Goal: Information Seeking & Learning: Learn about a topic

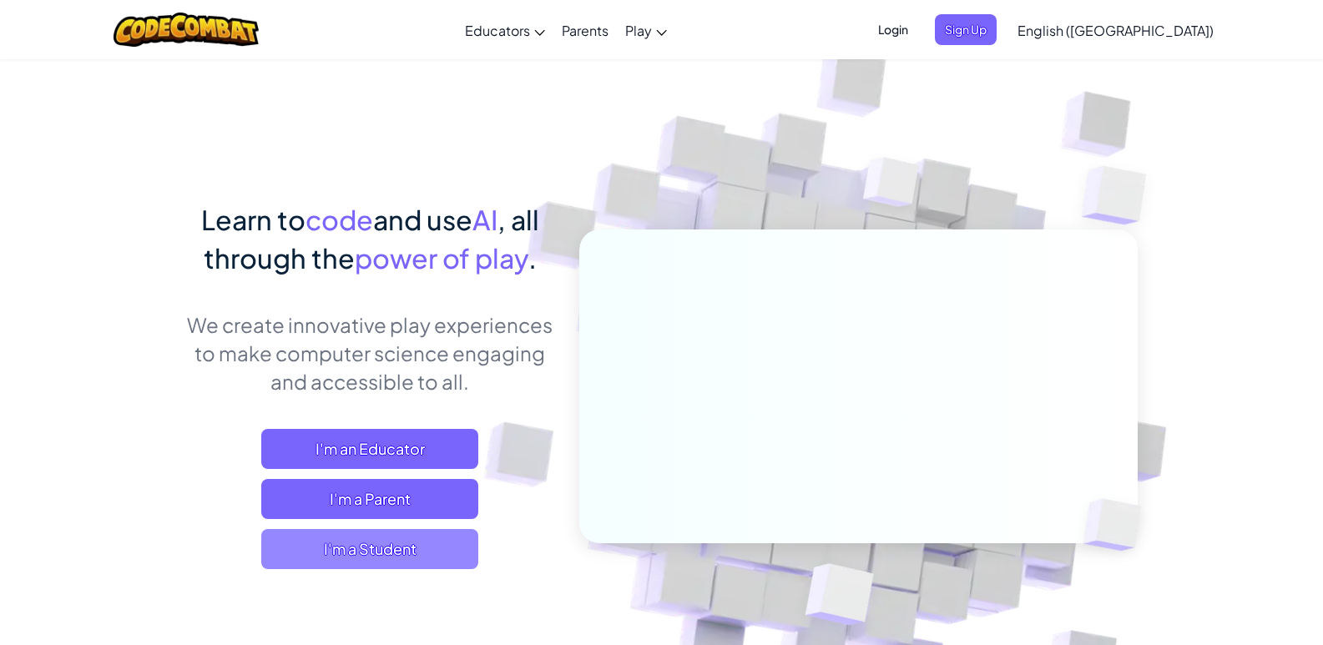
click at [377, 539] on span "I'm a Student" at bounding box center [369, 549] width 217 height 40
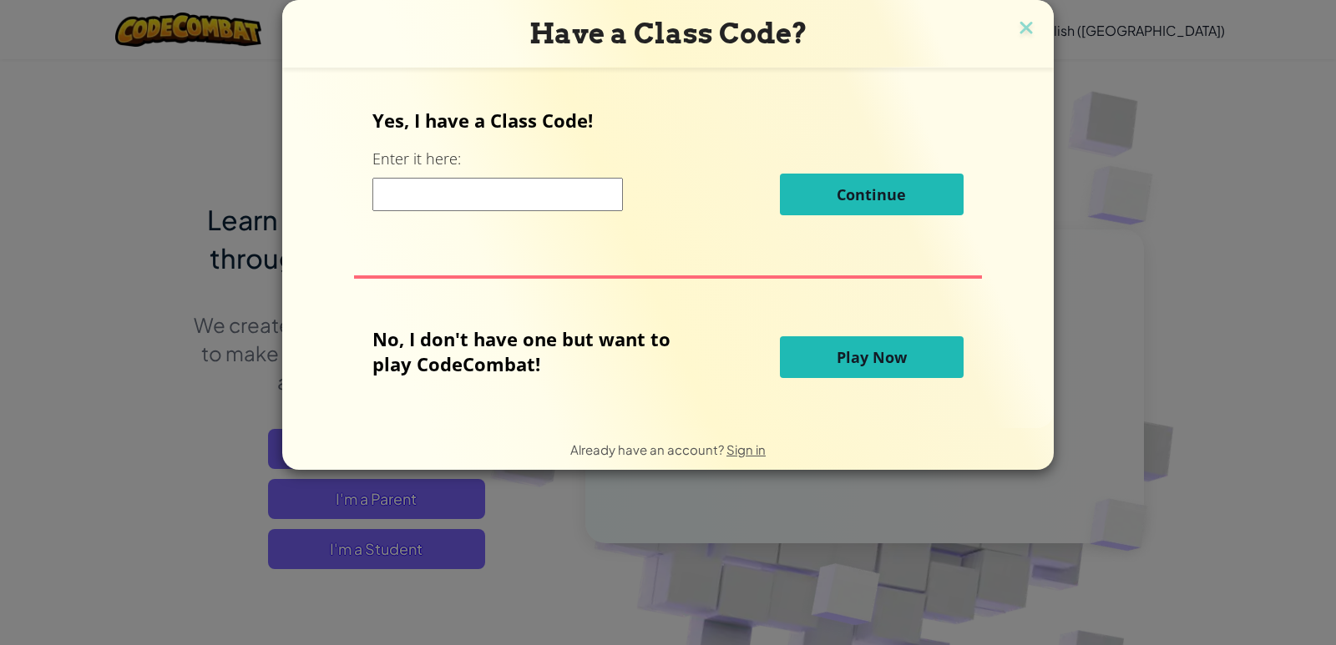
click at [501, 185] on input at bounding box center [497, 194] width 250 height 33
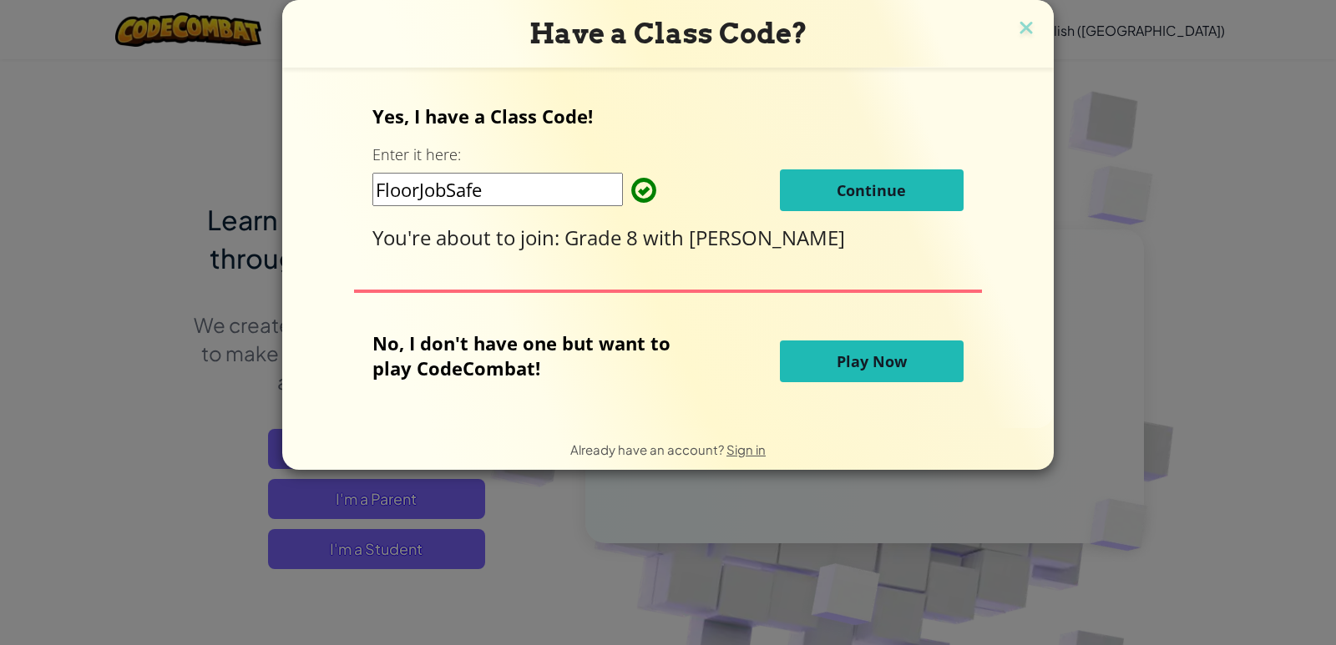
type input "FloorJobSafe"
click at [923, 182] on button "Continue" at bounding box center [872, 190] width 184 height 42
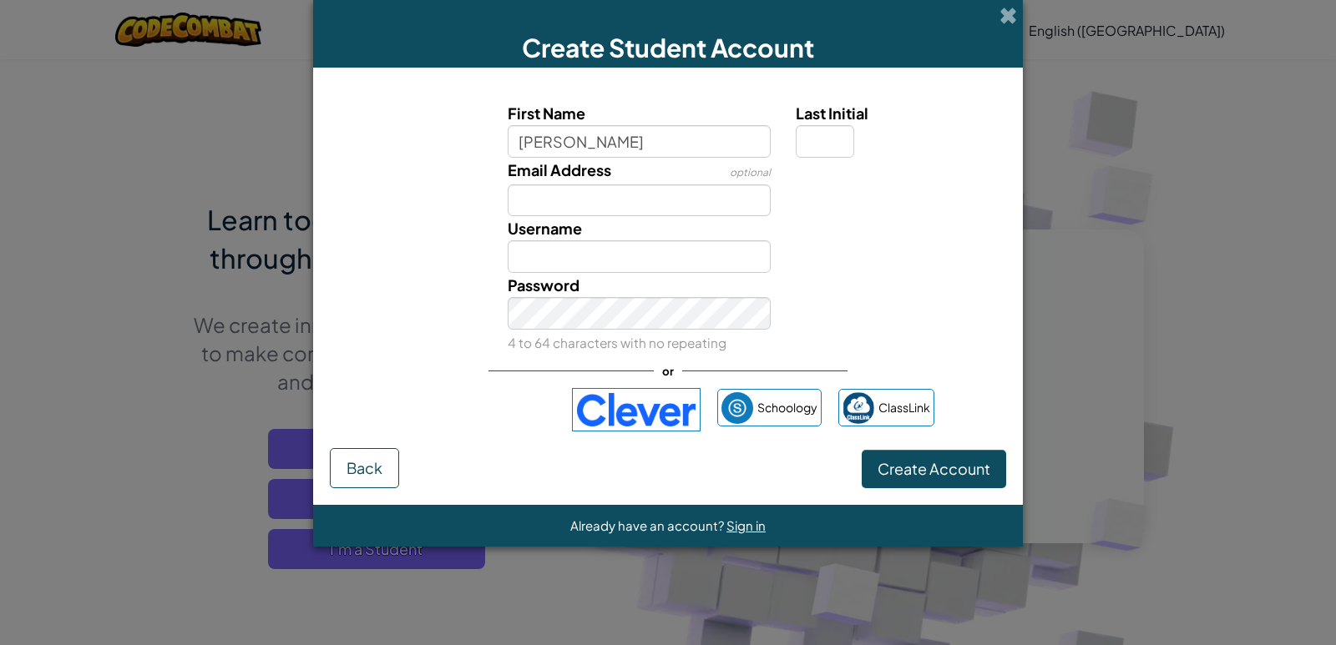
type input "Gloria O."
click at [629, 262] on input "Username" at bounding box center [640, 256] width 264 height 33
type input "Gloria O."
click at [885, 336] on div "Password 4 to 64 characters with no repeating" at bounding box center [667, 314] width 693 height 82
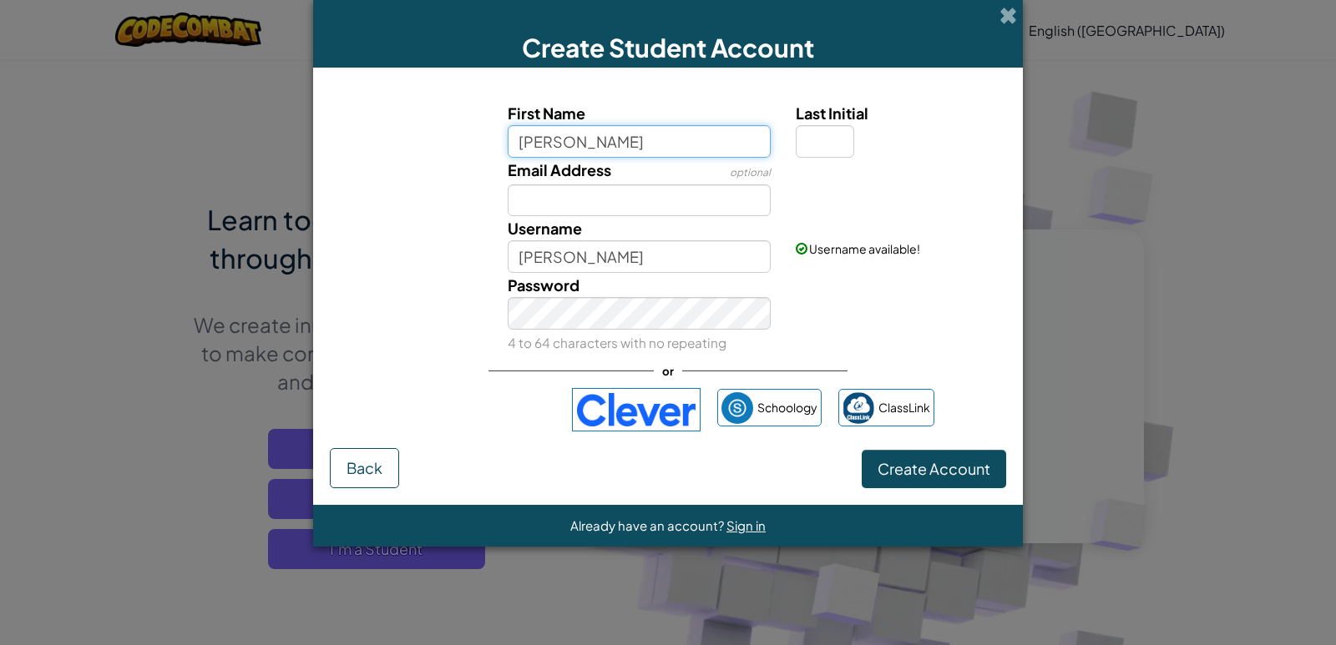
click at [707, 144] on input "Gloria O." at bounding box center [640, 141] width 264 height 33
type input "Gloria"
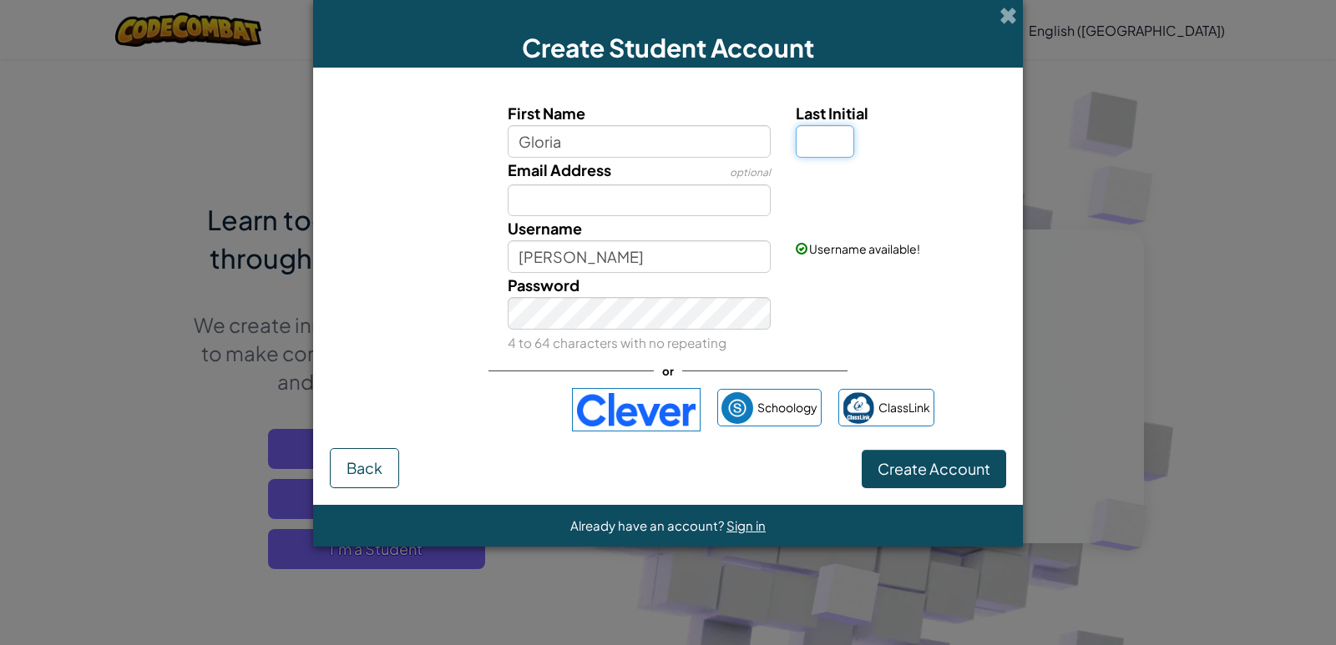
type input "Gloria"
click at [799, 139] on input "Last Initial" at bounding box center [825, 141] width 58 height 33
type input "o"
type input "O"
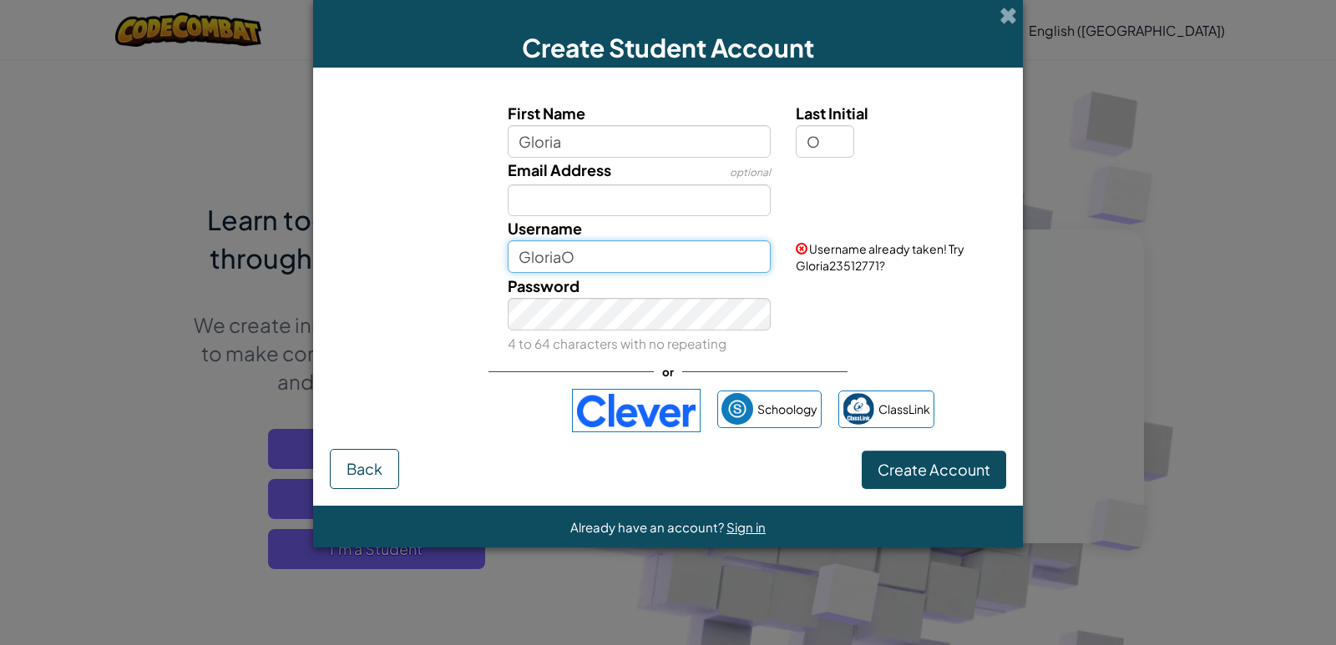
click at [700, 256] on input "GloriaO" at bounding box center [640, 256] width 264 height 33
type input "GloriaAdeola"
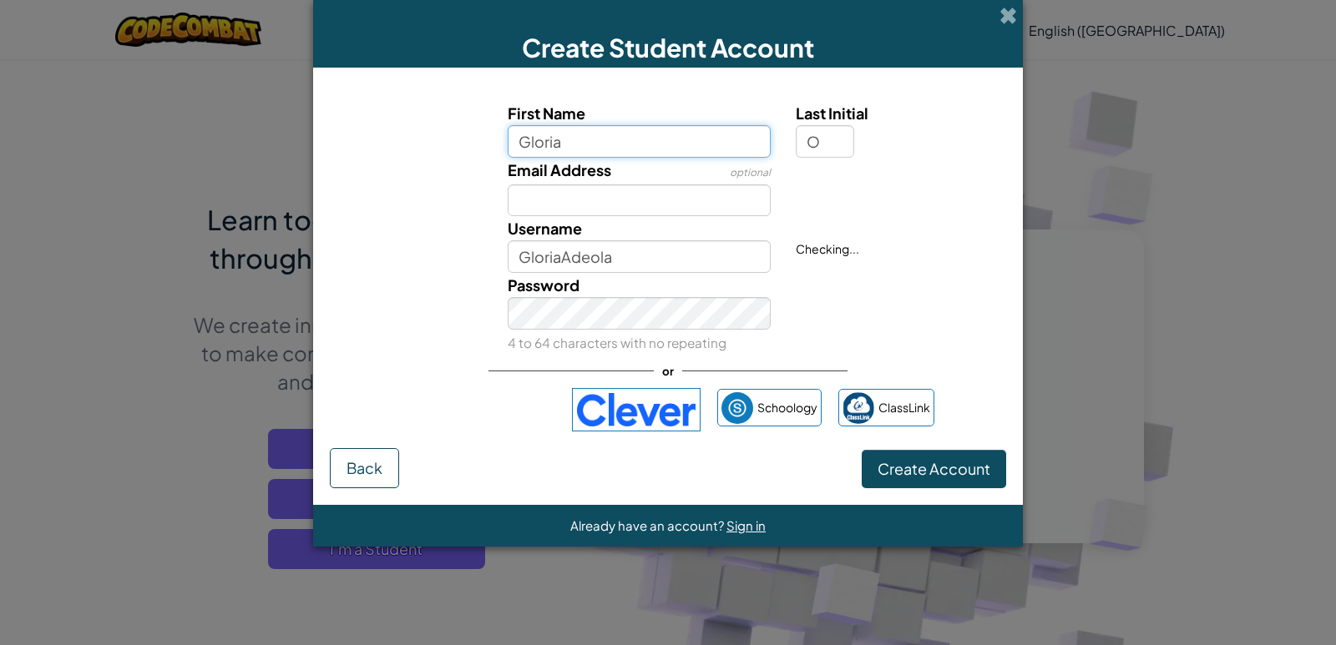
click at [743, 139] on input "Gloria" at bounding box center [640, 141] width 264 height 33
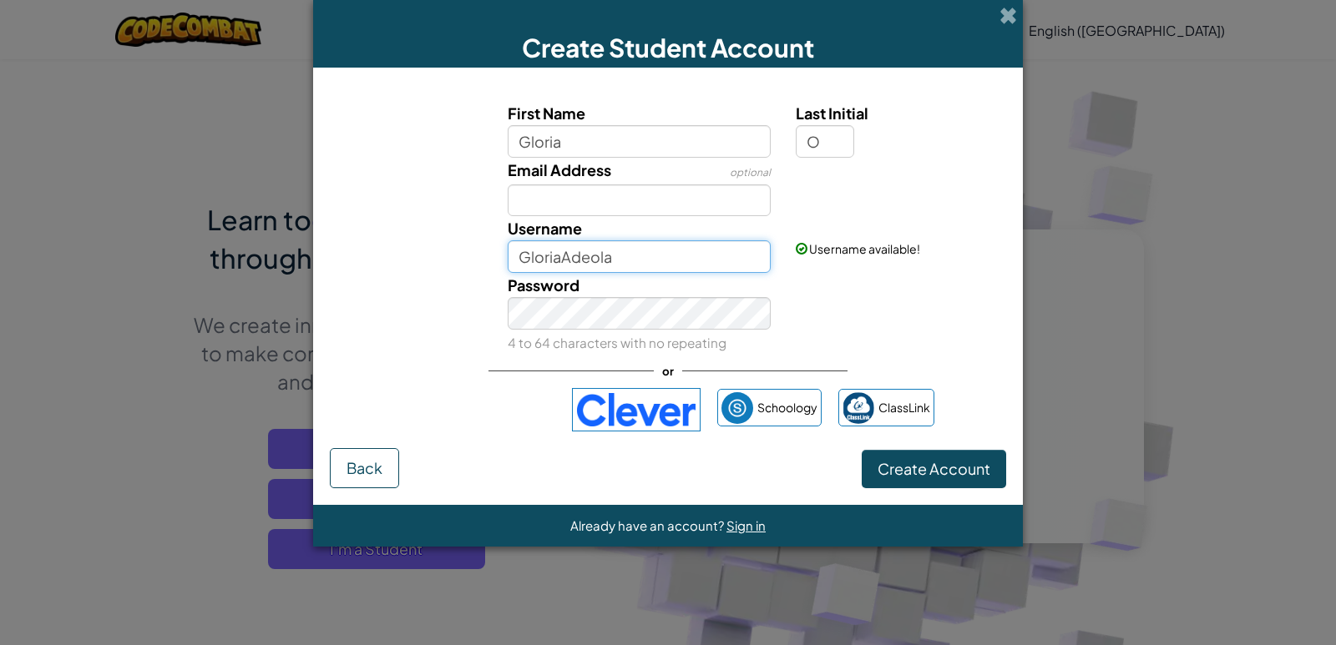
click at [693, 266] on input "GloriaAdeola" at bounding box center [640, 256] width 264 height 33
click at [989, 477] on span "Create Account" at bounding box center [933, 468] width 113 height 19
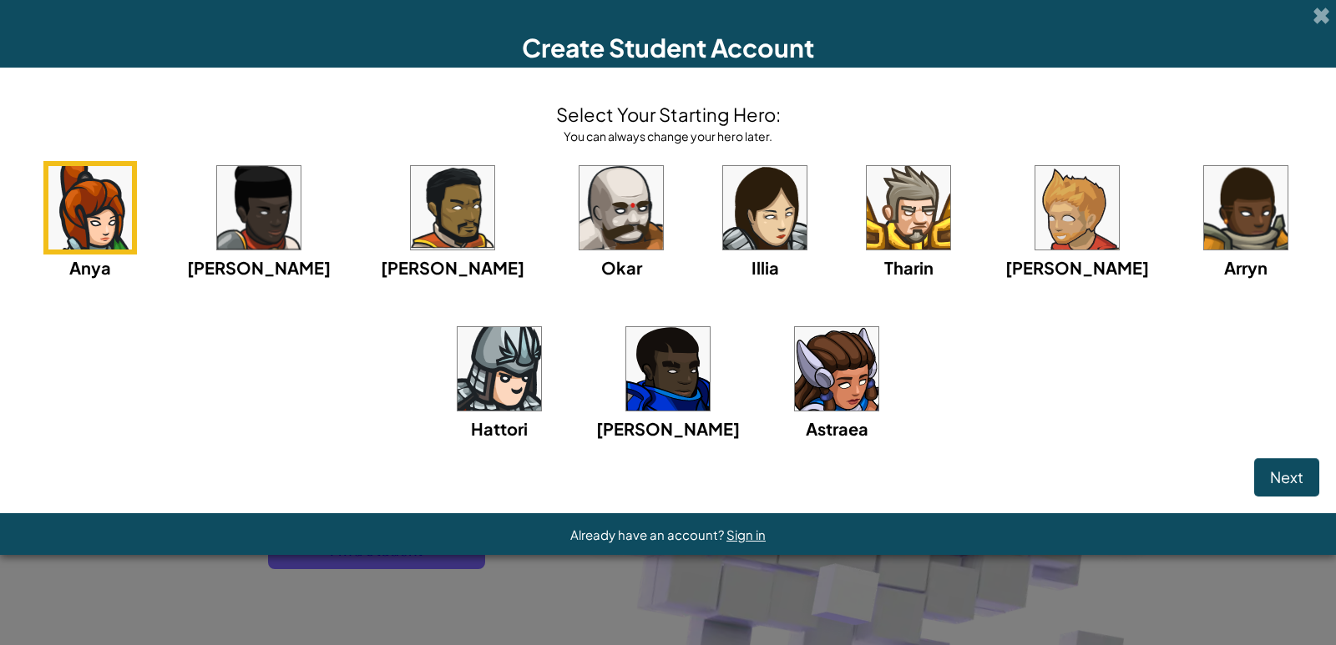
click at [795, 355] on img at bounding box center [836, 368] width 83 height 83
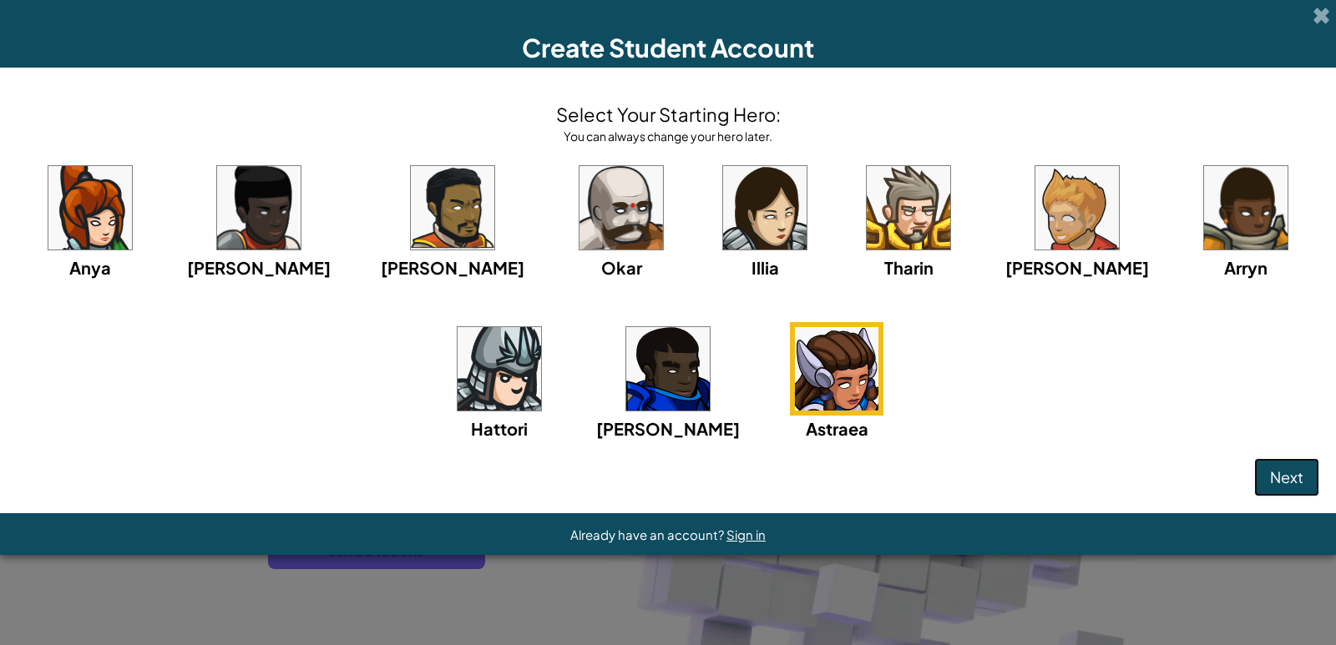
click at [1296, 473] on span "Next" at bounding box center [1286, 476] width 33 height 19
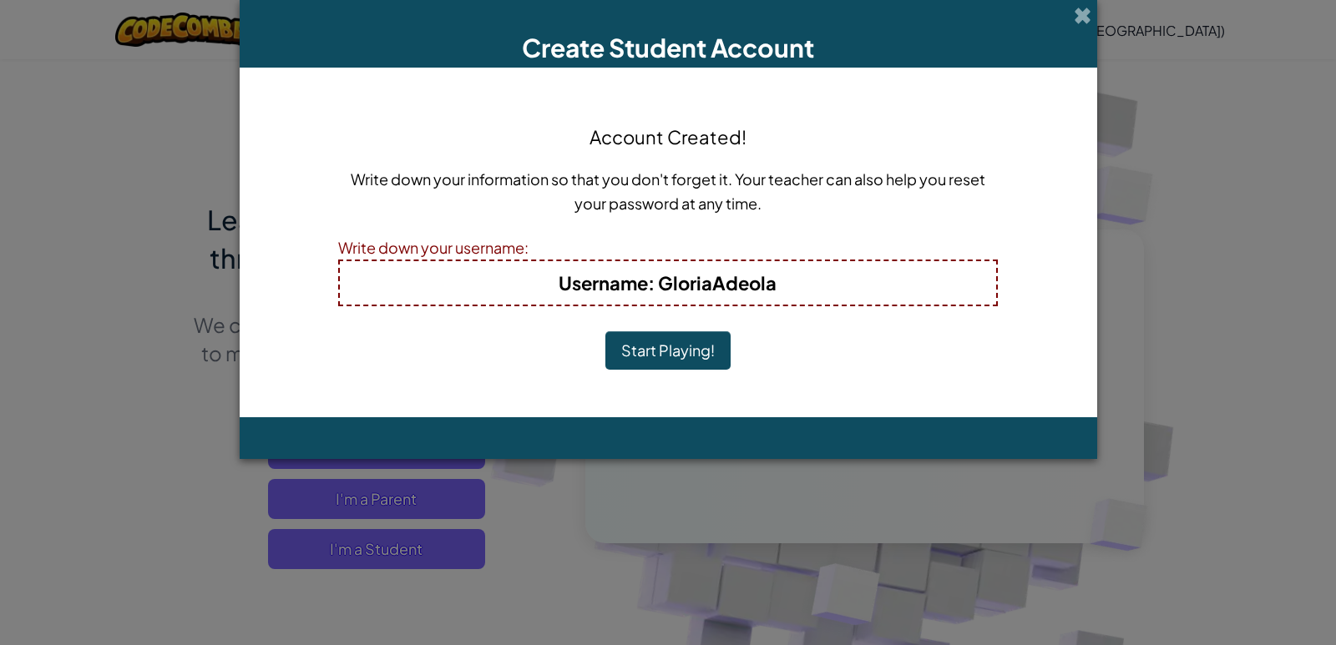
click at [675, 285] on b "Username : GloriaAdeola" at bounding box center [667, 282] width 218 height 23
click at [704, 356] on button "Start Playing!" at bounding box center [667, 350] width 125 height 38
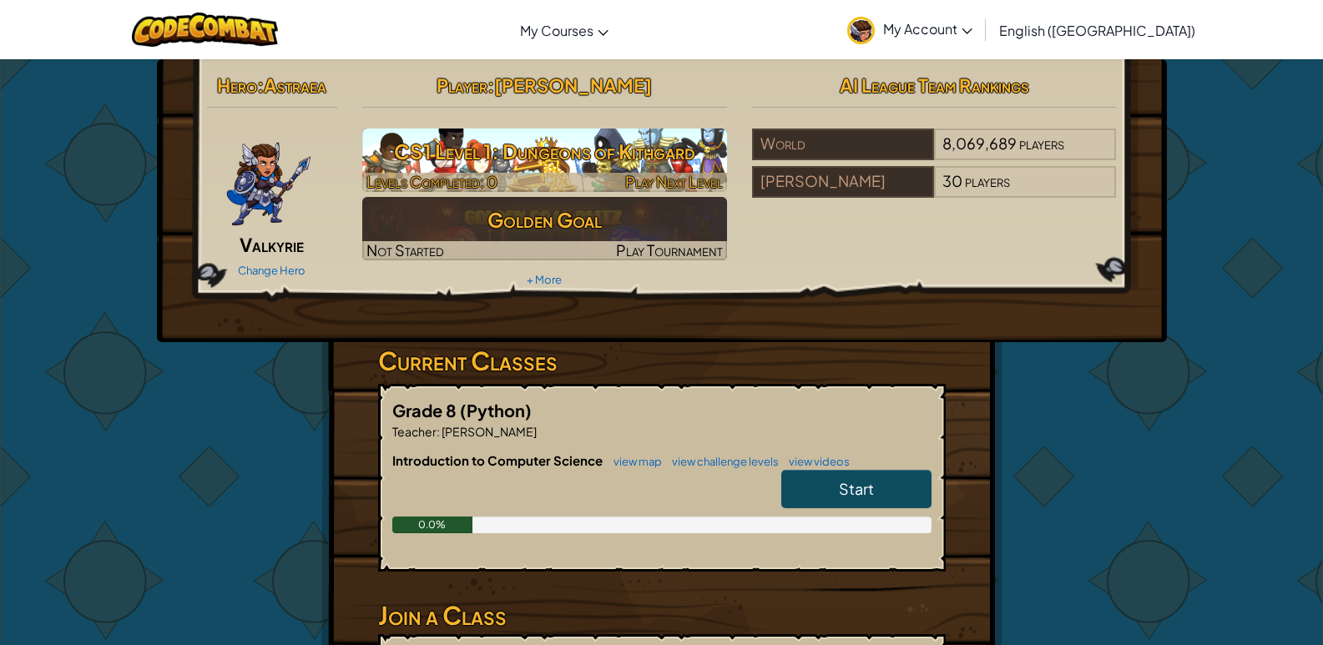
click at [653, 167] on h3 "CS1 Level 1: Dungeons of Kithgard" at bounding box center [544, 152] width 365 height 38
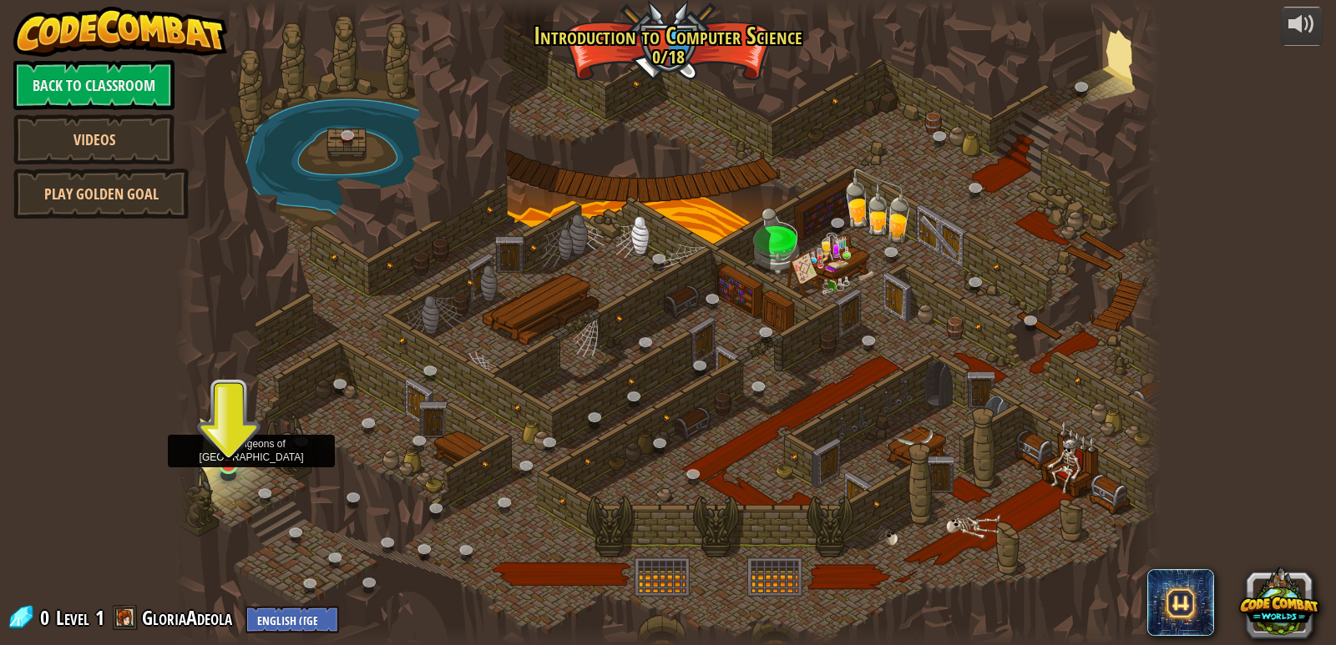
click at [230, 462] on img at bounding box center [228, 437] width 25 height 58
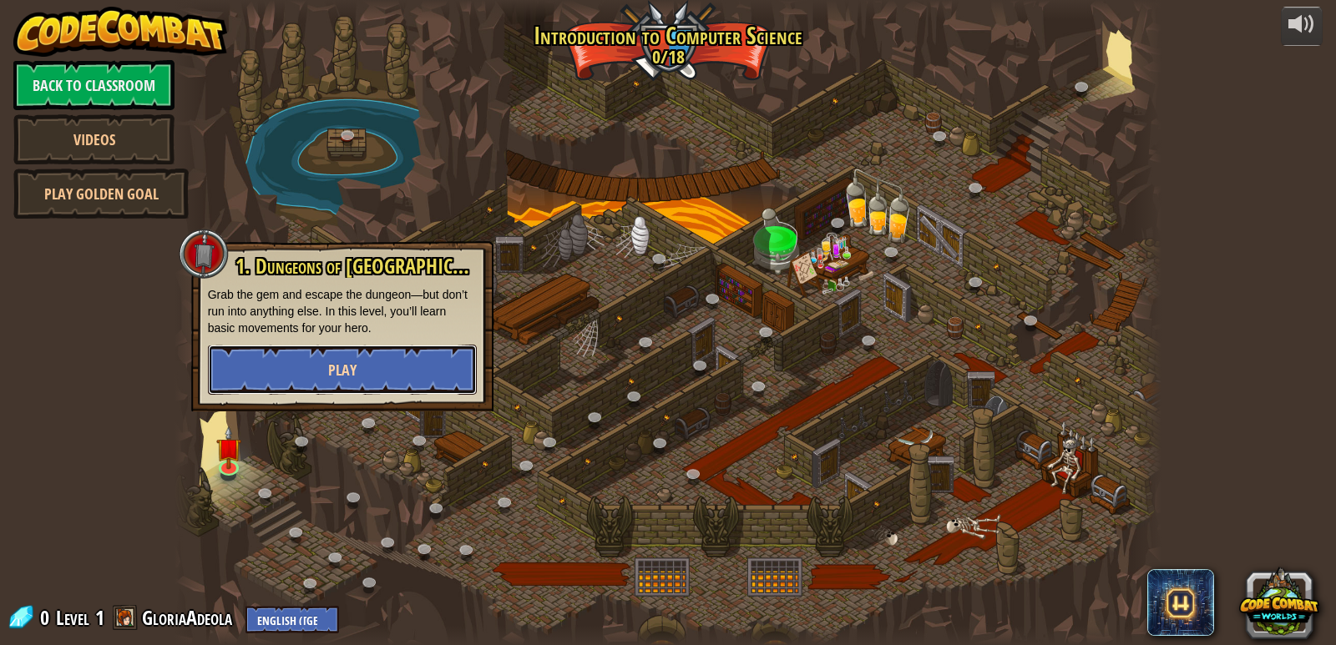
click at [309, 360] on button "Play" at bounding box center [342, 370] width 269 height 50
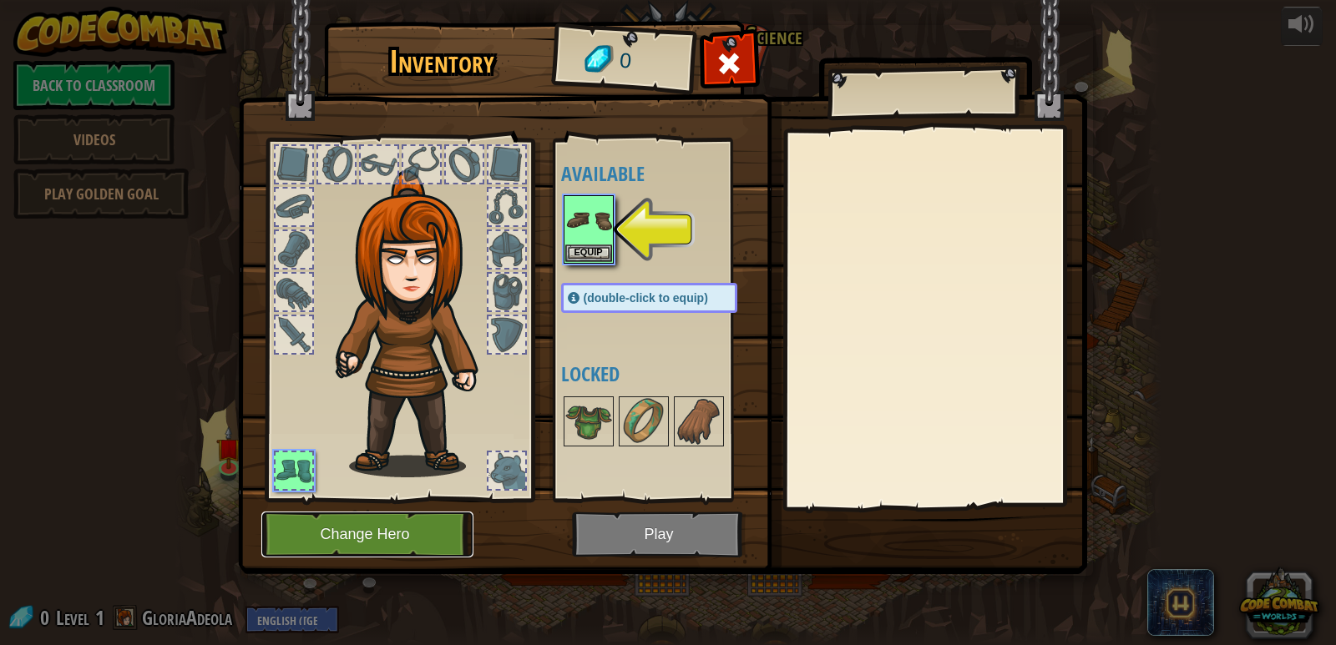
click at [358, 528] on button "Change Hero" at bounding box center [367, 535] width 212 height 46
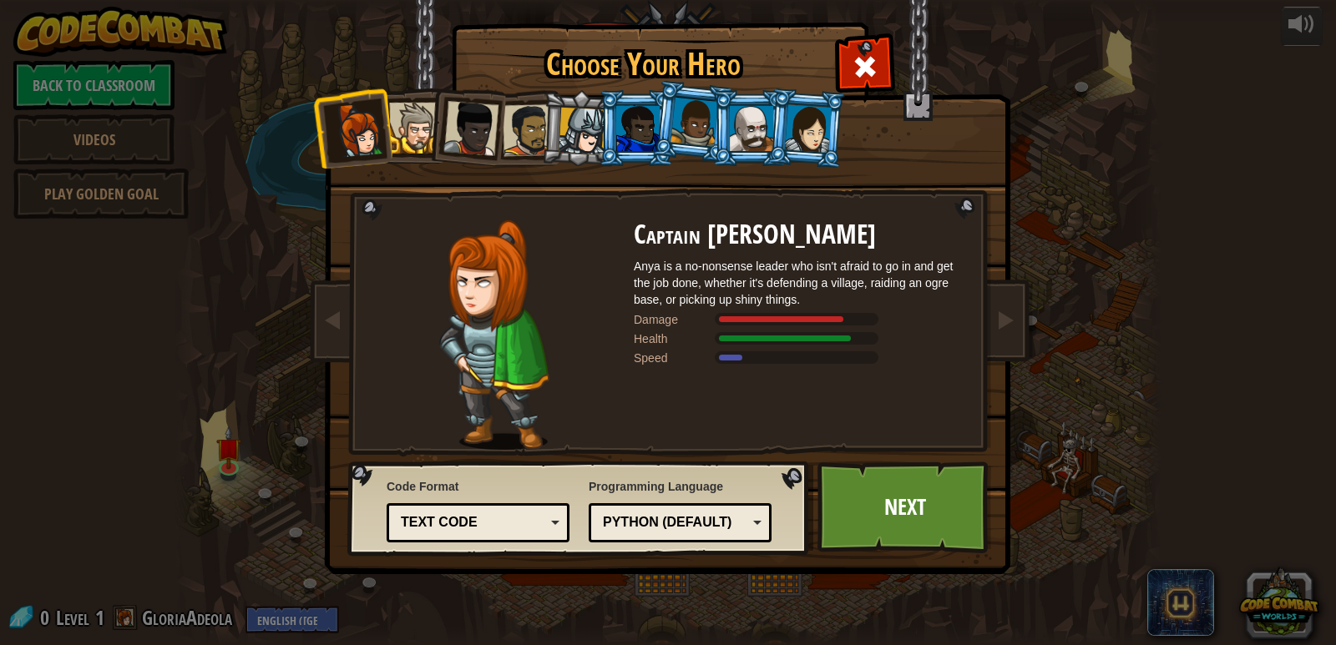
click at [412, 134] on div at bounding box center [414, 128] width 51 height 51
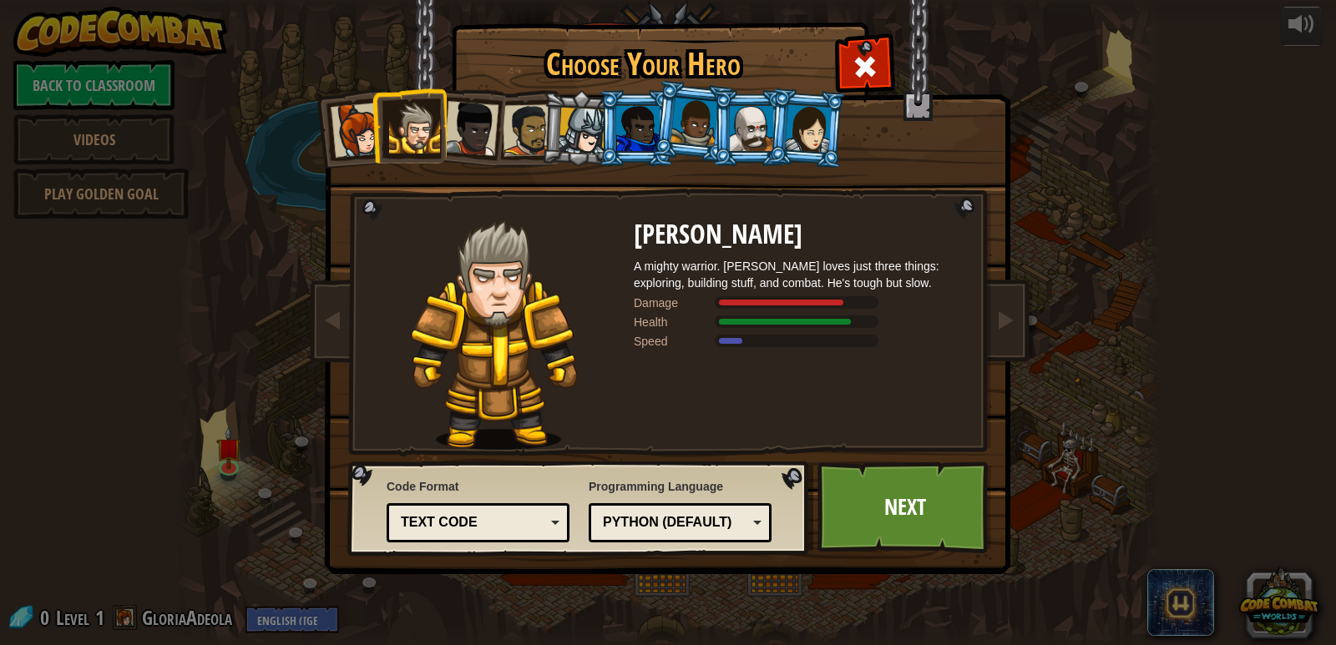
click at [464, 134] on div at bounding box center [470, 128] width 55 height 55
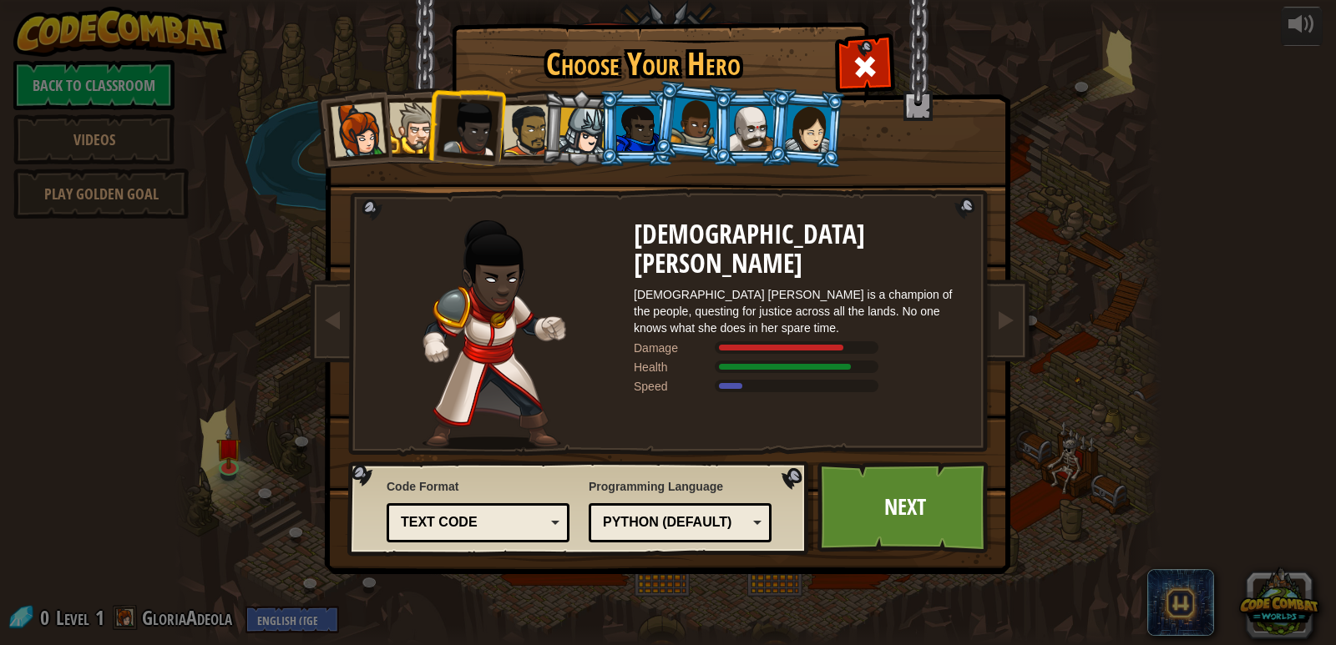
click at [521, 138] on div at bounding box center [529, 130] width 52 height 52
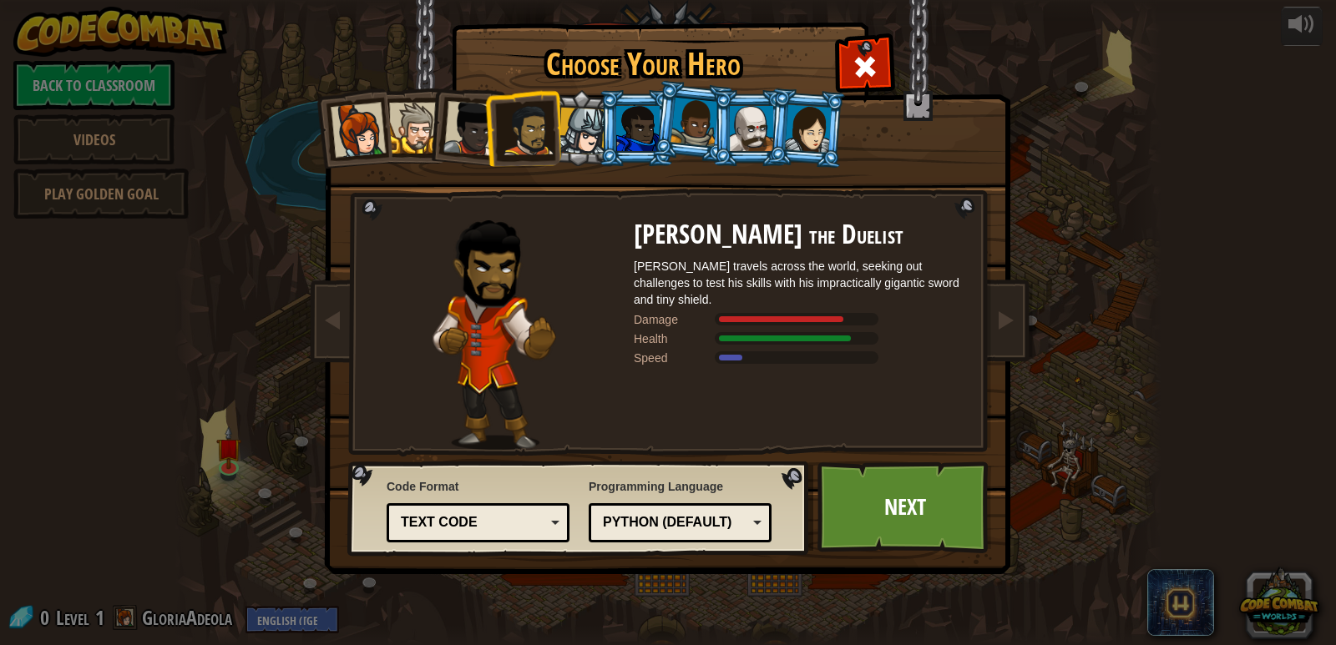
click at [585, 141] on div at bounding box center [582, 132] width 48 height 48
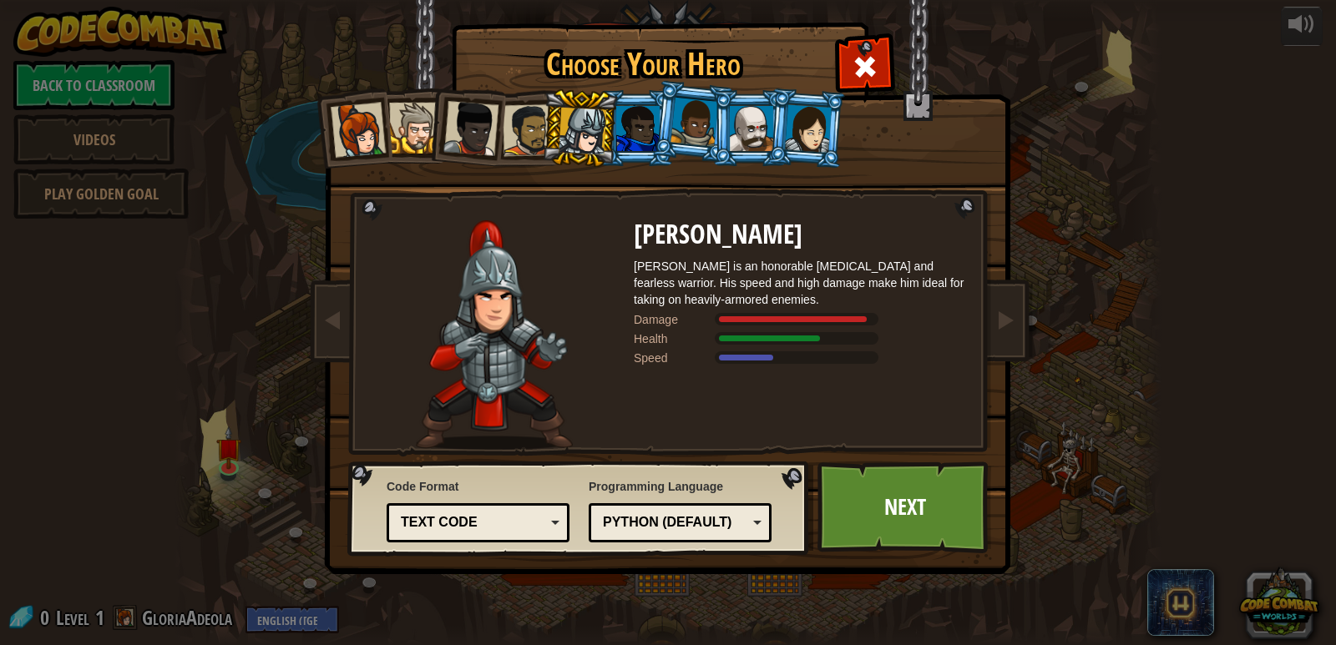
click at [632, 136] on div at bounding box center [637, 128] width 43 height 45
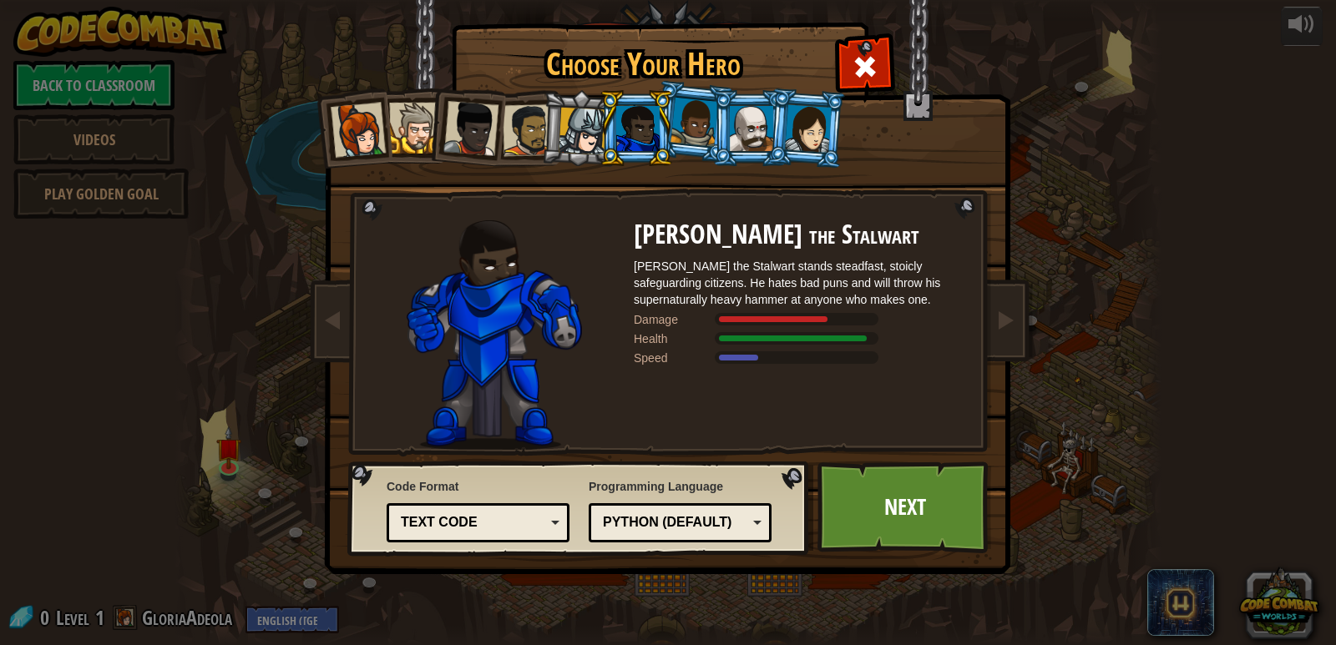
click at [713, 136] on li at bounding box center [749, 128] width 75 height 76
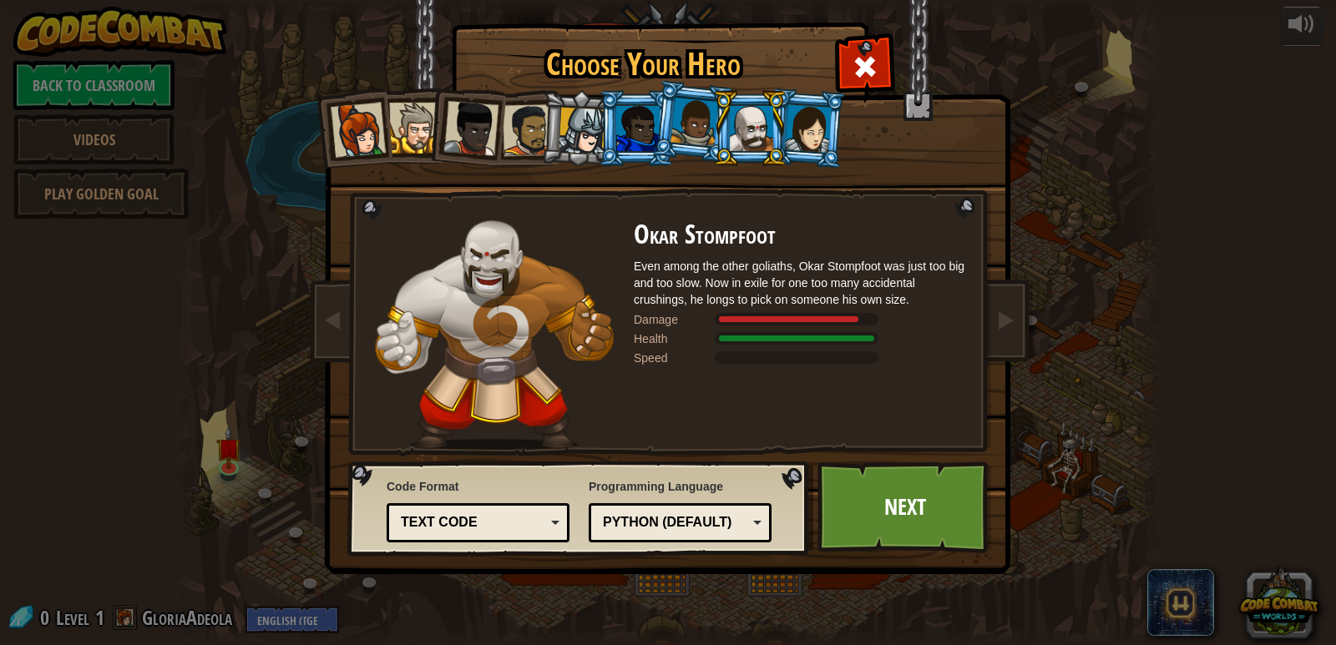
click at [810, 137] on div at bounding box center [808, 128] width 47 height 48
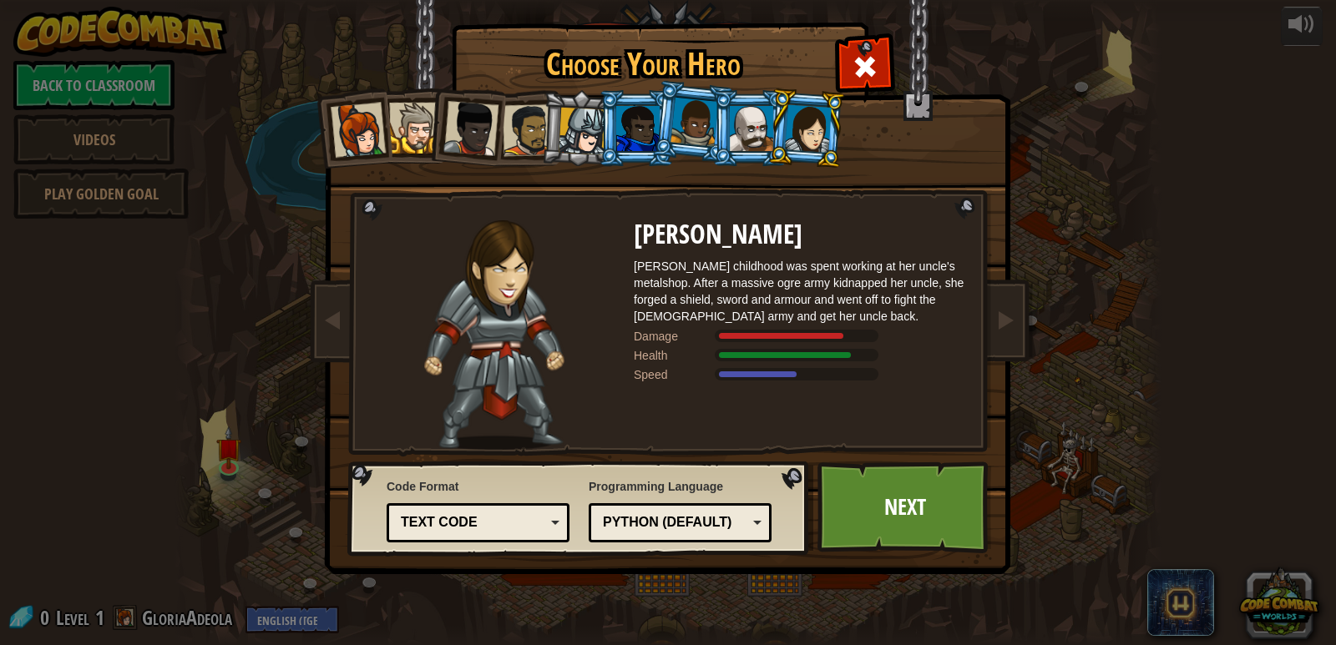
click at [751, 129] on div at bounding box center [751, 128] width 43 height 45
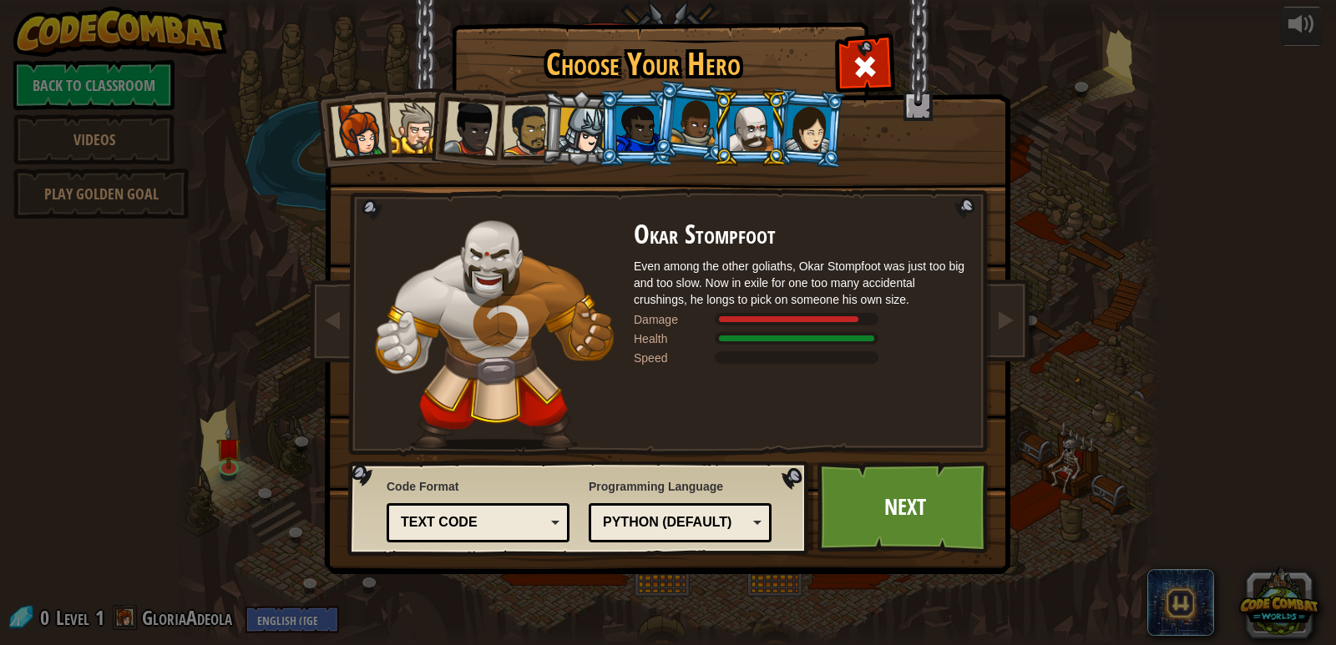
click at [376, 136] on div at bounding box center [358, 130] width 55 height 55
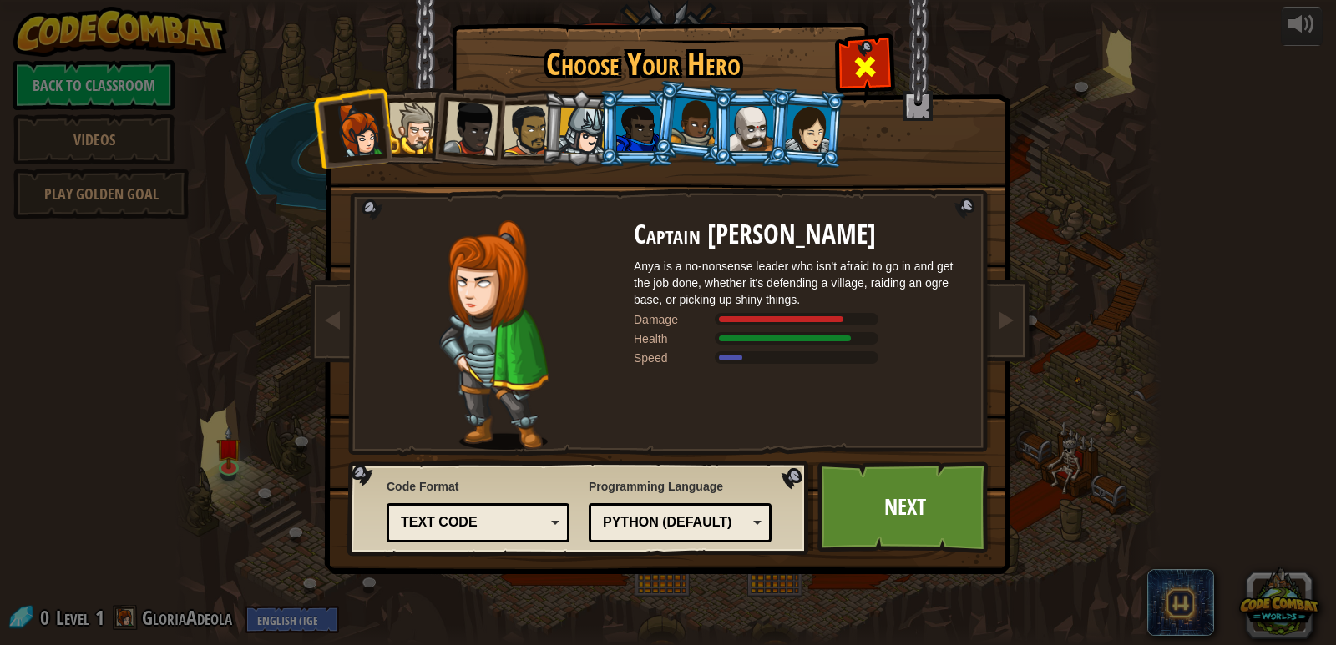
click at [876, 59] on span at bounding box center [864, 66] width 27 height 27
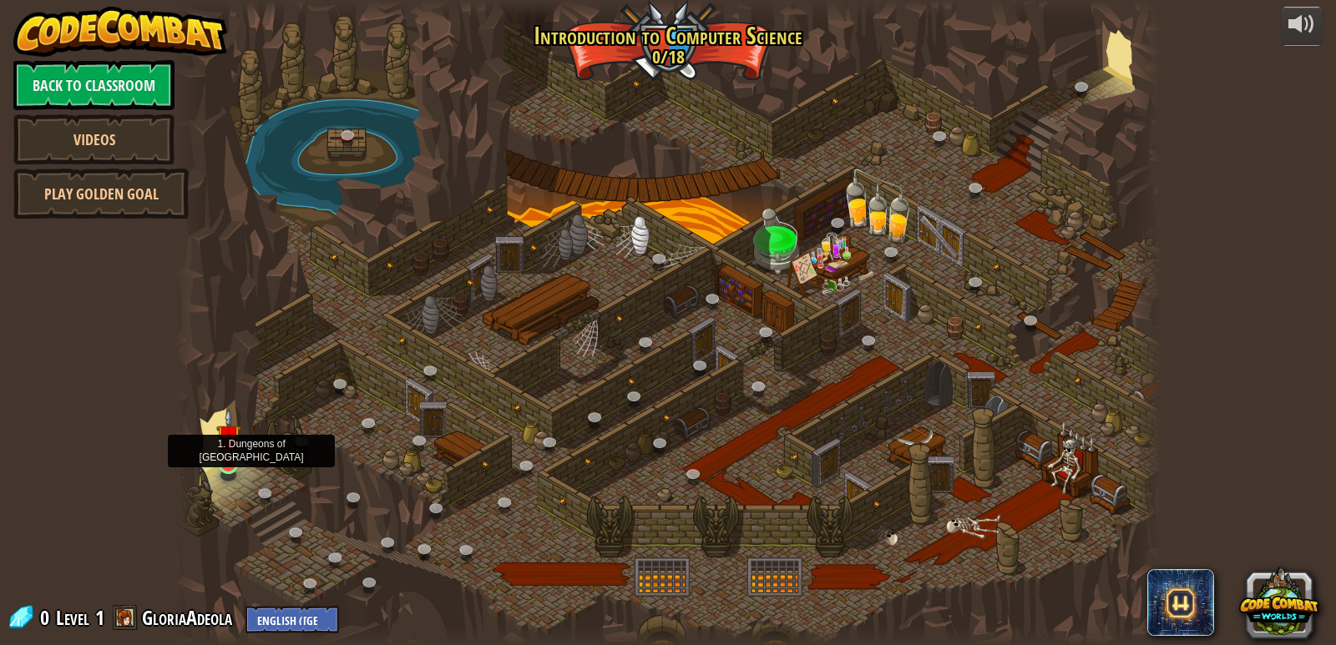
click at [229, 464] on img at bounding box center [228, 437] width 25 height 58
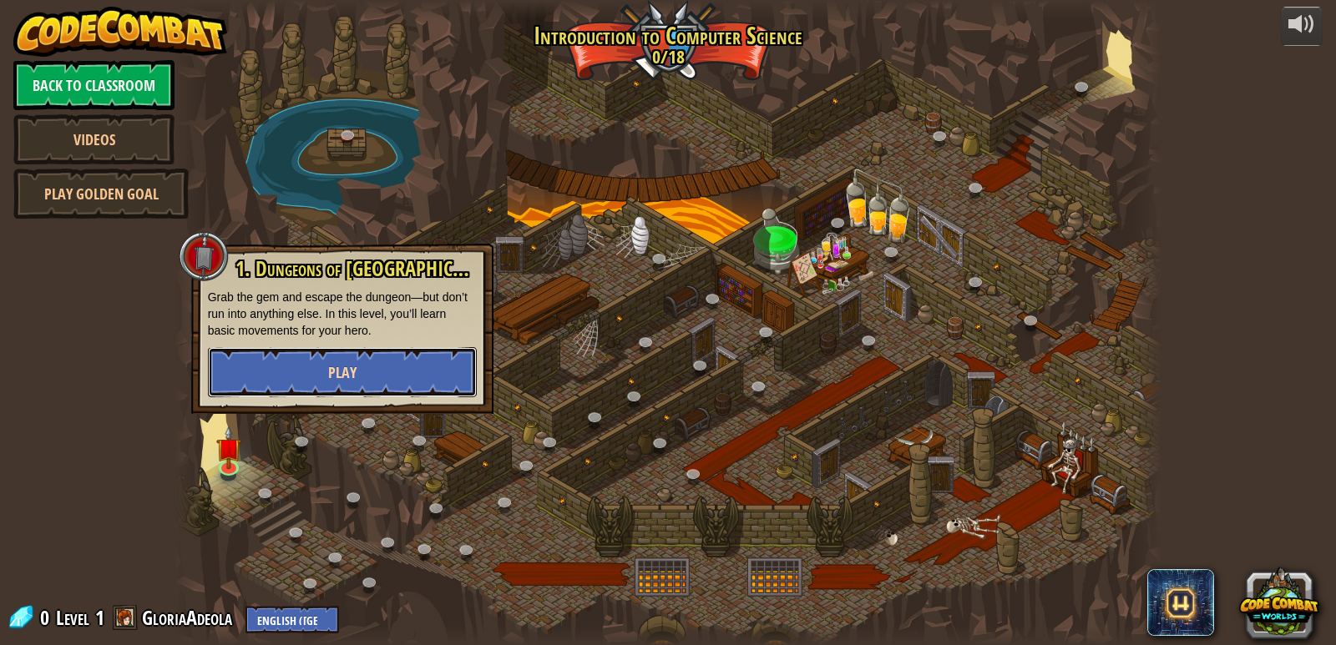
click at [361, 347] on button "Play" at bounding box center [342, 372] width 269 height 50
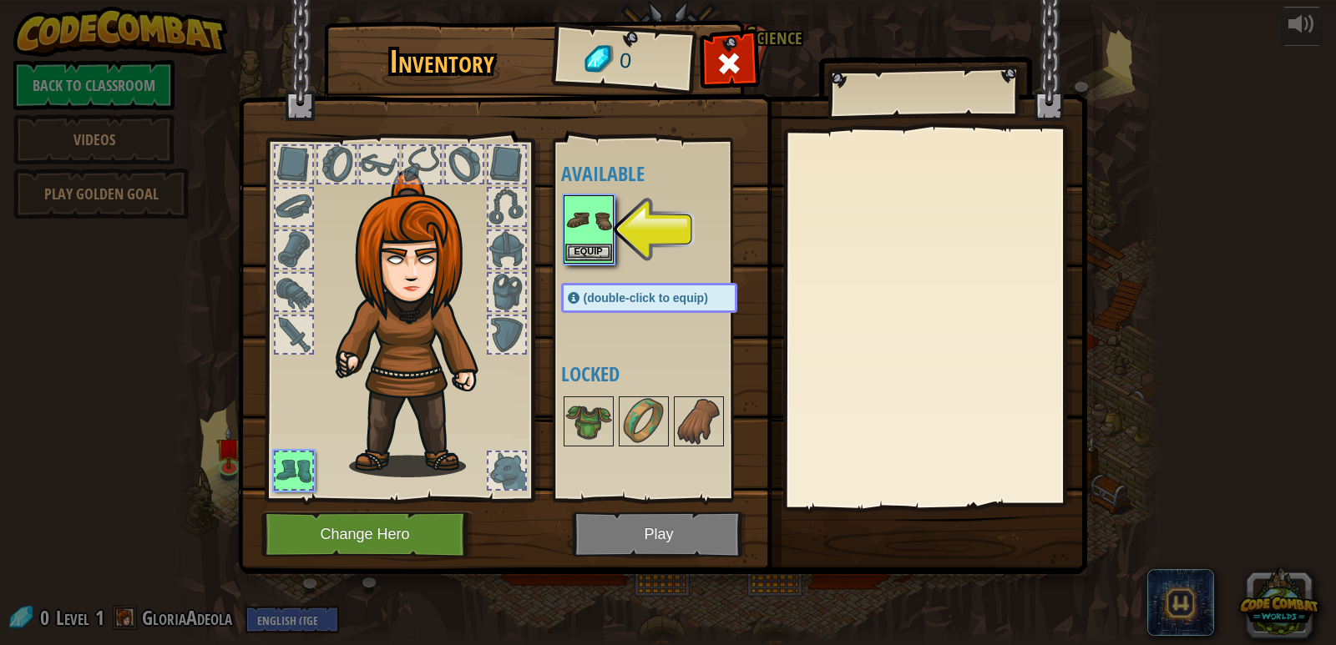
click at [573, 212] on img at bounding box center [588, 220] width 47 height 47
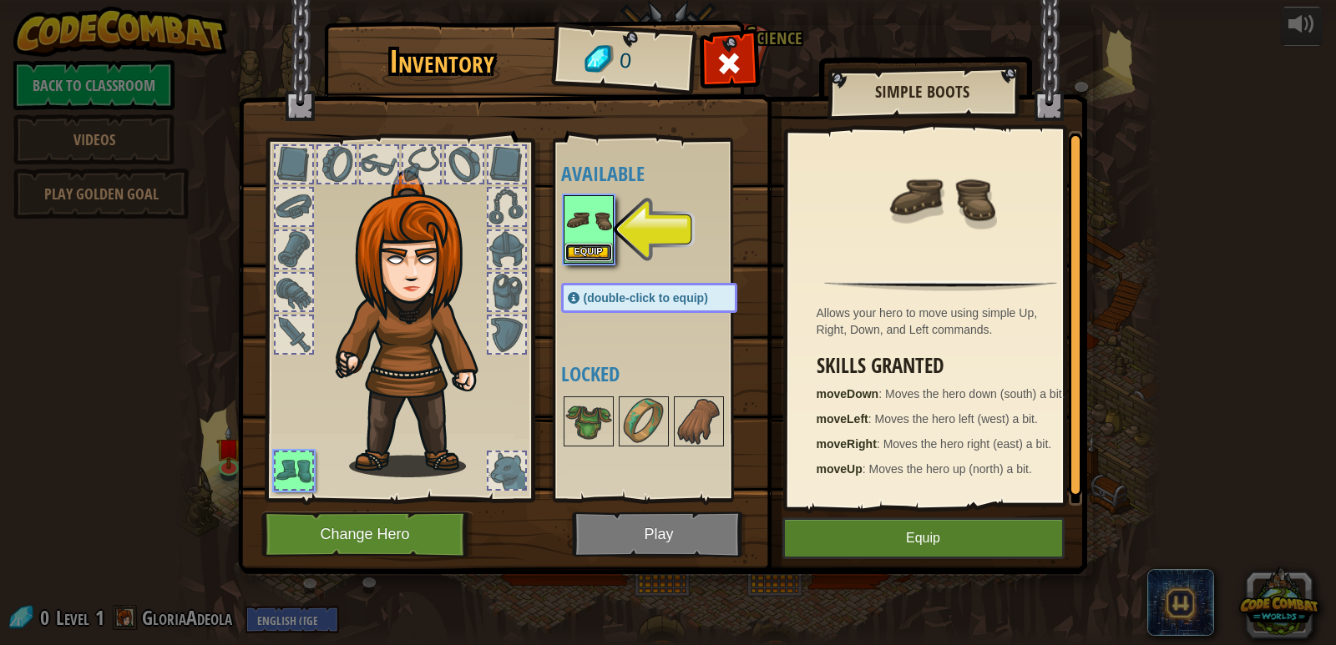
click at [595, 245] on button "Equip" at bounding box center [588, 253] width 47 height 18
click at [595, 397] on div at bounding box center [588, 422] width 50 height 50
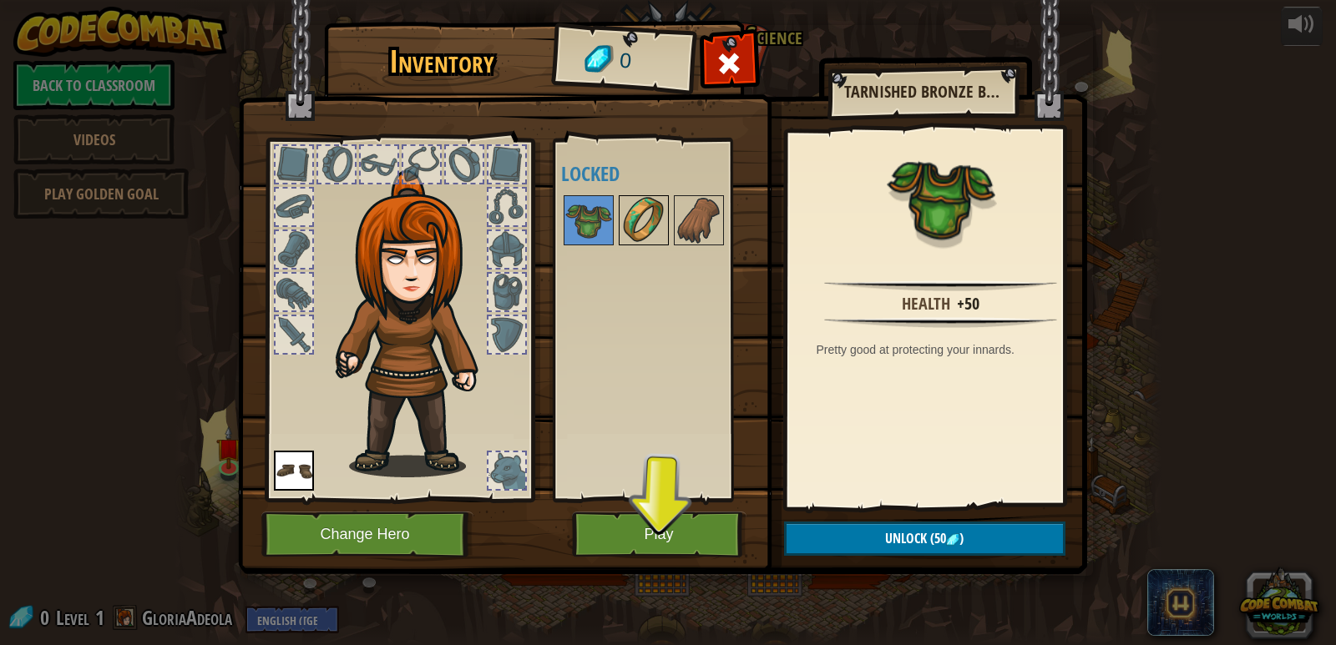
click at [652, 230] on img at bounding box center [643, 220] width 47 height 47
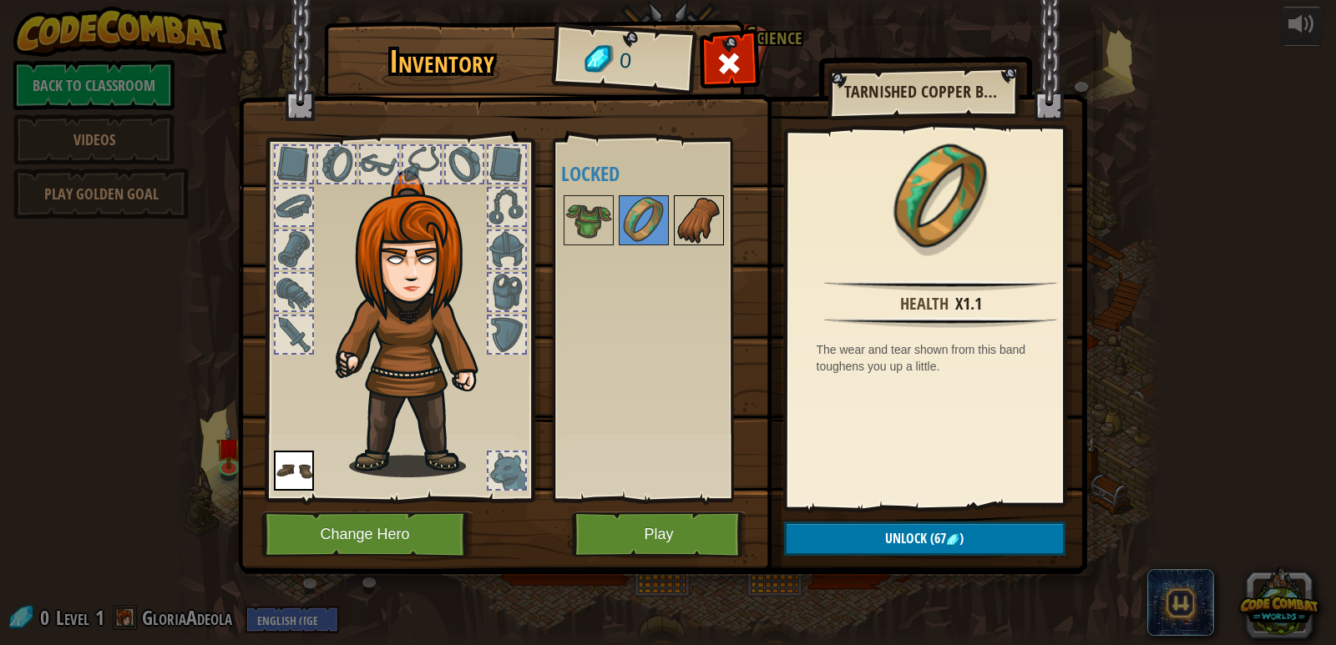
click at [686, 226] on img at bounding box center [698, 220] width 47 height 47
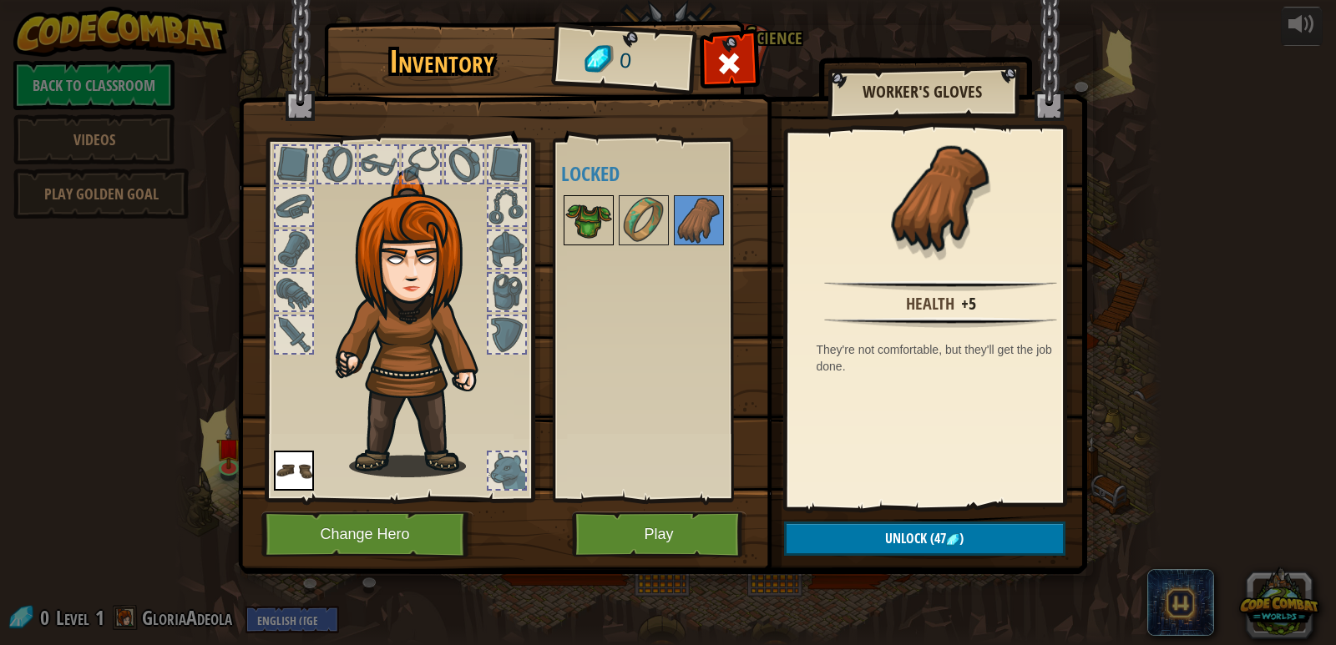
click at [579, 211] on img at bounding box center [588, 220] width 47 height 47
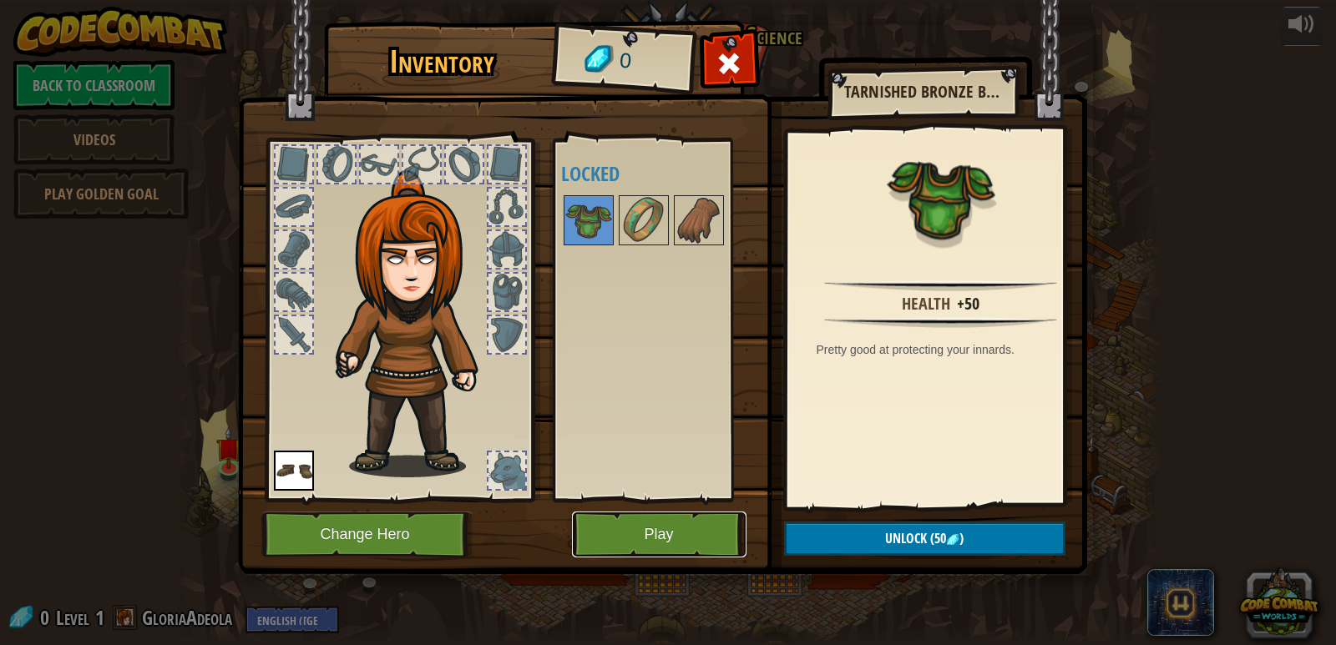
click at [634, 536] on button "Play" at bounding box center [659, 535] width 174 height 46
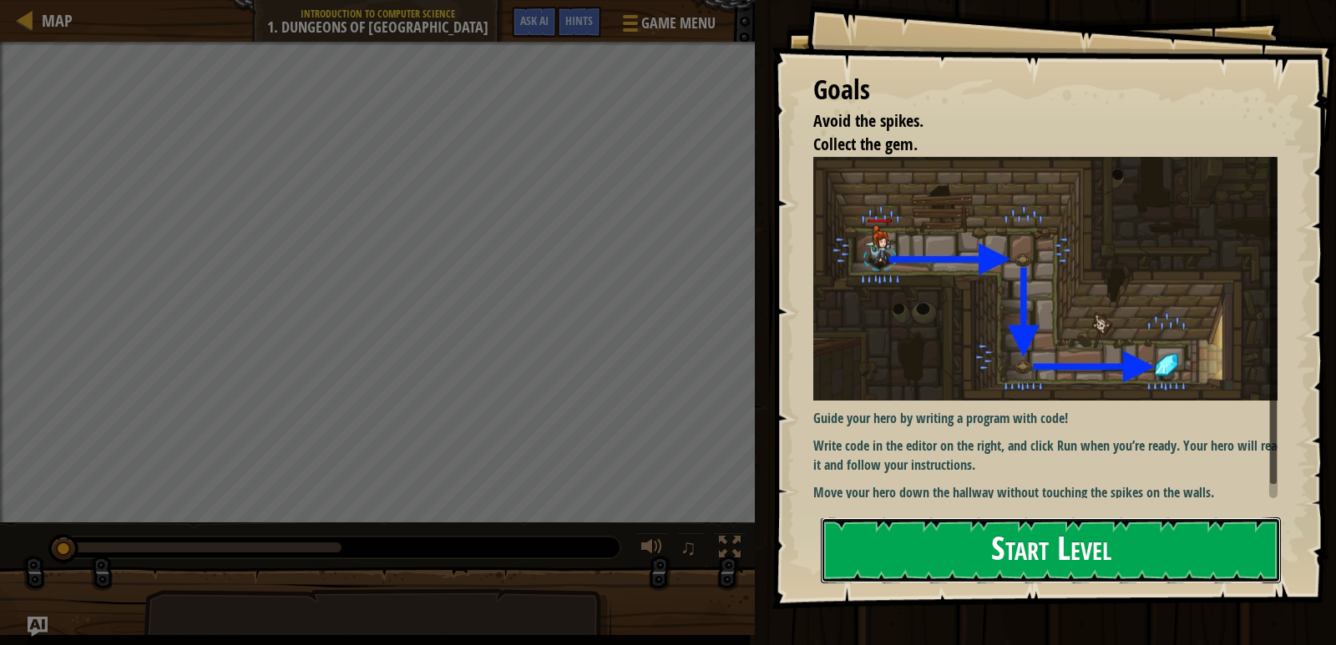
click at [969, 545] on button "Start Level" at bounding box center [1051, 551] width 460 height 66
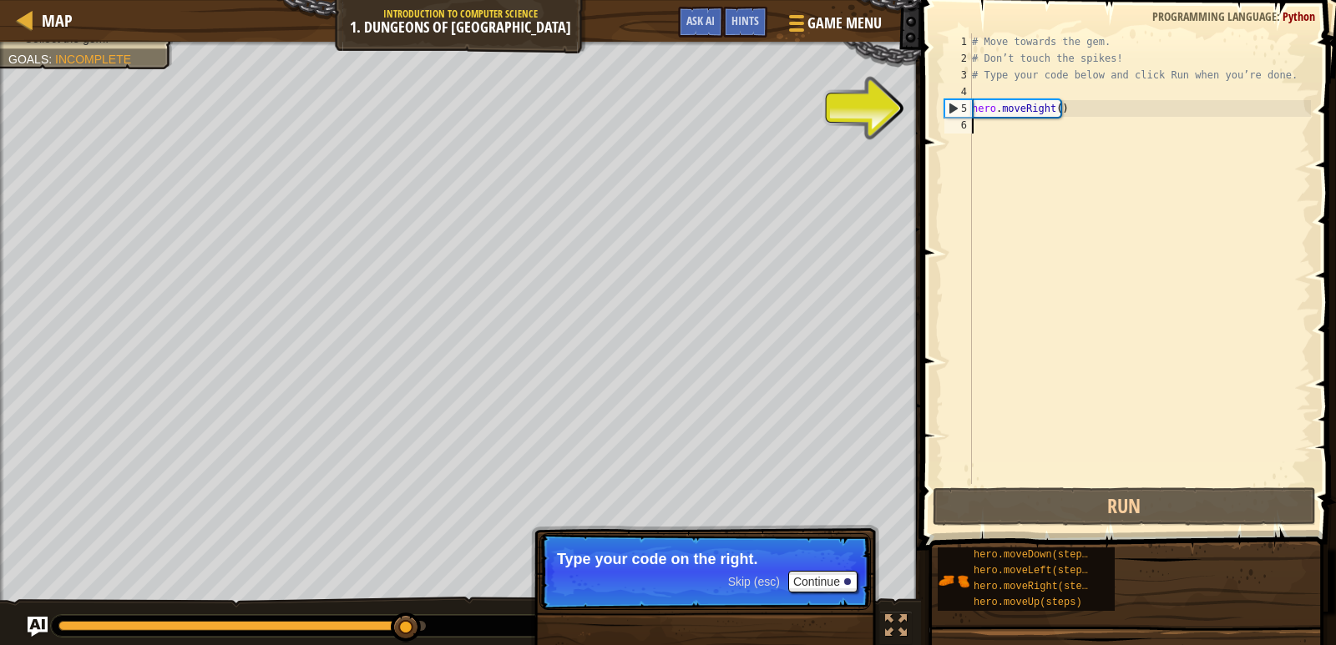
click at [1018, 136] on div "# Move towards the gem. # Don’t touch the spikes! # Type your code below and cl…" at bounding box center [1139, 275] width 342 height 484
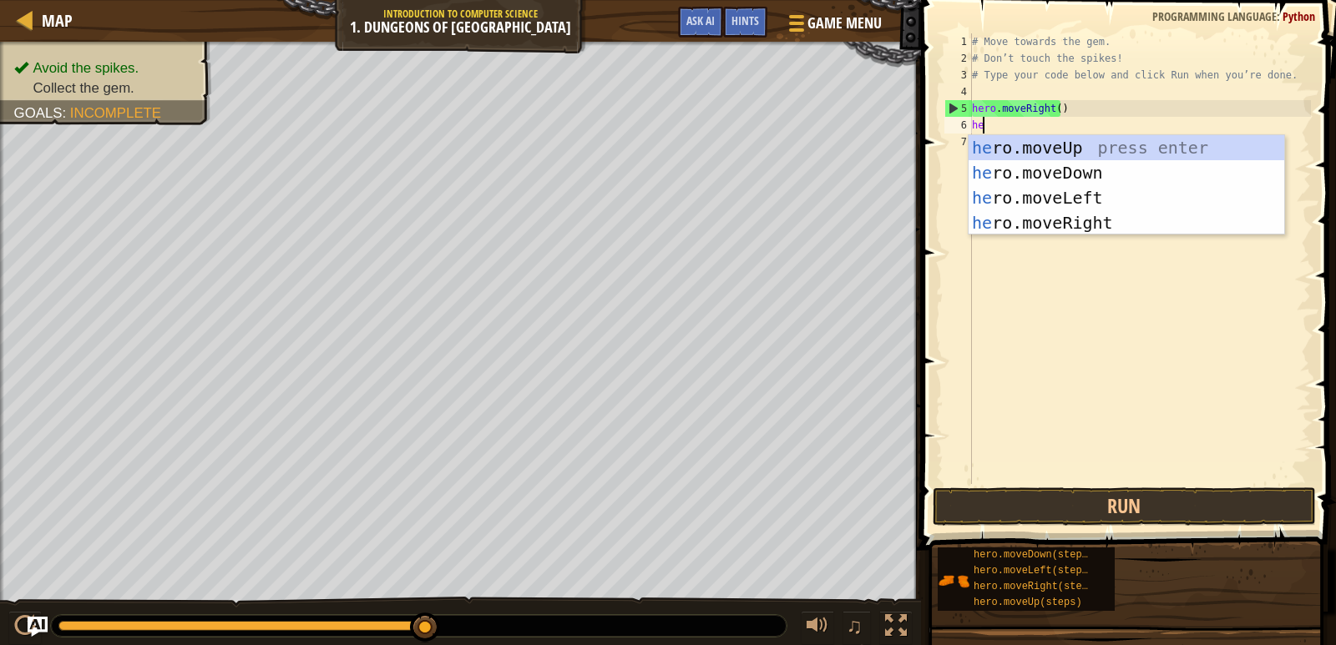
scroll to position [8, 0]
type textarea "her"
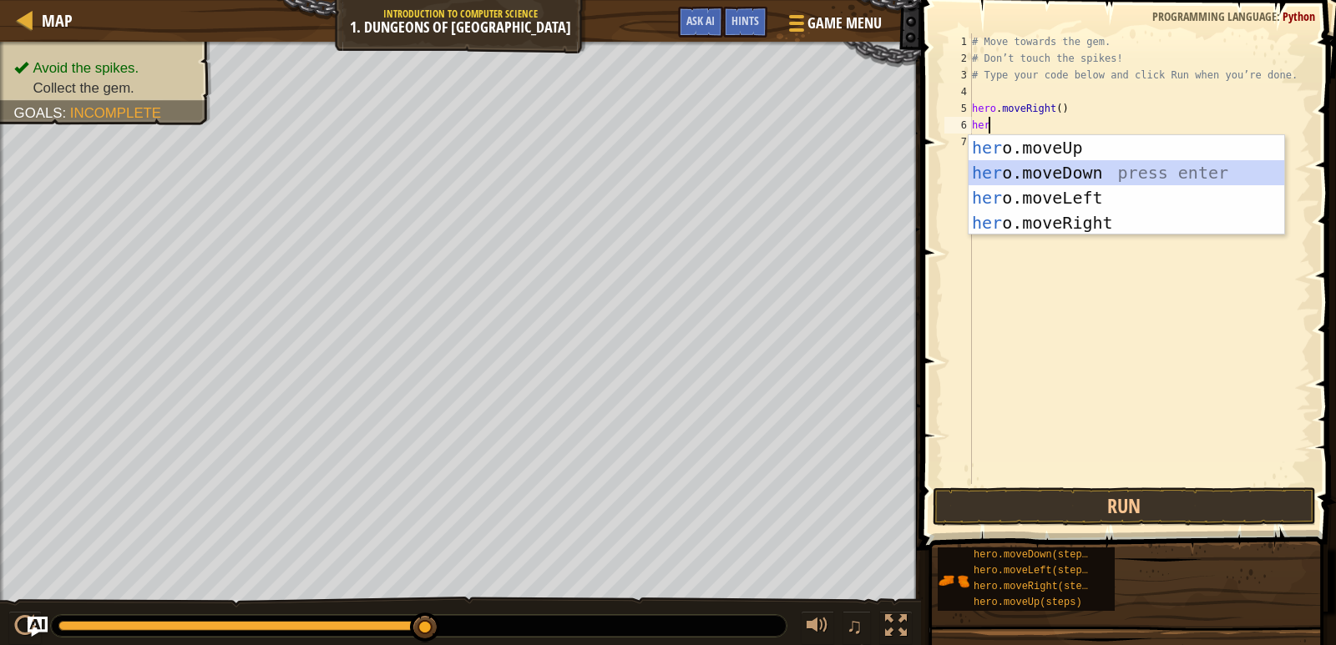
click at [1043, 179] on div "her o.moveUp press enter her o.moveDown press enter her o.moveLeft press enter …" at bounding box center [1126, 210] width 316 height 150
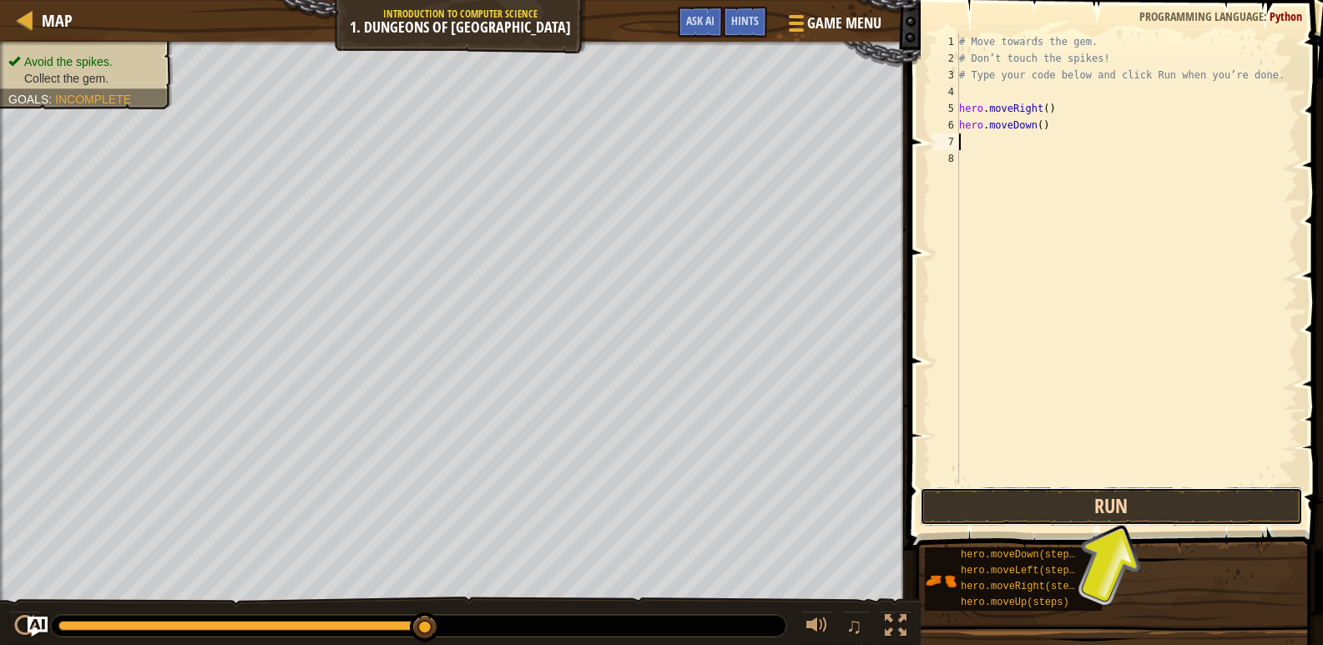
click at [1158, 502] on button "Run" at bounding box center [1111, 507] width 383 height 38
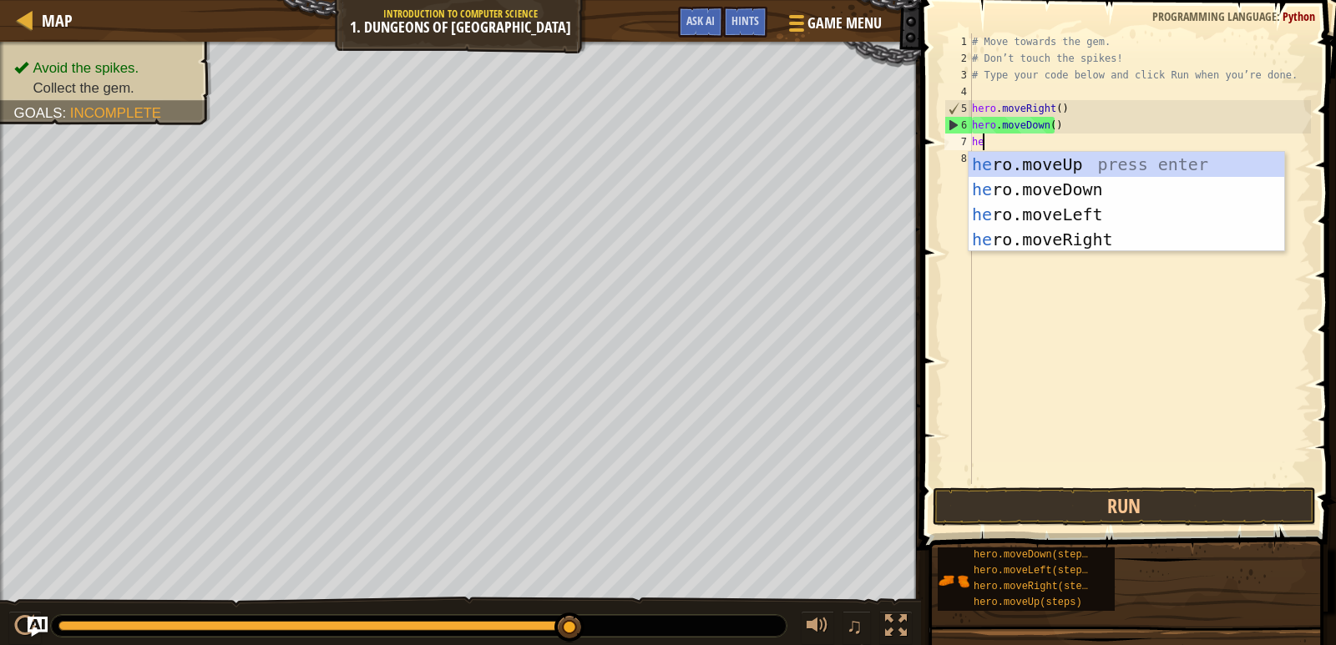
type textarea "her"
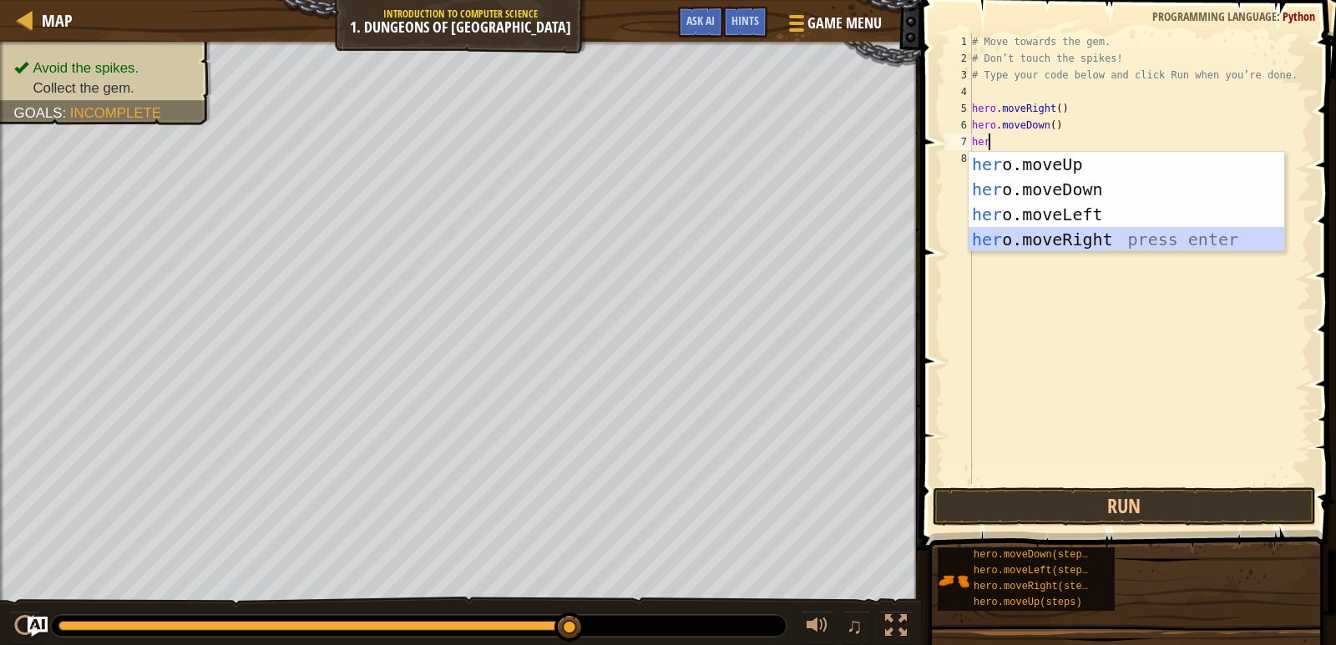
click at [1075, 230] on div "her o.moveUp press enter her o.moveDown press enter her o.moveLeft press enter …" at bounding box center [1126, 227] width 316 height 150
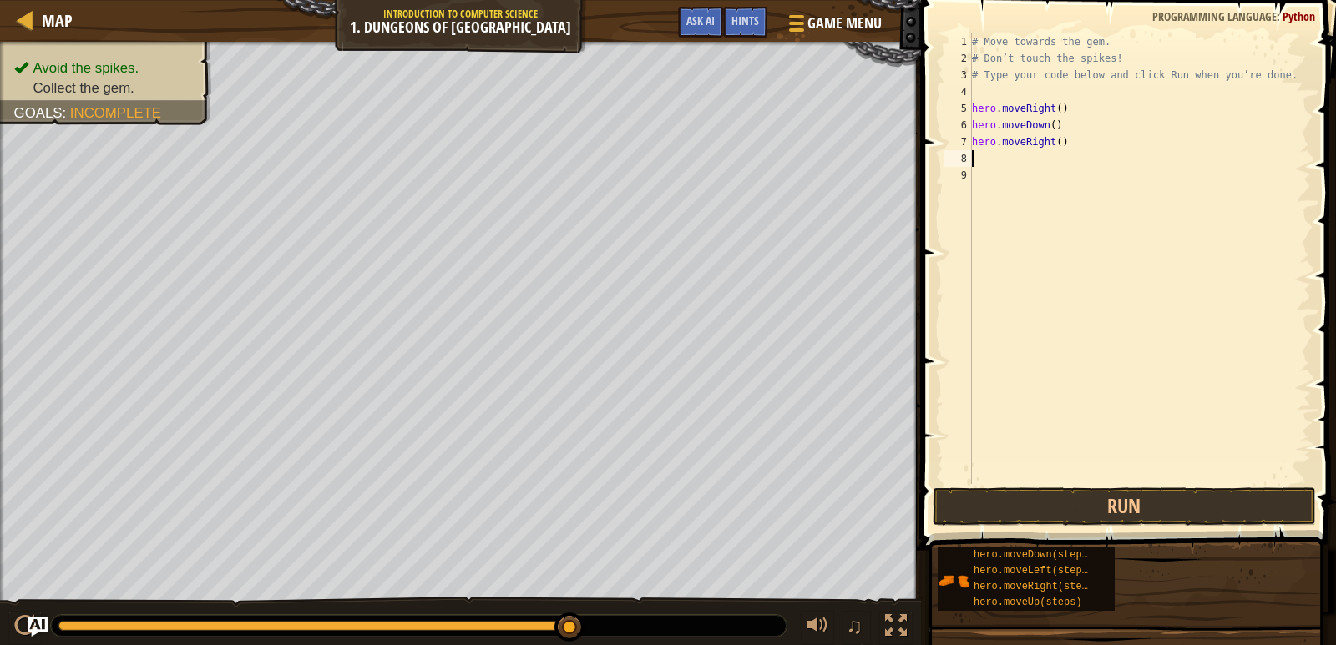
type textarea "h"
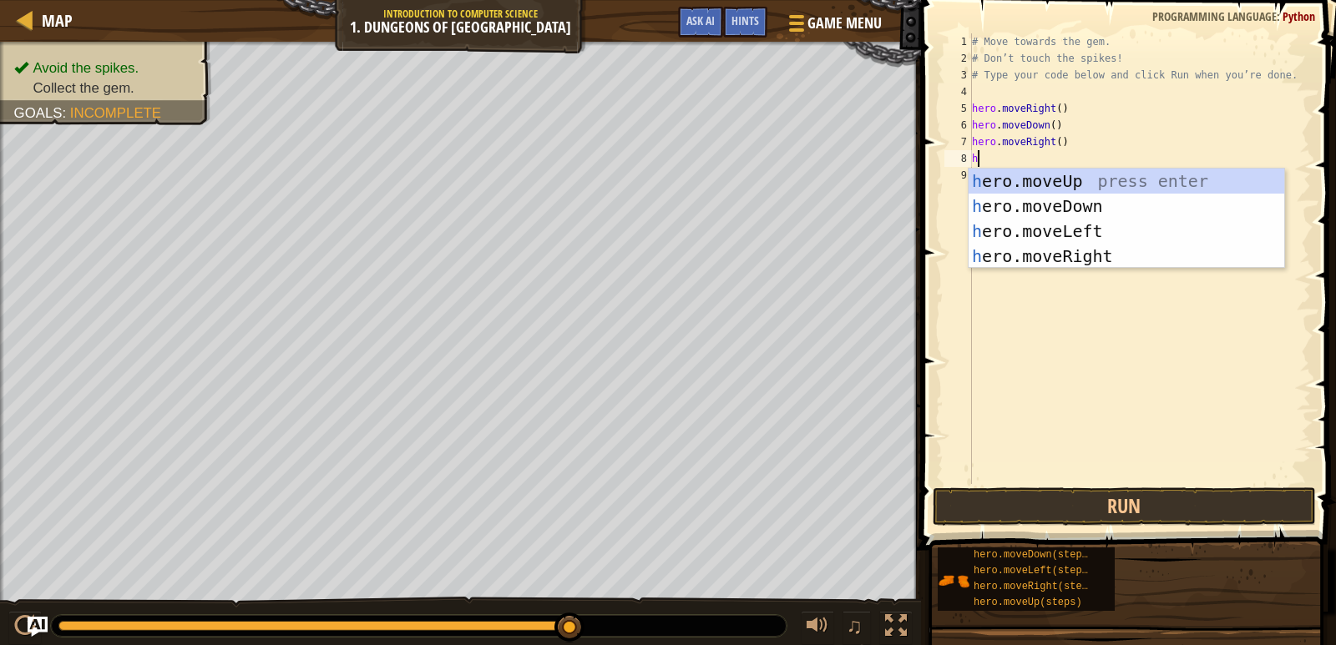
click at [1092, 376] on div "# Move towards the gem. # Don’t touch the spikes! # Type your code below and cl…" at bounding box center [1139, 275] width 342 height 484
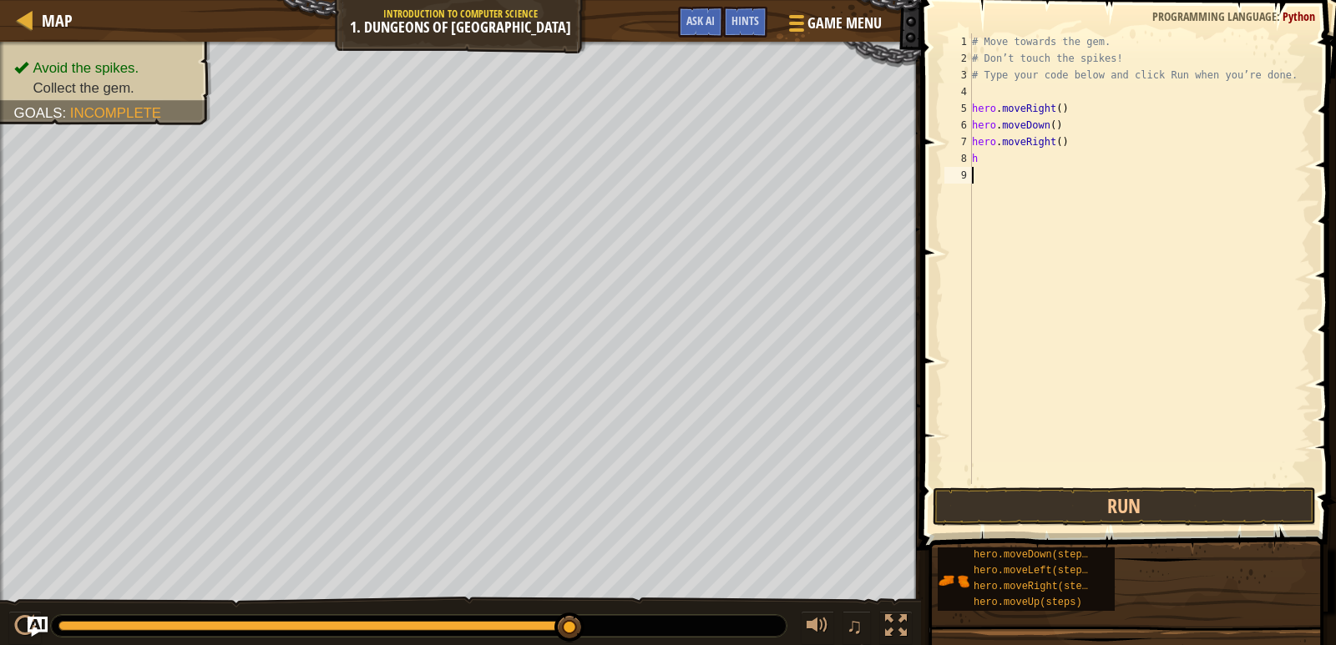
click at [1049, 158] on div "# Move towards the gem. # Don’t touch the spikes! # Type your code below and cl…" at bounding box center [1139, 275] width 342 height 484
type textarea "h"
click at [1138, 509] on button "Run" at bounding box center [1123, 507] width 383 height 38
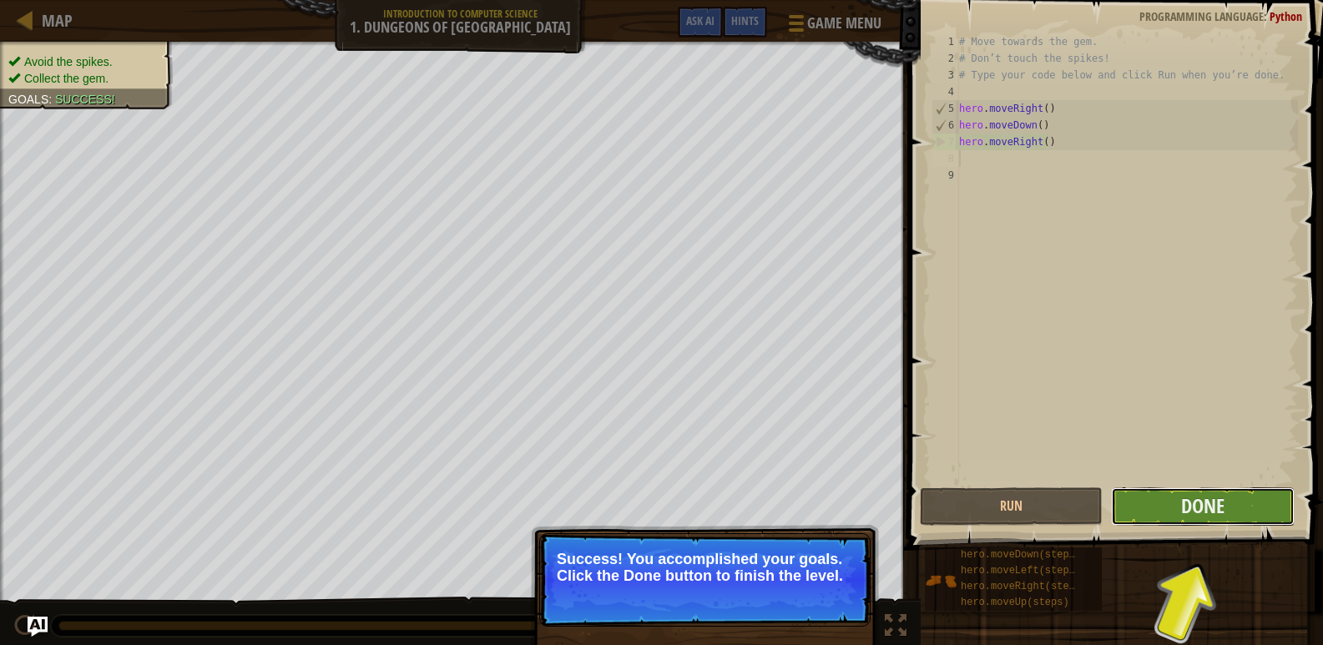
click at [1226, 510] on button "Done" at bounding box center [1202, 507] width 183 height 38
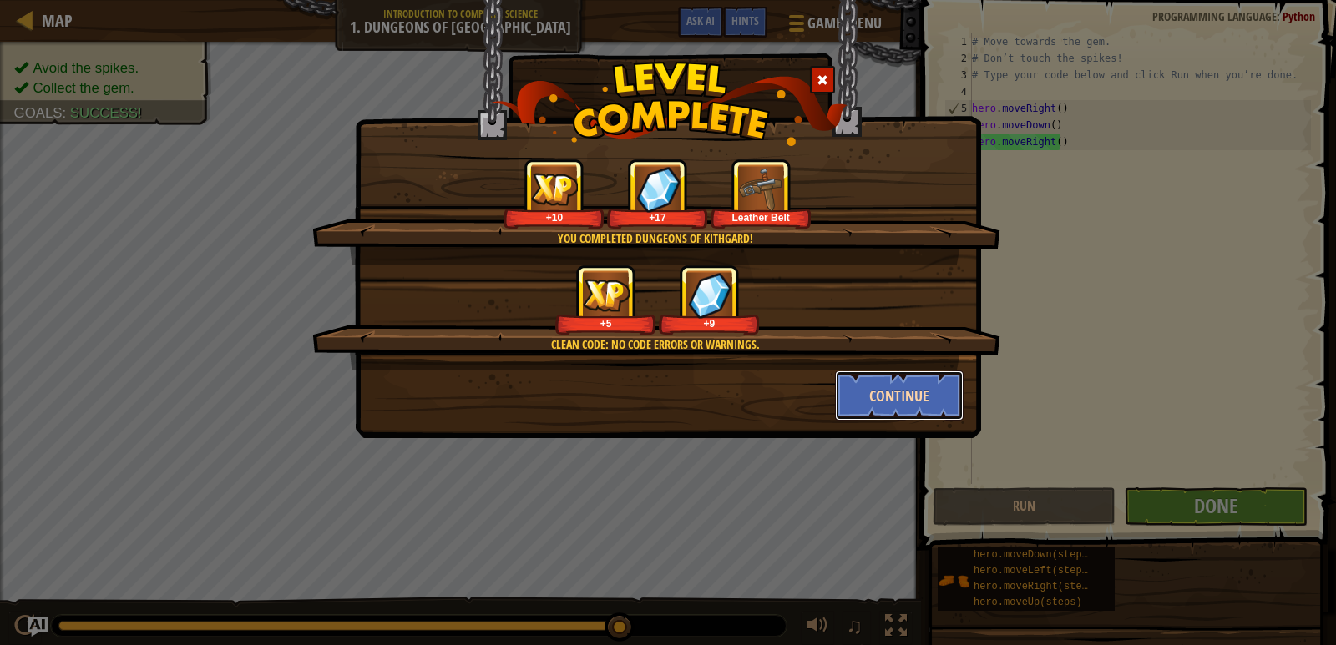
click at [920, 397] on button "Continue" at bounding box center [899, 396] width 129 height 50
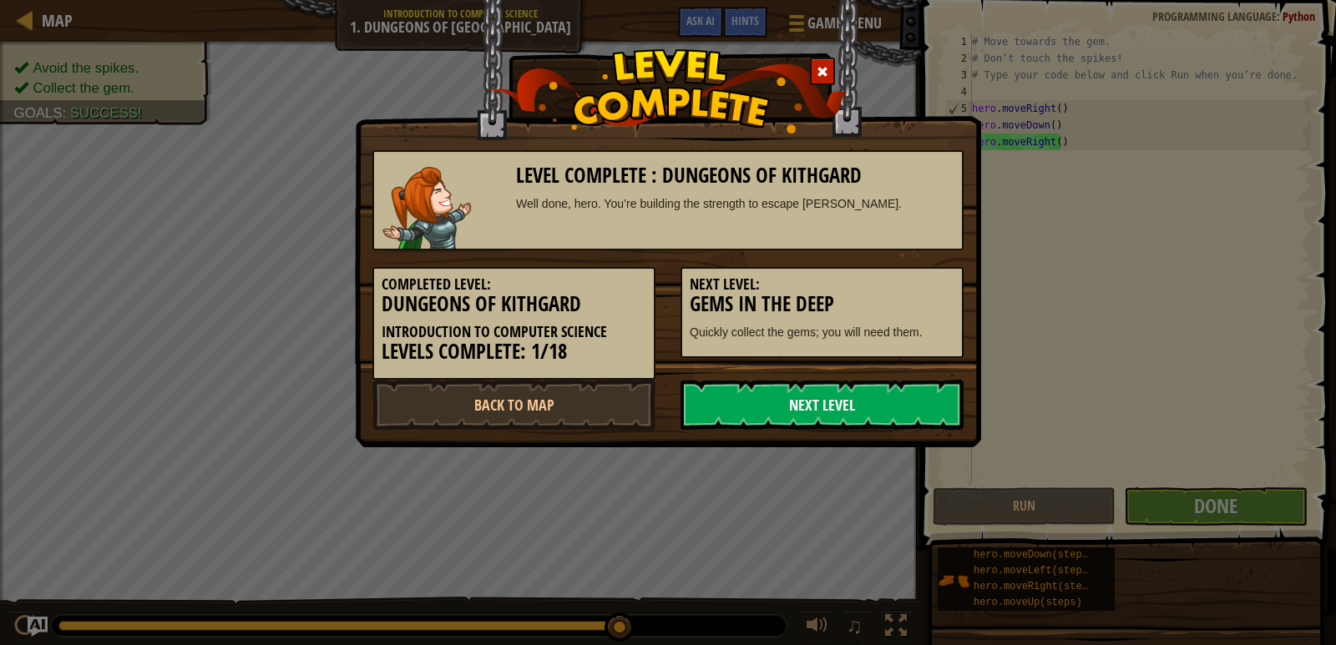
click at [778, 412] on link "Next Level" at bounding box center [821, 405] width 283 height 50
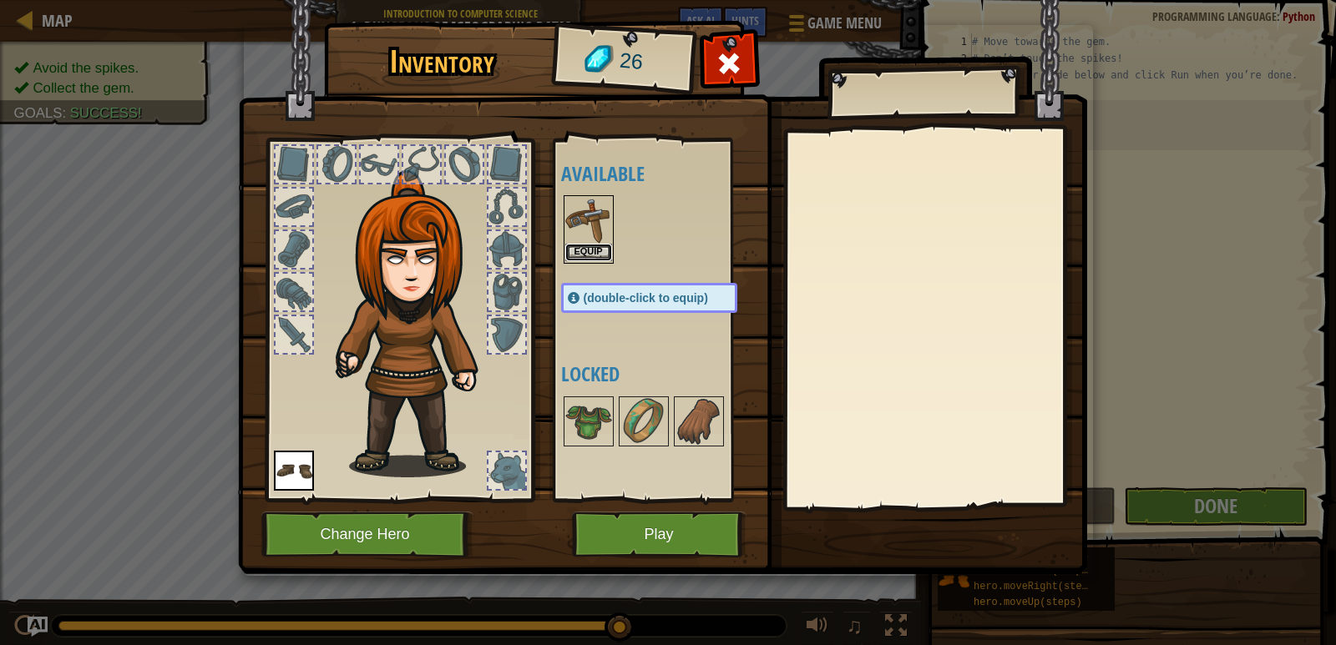
click at [594, 245] on button "Equip" at bounding box center [588, 253] width 47 height 18
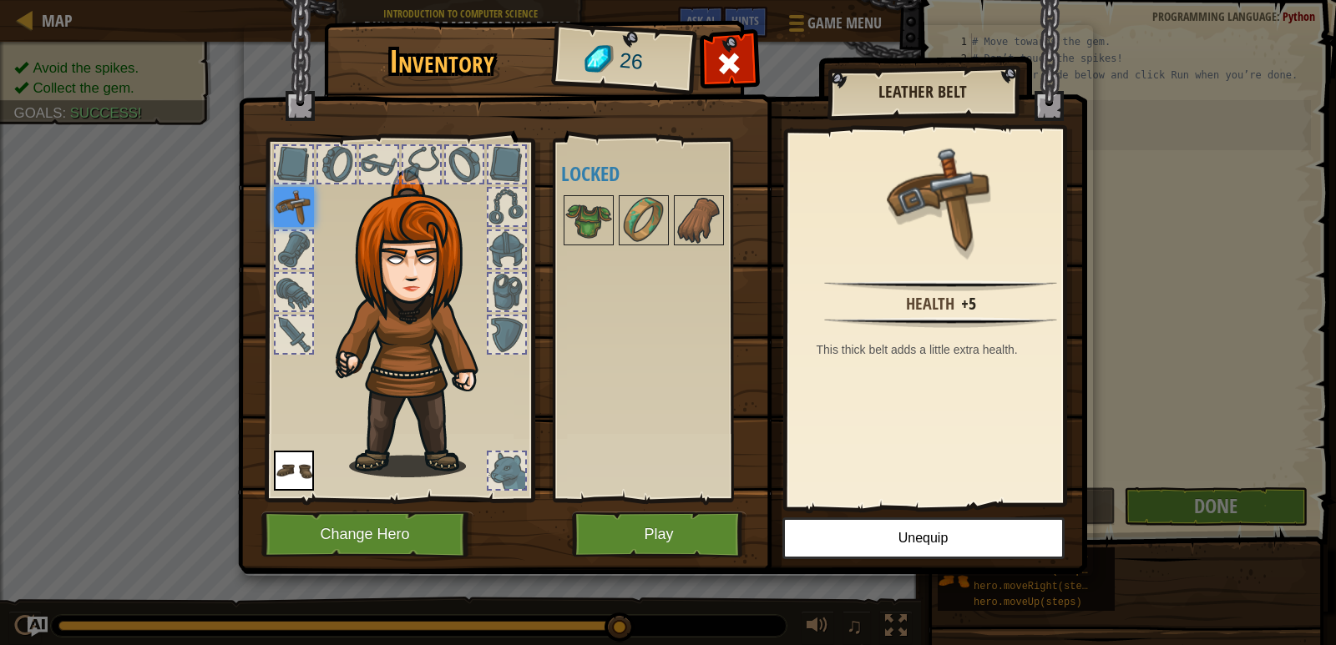
click at [297, 199] on img at bounding box center [294, 207] width 40 height 40
click at [654, 536] on button "Play" at bounding box center [659, 535] width 174 height 46
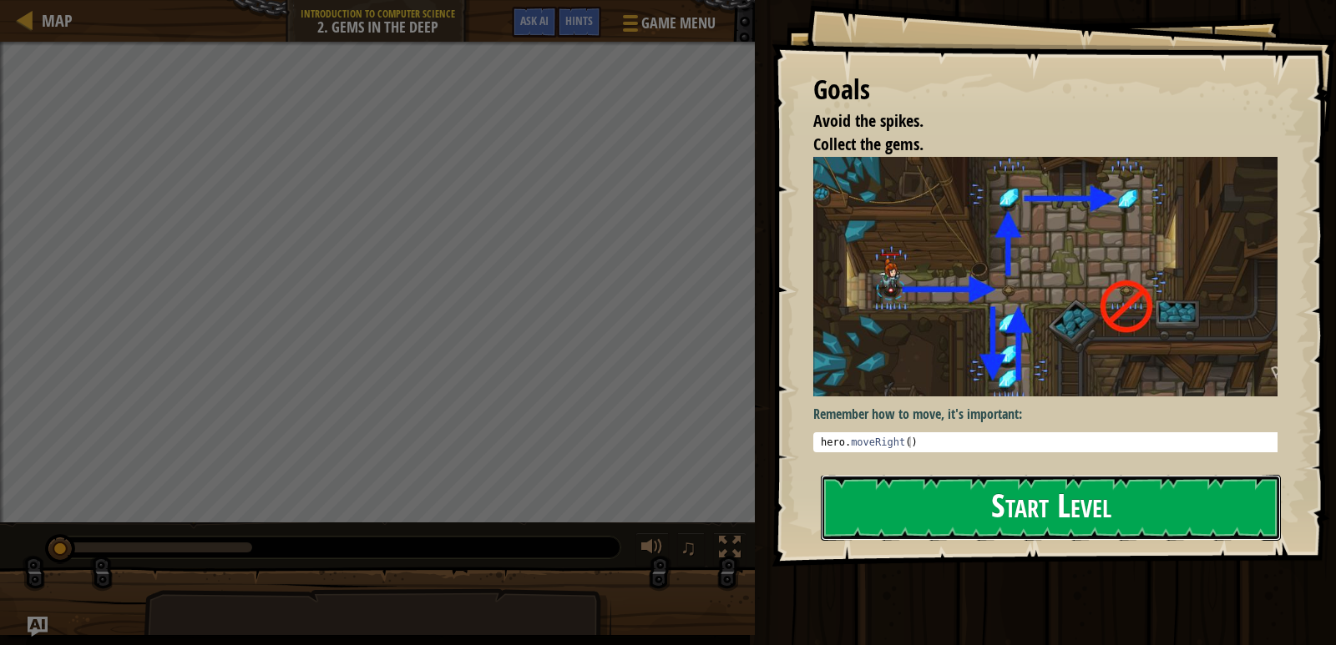
click at [1018, 509] on button "Start Level" at bounding box center [1051, 508] width 460 height 66
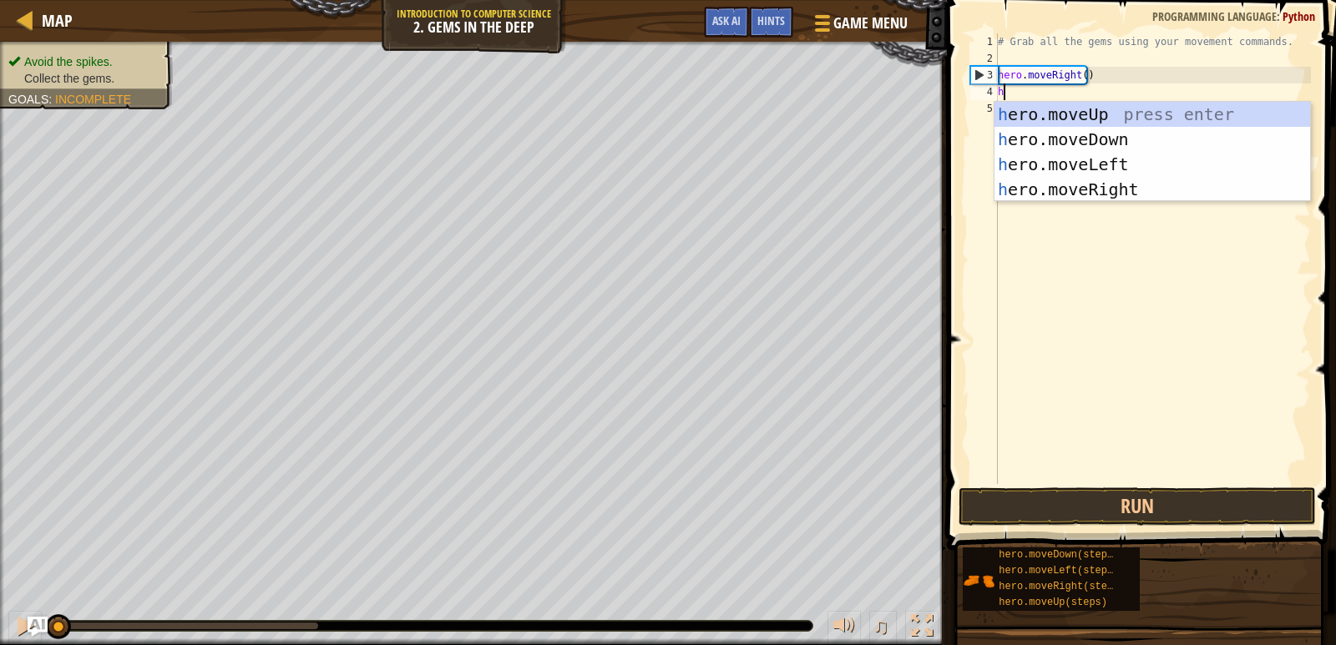
scroll to position [8, 0]
type textarea "her"
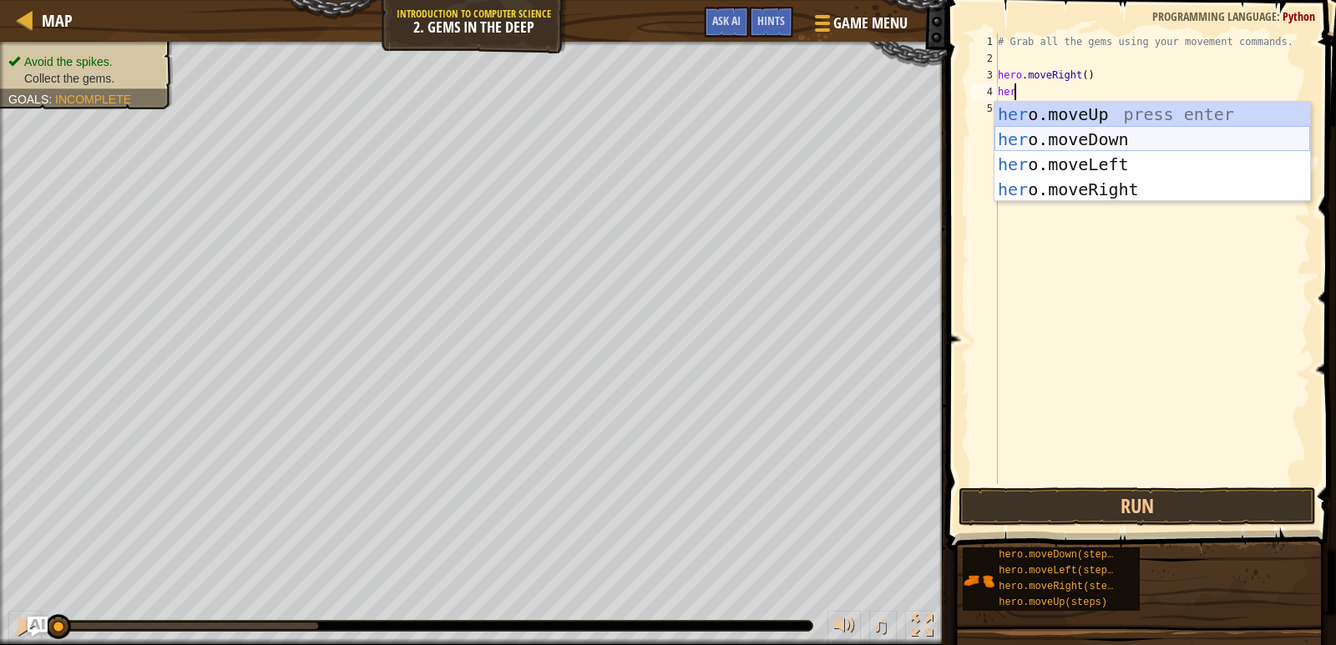
click at [1057, 141] on div "her o.moveUp press enter her o.moveDown press enter her o.moveLeft press enter …" at bounding box center [1152, 177] width 316 height 150
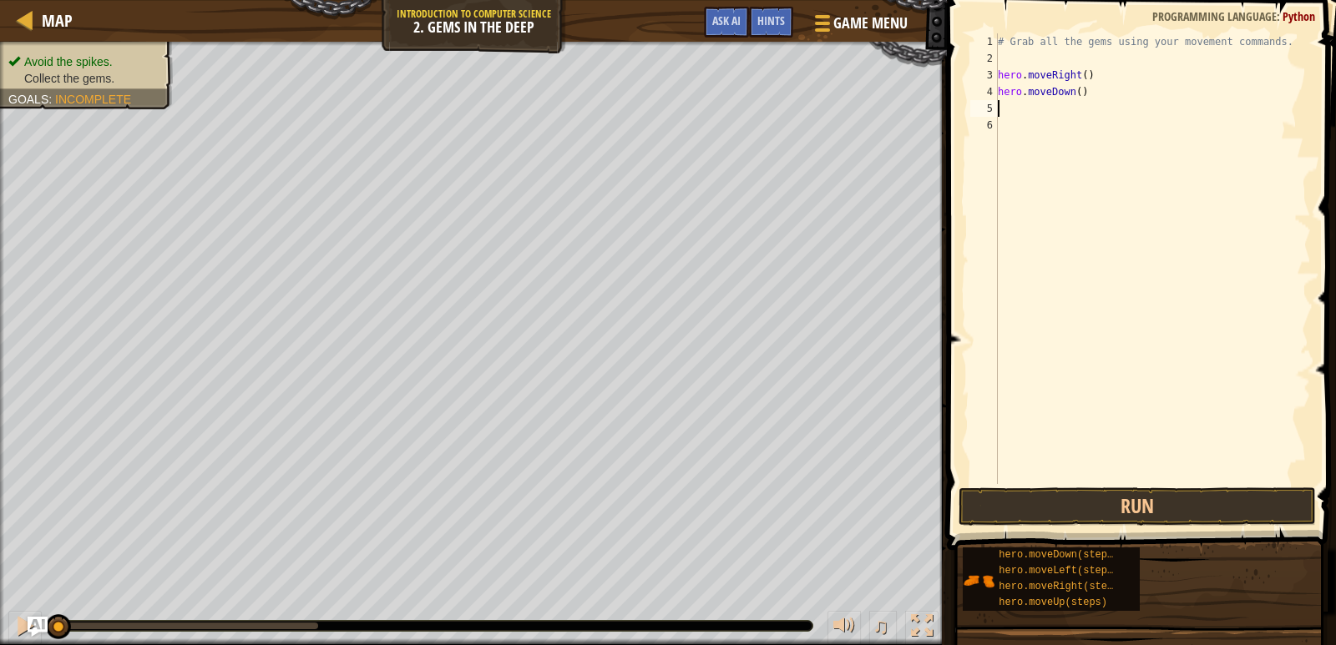
scroll to position [8, 0]
click at [1109, 504] on button "Run" at bounding box center [1137, 507] width 358 height 38
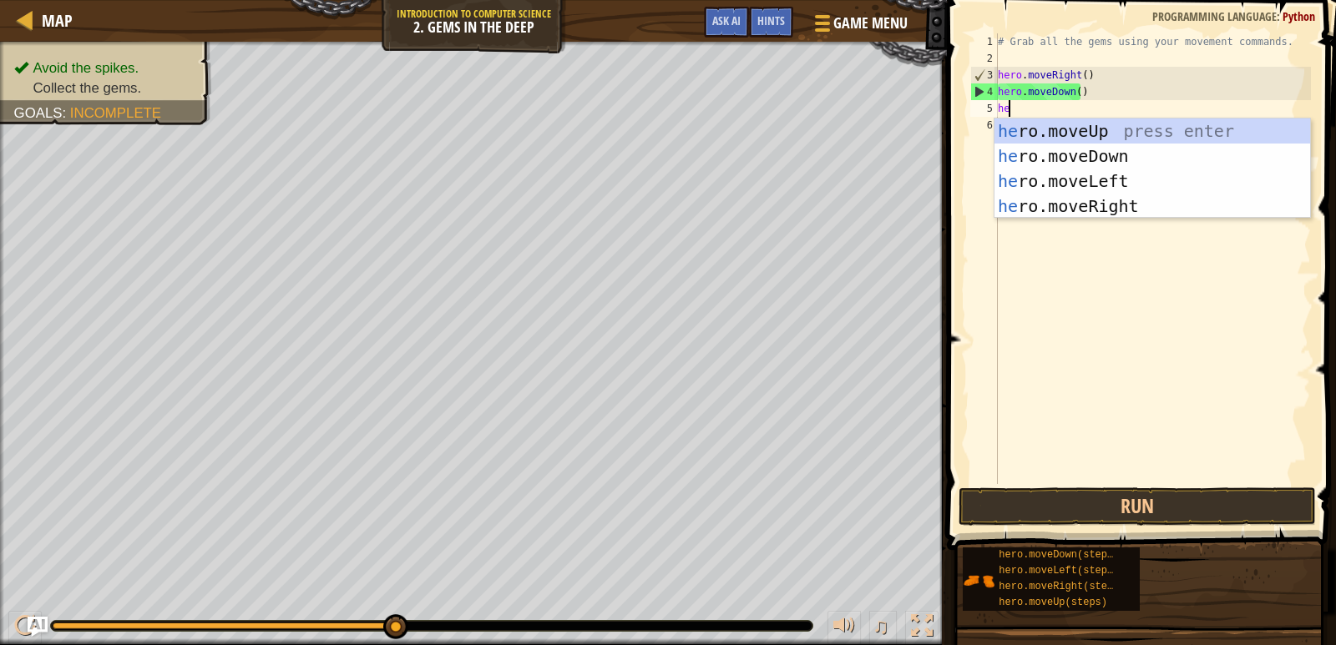
scroll to position [8, 1]
type textarea "hero"
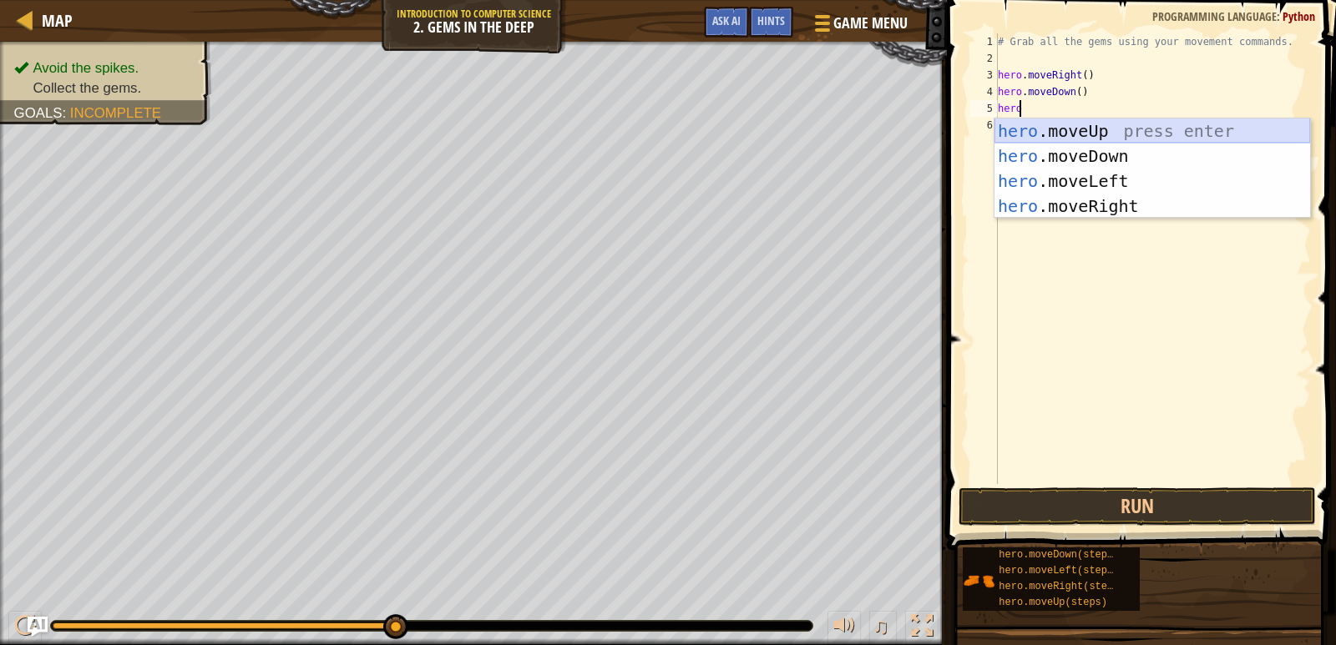
click at [1030, 129] on div "hero .moveUp press enter hero .moveDown press enter hero .moveLeft press enter …" at bounding box center [1152, 194] width 316 height 150
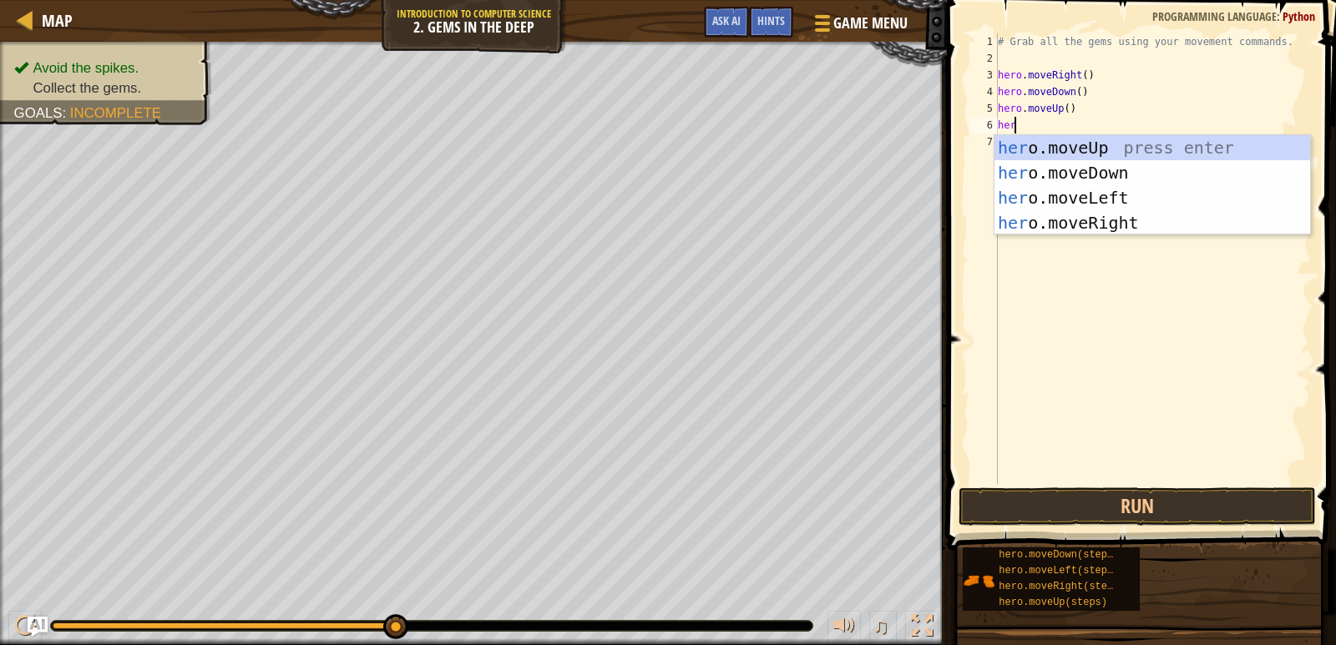
type textarea "hero"
click at [1063, 153] on div "hero .moveUp press enter hero .moveDown press enter hero .moveLeft press enter …" at bounding box center [1152, 210] width 316 height 150
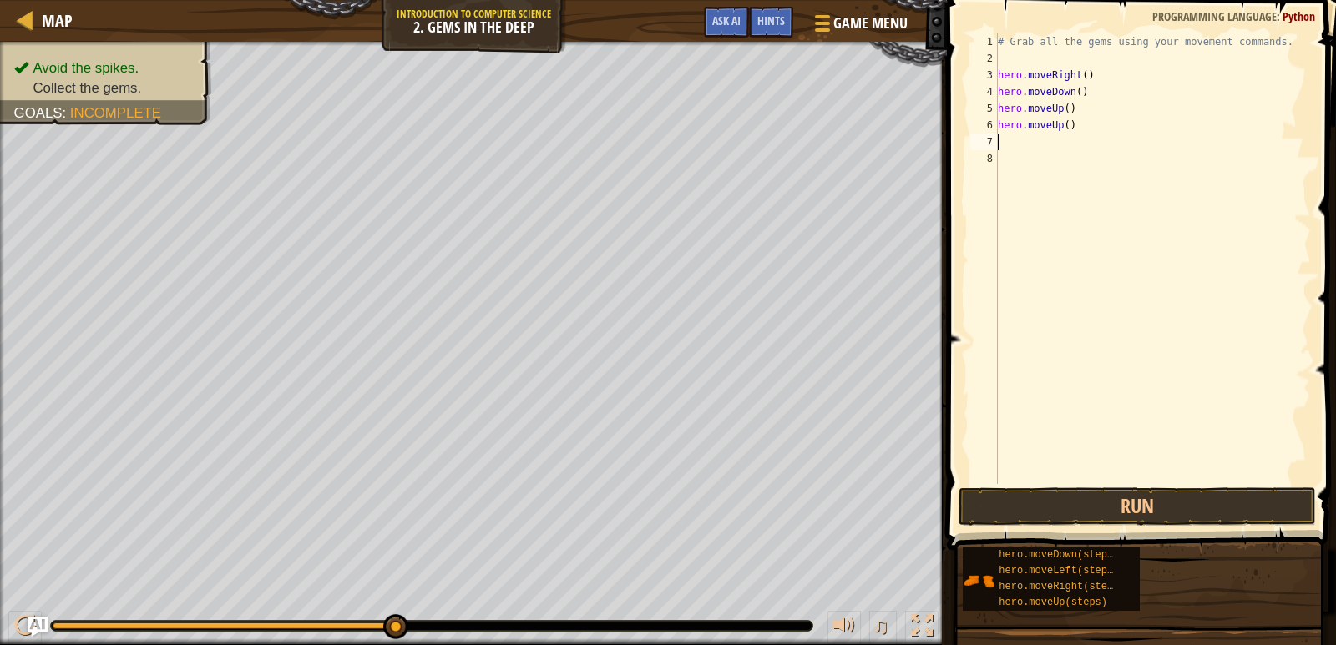
type textarea "h"
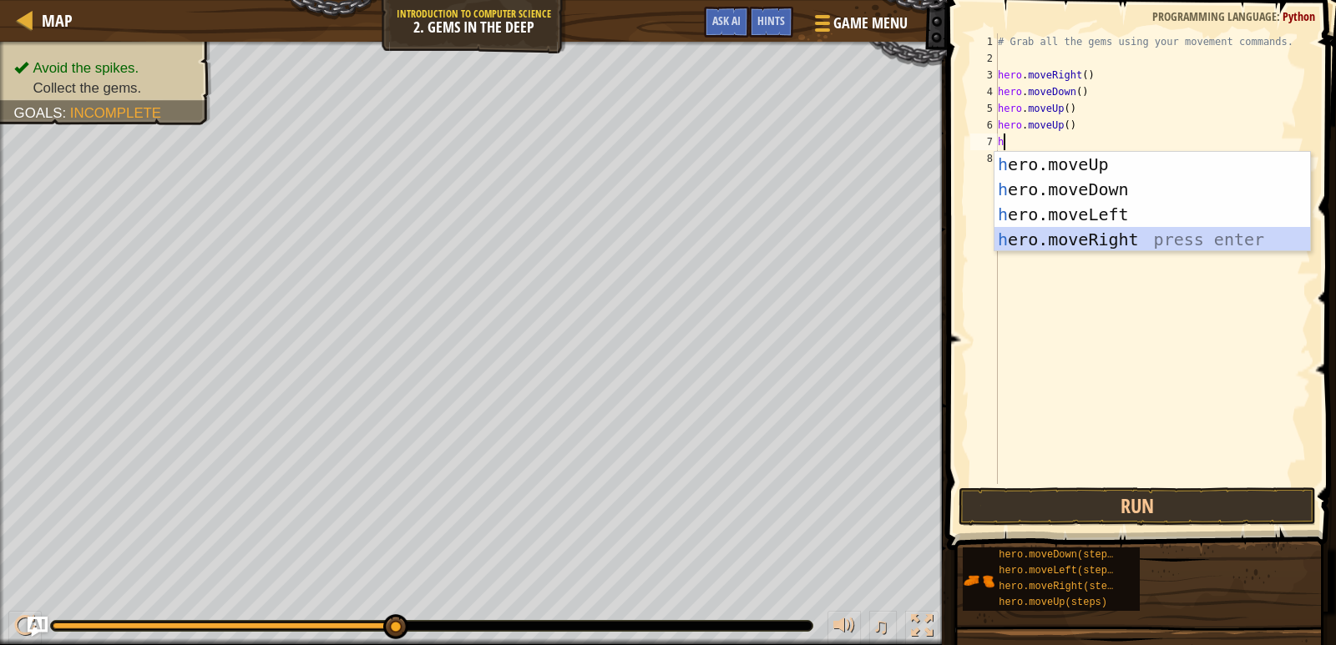
click at [1054, 230] on div "h ero.moveUp press enter h ero.moveDown press enter h ero.moveLeft press enter …" at bounding box center [1152, 227] width 316 height 150
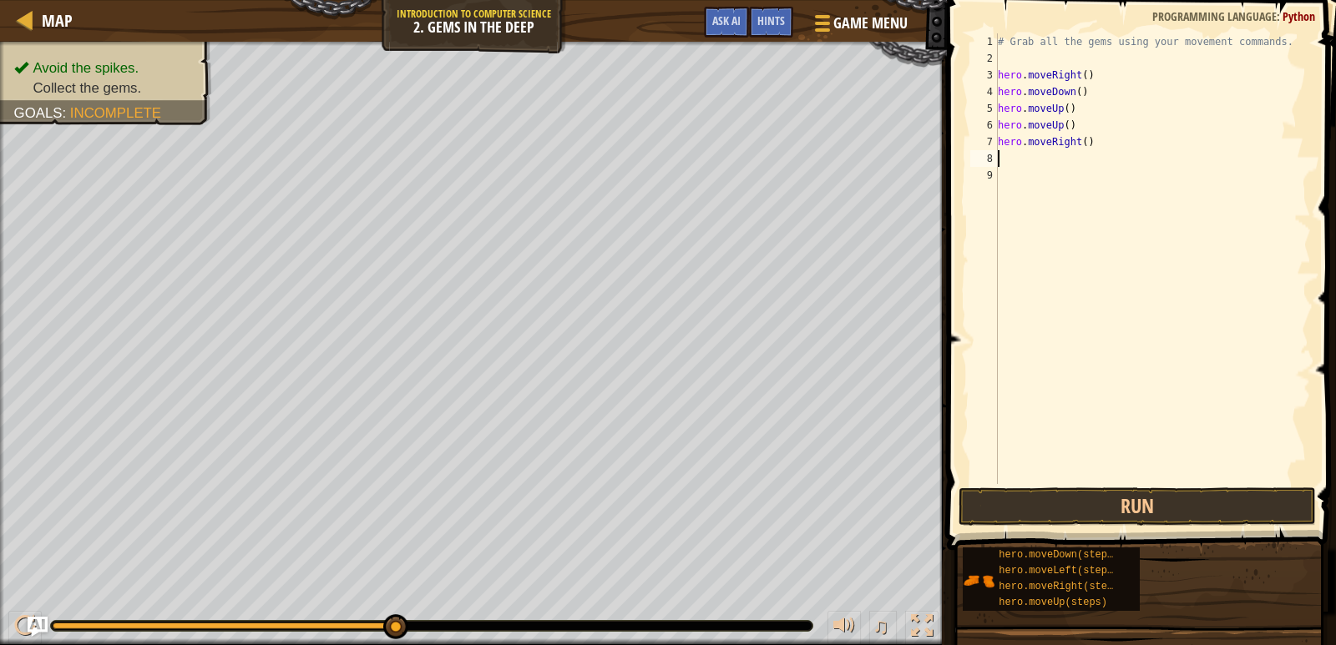
type textarea "h"
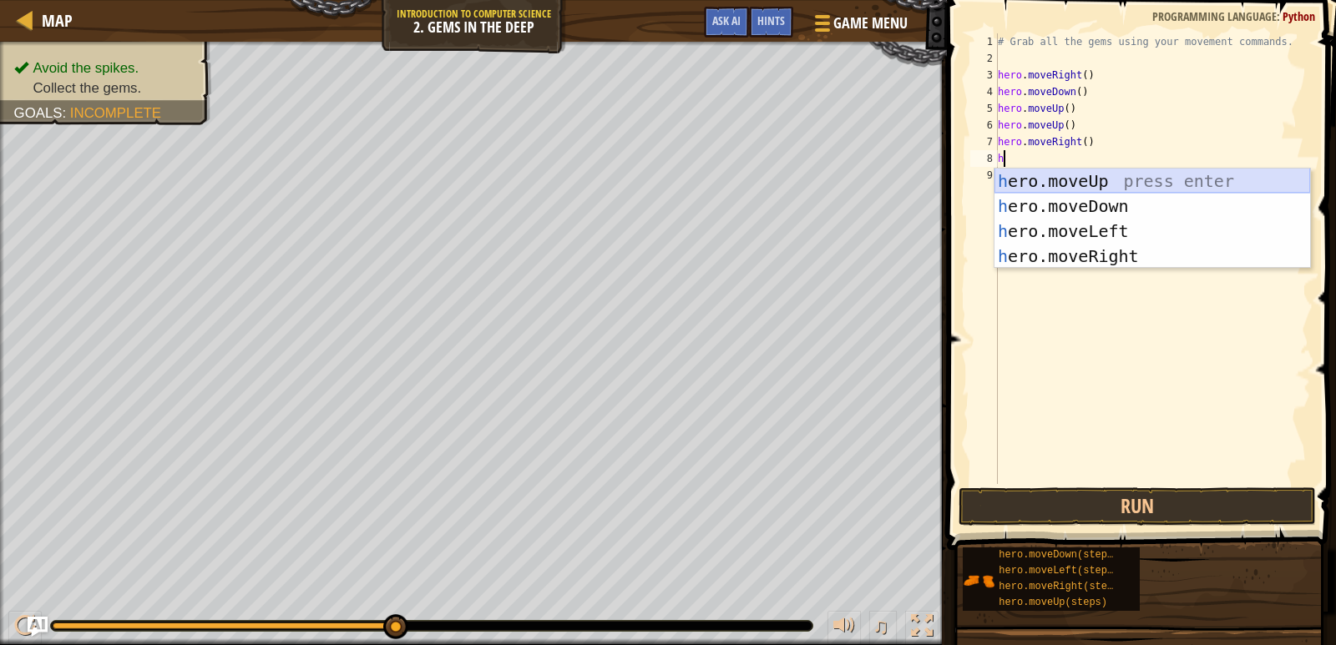
click at [1157, 193] on div "h ero.moveUp press enter h ero.moveDown press enter h ero.moveLeft press enter …" at bounding box center [1152, 244] width 316 height 150
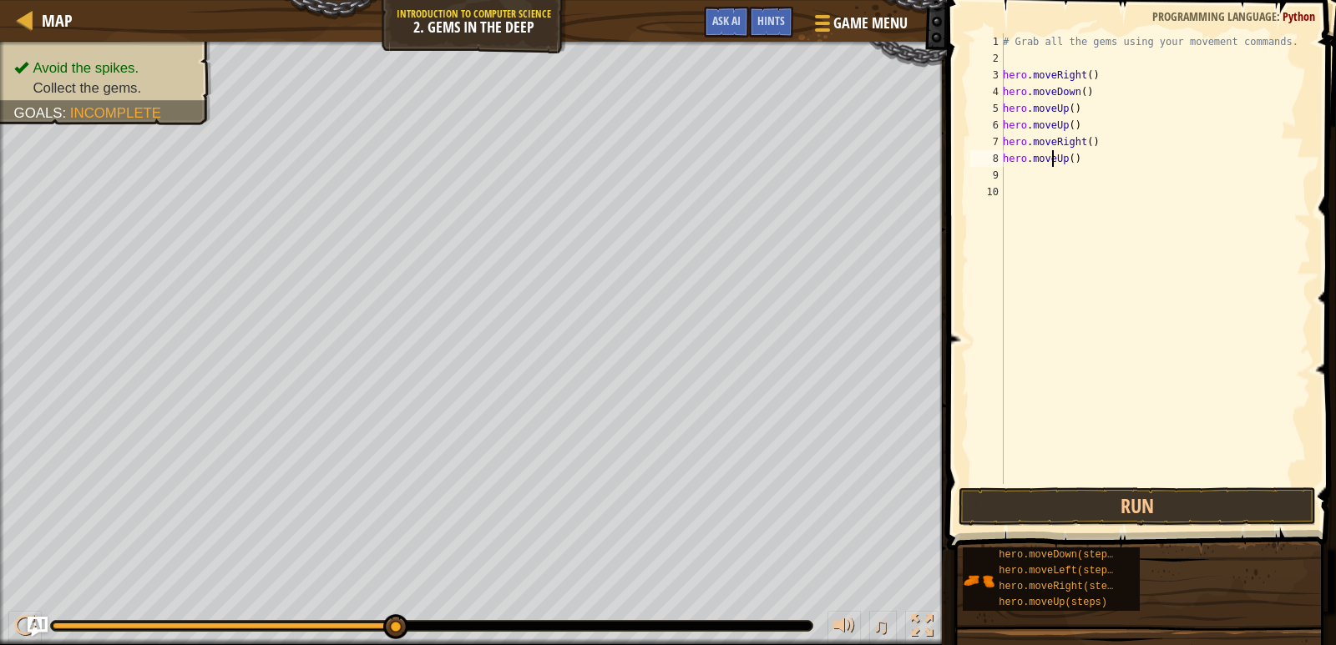
click at [1052, 161] on div "# Grab all the gems using your movement commands. hero . moveRight ( ) hero . m…" at bounding box center [1154, 275] width 311 height 484
drag, startPoint x: 1052, startPoint y: 161, endPoint x: 1063, endPoint y: 164, distance: 11.1
click at [1063, 164] on div "# Grab all the gems using your movement commands. hero . moveRight ( ) hero . m…" at bounding box center [1154, 275] width 311 height 484
click at [1053, 177] on div "hero.moveD own press enter" at bounding box center [1157, 206] width 316 height 75
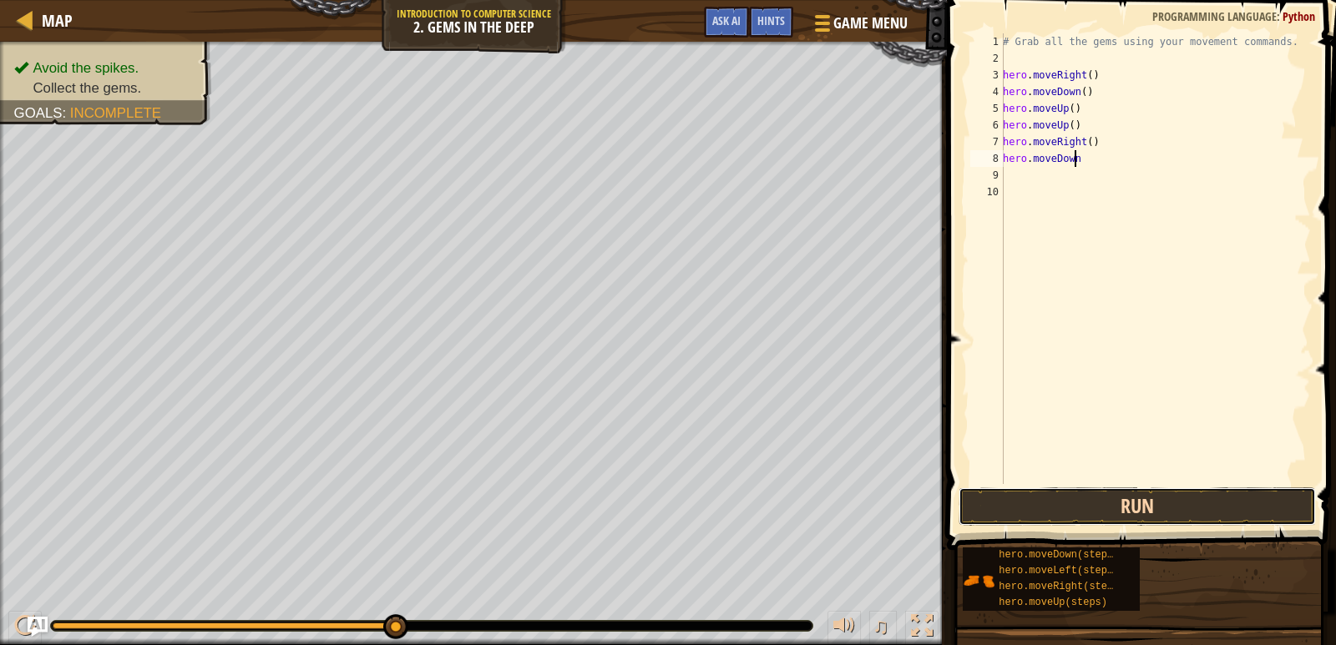
click at [1093, 513] on button "Run" at bounding box center [1137, 507] width 358 height 38
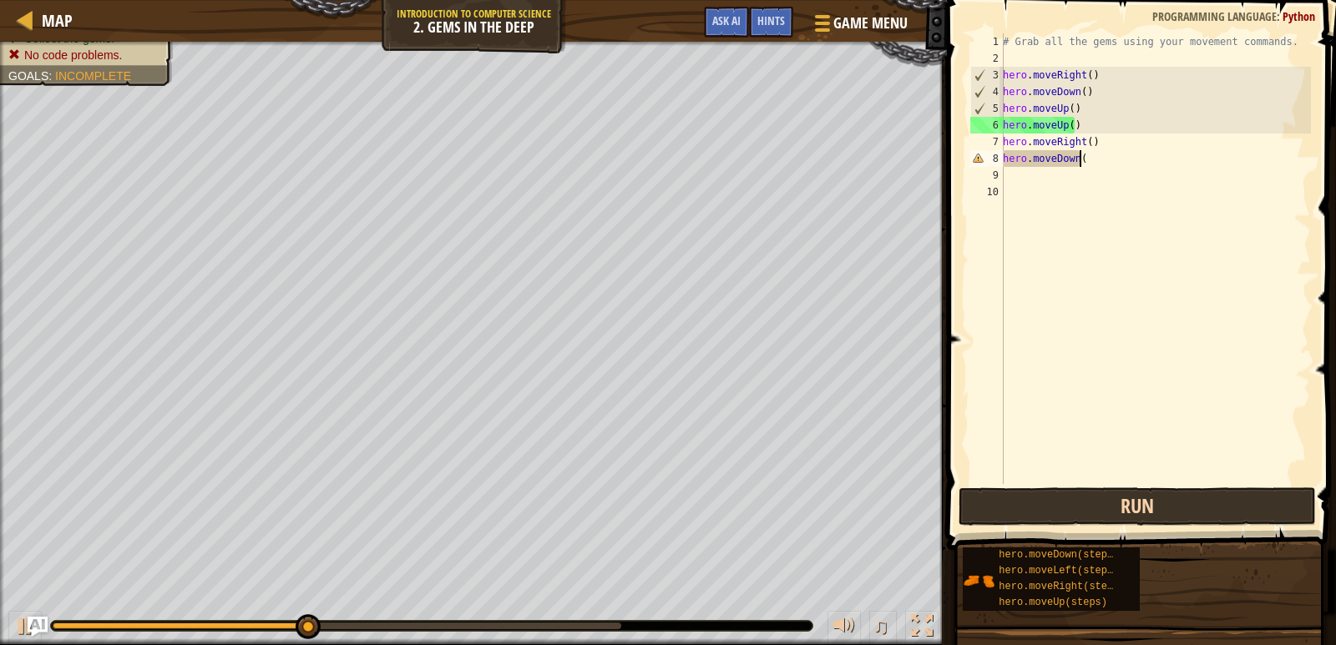
scroll to position [8, 6]
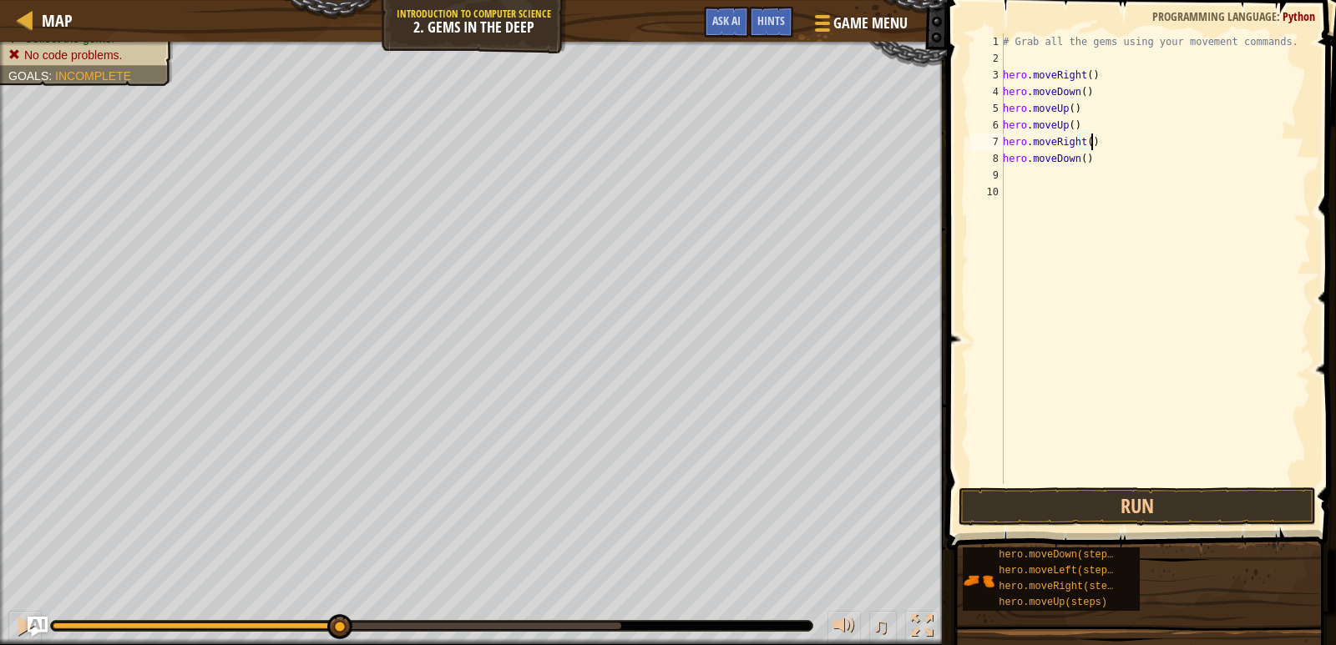
click at [1094, 137] on div "# Grab all the gems using your movement commands. hero . moveRight ( ) hero . m…" at bounding box center [1154, 275] width 311 height 484
click at [1088, 126] on div "# Grab all the gems using your movement commands. hero . moveRight ( ) hero . m…" at bounding box center [1154, 275] width 311 height 484
type textarea "hero.moveUp()"
type textarea "H"
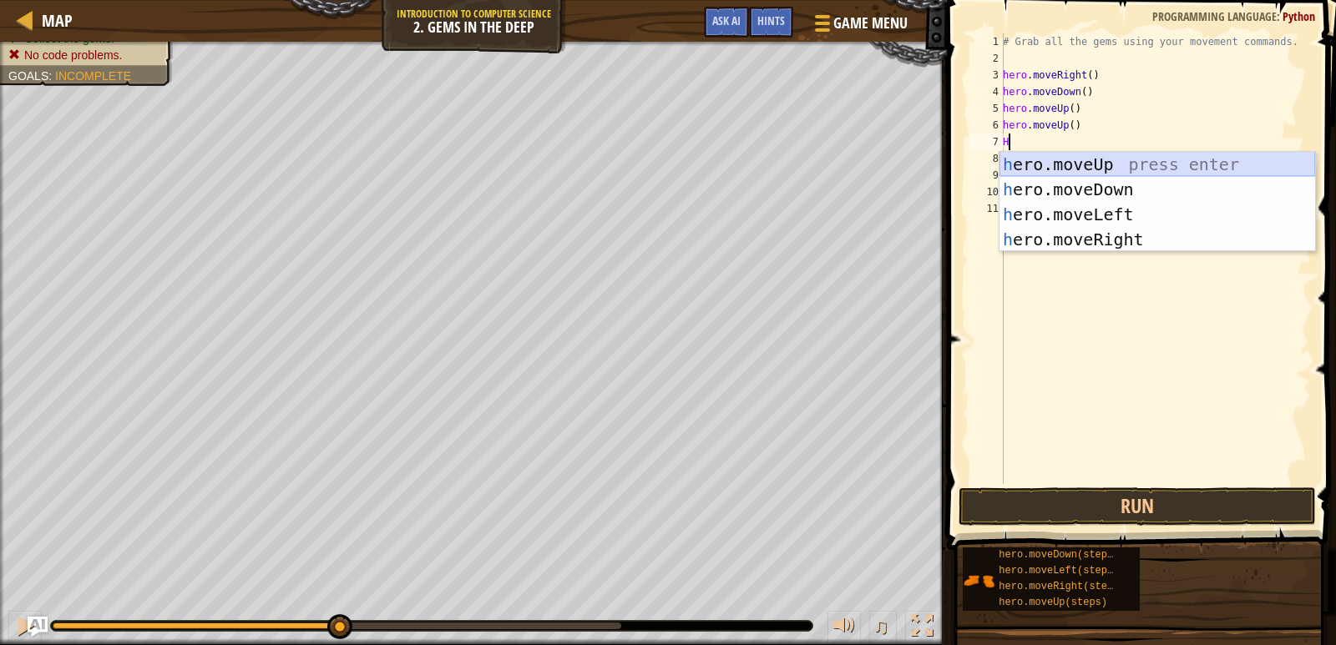
click at [1083, 161] on div "h ero.moveUp press enter h ero.moveDown press enter h ero.moveLeft press enter …" at bounding box center [1157, 227] width 316 height 150
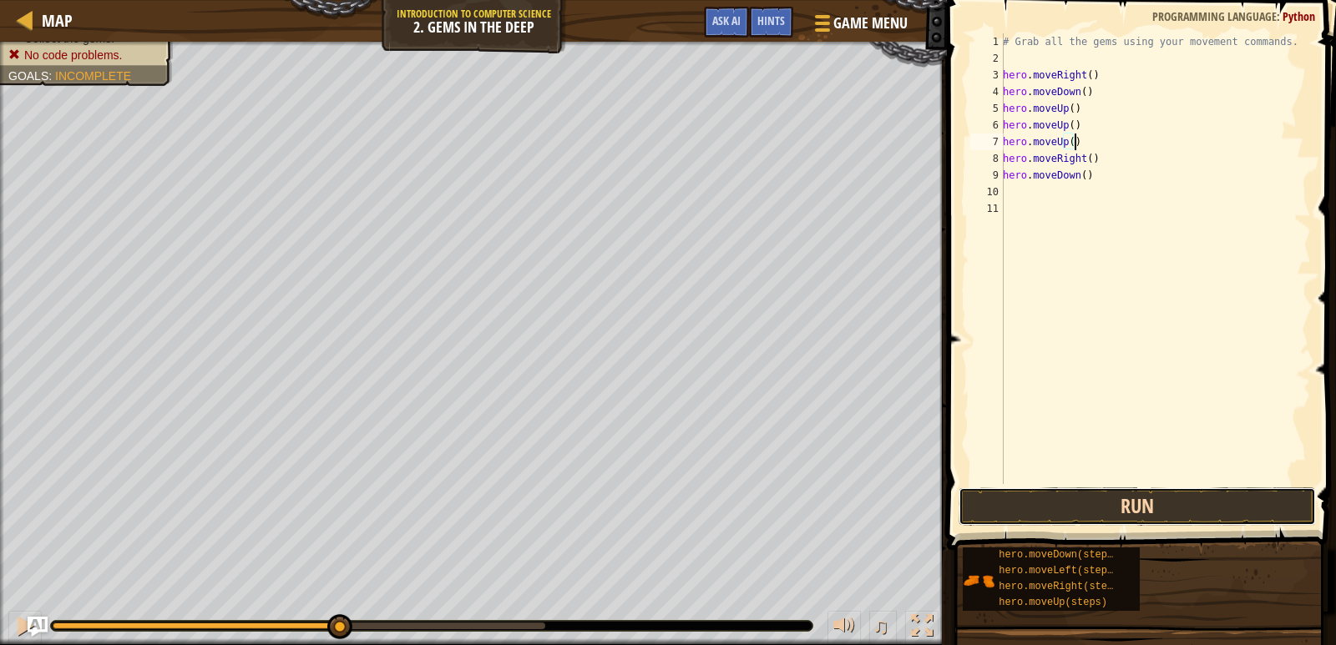
click at [1108, 514] on button "Run" at bounding box center [1137, 507] width 358 height 38
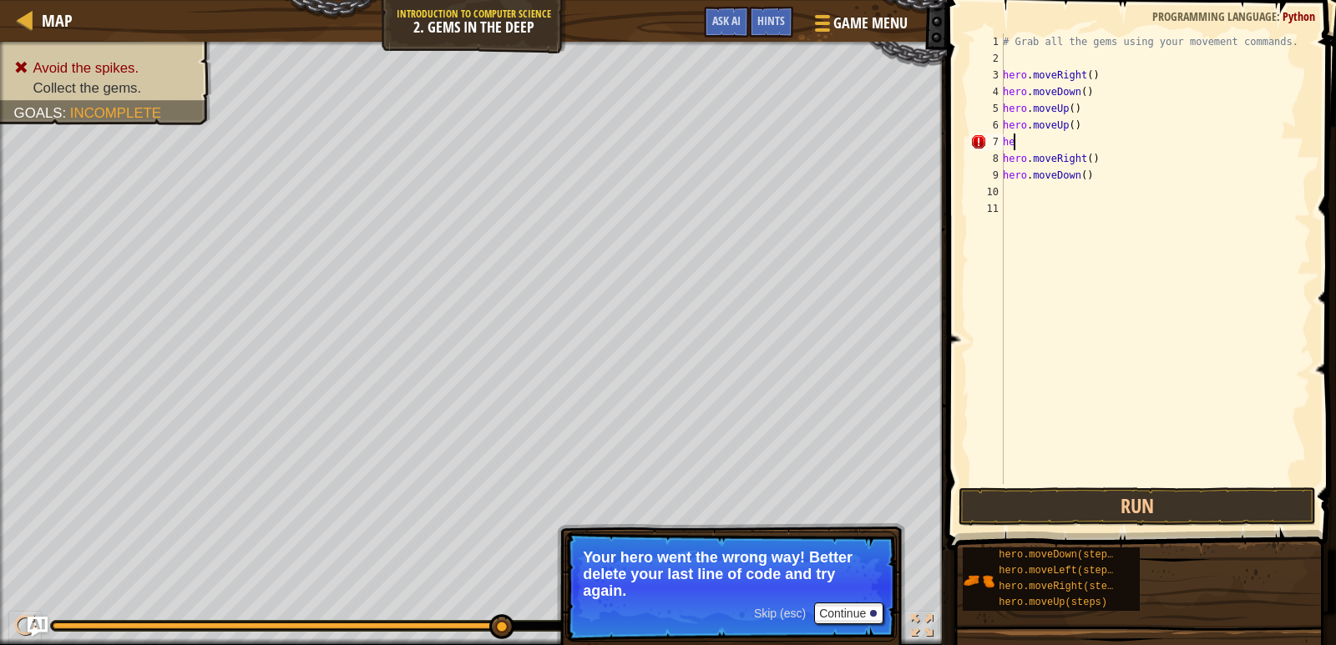
type textarea "h"
type textarea "hero.moveUp()"
click at [1086, 518] on button "Run" at bounding box center [1137, 507] width 358 height 38
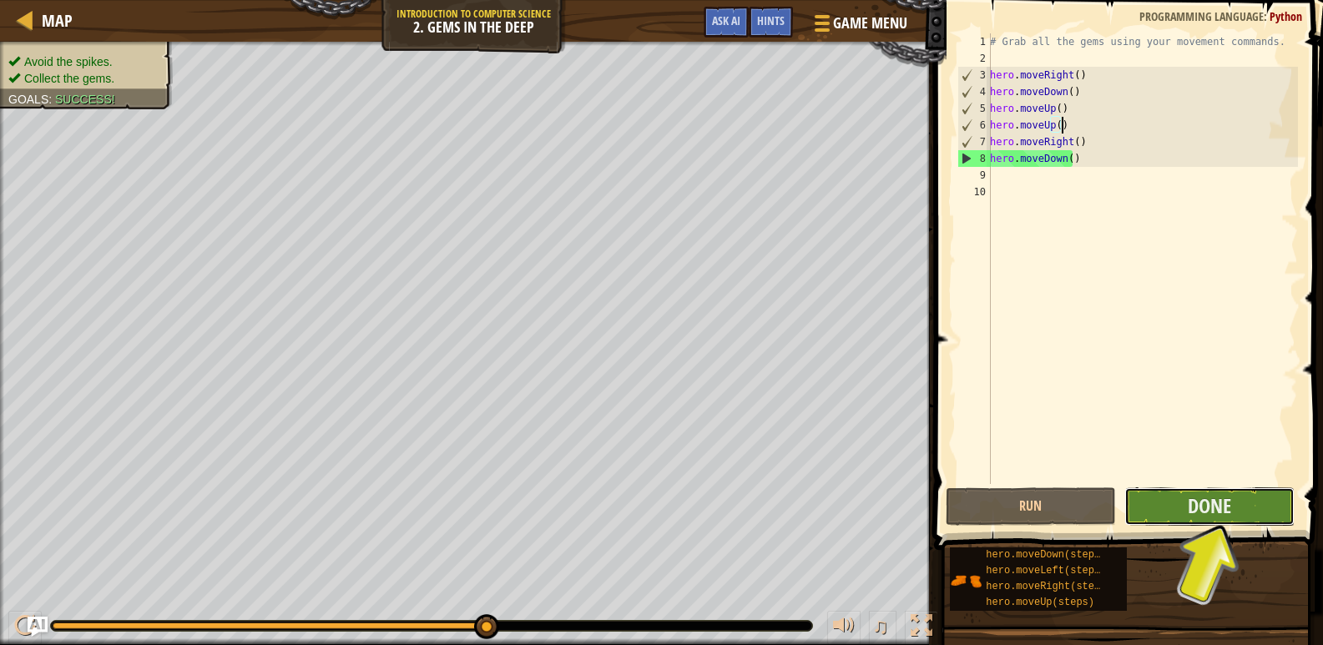
click at [1232, 502] on button "Done" at bounding box center [1209, 507] width 170 height 38
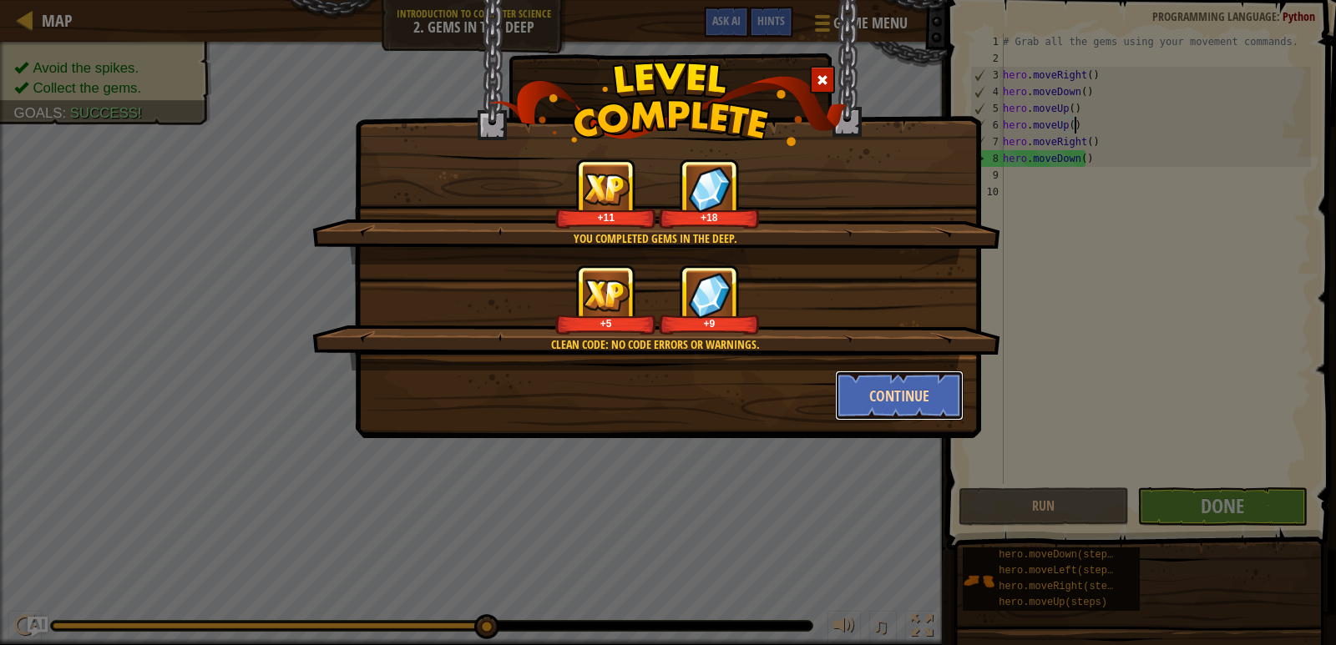
click at [874, 386] on button "Continue" at bounding box center [899, 396] width 129 height 50
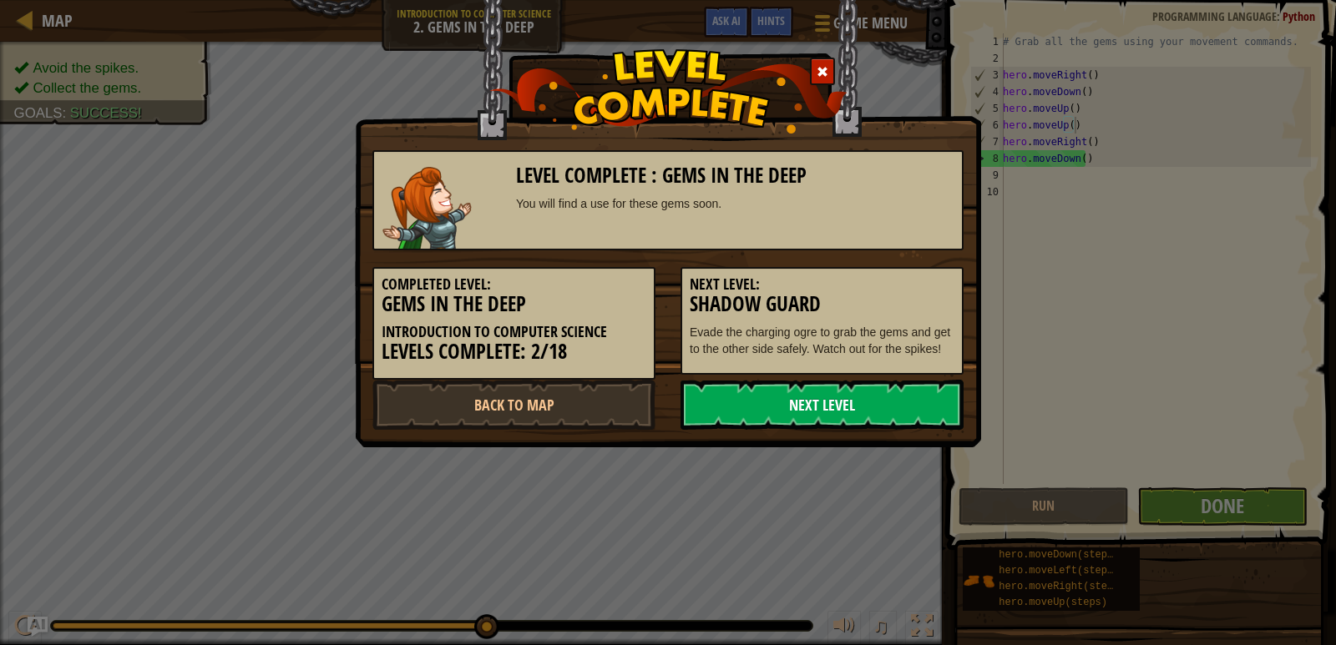
click at [824, 395] on link "Next Level" at bounding box center [821, 405] width 283 height 50
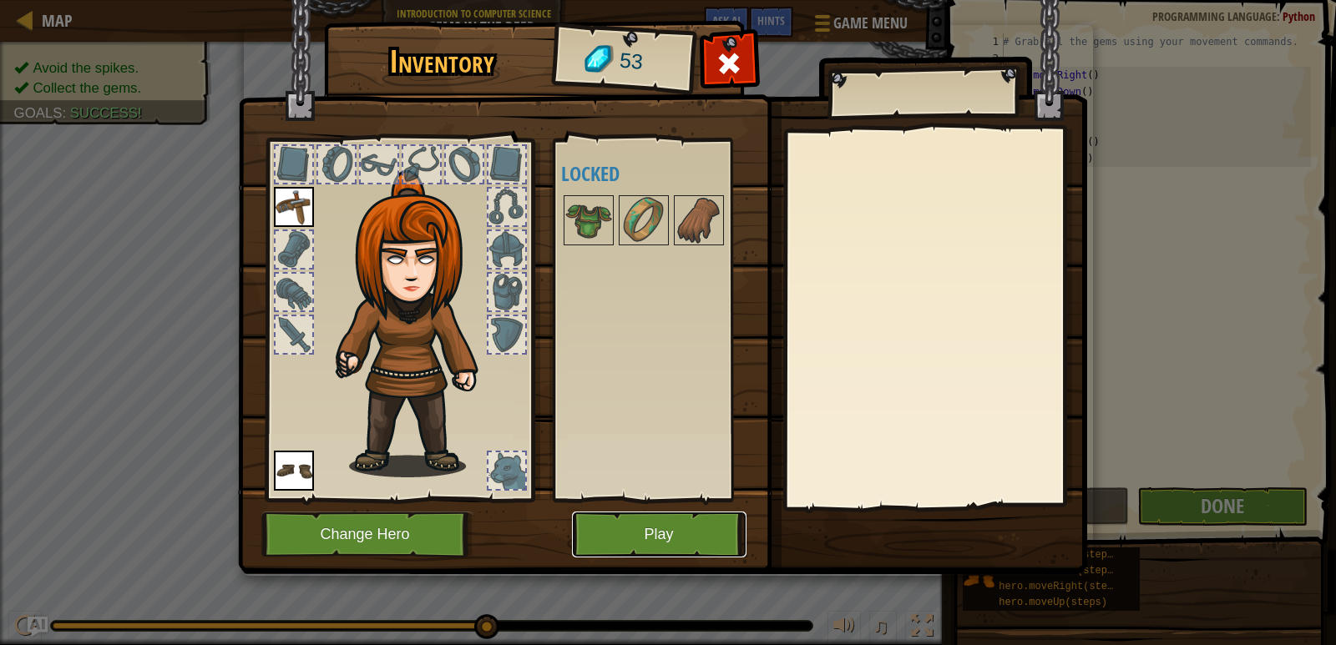
click at [641, 528] on button "Play" at bounding box center [659, 535] width 174 height 46
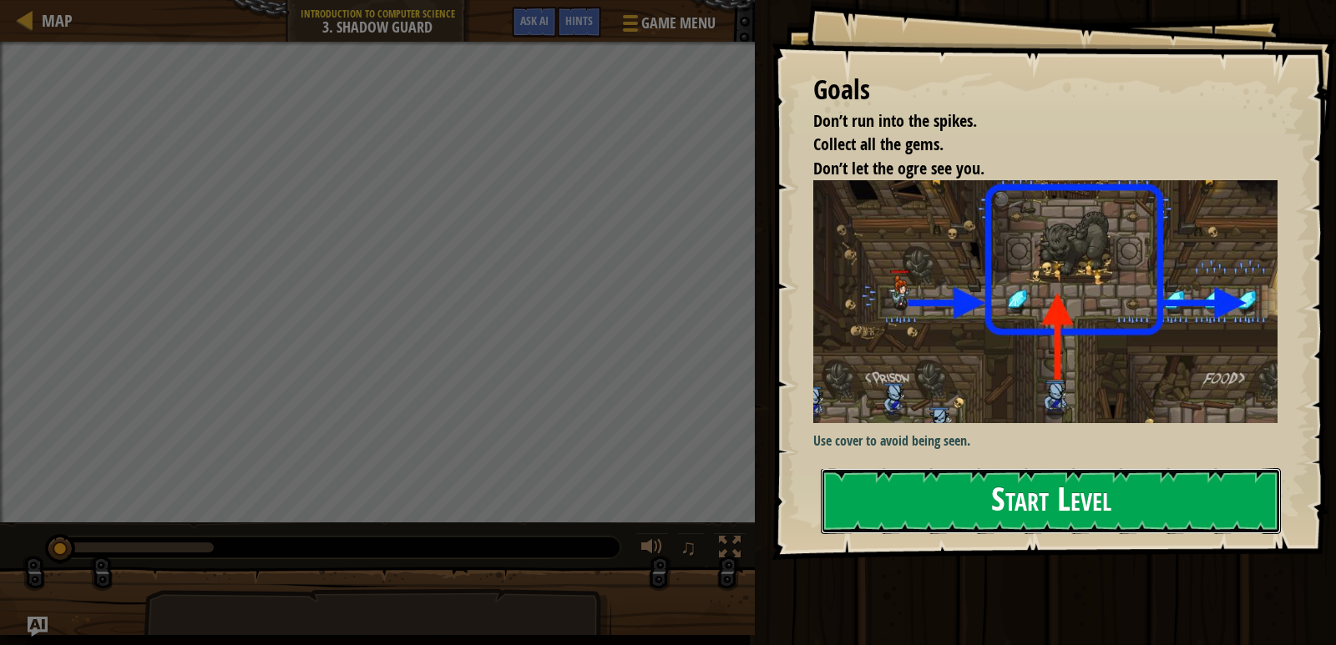
click at [945, 487] on button "Start Level" at bounding box center [1051, 501] width 460 height 66
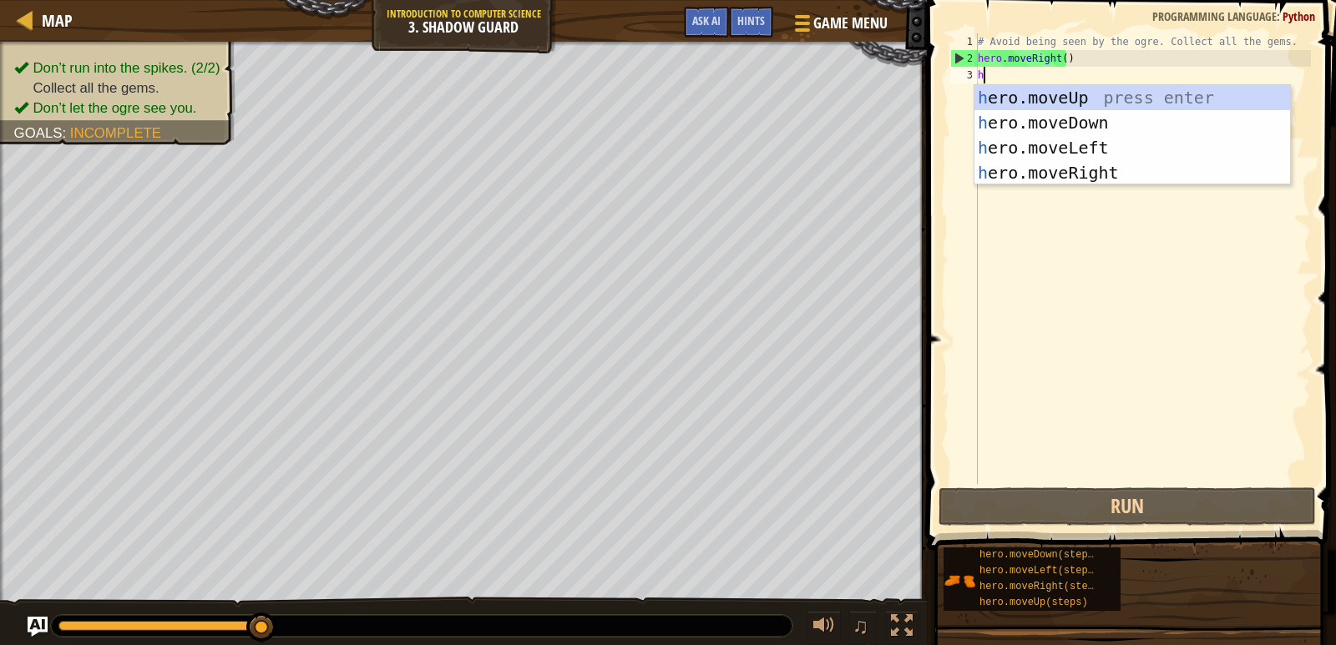
scroll to position [8, 0]
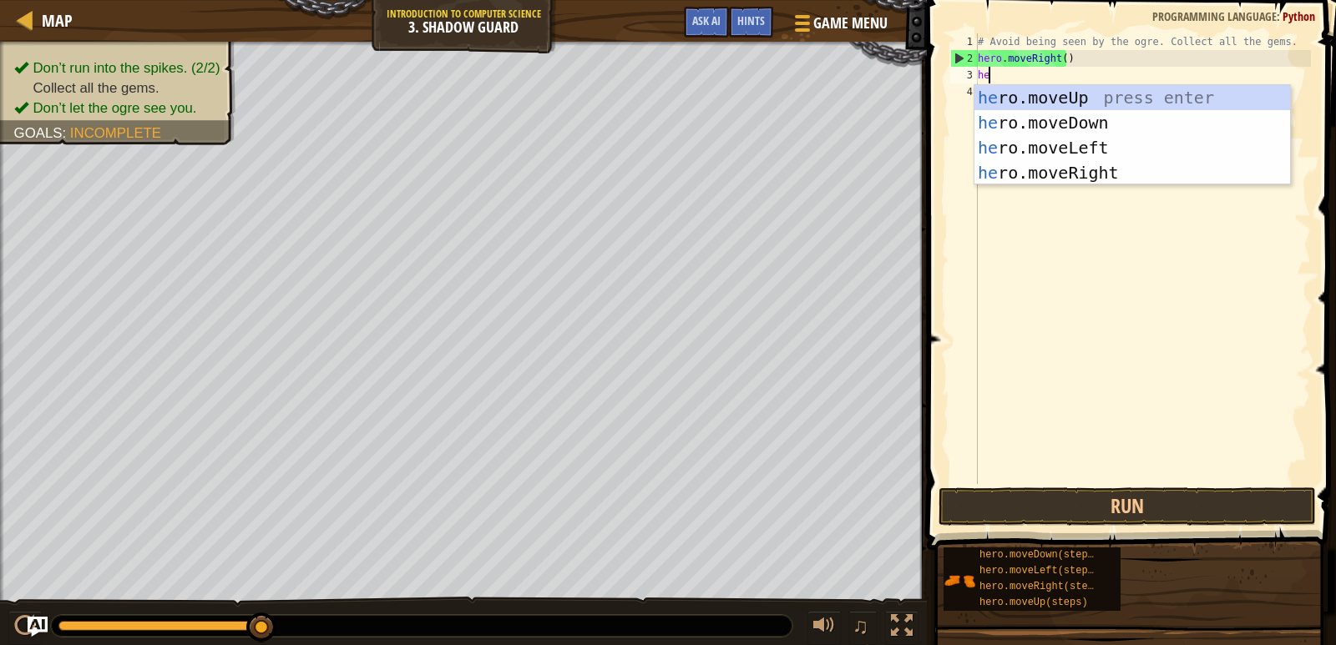
type textarea "her"
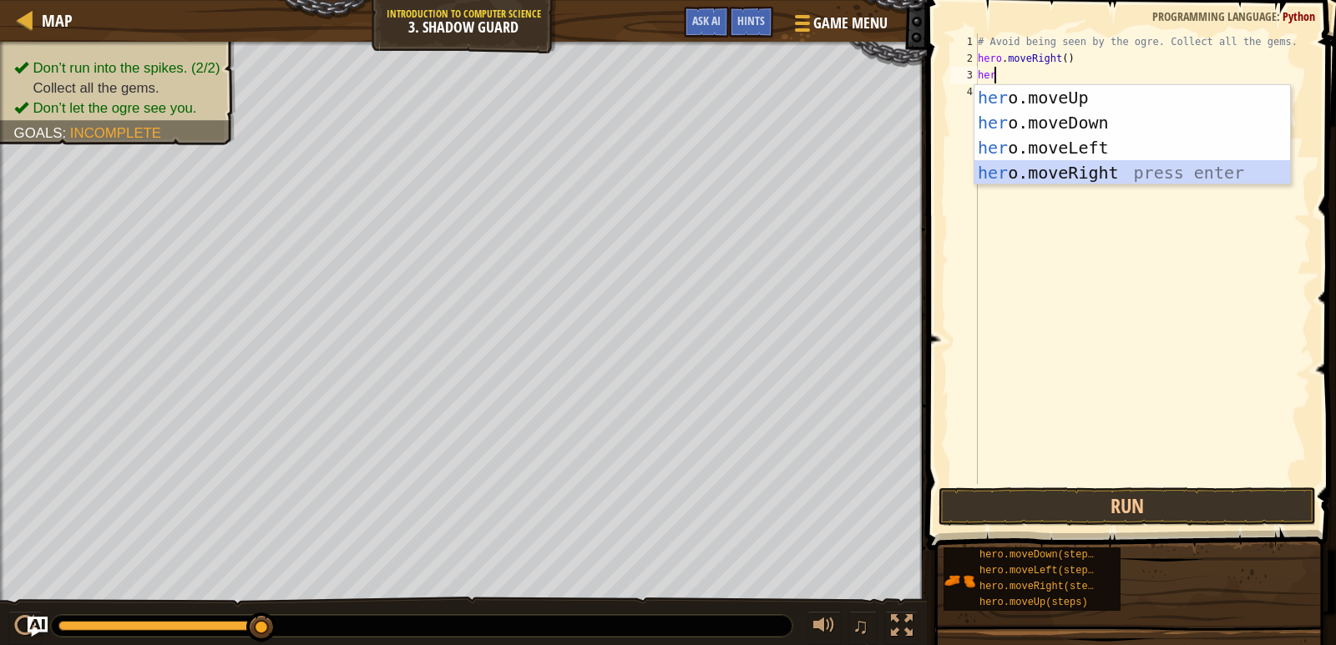
click at [1058, 162] on div "her o.moveUp press enter her o.moveDown press enter her o.moveLeft press enter …" at bounding box center [1132, 160] width 316 height 150
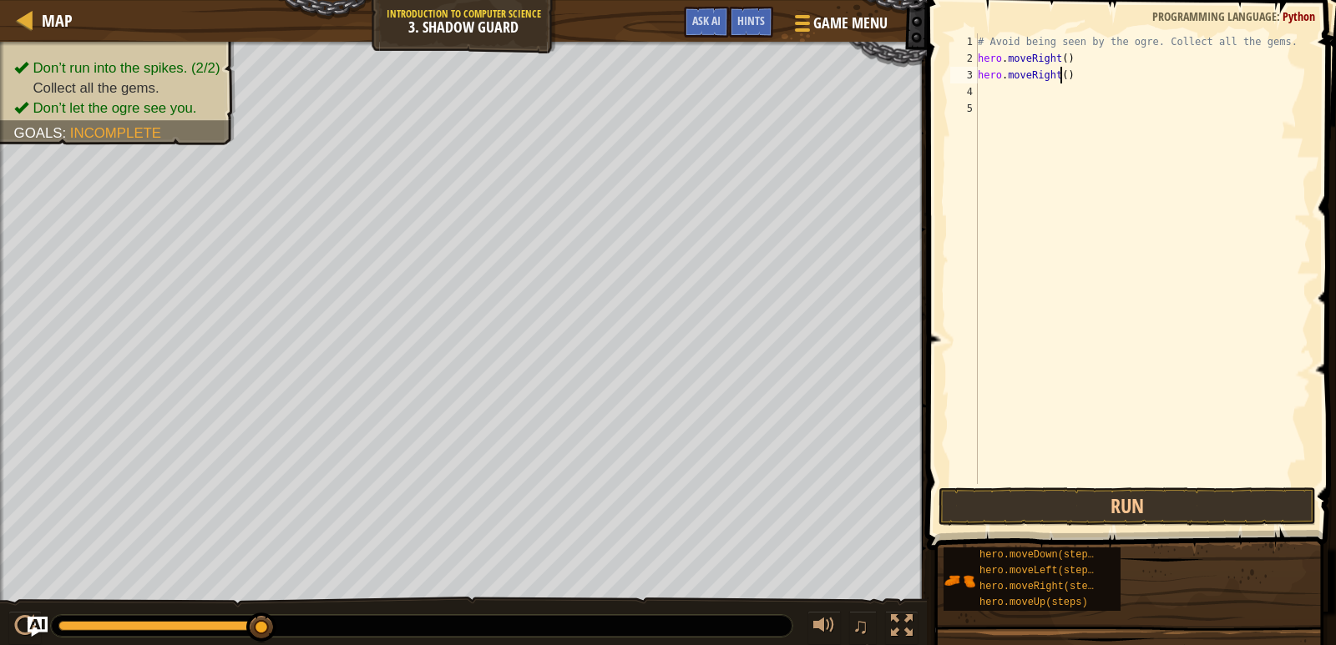
click at [1059, 72] on div "# Avoid being seen by the ogre. Collect all the gems. hero . moveRight ( ) hero…" at bounding box center [1142, 275] width 336 height 484
click at [1100, 513] on button "Run" at bounding box center [1126, 507] width 377 height 38
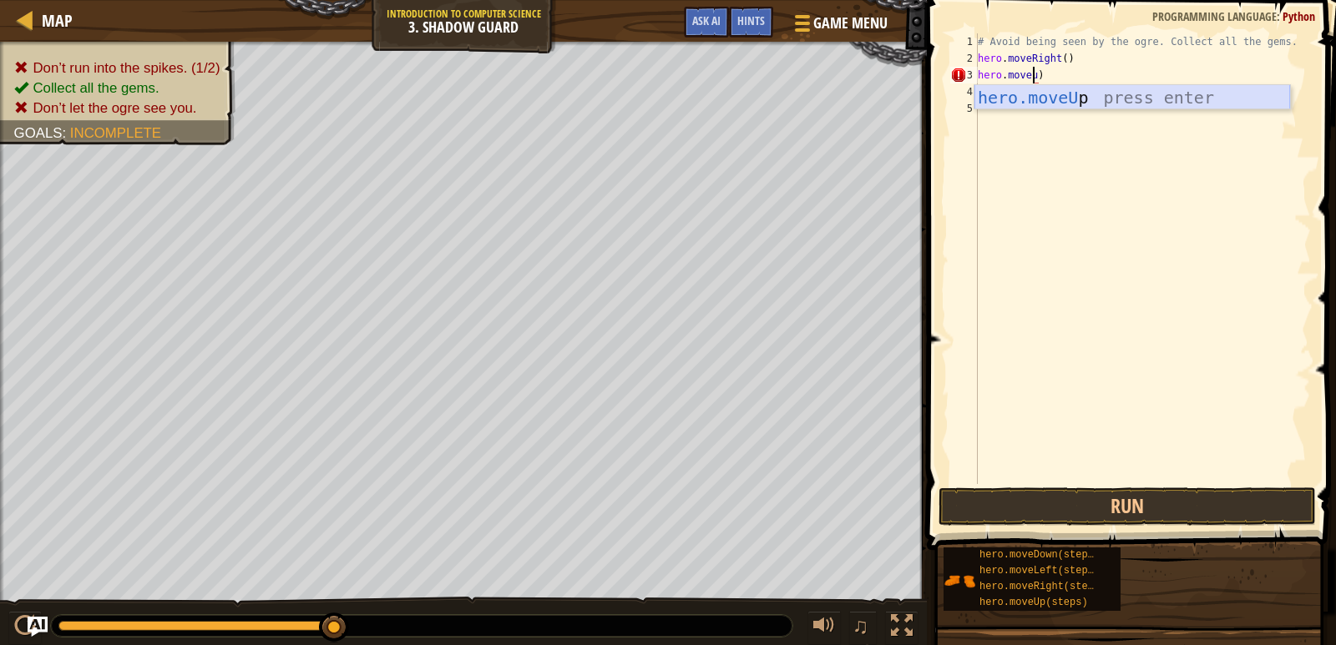
click at [1066, 103] on div "hero.moveU p press enter" at bounding box center [1132, 122] width 316 height 75
type textarea "hero.moveUp()"
click at [1003, 92] on div "# Avoid being seen by the ogre. Collect all the gems. hero . moveRight ( ) hero…" at bounding box center [1142, 275] width 336 height 484
type textarea "H"
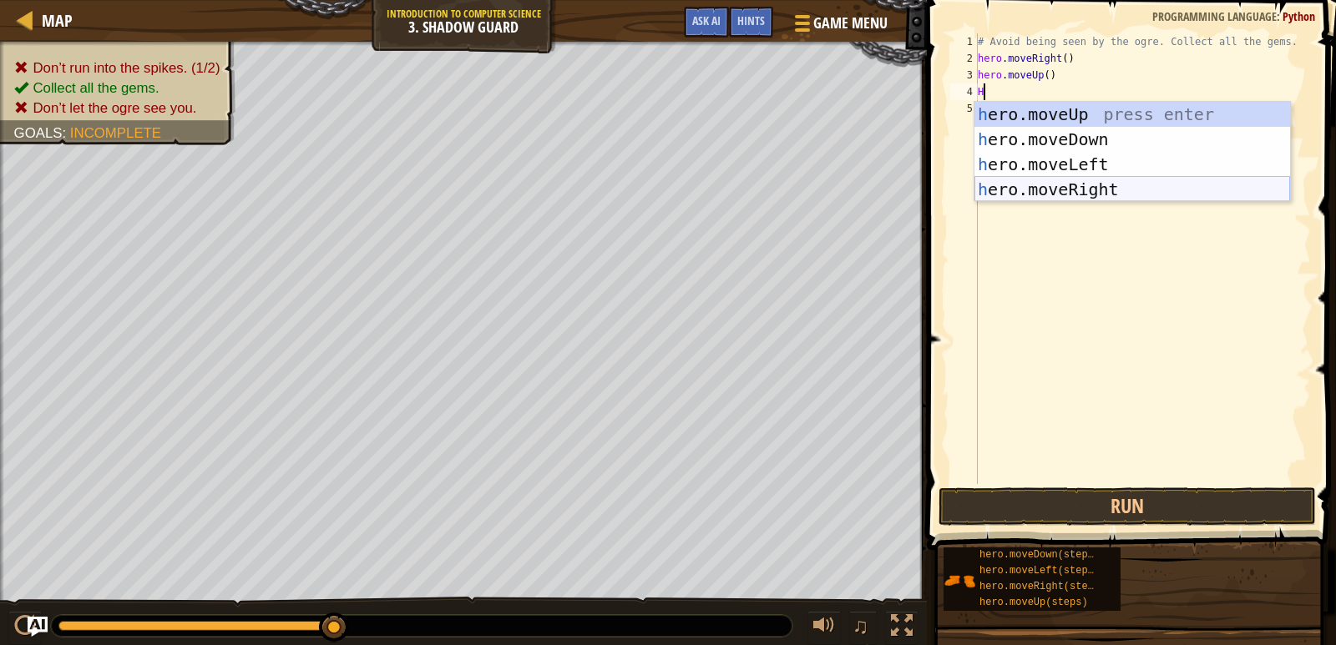
click at [1034, 187] on div "h ero.moveUp press enter h ero.moveDown press enter h ero.moveLeft press enter …" at bounding box center [1132, 177] width 316 height 150
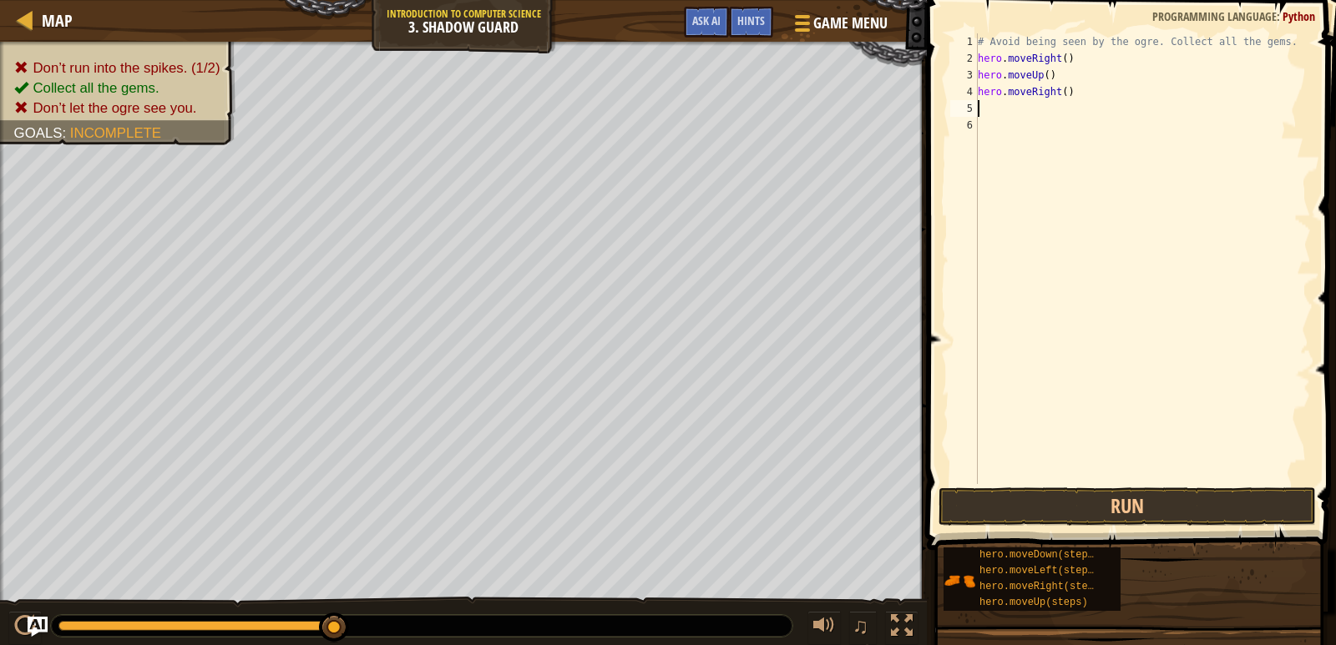
type textarea "H"
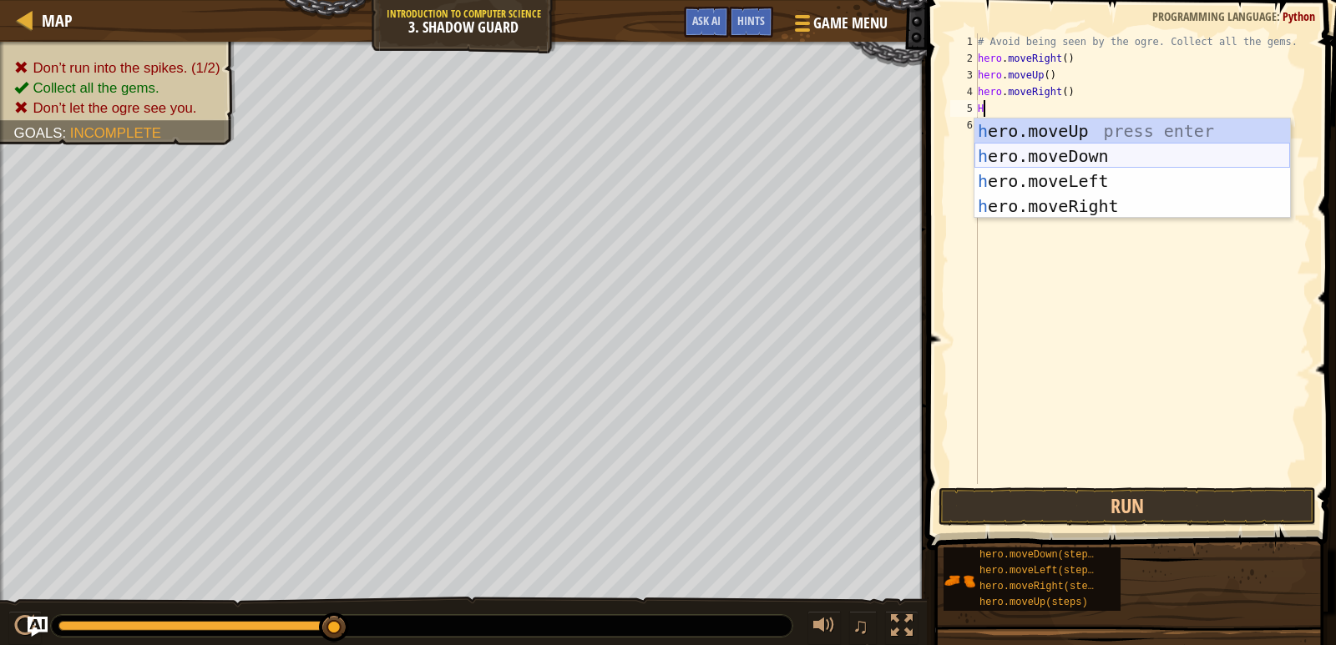
click at [1073, 148] on div "h ero.moveUp press enter h ero.moveDown press enter h ero.moveLeft press enter …" at bounding box center [1132, 194] width 316 height 150
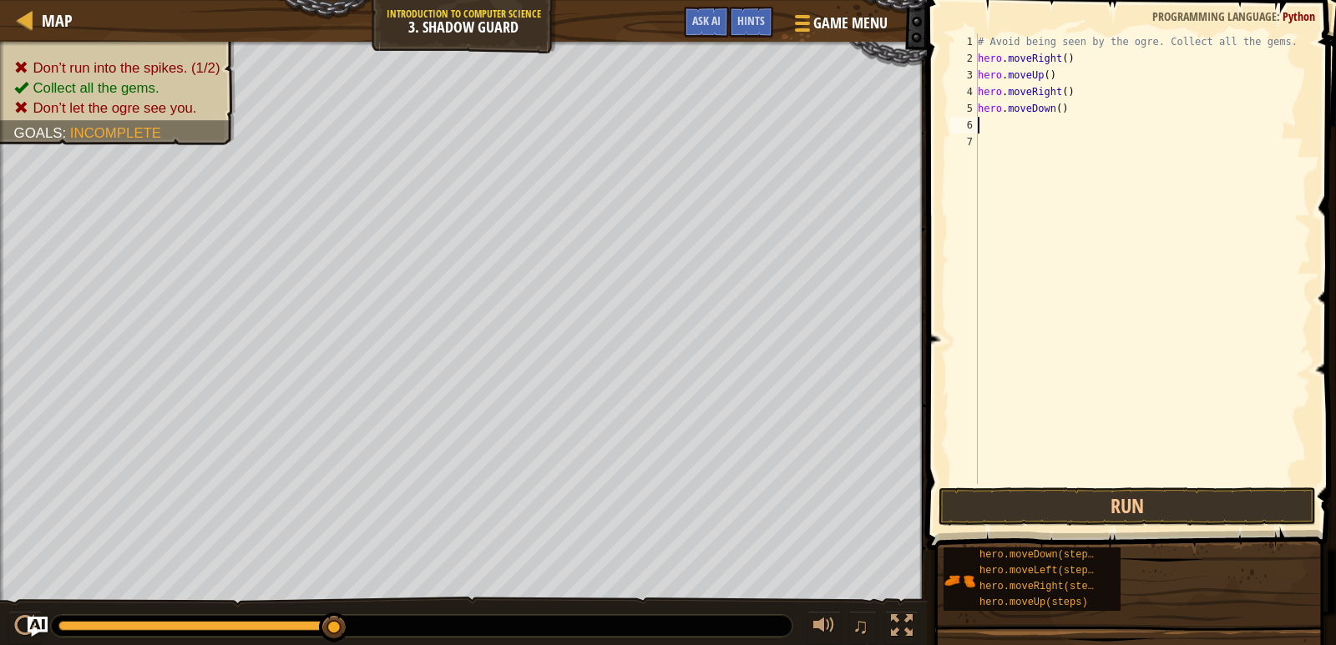
type textarea "H"
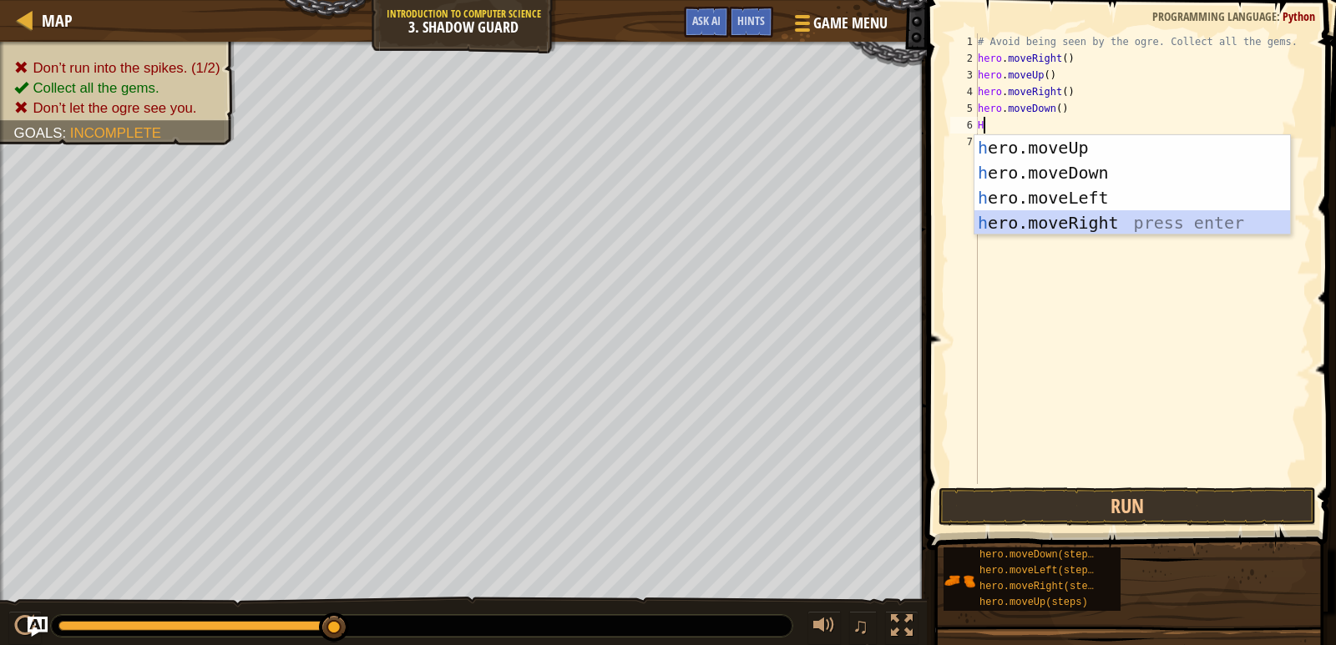
click at [1030, 223] on div "h ero.moveUp press enter h ero.moveDown press enter h ero.moveLeft press enter …" at bounding box center [1132, 210] width 316 height 150
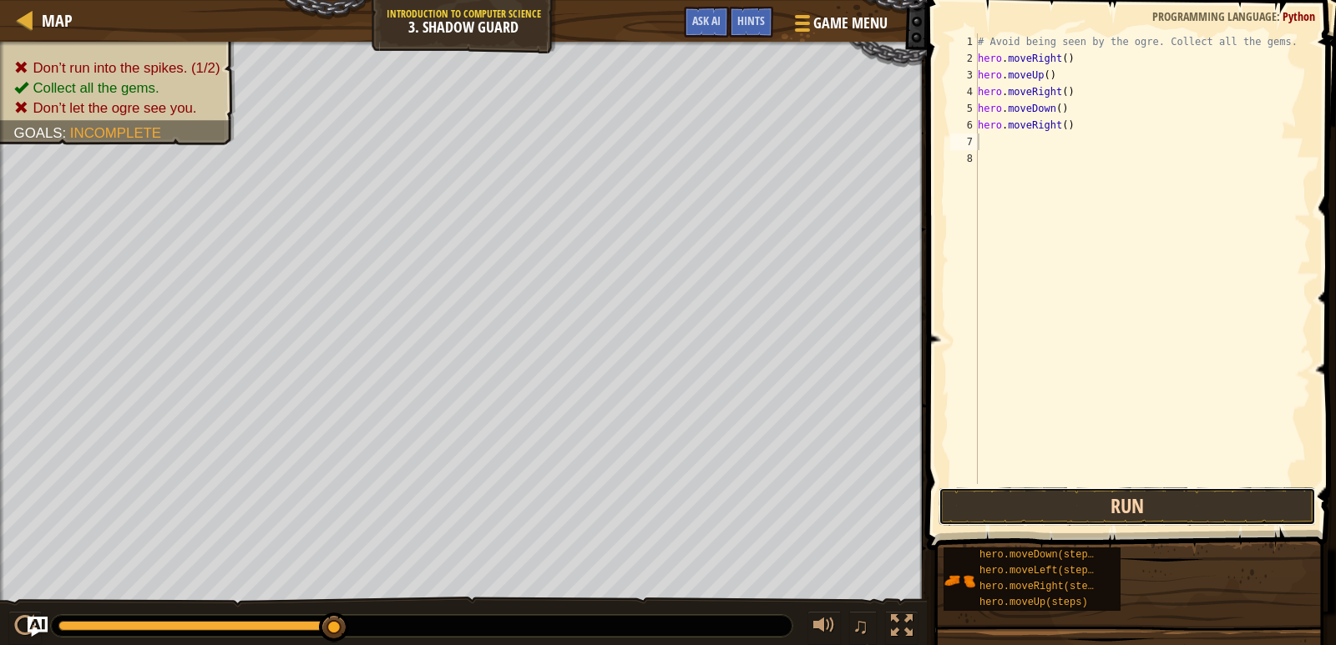
click at [1069, 510] on button "Run" at bounding box center [1126, 507] width 377 height 38
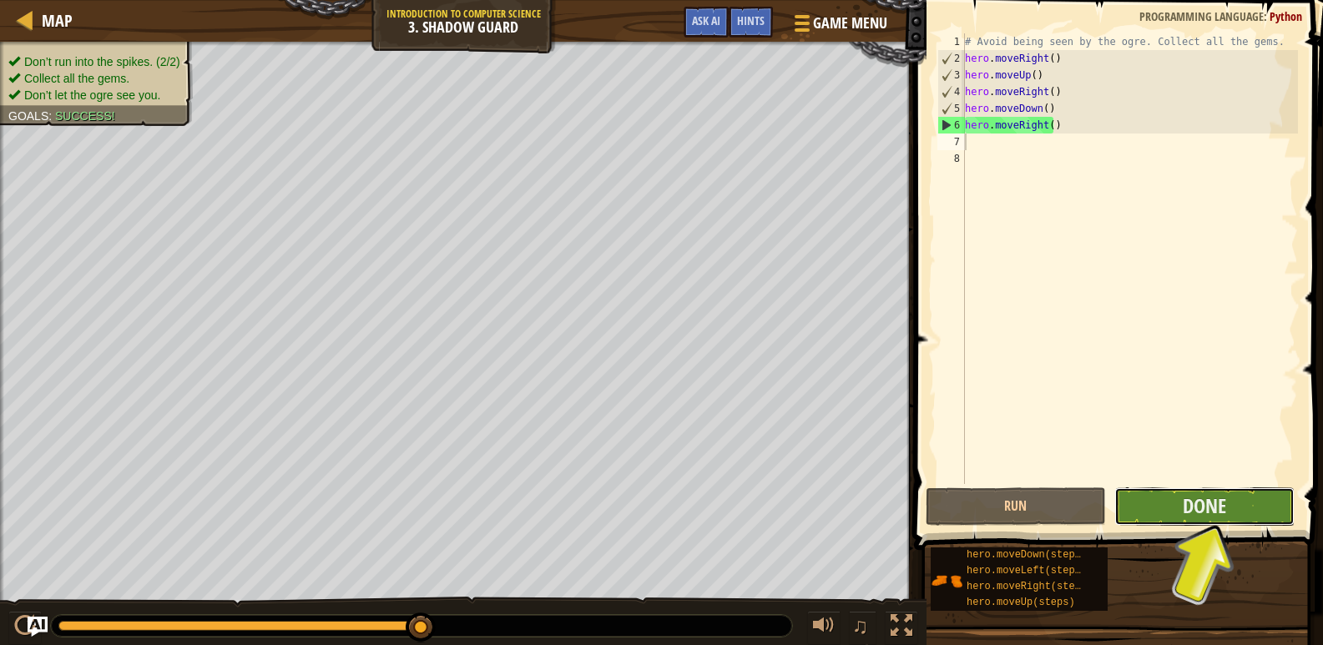
click at [1240, 508] on button "Done" at bounding box center [1204, 507] width 180 height 38
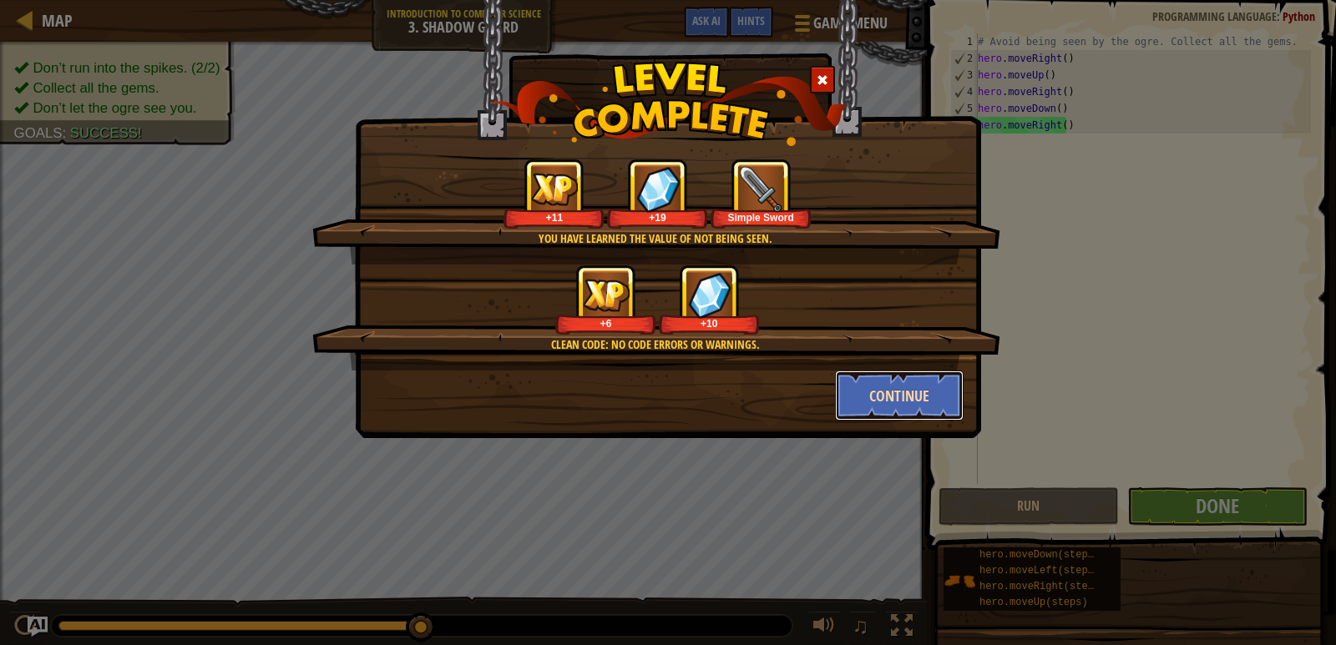
click at [929, 390] on button "Continue" at bounding box center [899, 396] width 129 height 50
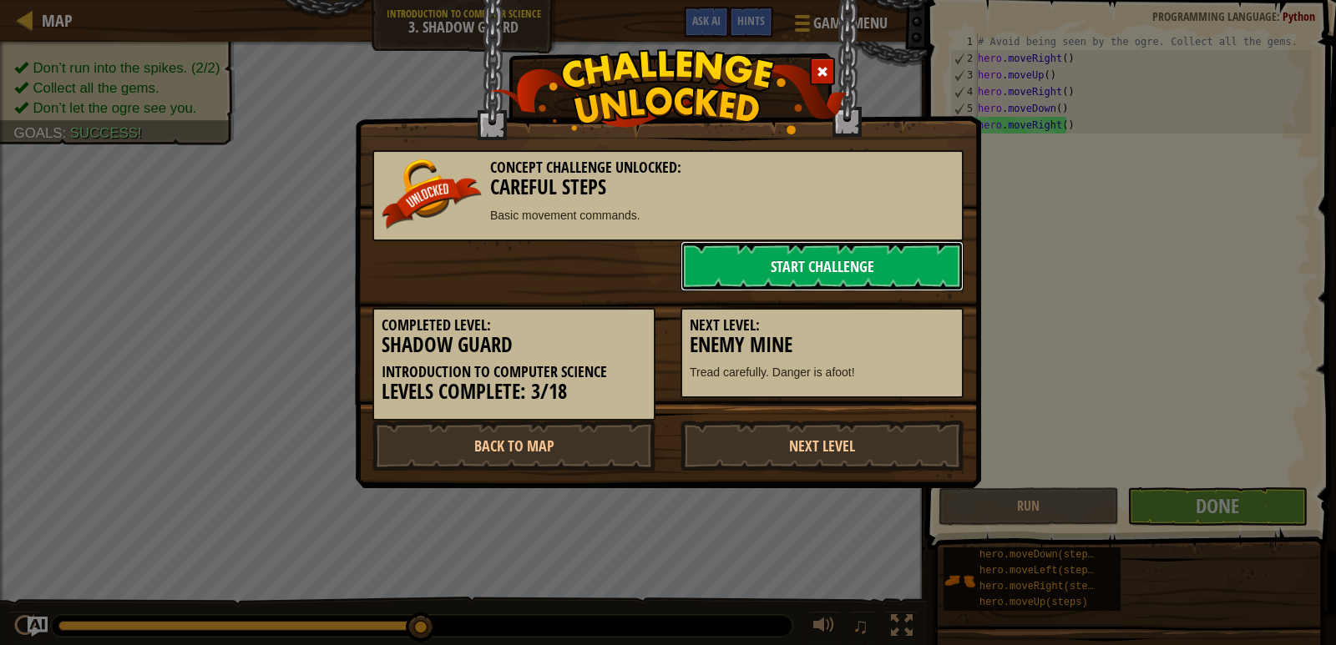
click at [882, 264] on link "Start Challenge" at bounding box center [821, 266] width 283 height 50
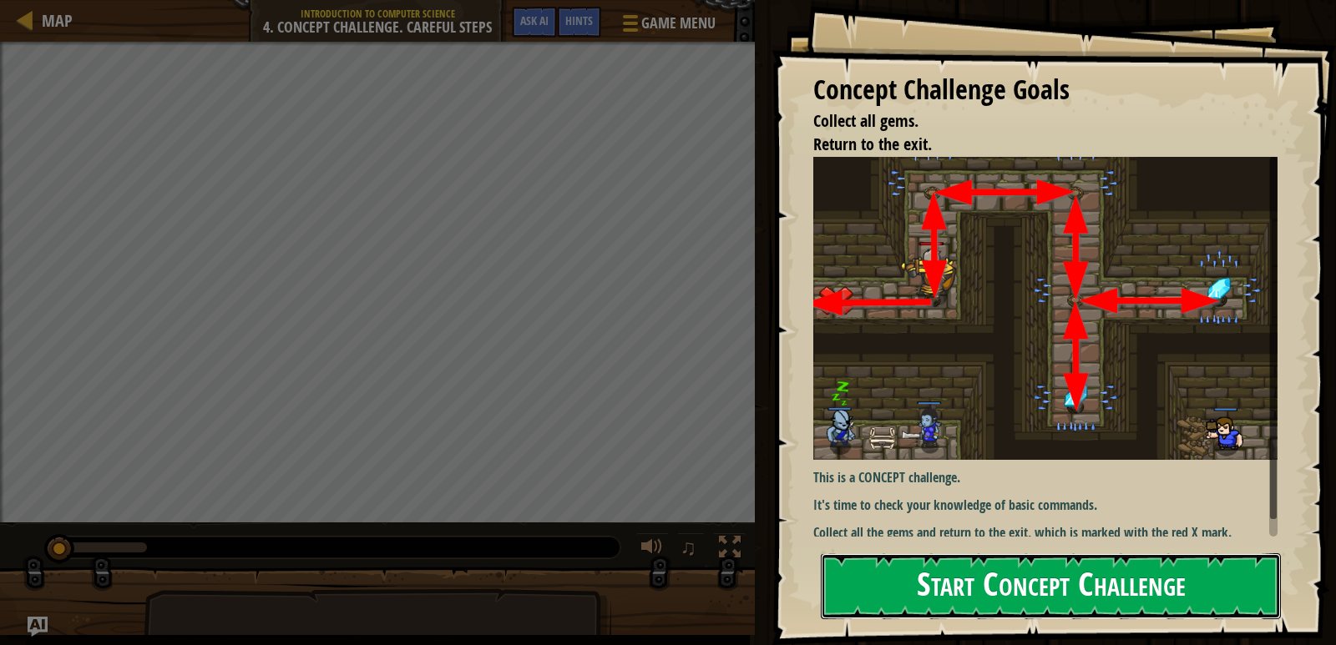
click at [1053, 558] on button "Start Concept Challenge" at bounding box center [1051, 586] width 460 height 66
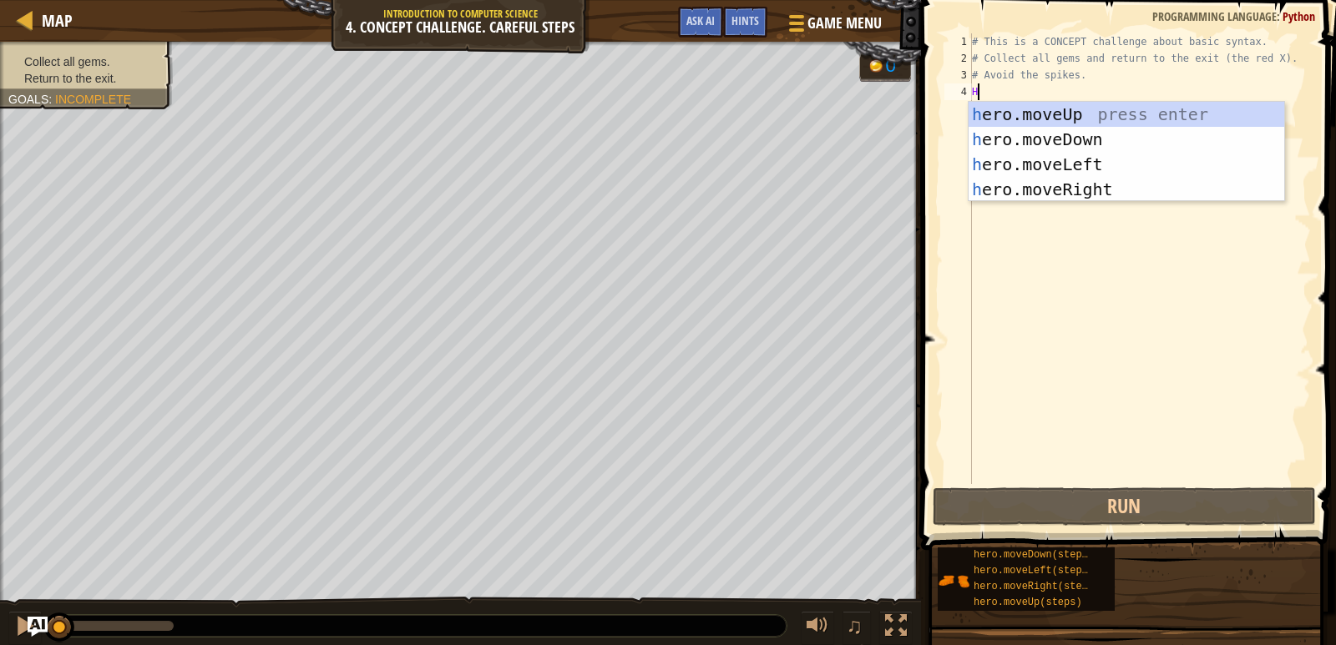
scroll to position [8, 0]
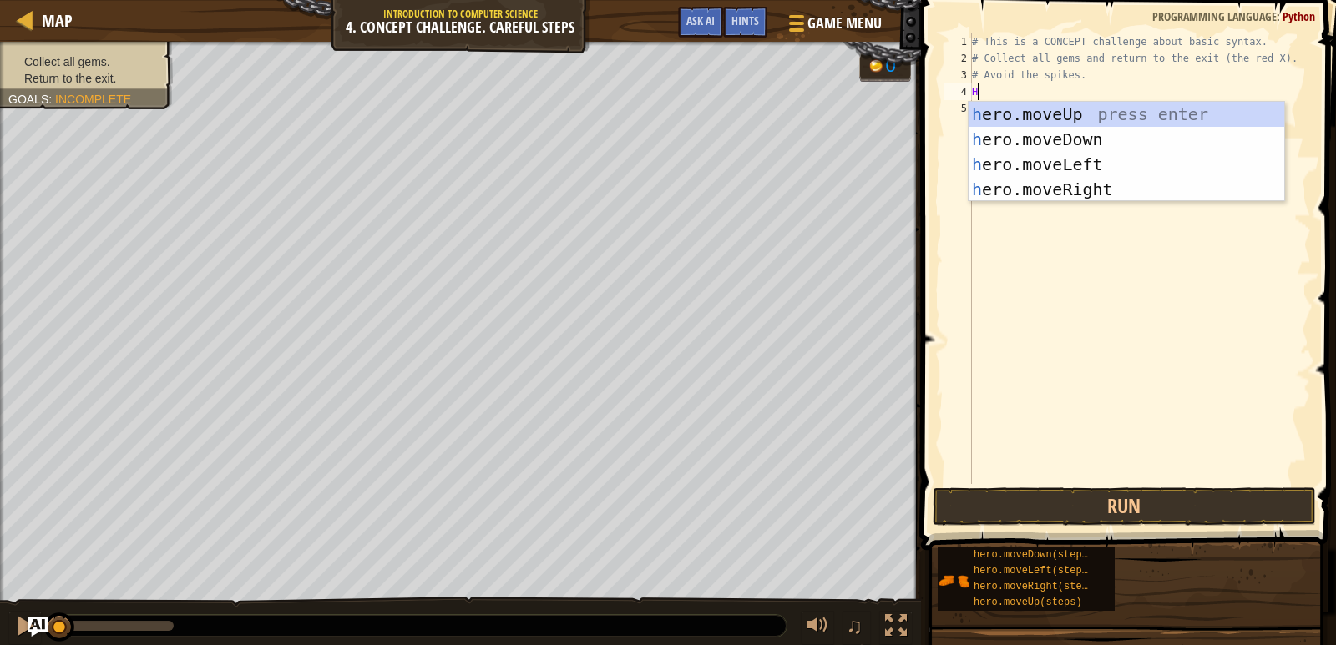
click at [994, 74] on div "# This is a CONCEPT challenge about basic syntax. # Collect all gems and return…" at bounding box center [1139, 275] width 342 height 484
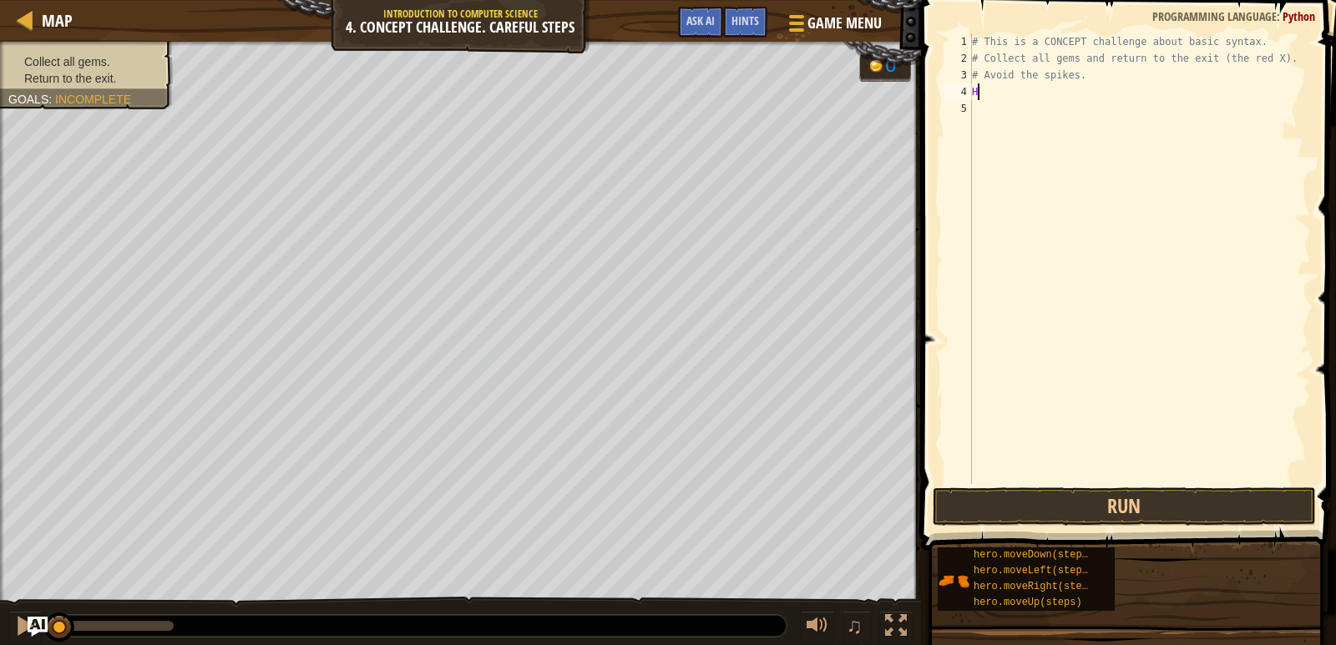
click at [997, 88] on div "# This is a CONCEPT challenge about basic syntax. # Collect all gems and return…" at bounding box center [1139, 275] width 342 height 484
type textarea "HE"
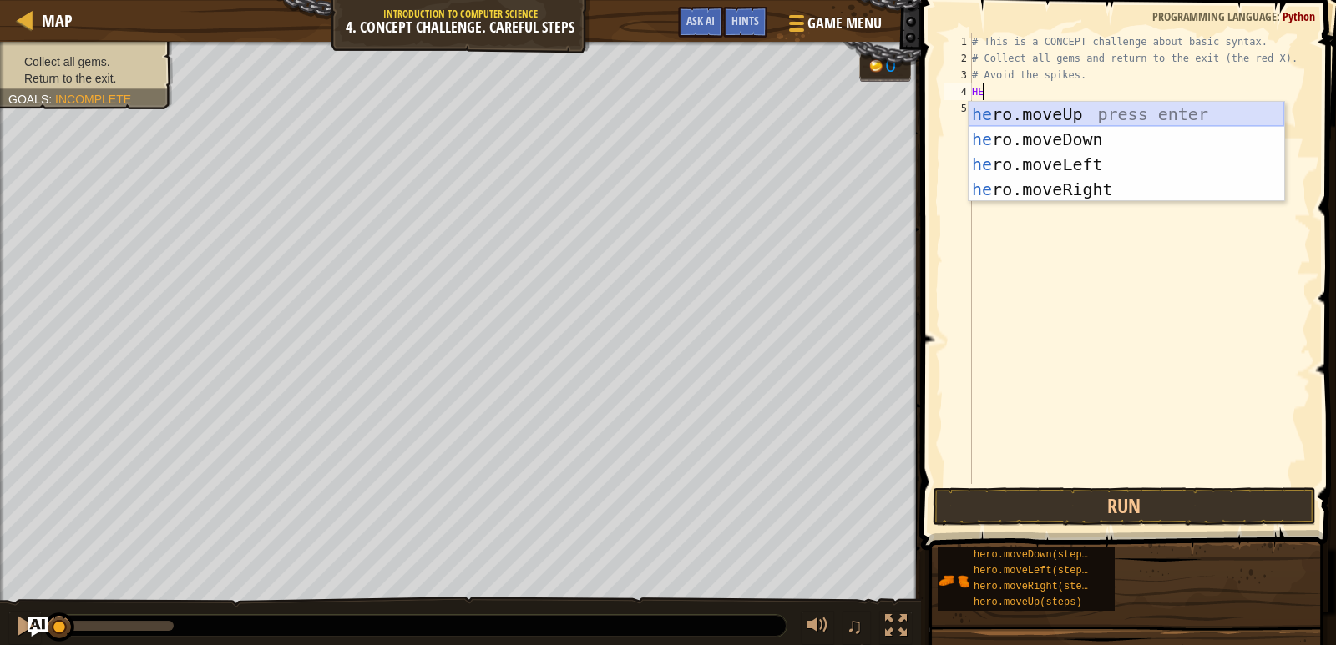
click at [1039, 110] on div "he ro.moveUp press enter he ro.moveDown press enter he ro.moveLeft press enter …" at bounding box center [1126, 177] width 316 height 150
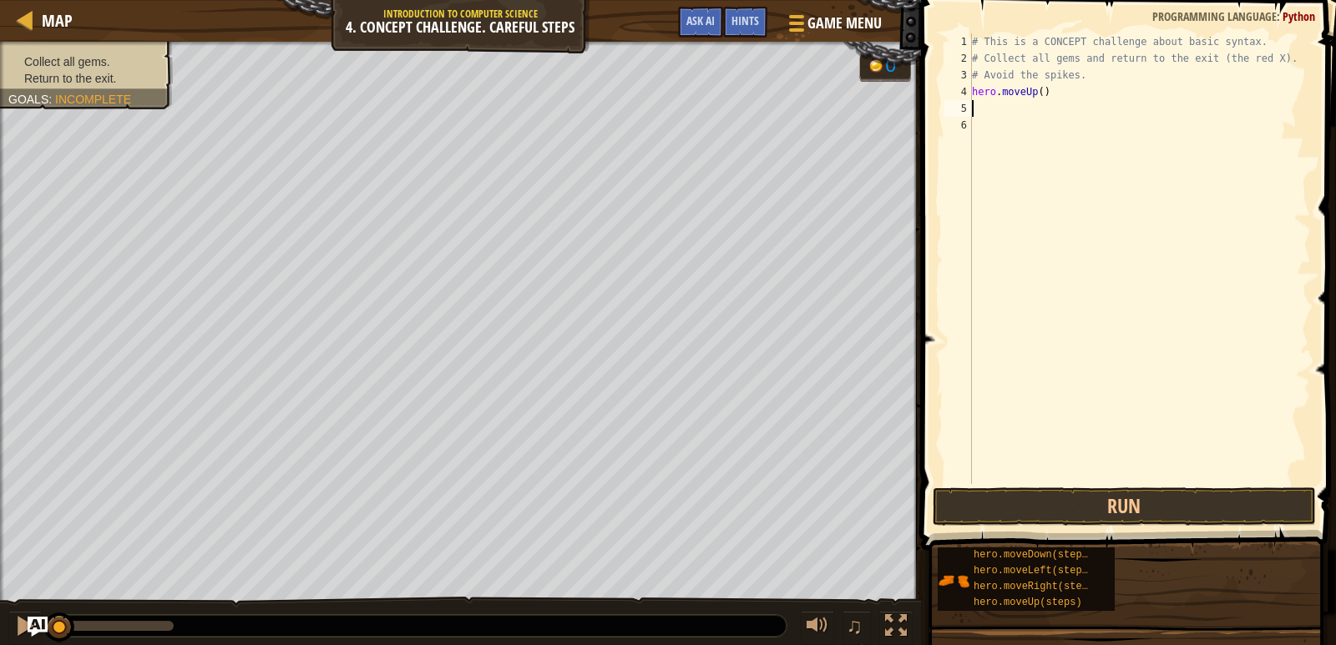
type textarea "H"
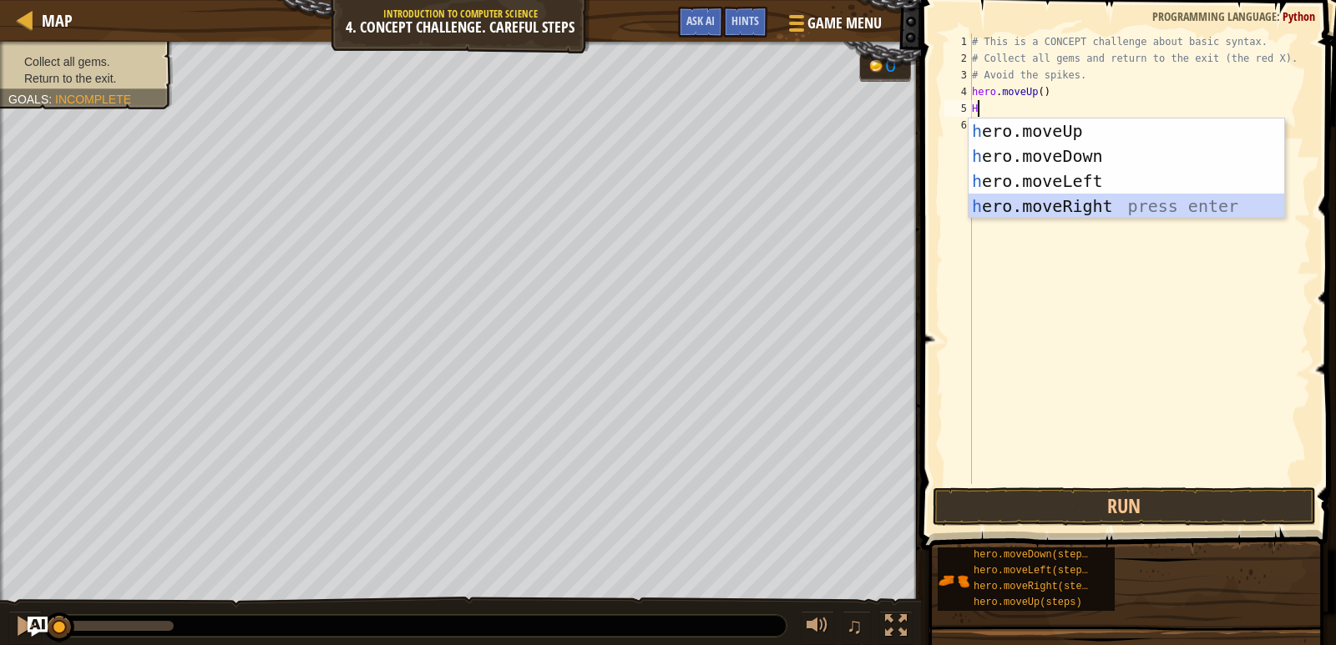
click at [1065, 195] on div "h ero.moveUp press enter h ero.moveDown press enter h ero.moveLeft press enter …" at bounding box center [1126, 194] width 316 height 150
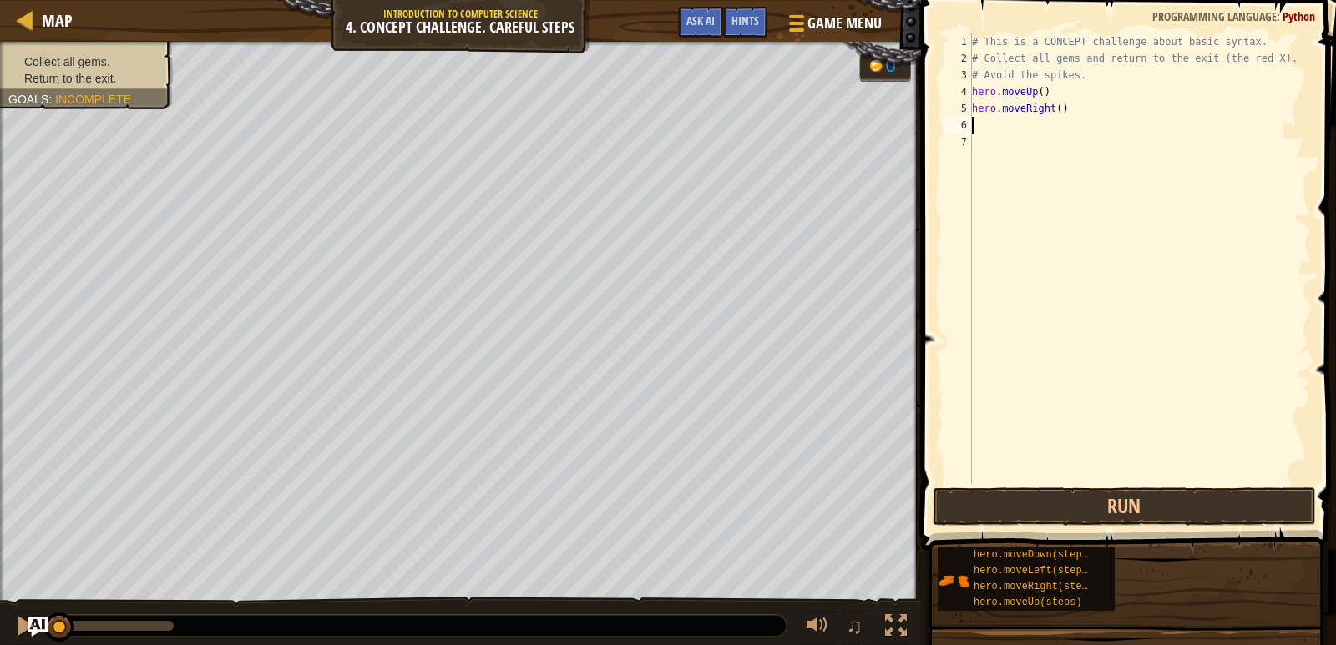
type textarea "H"
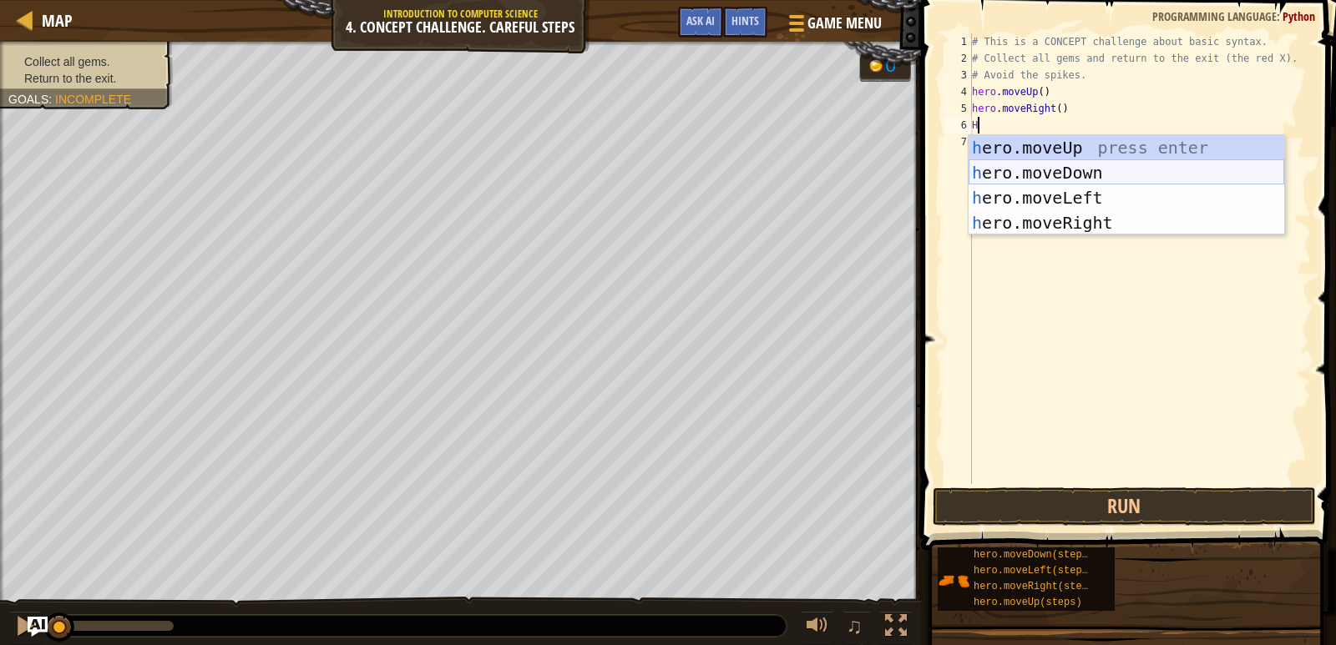
click at [1048, 177] on div "h ero.moveUp press enter h ero.moveDown press enter h ero.moveLeft press enter …" at bounding box center [1126, 210] width 316 height 150
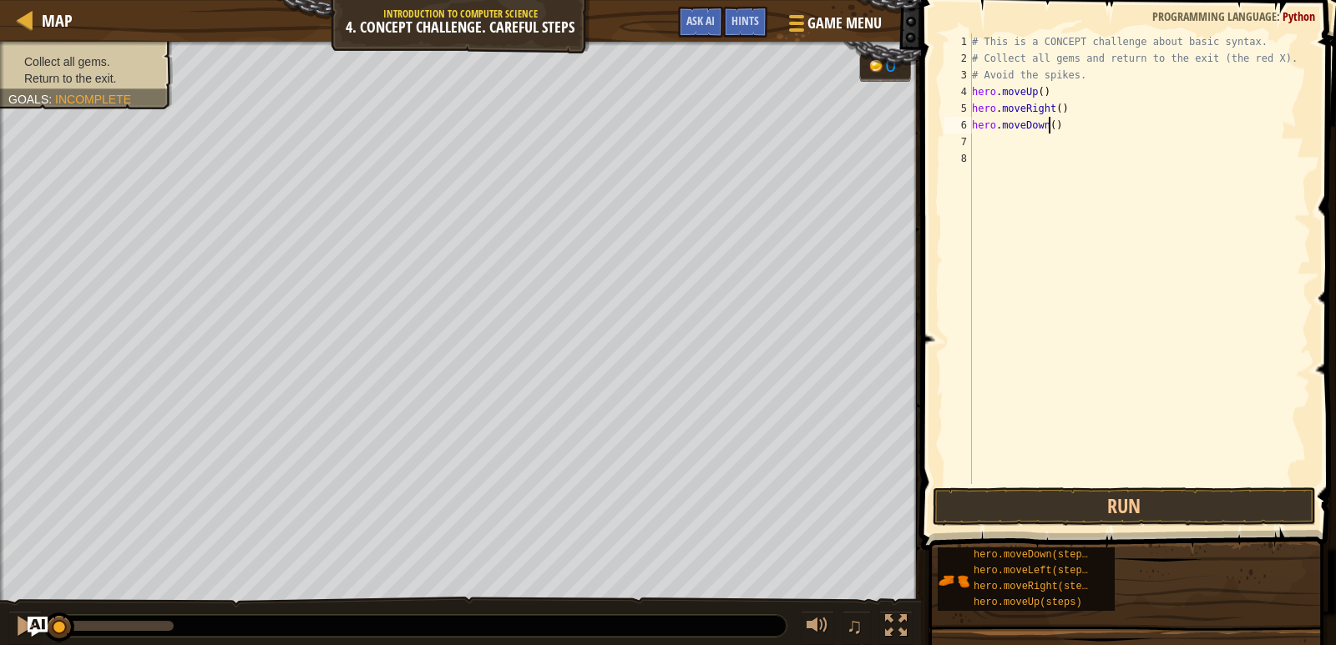
click at [1048, 125] on div "# This is a CONCEPT challenge about basic syntax. # Collect all gems and return…" at bounding box center [1139, 275] width 342 height 484
type textarea "hero.moveDown(2)"
click at [1022, 145] on div "# This is a CONCEPT challenge about basic syntax. # Collect all gems and return…" at bounding box center [1139, 275] width 342 height 484
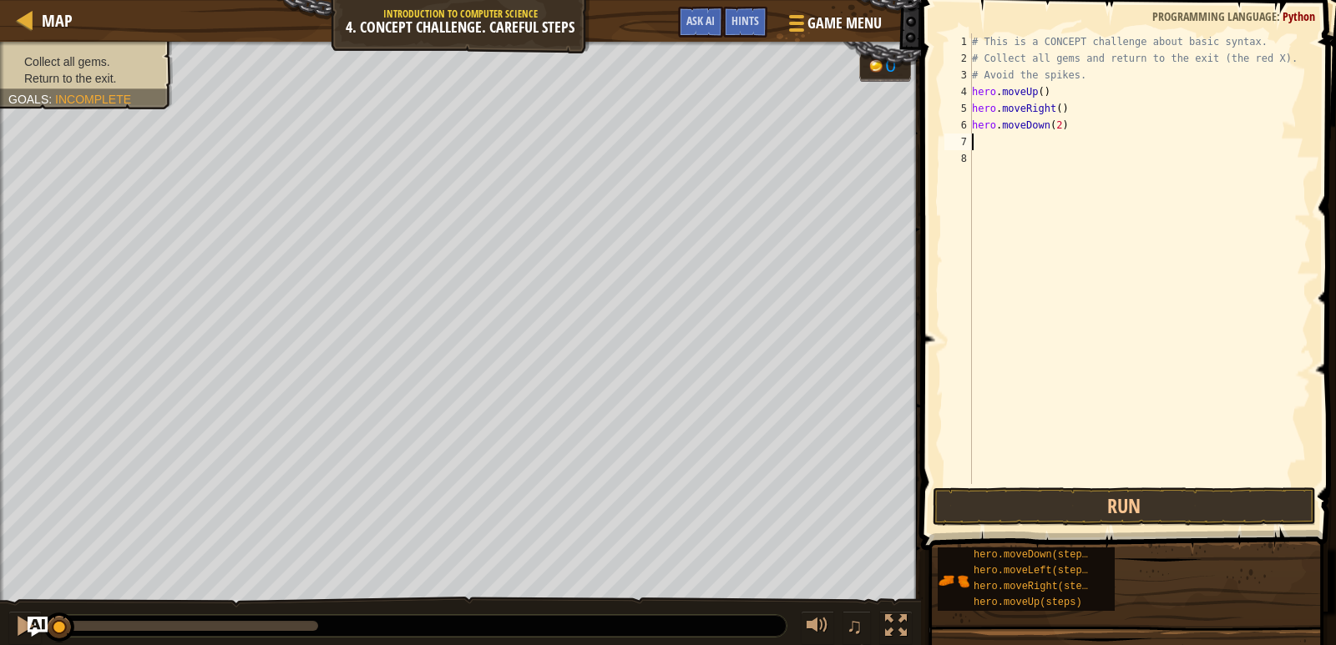
type textarea "H"
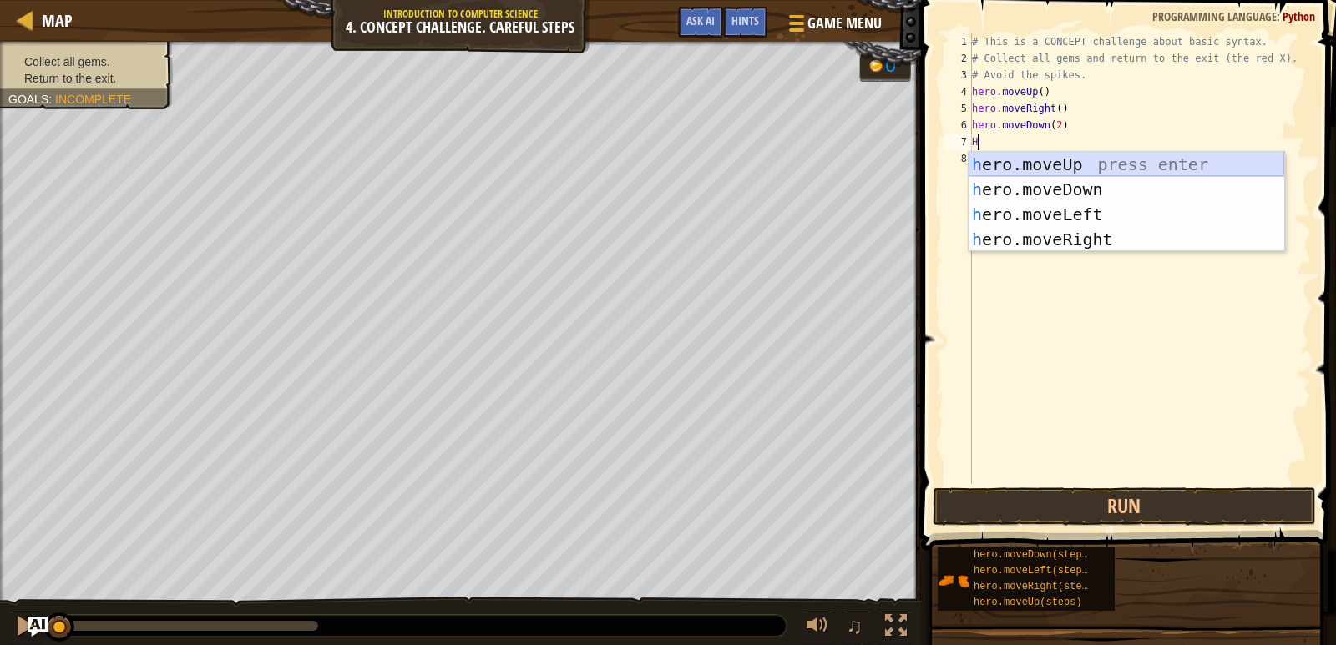
click at [1040, 163] on div "h ero.moveUp press enter h ero.moveDown press enter h ero.moveLeft press enter …" at bounding box center [1126, 227] width 316 height 150
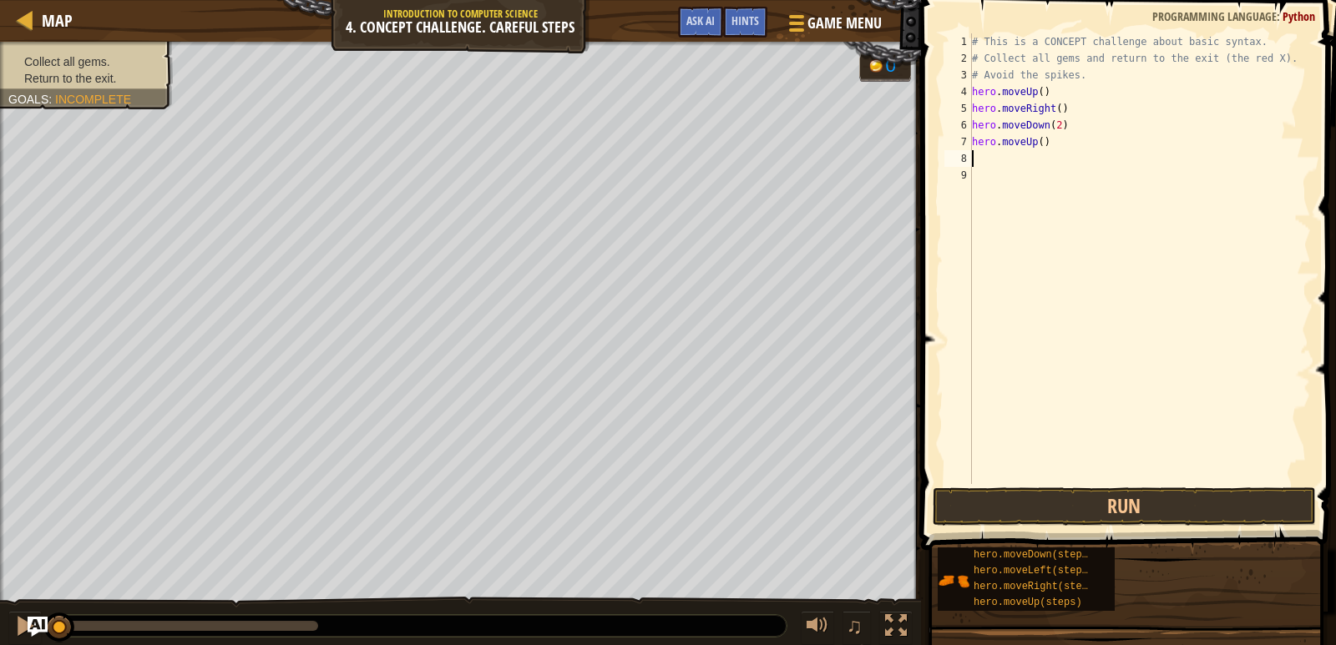
type textarea "H"
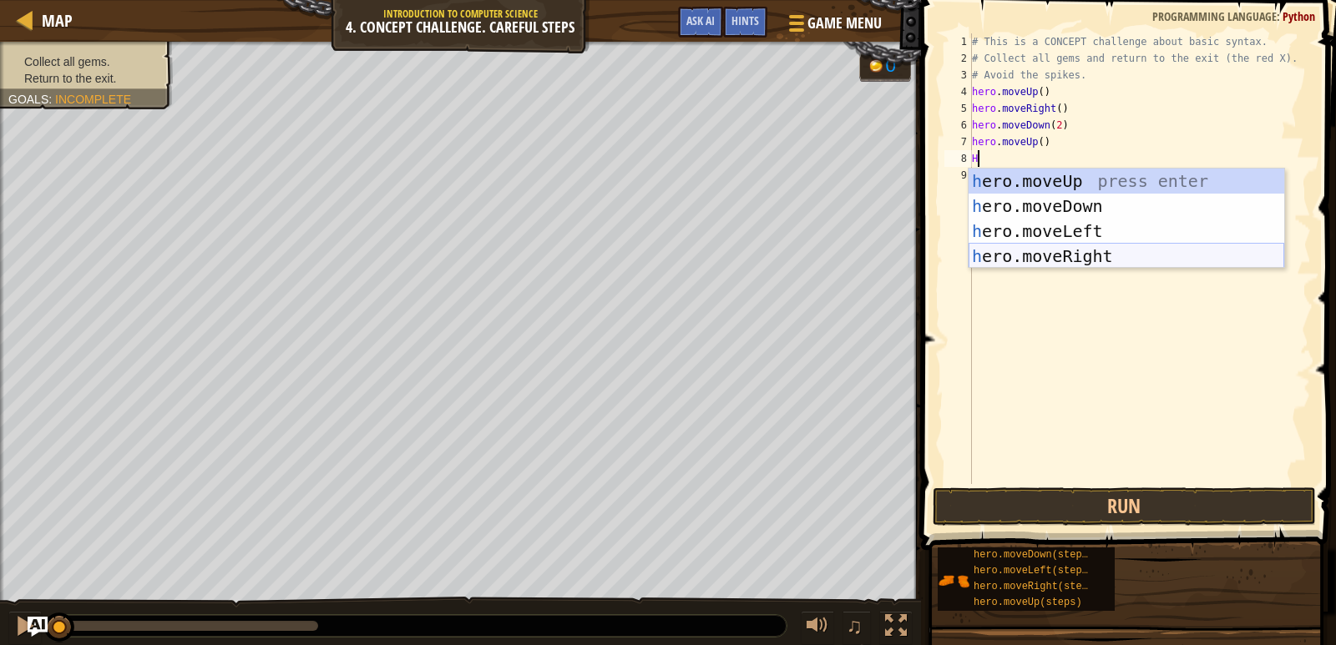
click at [1052, 245] on div "h ero.moveUp press enter h ero.moveDown press enter h ero.moveLeft press enter …" at bounding box center [1126, 244] width 316 height 150
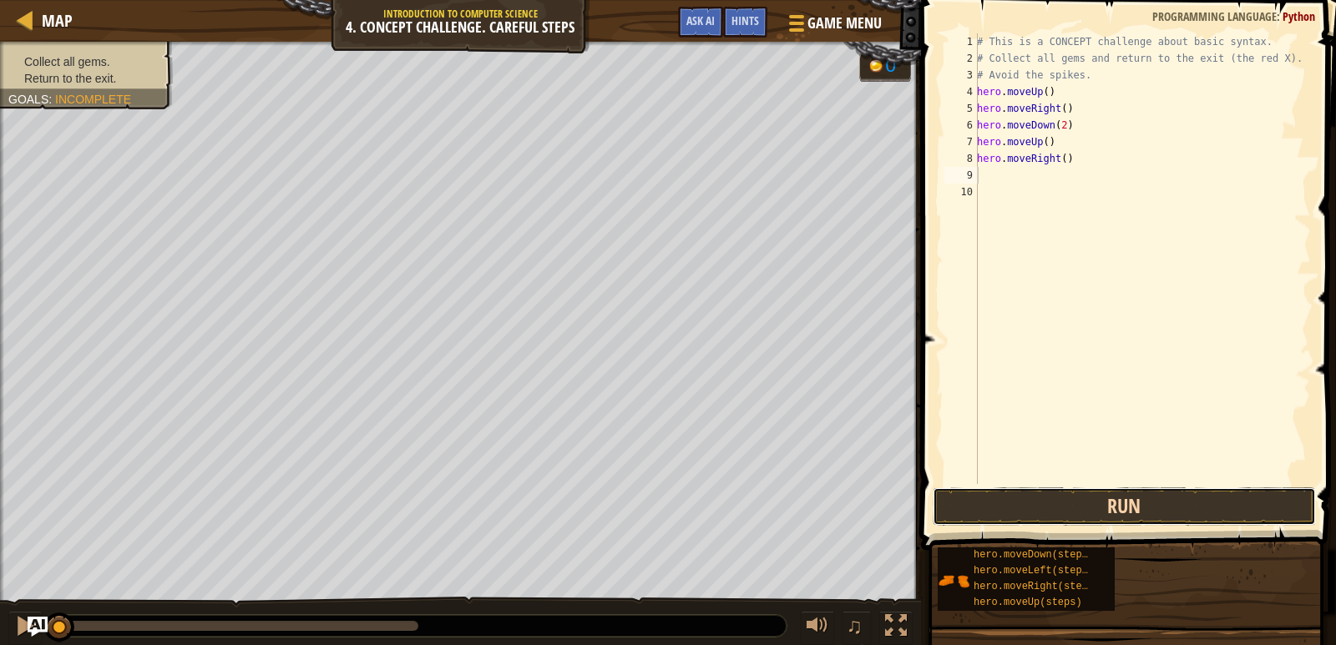
click at [1112, 500] on button "Run" at bounding box center [1123, 507] width 383 height 38
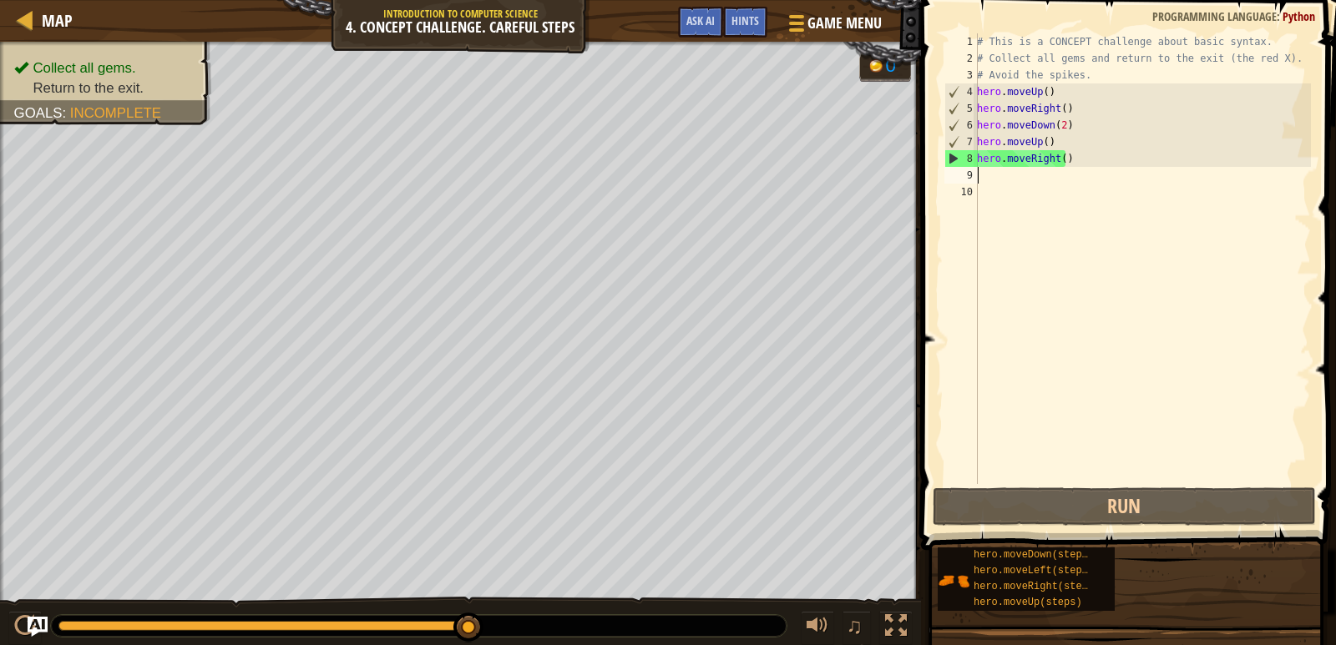
type textarea "H"
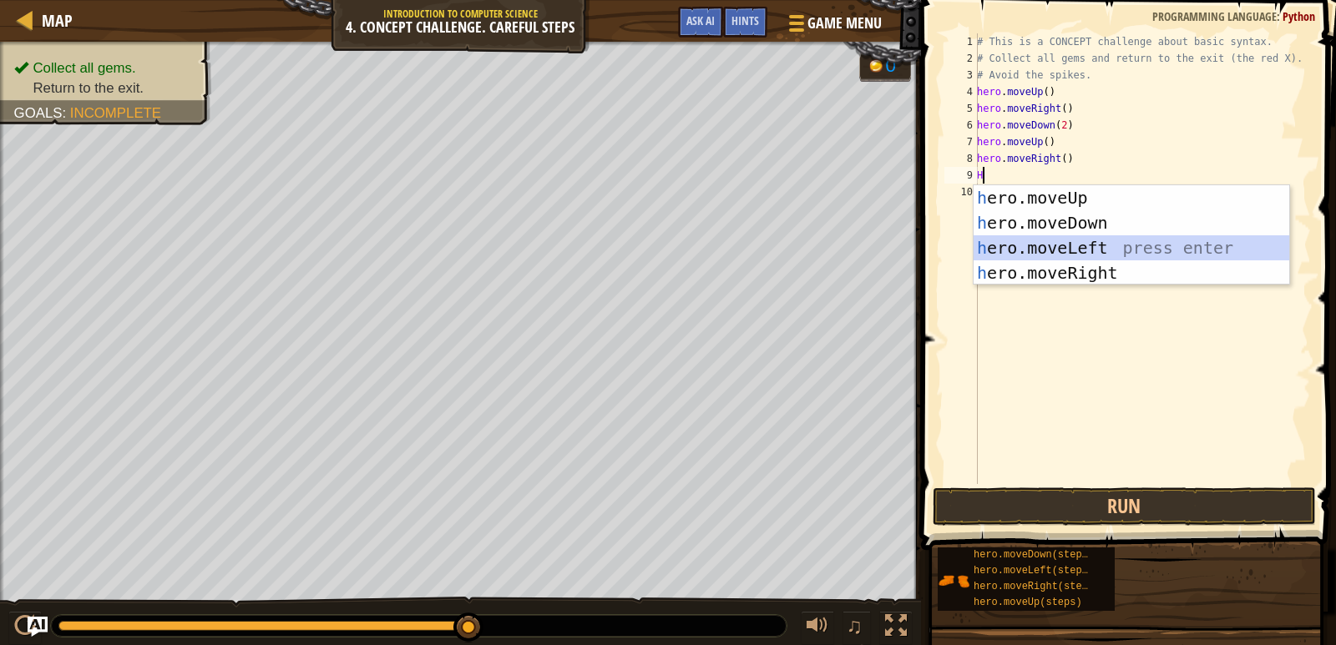
click at [1044, 241] on div "h ero.moveUp press enter h ero.moveDown press enter h ero.moveLeft press enter …" at bounding box center [1131, 260] width 316 height 150
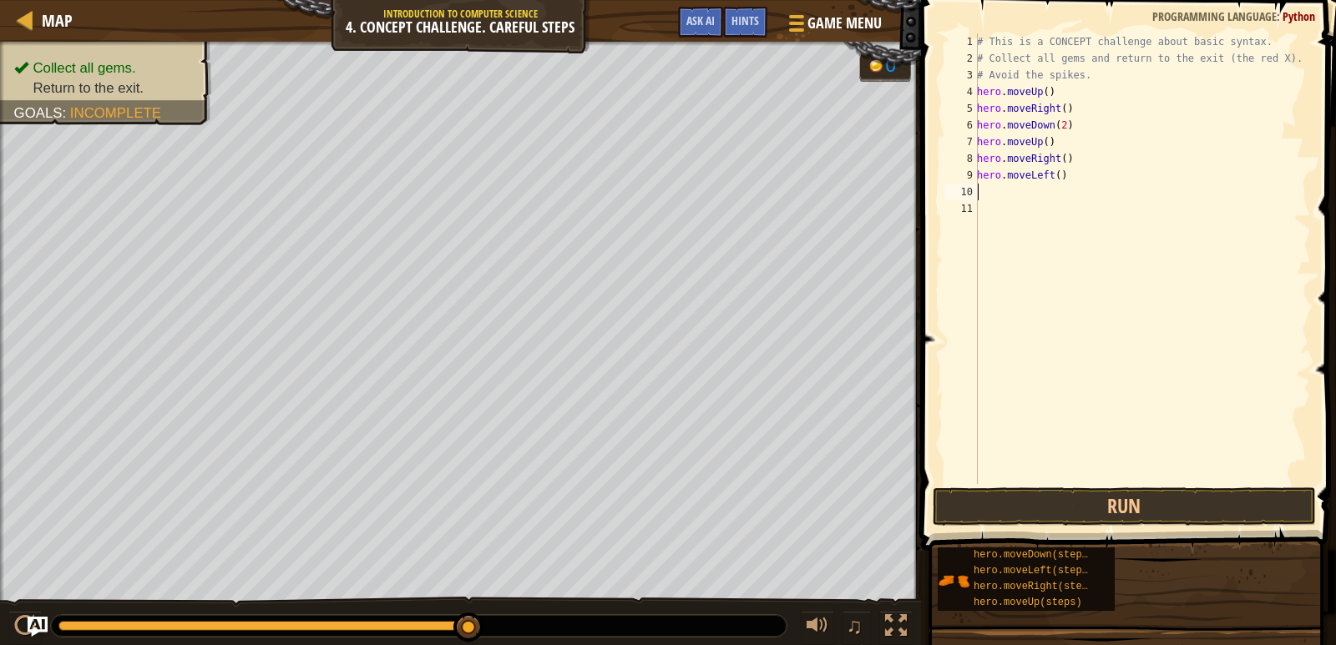
type textarea "H"
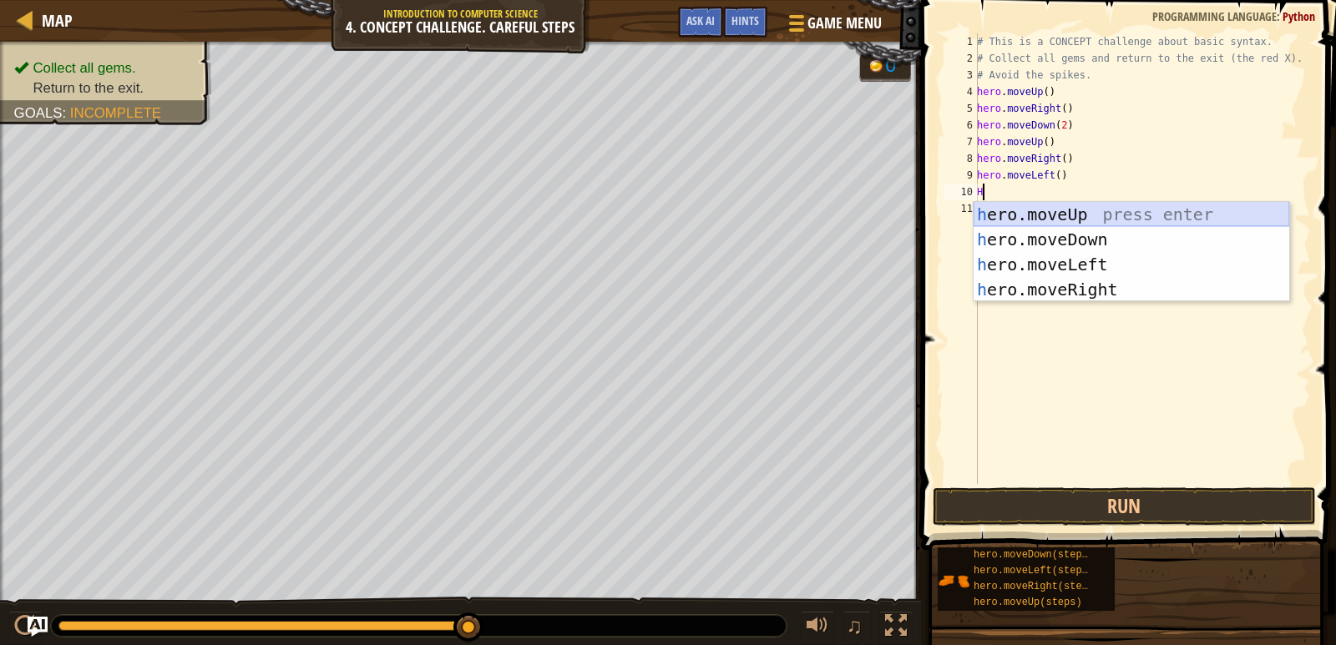
click at [1084, 209] on div "h ero.moveUp press enter h ero.moveDown press enter h ero.moveLeft press enter …" at bounding box center [1131, 277] width 316 height 150
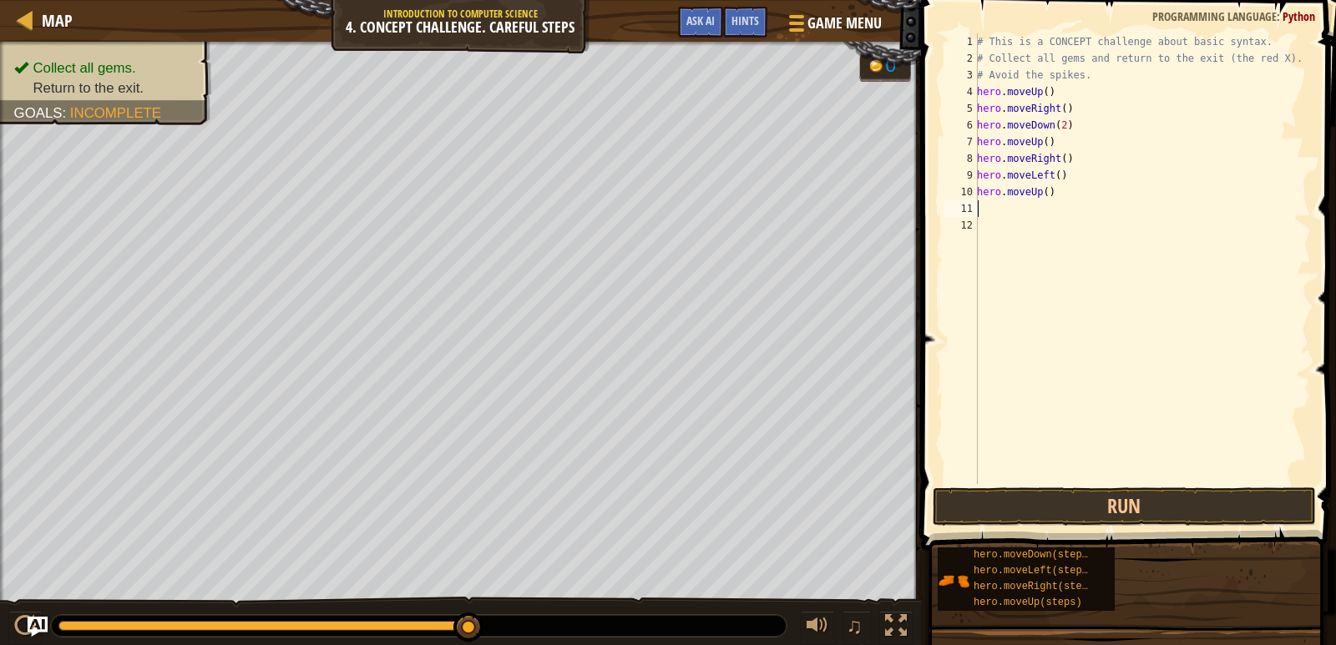
type textarea "H"
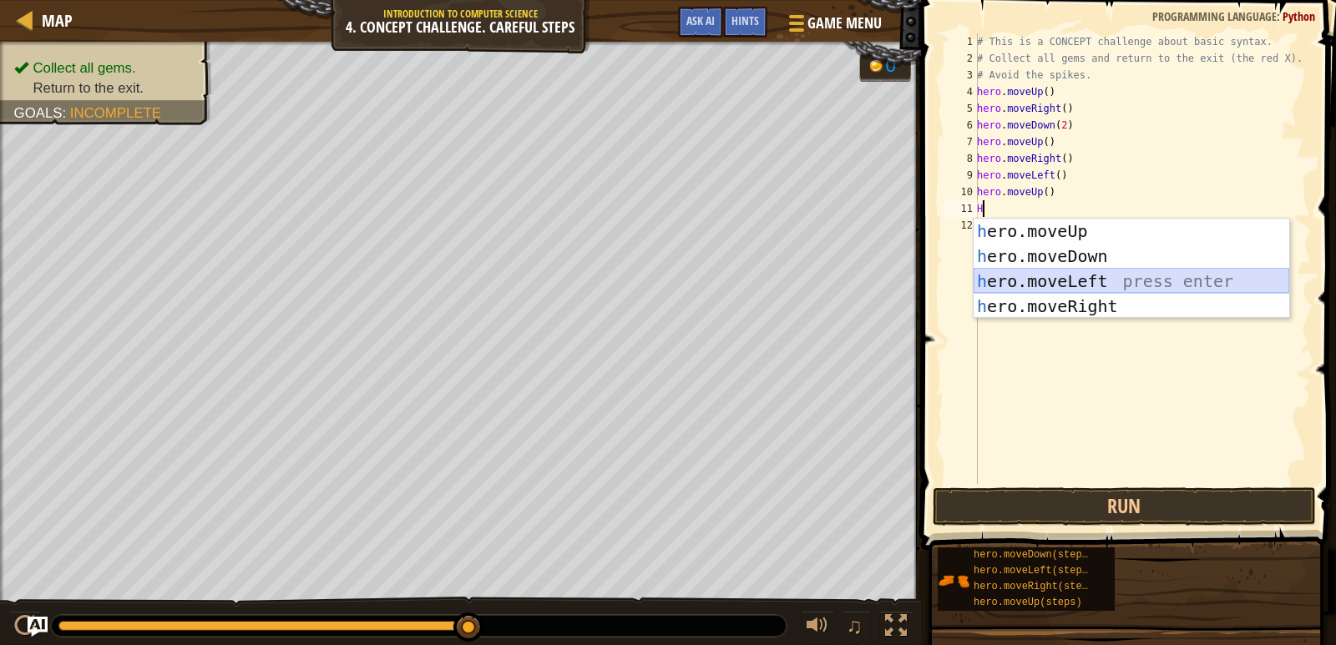
click at [1043, 286] on div "h ero.moveUp press enter h ero.moveDown press enter h ero.moveLeft press enter …" at bounding box center [1131, 294] width 316 height 150
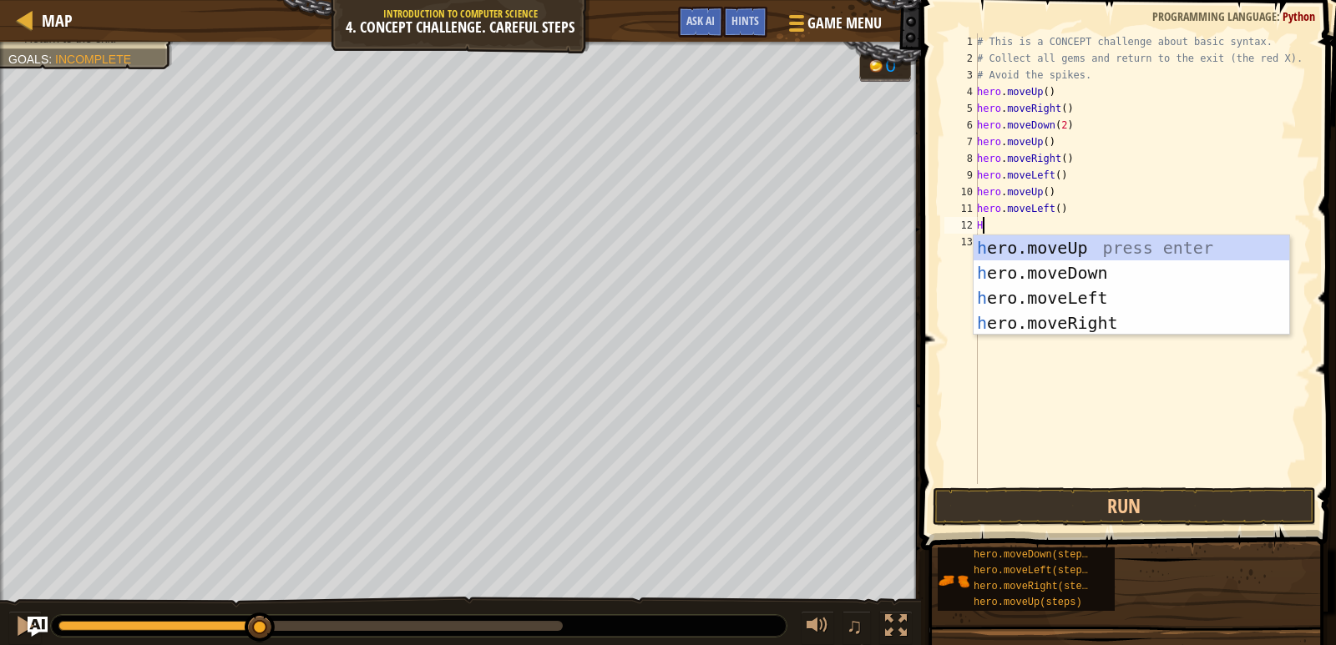
type textarea "H"
click at [1043, 267] on div "h ero.moveUp press enter h ero.moveDown press enter h ero.moveLeft press enter …" at bounding box center [1131, 310] width 316 height 150
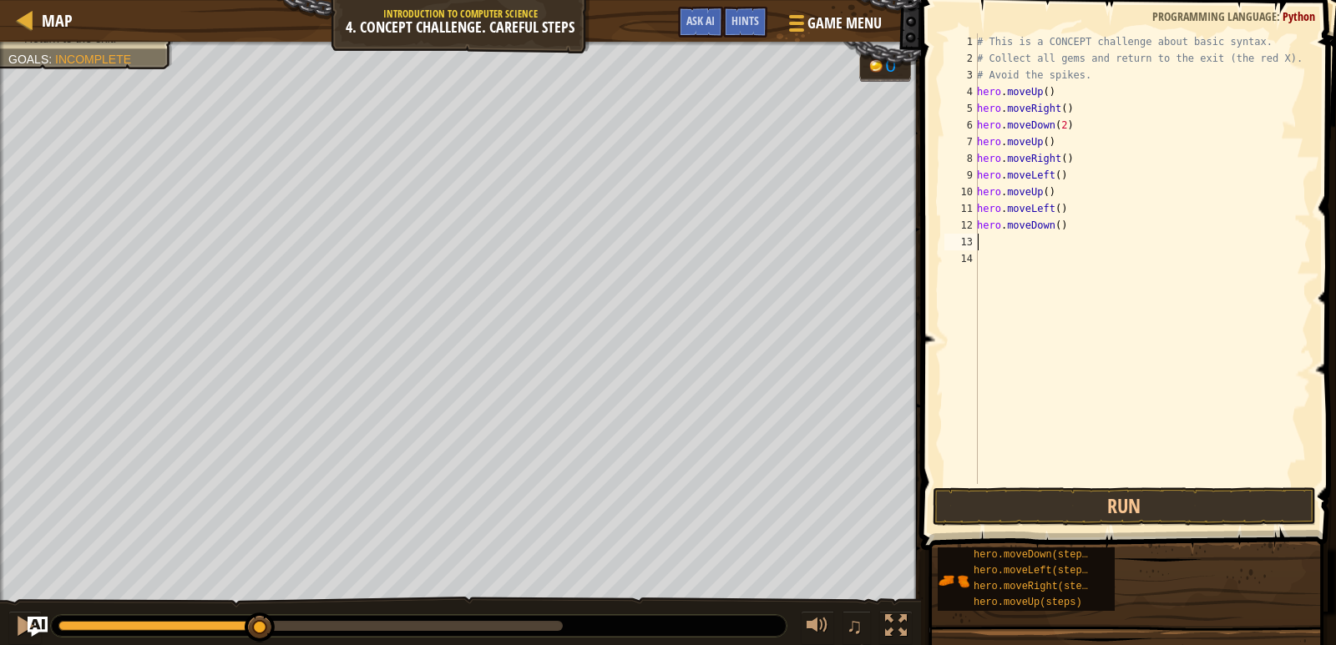
type textarea "H"
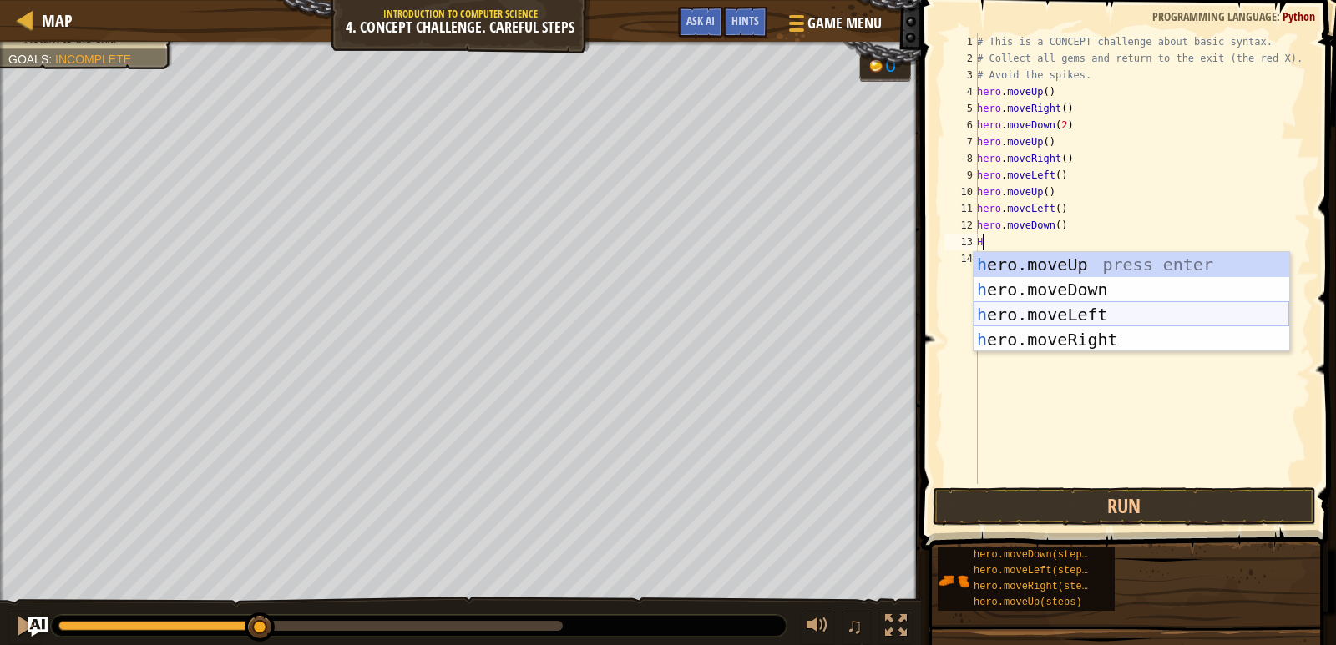
click at [1030, 306] on div "h ero.moveUp press enter h ero.moveDown press enter h ero.moveLeft press enter …" at bounding box center [1131, 327] width 316 height 150
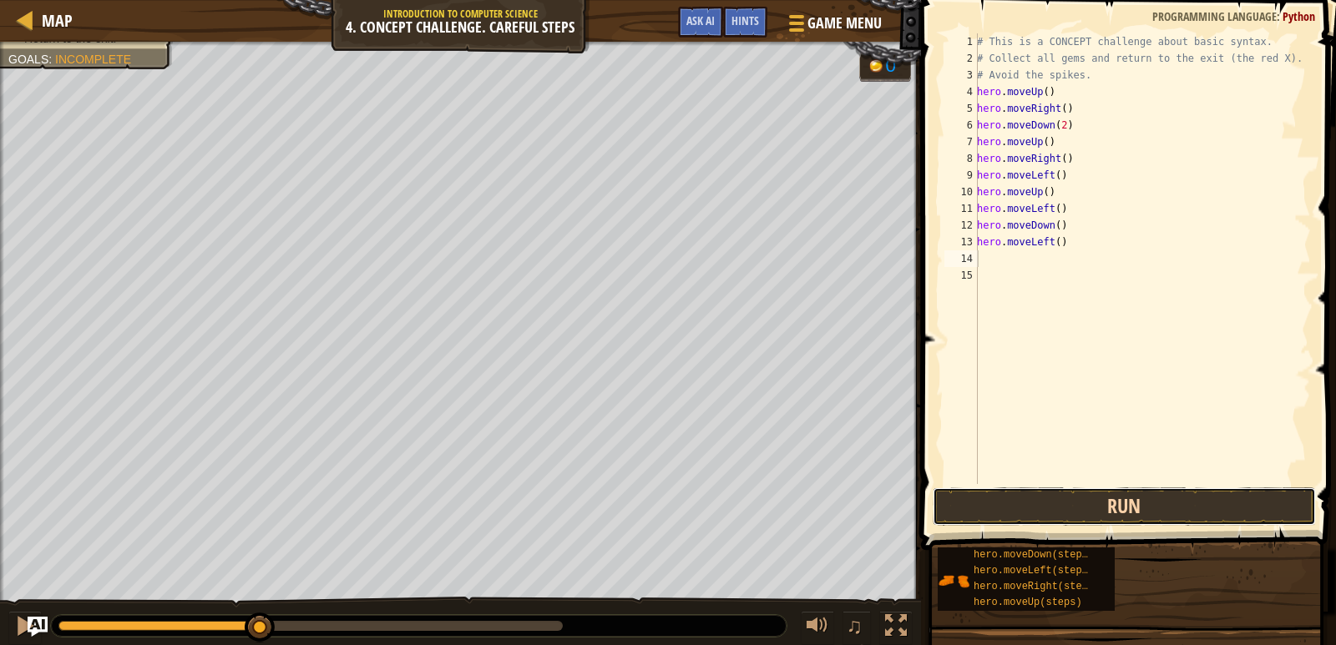
click at [1045, 506] on button "Run" at bounding box center [1123, 507] width 383 height 38
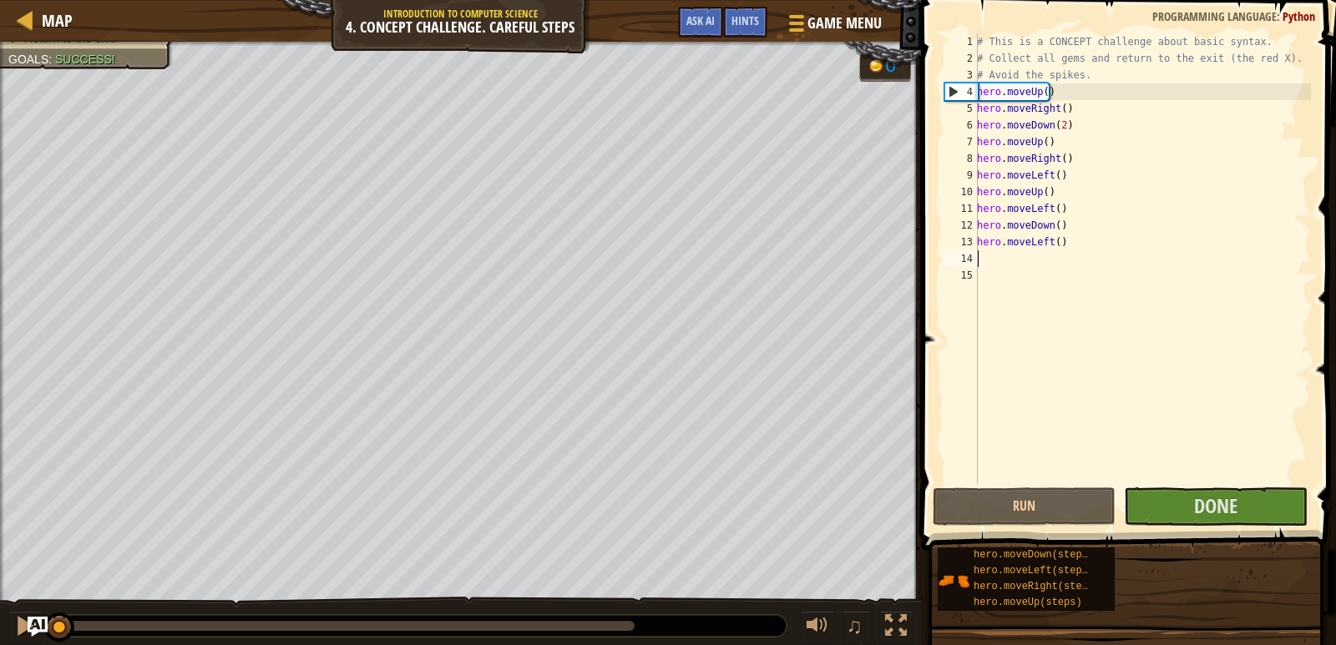
click at [1049, 153] on div "# This is a CONCEPT challenge about basic syntax. # Collect all gems and return…" at bounding box center [1141, 275] width 337 height 484
click at [1027, 93] on div "# This is a CONCEPT challenge about basic syntax. # Collect all gems and return…" at bounding box center [1141, 275] width 337 height 484
type textarea "hero.moveUp()"
click at [1085, 514] on button "Run" at bounding box center [1023, 507] width 183 height 38
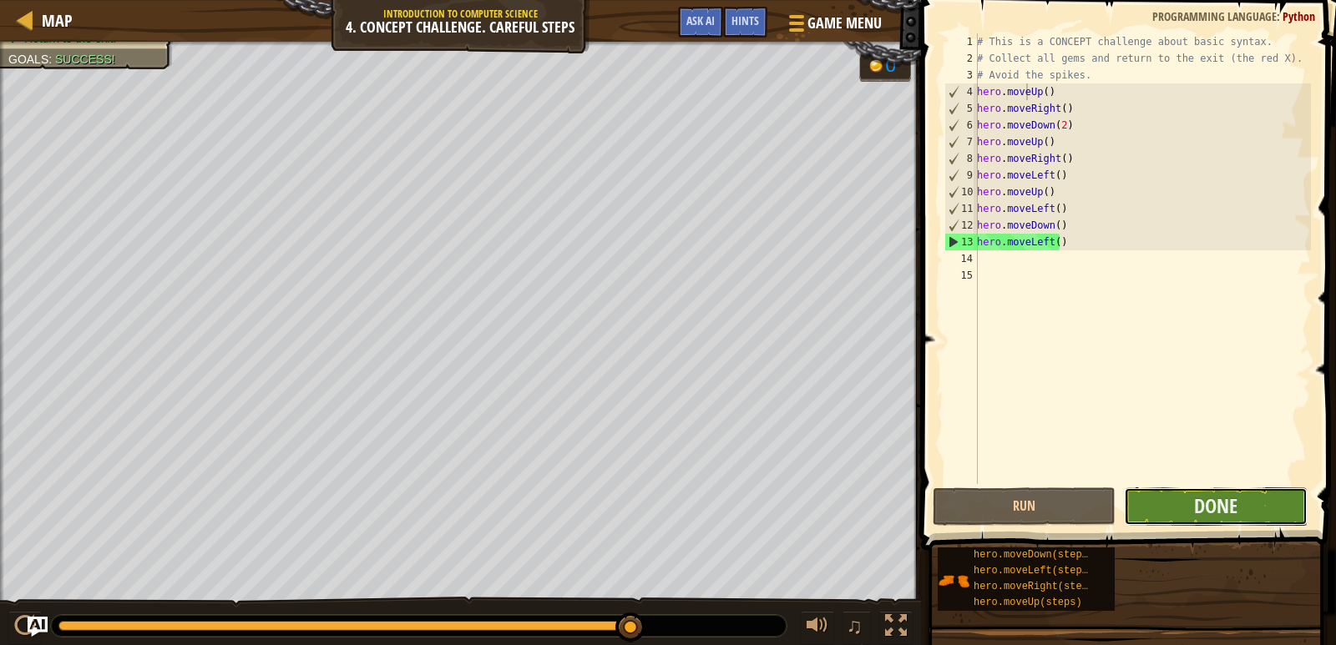
click at [1188, 498] on button "Done" at bounding box center [1215, 507] width 183 height 38
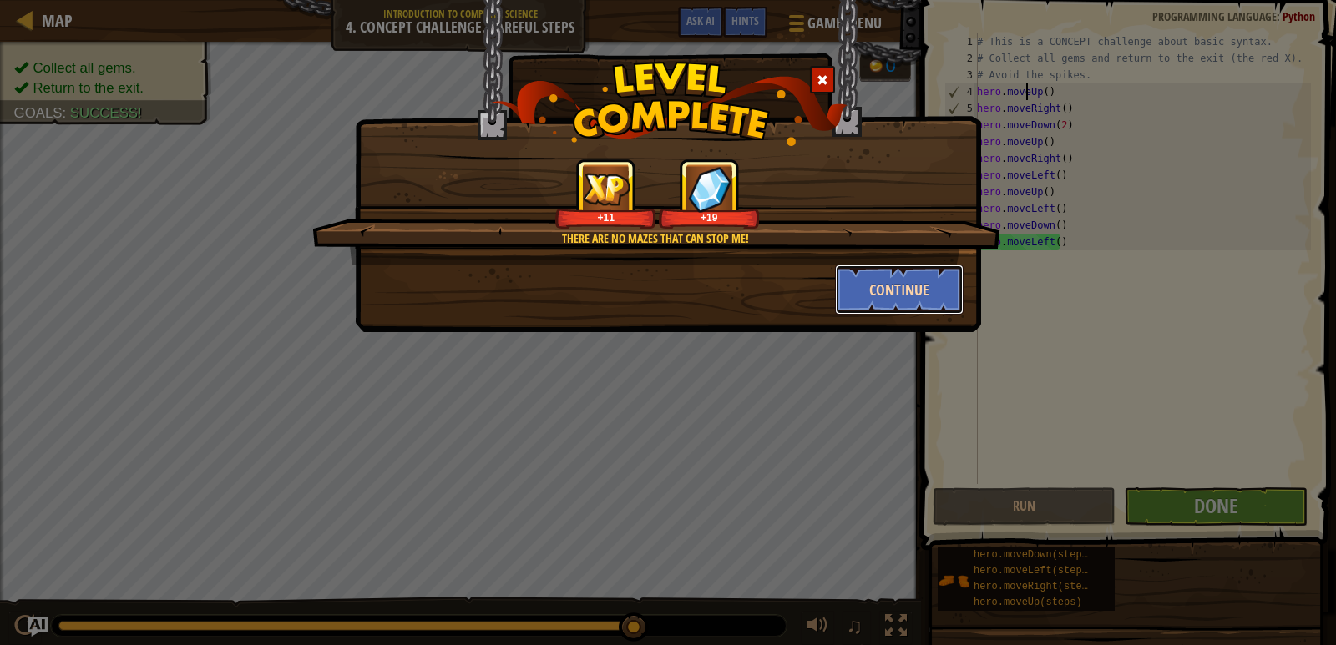
click at [904, 280] on button "Continue" at bounding box center [899, 290] width 129 height 50
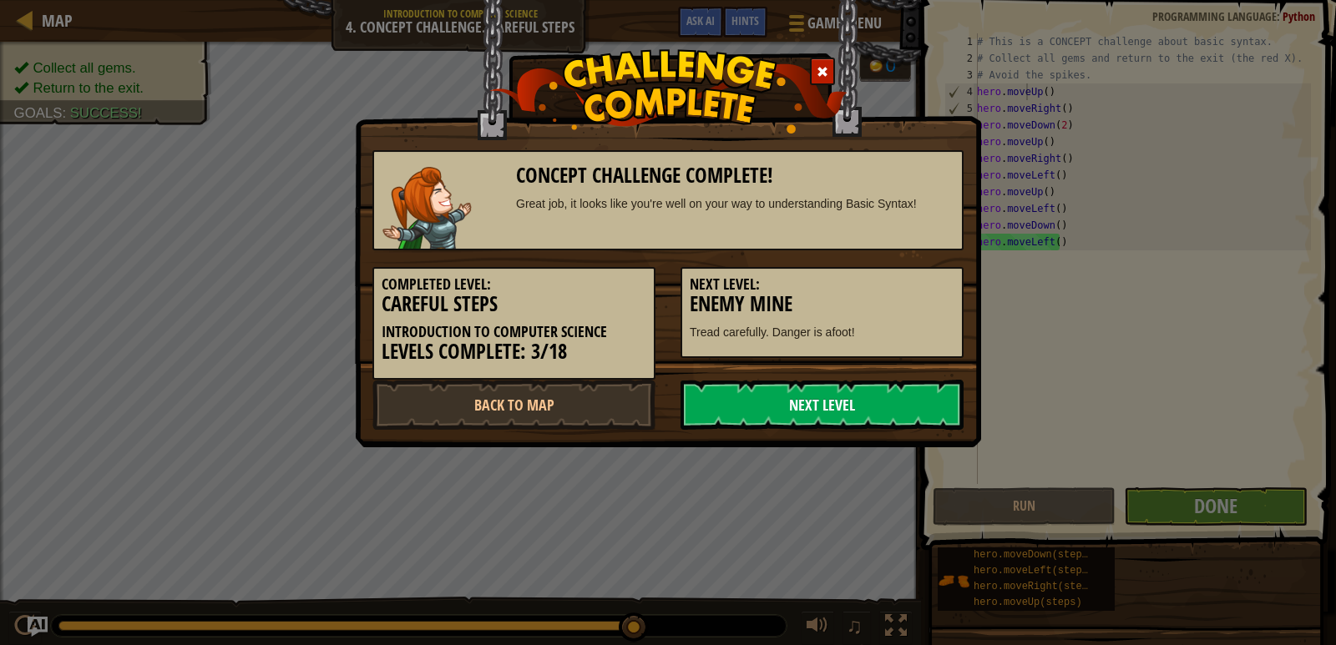
click at [860, 402] on link "Next Level" at bounding box center [821, 405] width 283 height 50
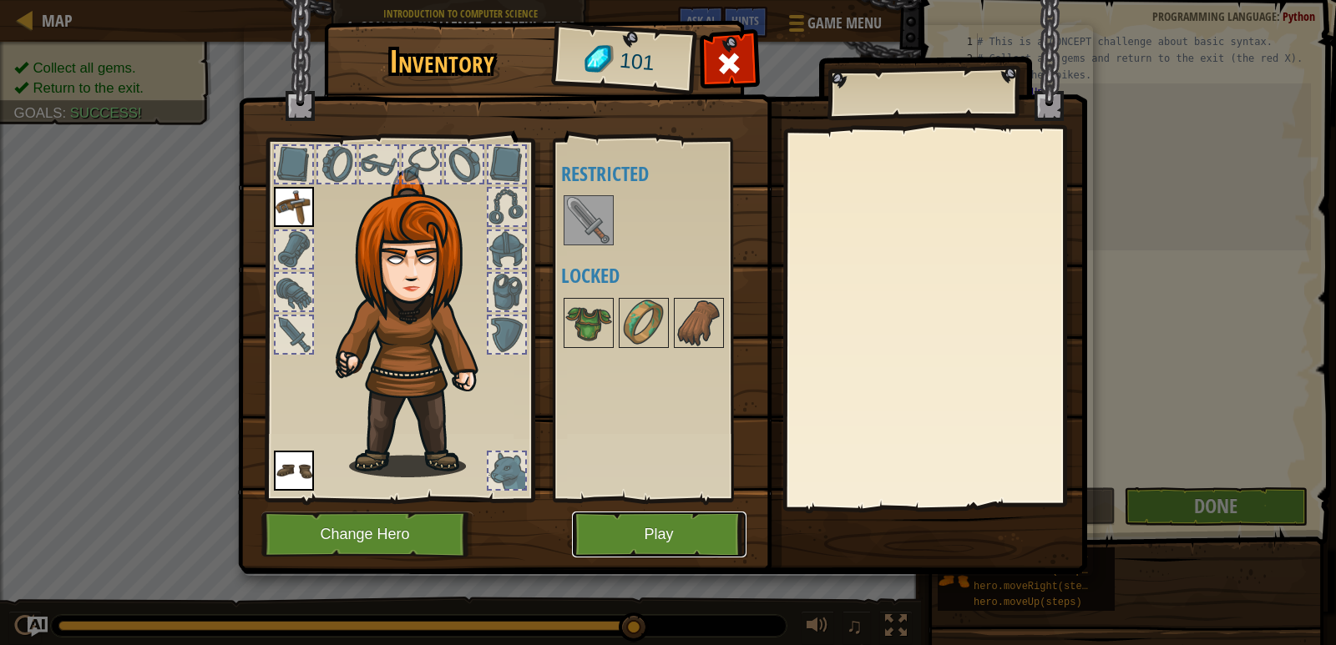
click at [627, 521] on button "Play" at bounding box center [659, 535] width 174 height 46
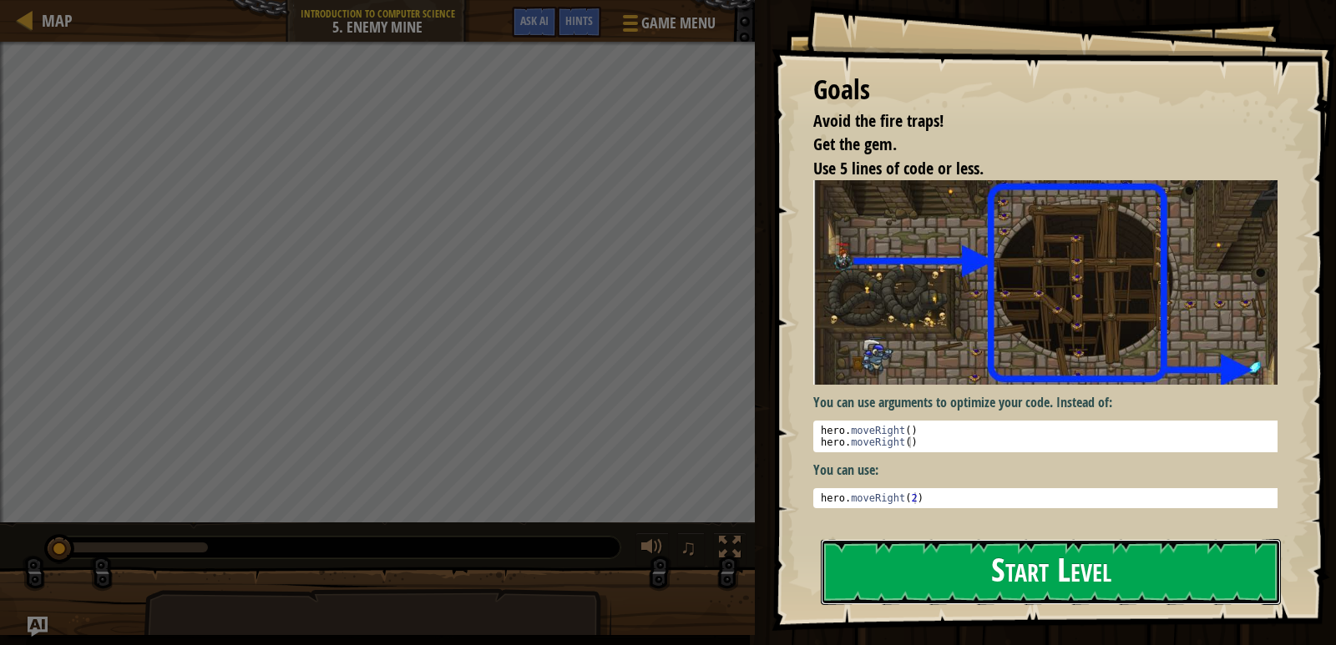
click at [1065, 568] on button "Start Level" at bounding box center [1051, 572] width 460 height 66
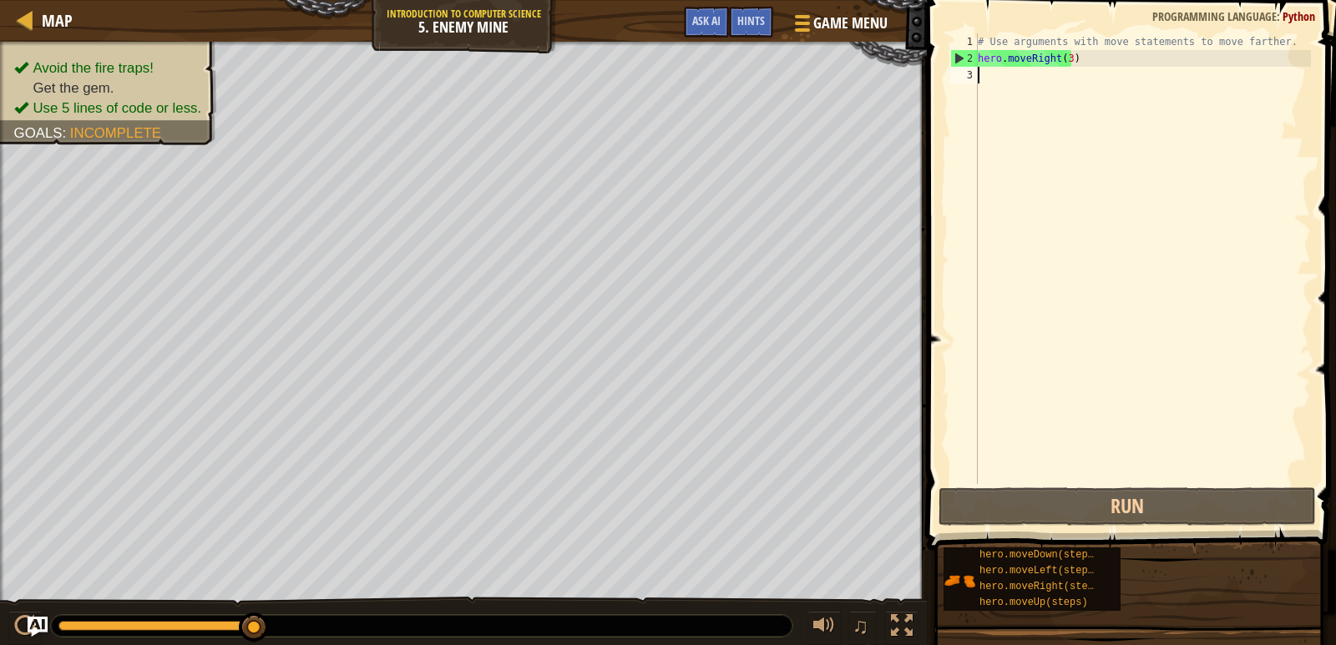
type textarea "H"
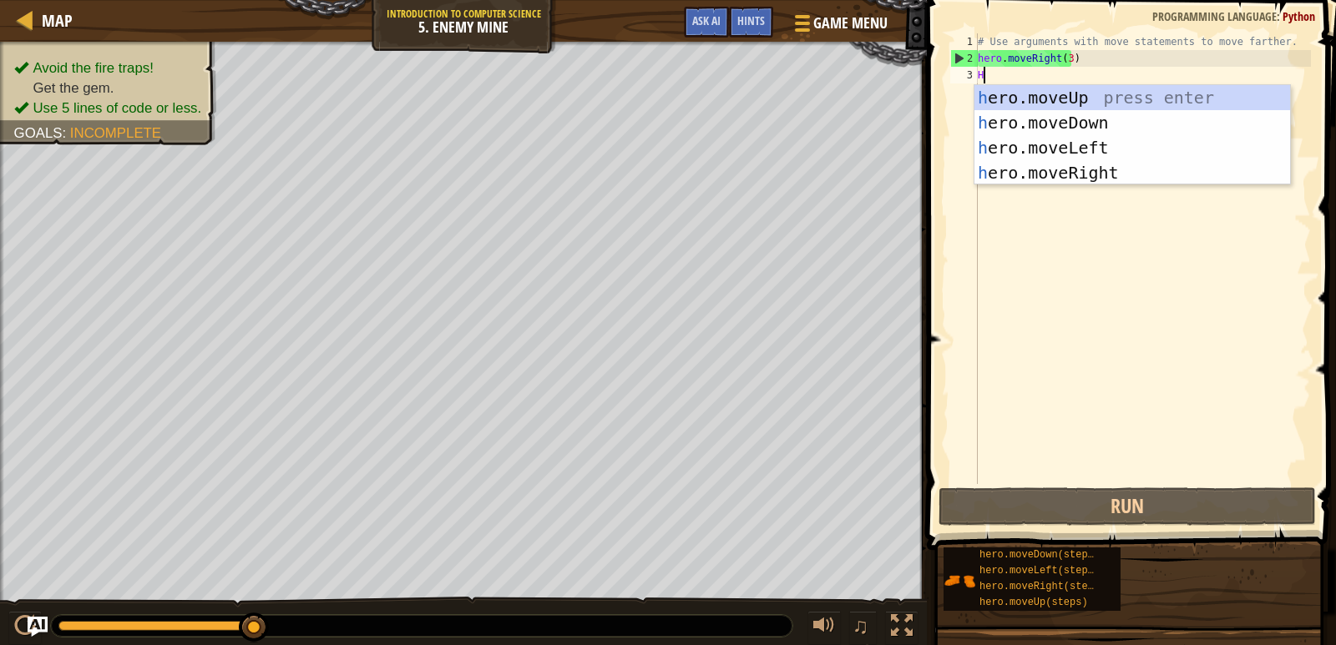
scroll to position [8, 0]
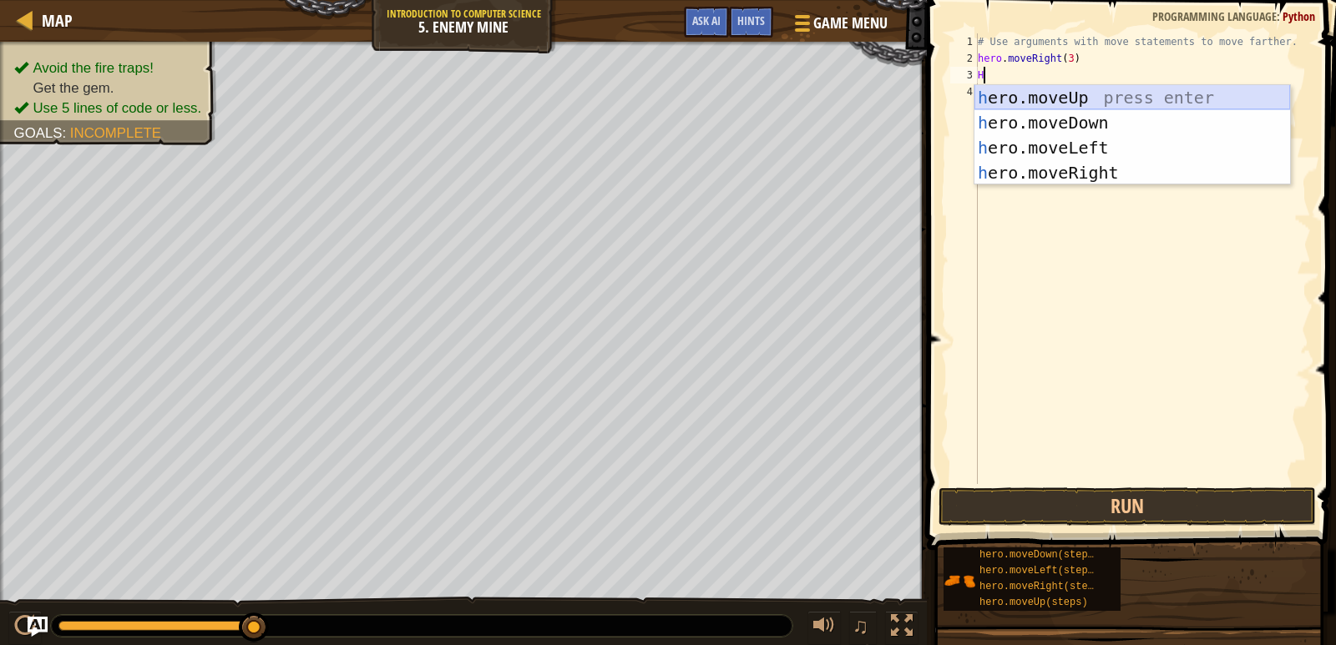
click at [1045, 95] on div "h ero.moveUp press enter h ero.moveDown press enter h ero.moveLeft press enter …" at bounding box center [1132, 160] width 316 height 150
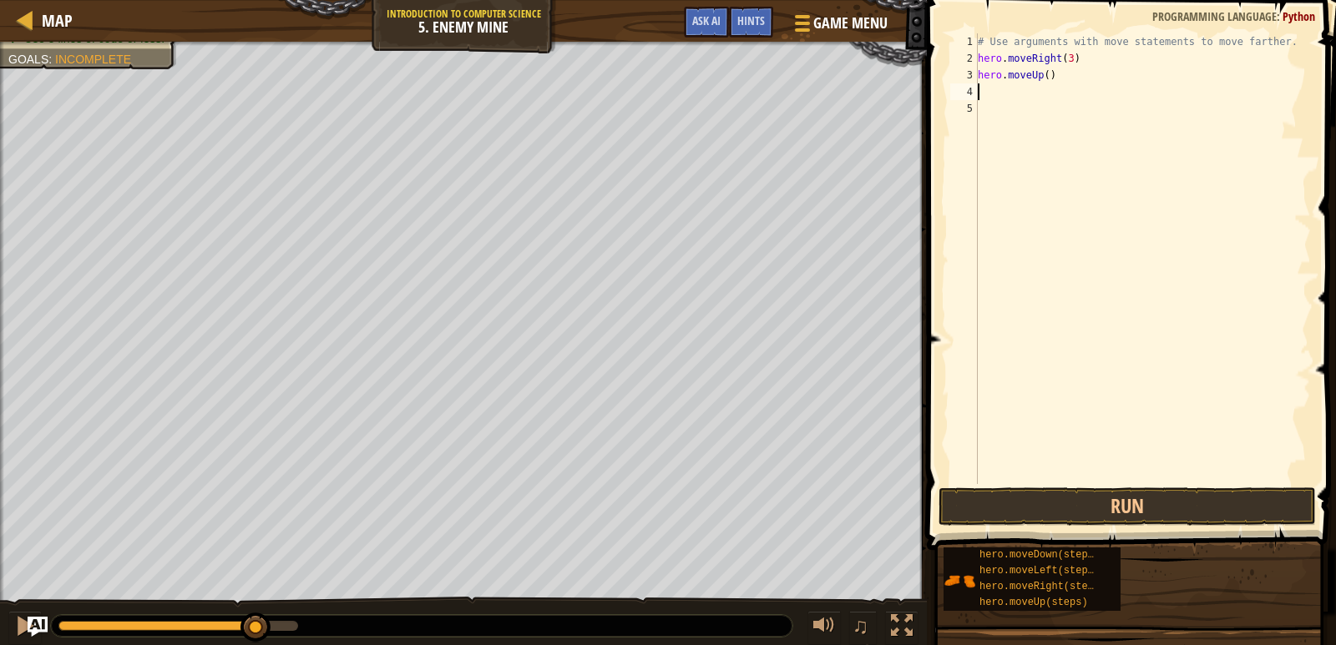
type textarea "H"
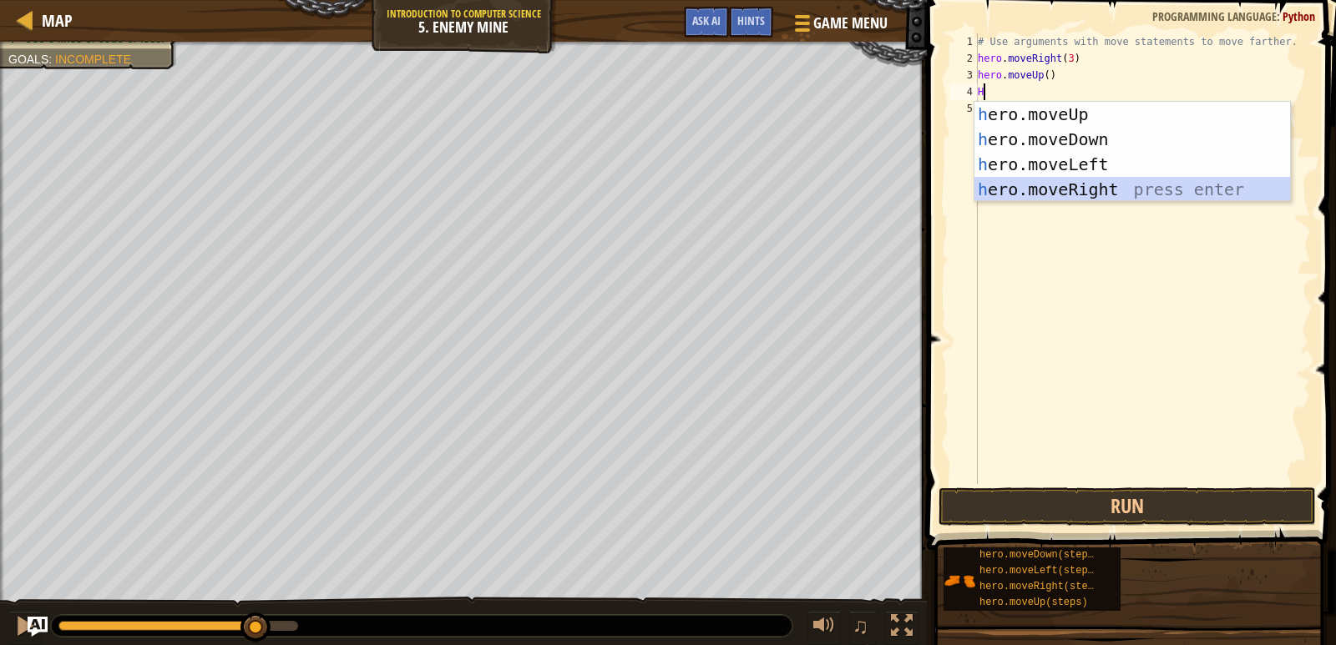
click at [1054, 184] on div "h ero.moveUp press enter h ero.moveDown press enter h ero.moveLeft press enter …" at bounding box center [1132, 177] width 316 height 150
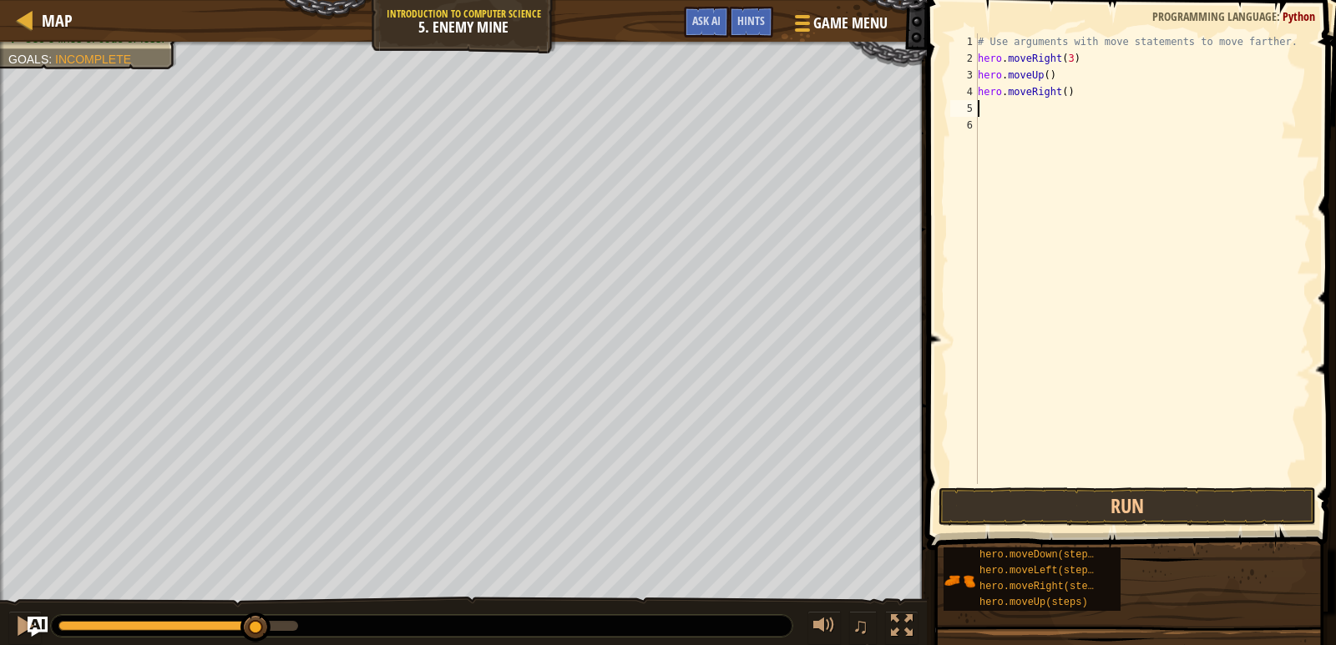
type textarea "H"
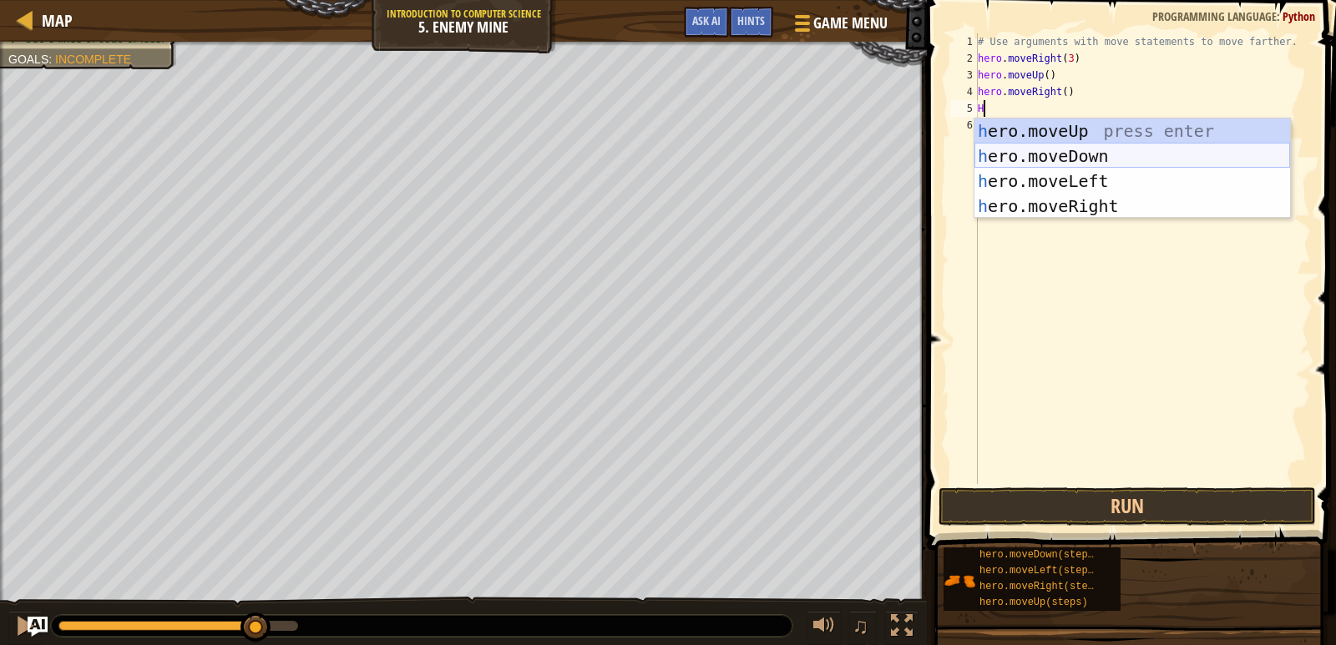
click at [1059, 157] on div "h ero.moveUp press enter h ero.moveDown press enter h ero.moveLeft press enter …" at bounding box center [1132, 194] width 316 height 150
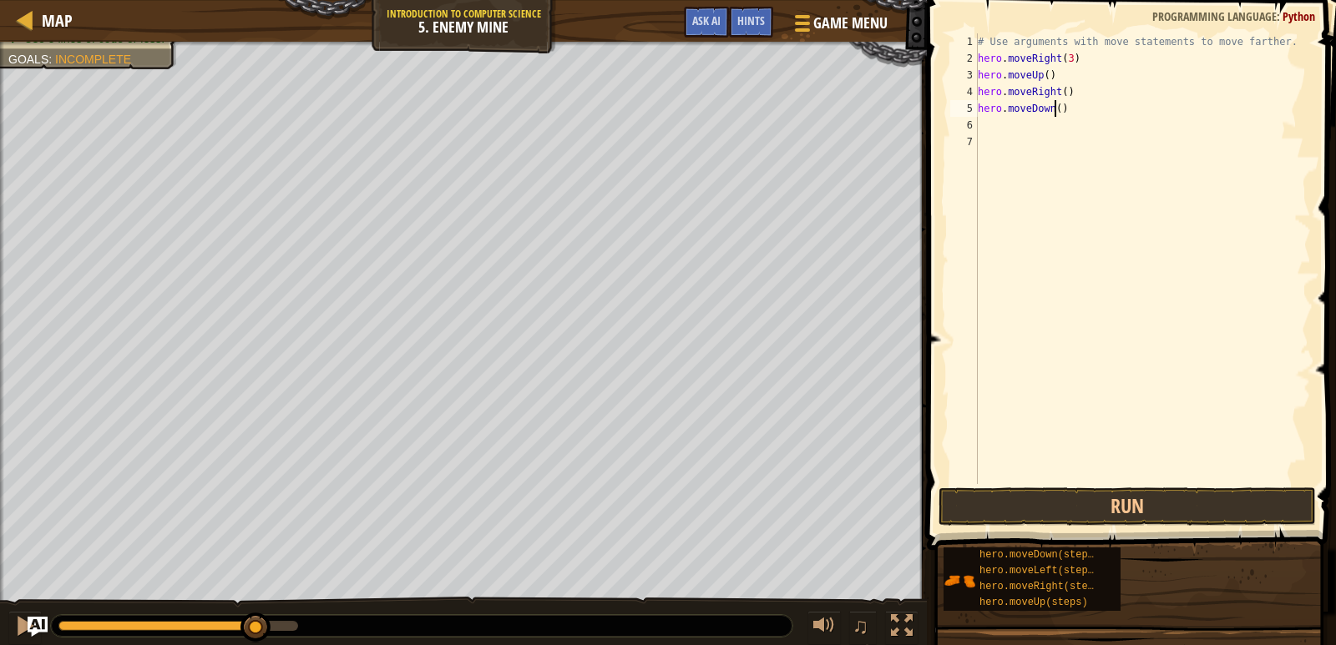
click at [1056, 109] on div "# Use arguments with move statements to move farther. hero . moveRight ( 3 ) he…" at bounding box center [1142, 275] width 336 height 484
type textarea "hero.moveDown(3)"
click at [1013, 127] on div "# Use arguments with move statements to move farther. hero . moveRight ( 3 ) he…" at bounding box center [1142, 275] width 336 height 484
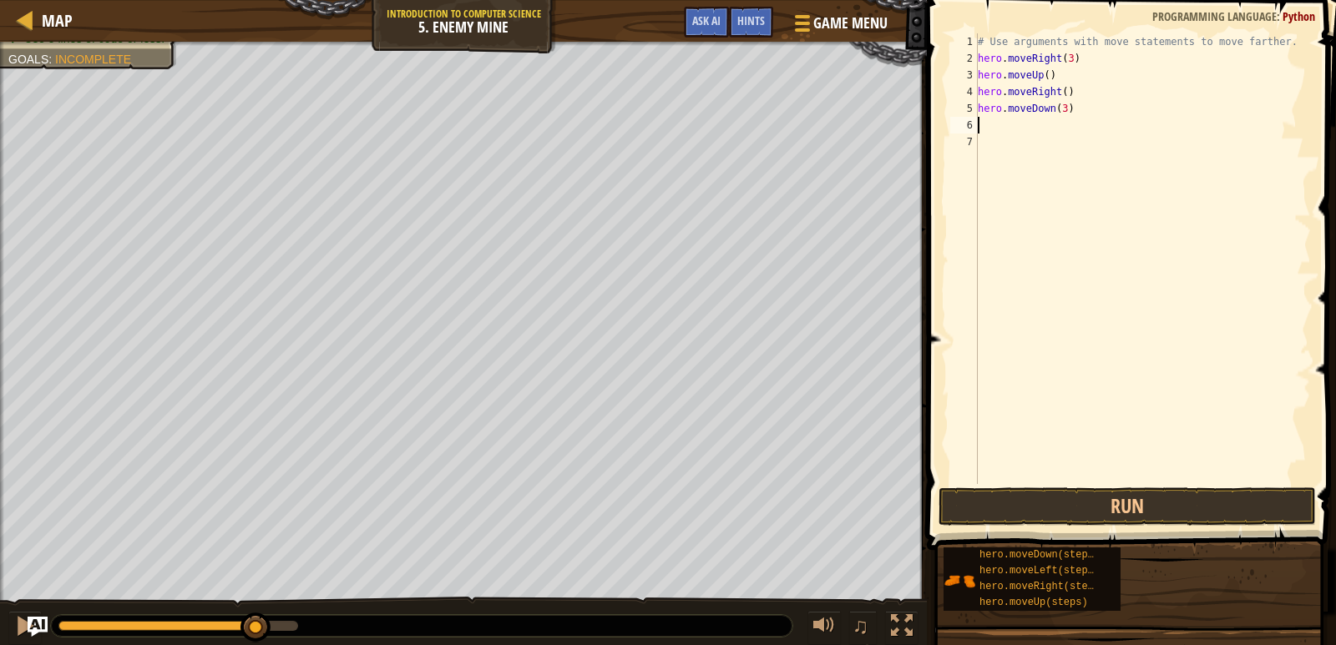
type textarea "H"
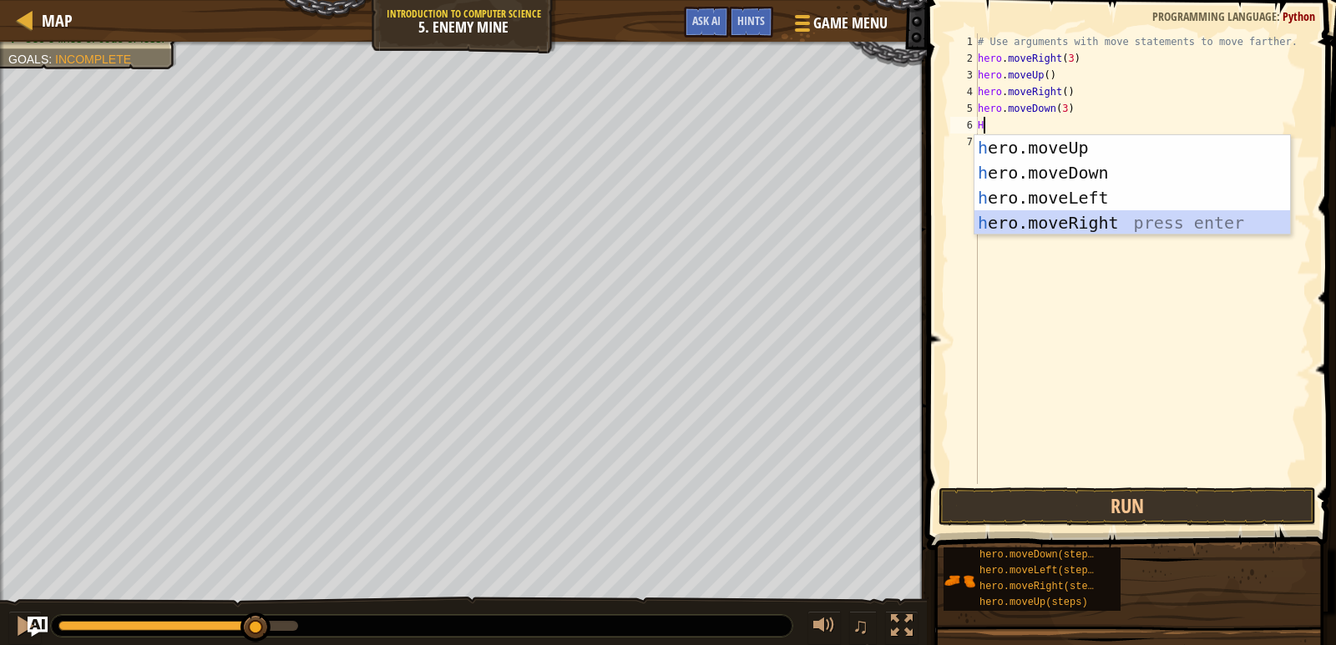
click at [1072, 220] on div "h ero.moveUp press enter h ero.moveDown press enter h ero.moveLeft press enter …" at bounding box center [1132, 210] width 316 height 150
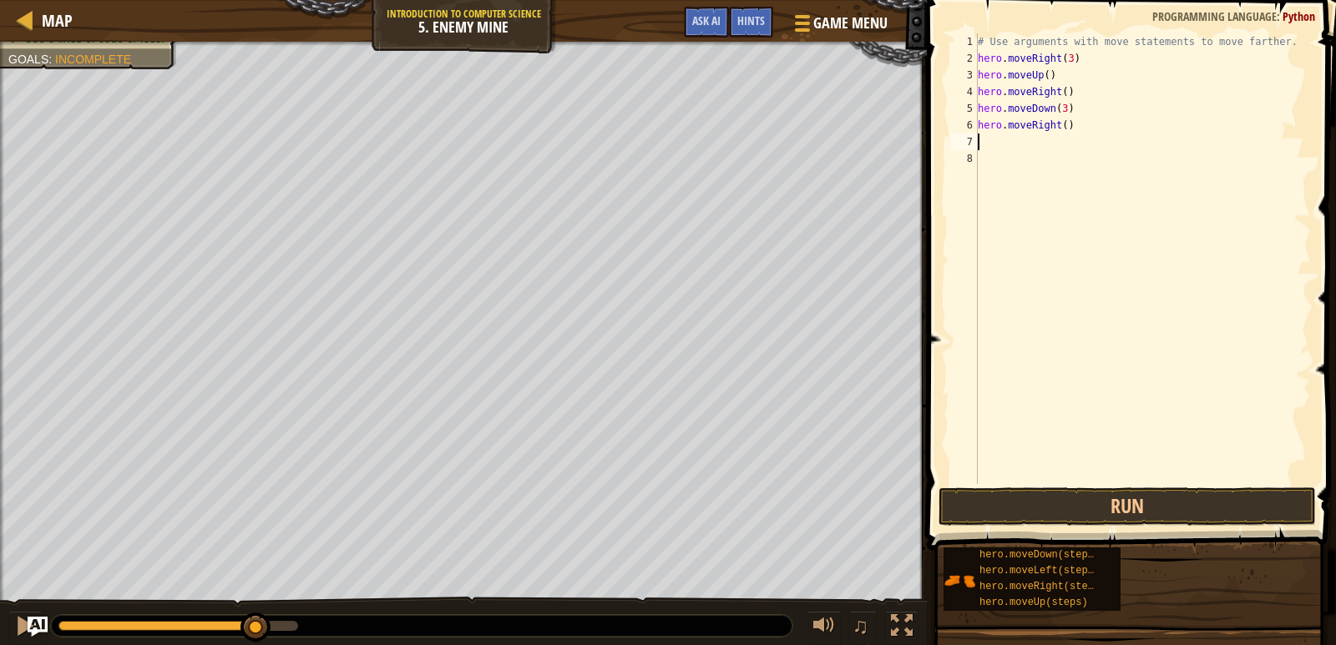
click at [1057, 124] on div "# Use arguments with move statements to move farther. hero . moveRight ( 3 ) he…" at bounding box center [1142, 275] width 336 height 484
click at [1057, 128] on div "# Use arguments with move statements to move farther. hero . moveRight ( 3 ) he…" at bounding box center [1142, 275] width 336 height 484
click at [1059, 127] on div "# Use arguments with move statements to move farther. hero . moveRight ( 3 ) he…" at bounding box center [1142, 275] width 336 height 484
type textarea "hero.moveRight(2)"
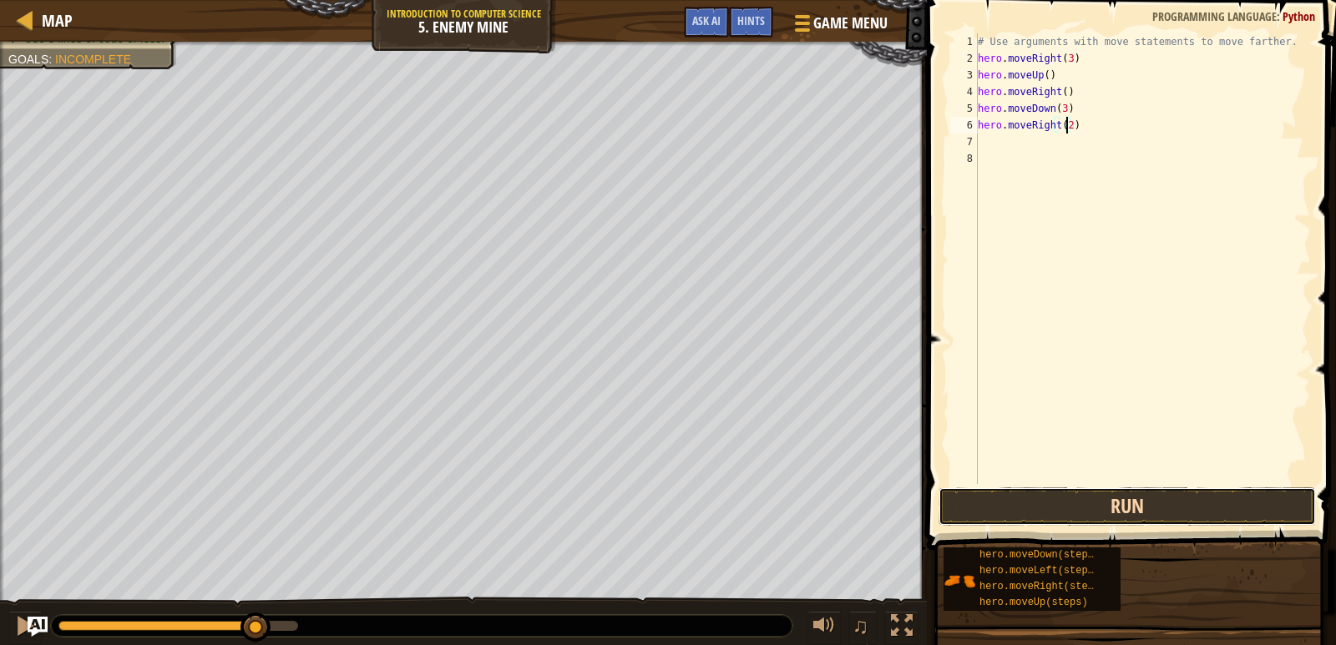
click at [1069, 499] on button "Run" at bounding box center [1126, 507] width 377 height 38
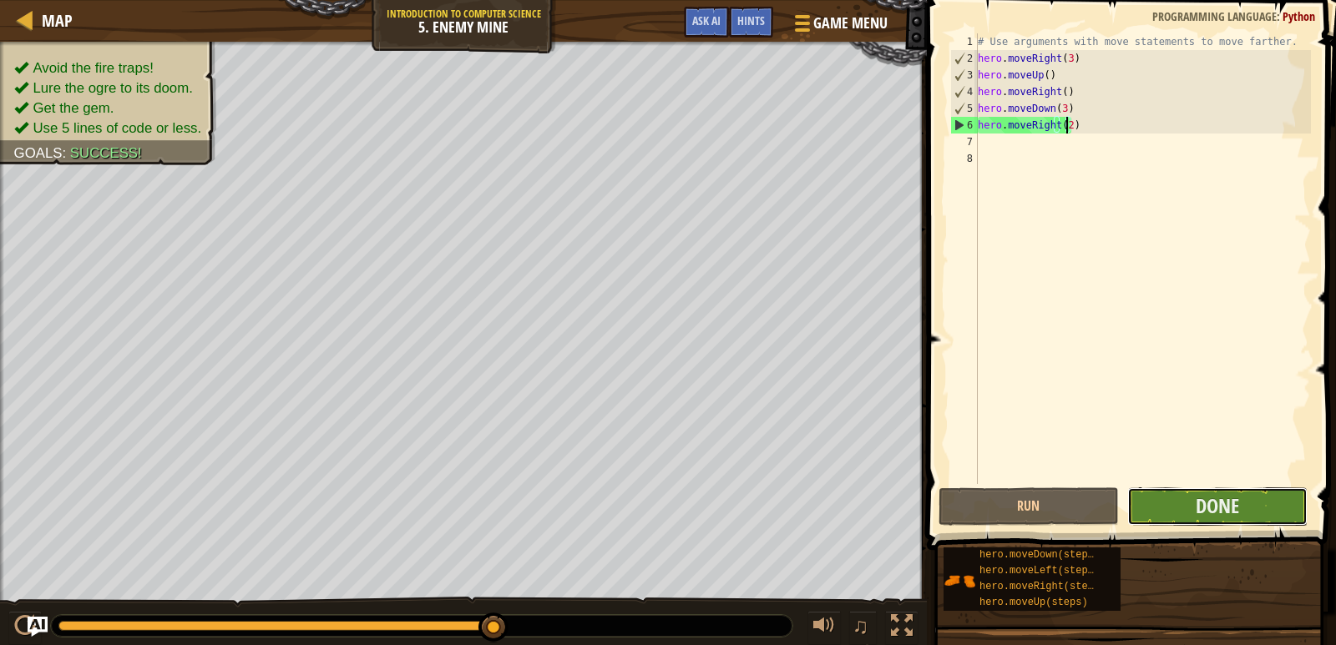
click at [1175, 512] on button "Done" at bounding box center [1217, 507] width 180 height 38
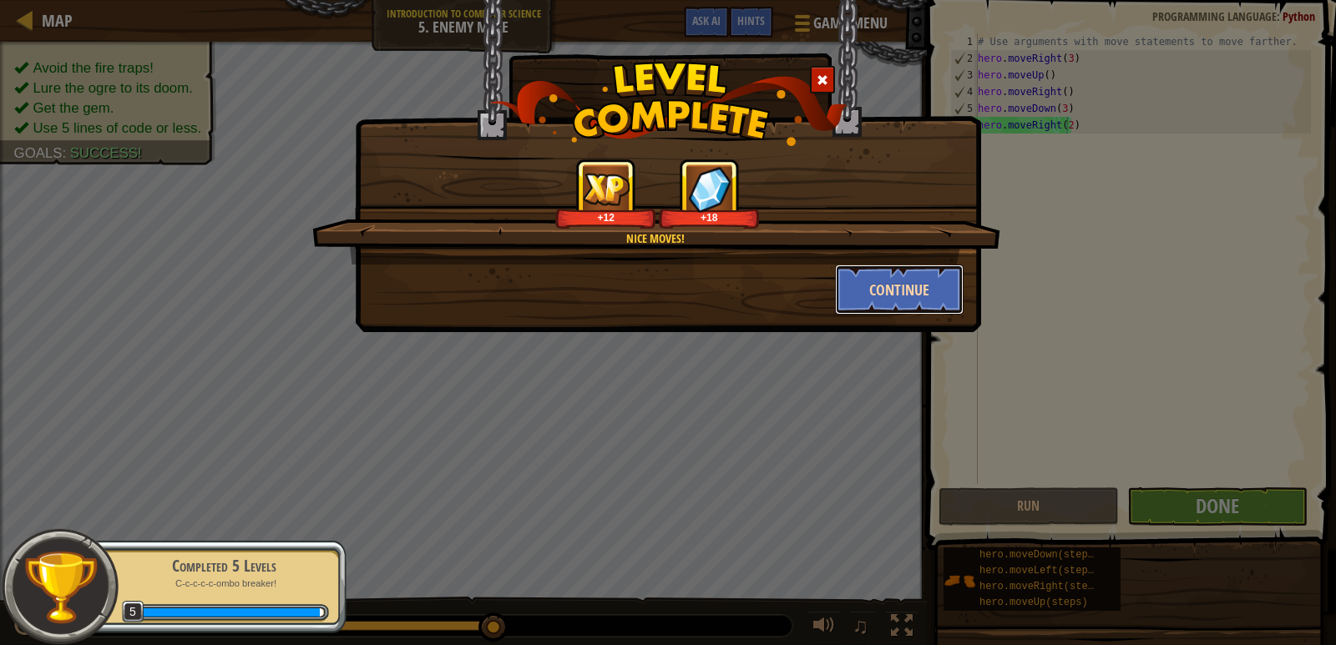
click at [912, 290] on button "Continue" at bounding box center [899, 290] width 129 height 50
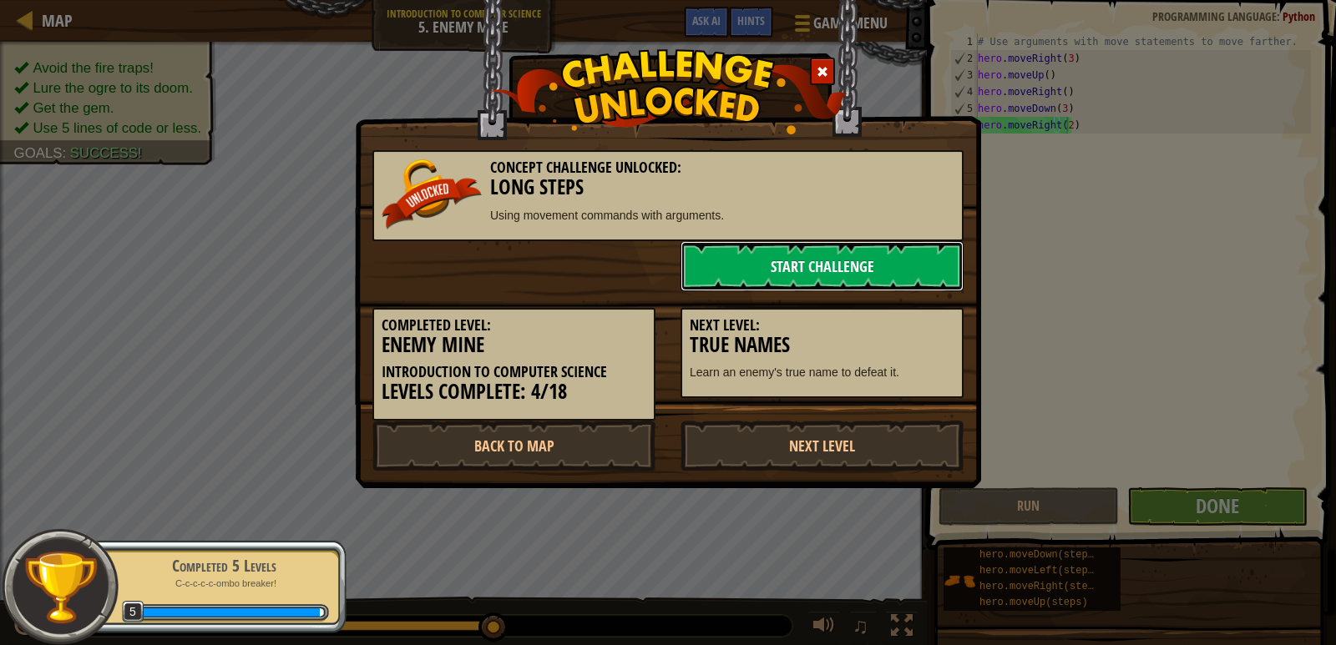
click at [844, 260] on link "Start Challenge" at bounding box center [821, 266] width 283 height 50
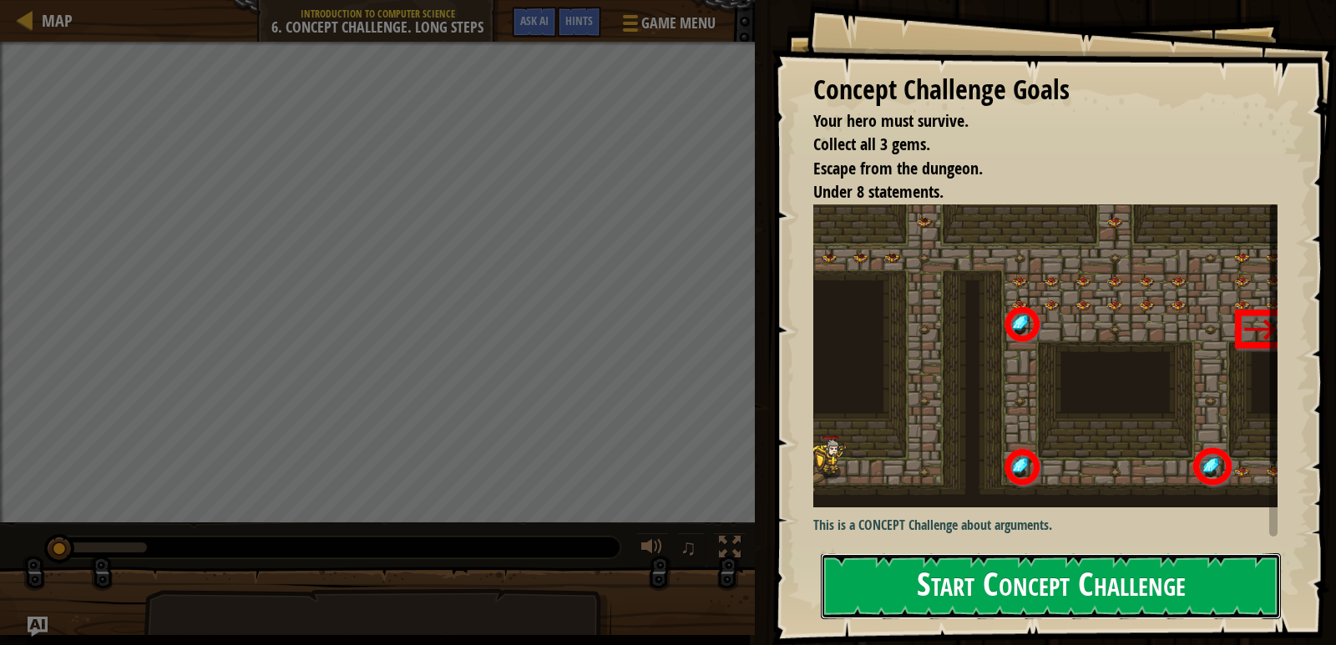
click at [993, 581] on button "Start Concept Challenge" at bounding box center [1051, 586] width 460 height 66
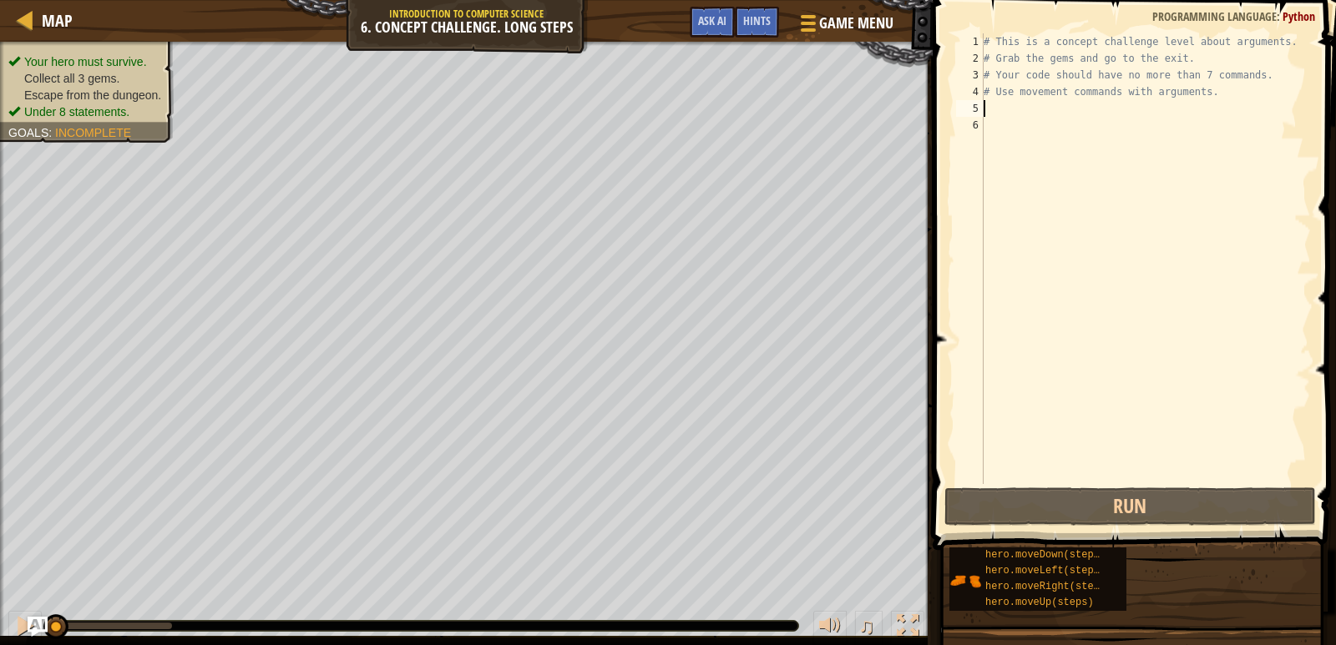
click at [1008, 107] on div "# This is a concept challenge level about arguments. # Grab the gems and go to …" at bounding box center [1145, 275] width 331 height 484
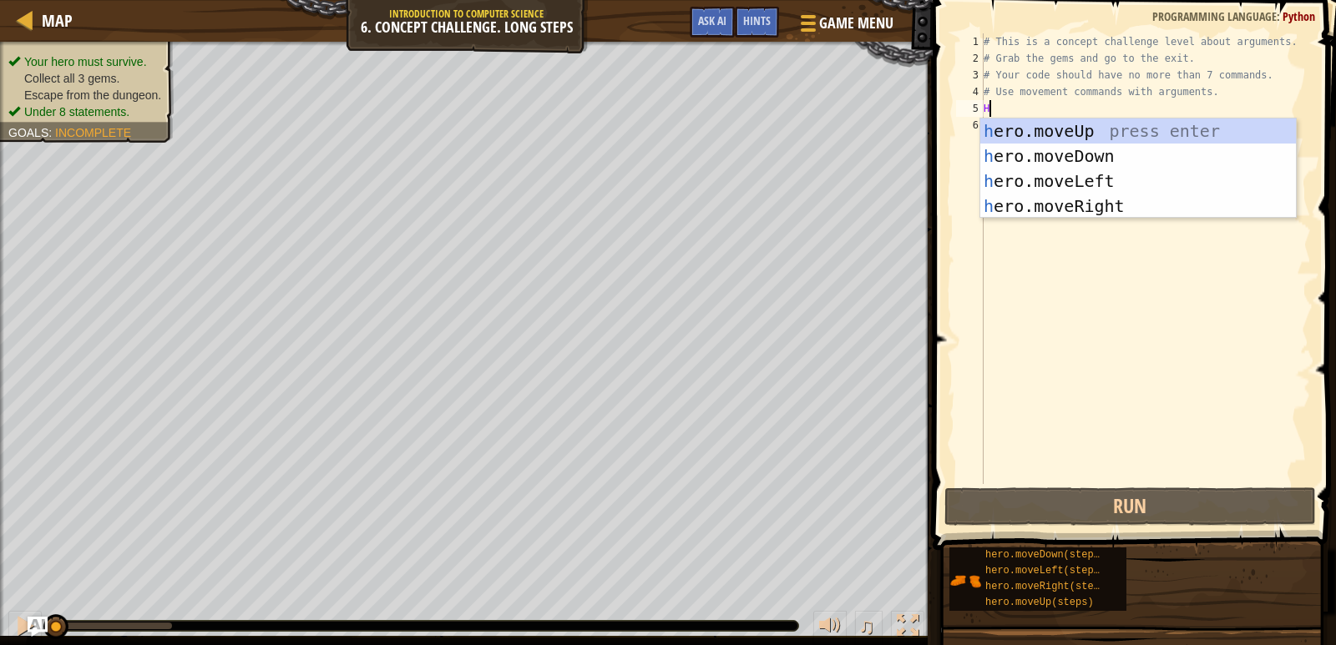
type textarea "H"
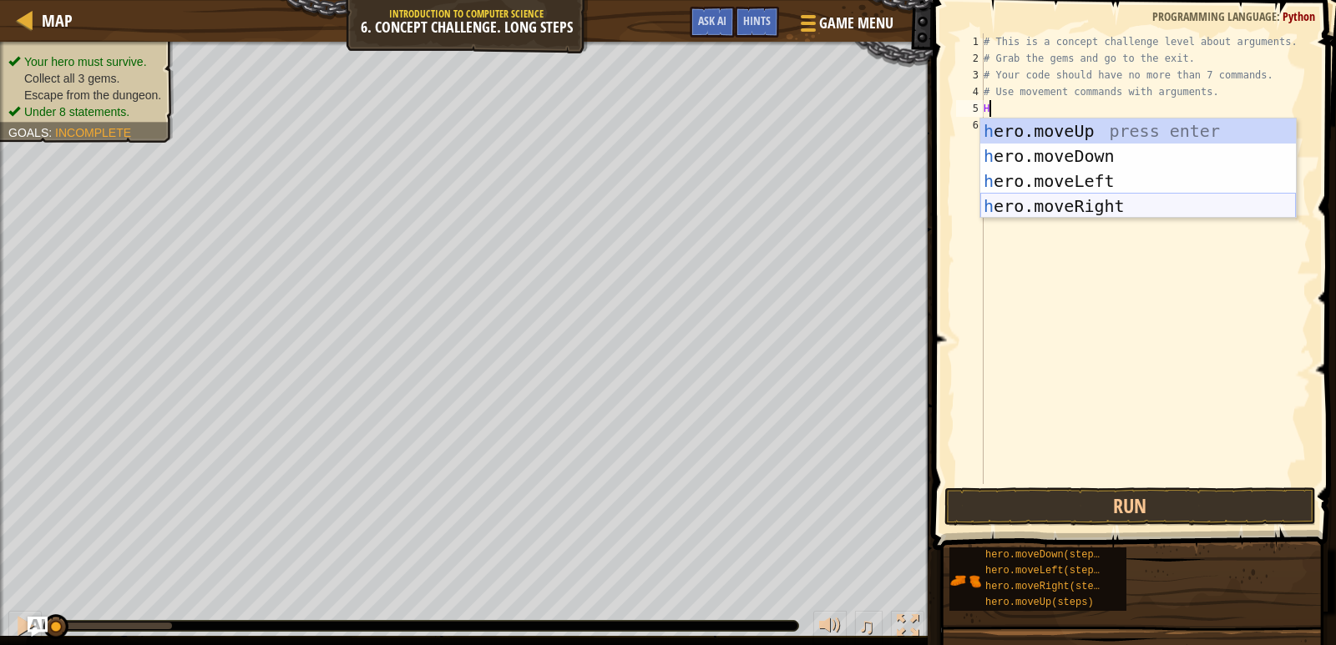
click at [1038, 200] on div "h ero.moveUp press enter h ero.moveDown press enter h ero.moveLeft press enter …" at bounding box center [1138, 194] width 316 height 150
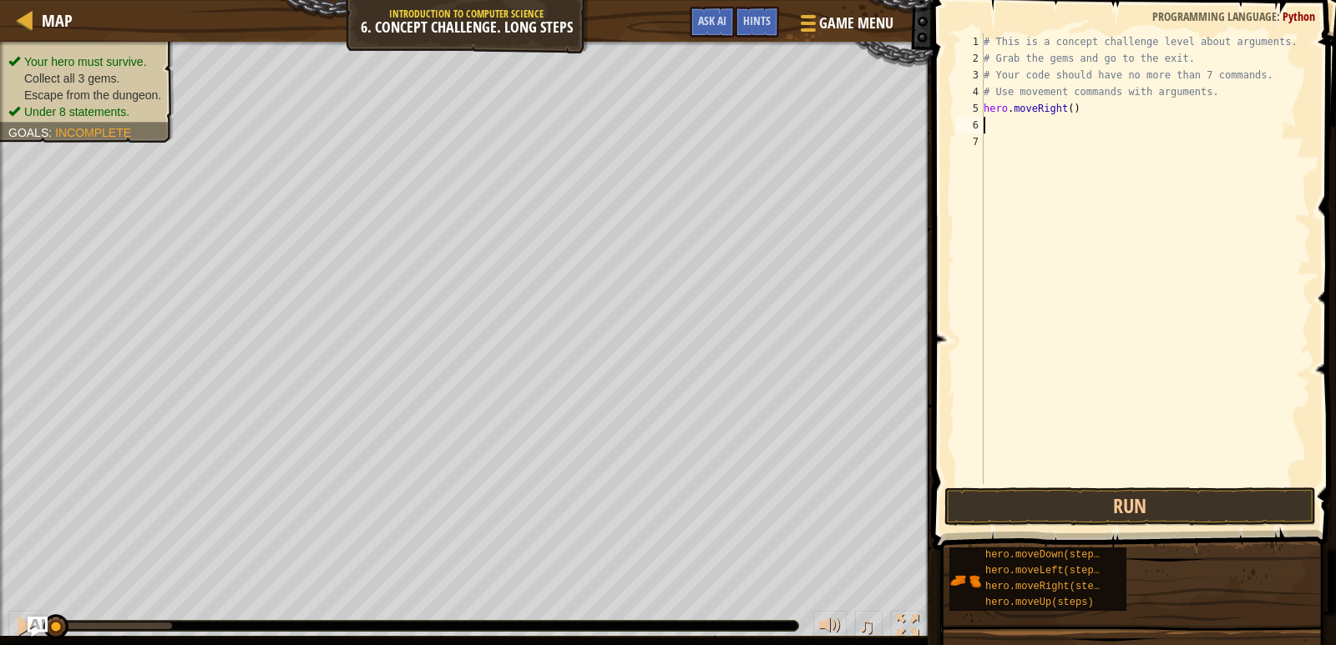
type textarea "H"
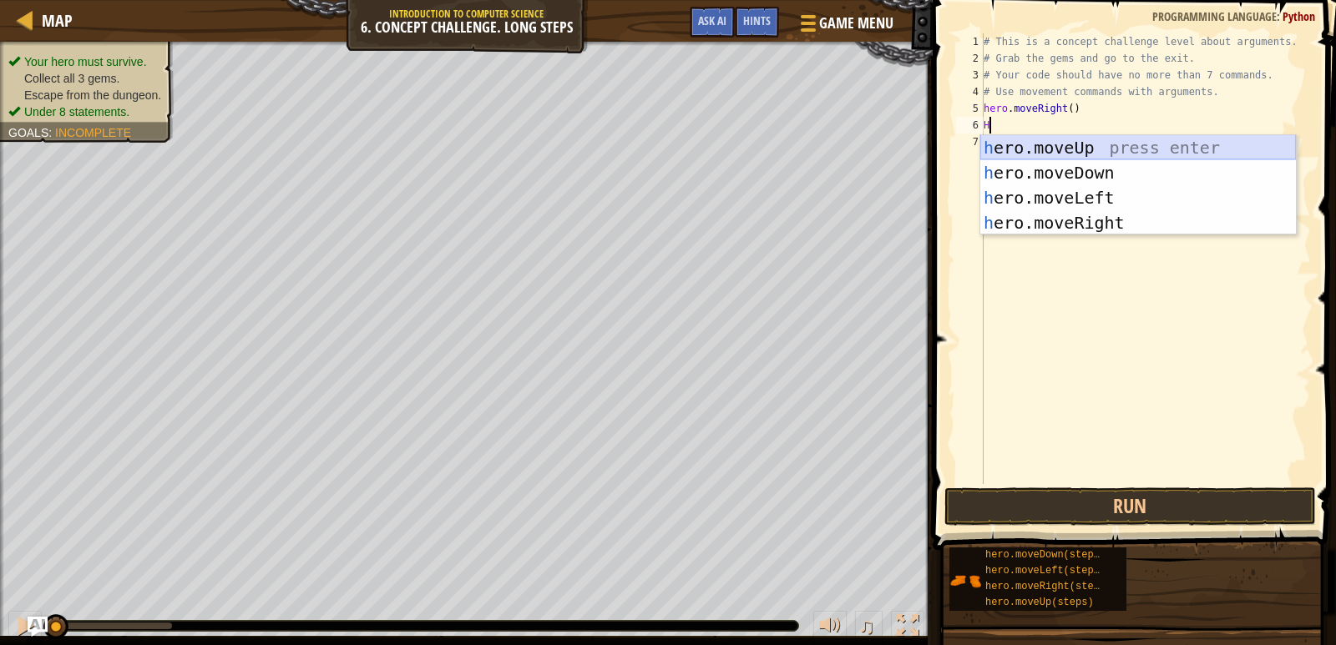
click at [1043, 154] on div "h ero.moveUp press enter h ero.moveDown press enter h ero.moveLeft press enter …" at bounding box center [1138, 210] width 316 height 150
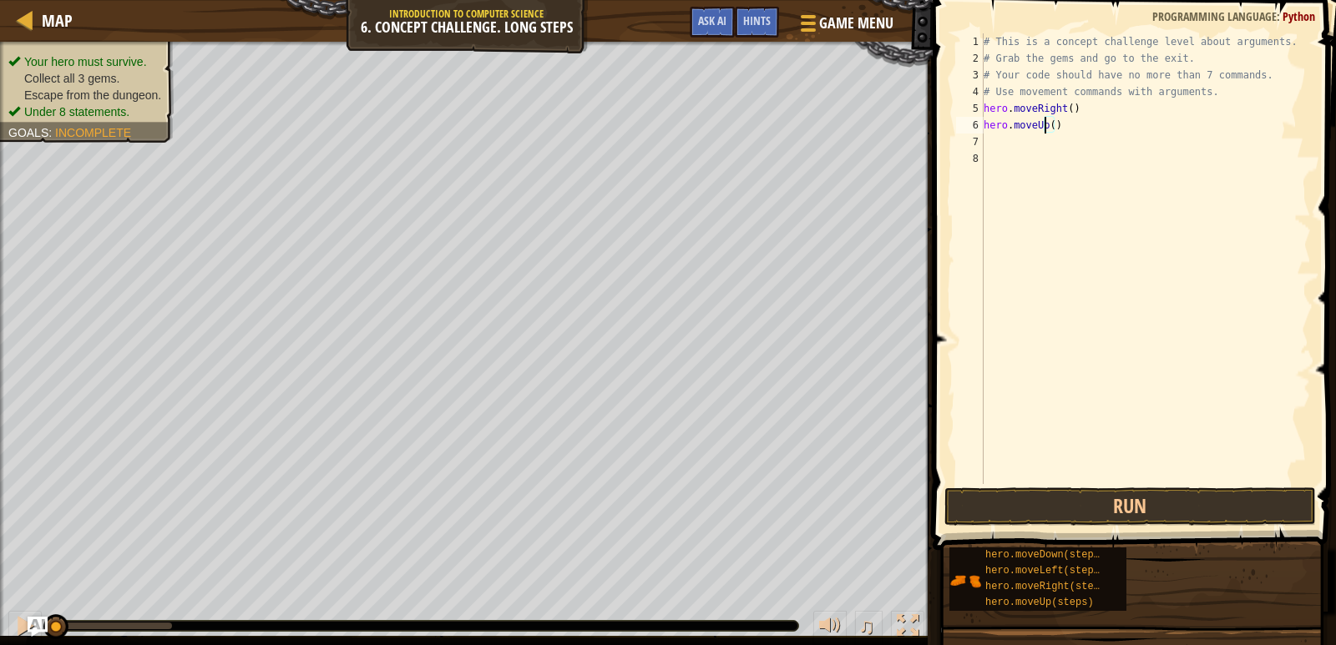
click at [1046, 126] on div "# This is a concept challenge level about arguments. # Grab the gems and go to …" at bounding box center [1145, 275] width 331 height 484
click at [1049, 125] on div "# This is a concept challenge level about arguments. # Grab the gems and go to …" at bounding box center [1145, 275] width 331 height 484
type textarea "hero.moveUp(3)"
click at [1004, 160] on div "# This is a concept challenge level about arguments. # Grab the gems and go to …" at bounding box center [1145, 275] width 331 height 484
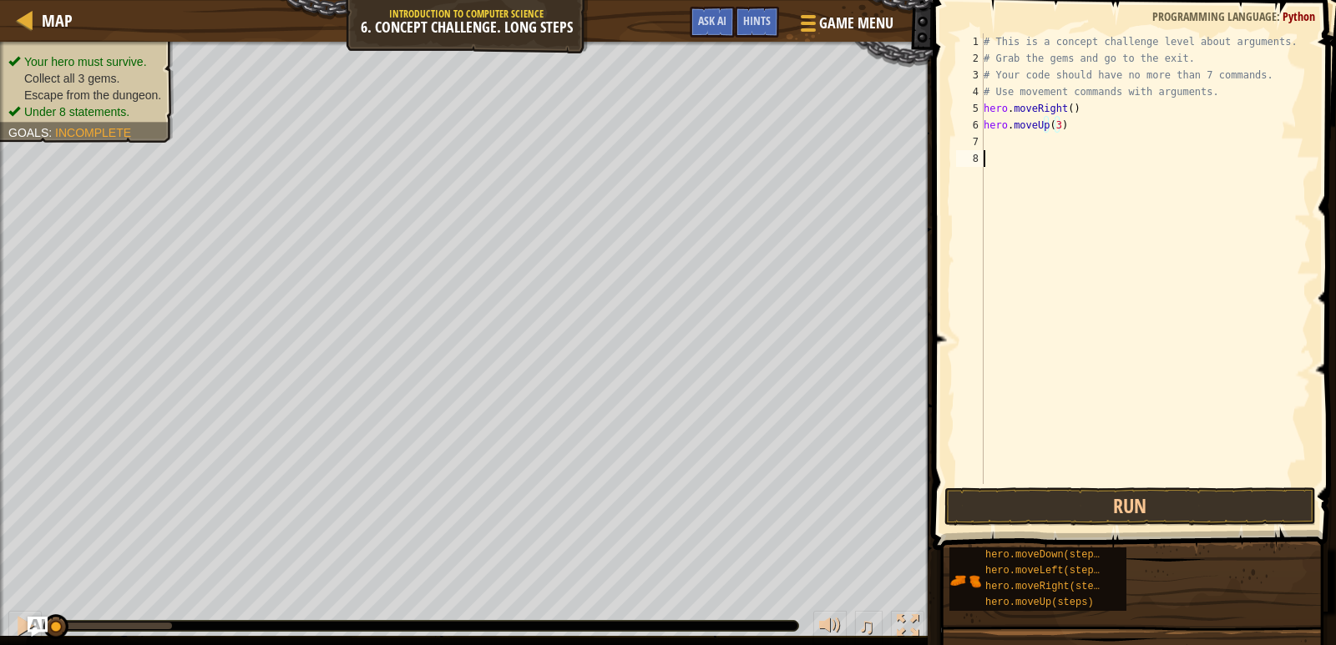
scroll to position [8, 0]
click at [1003, 138] on div "# This is a concept challenge level about arguments. # Grab the gems and go to …" at bounding box center [1145, 275] width 331 height 484
type textarea "G"
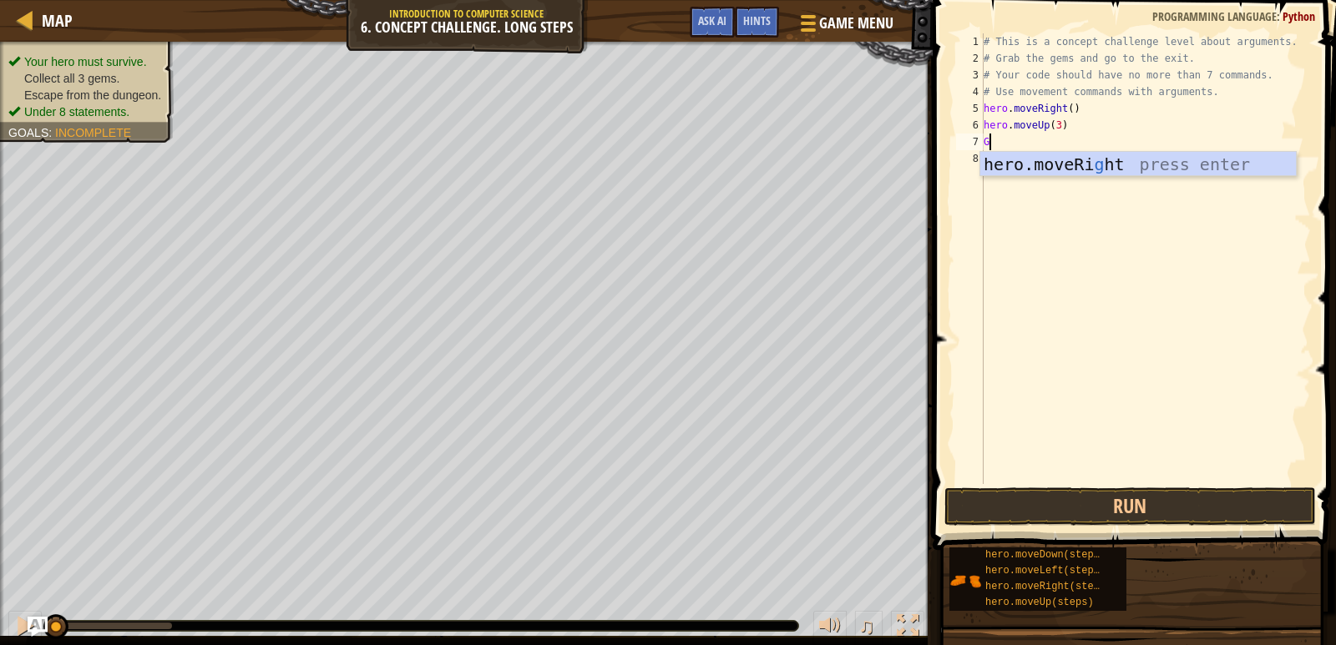
type textarea "H"
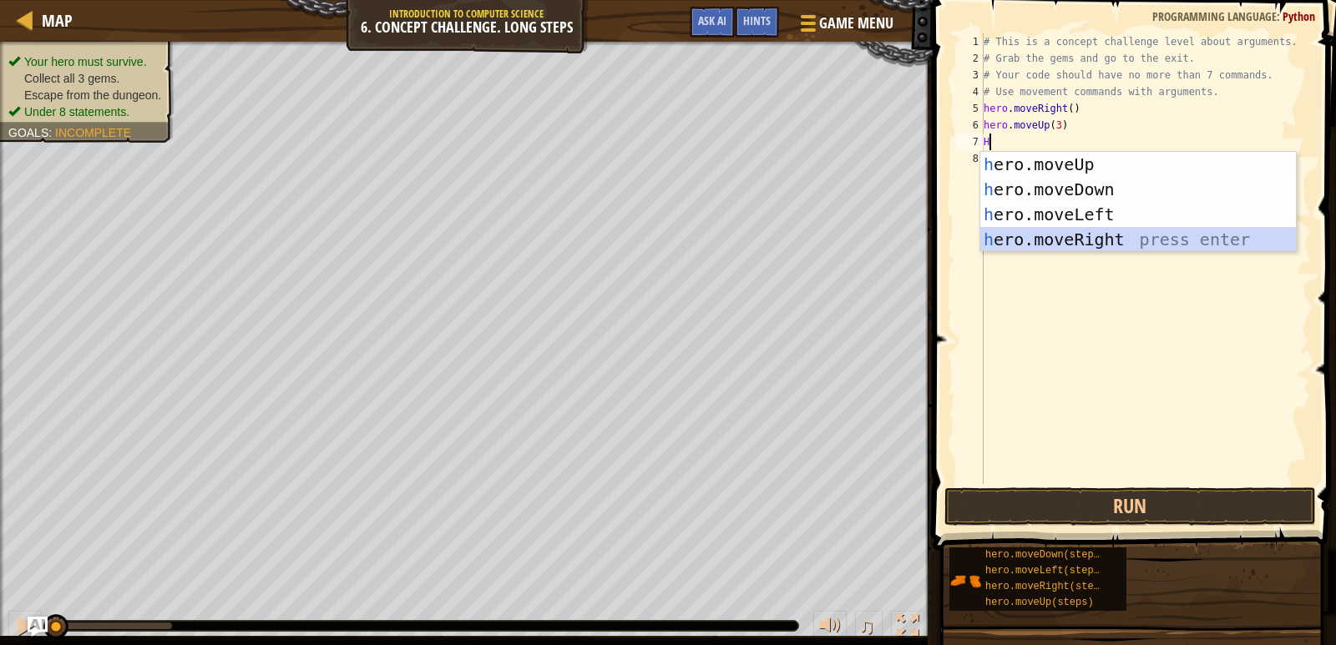
click at [1089, 236] on div "h ero.moveUp press enter h ero.moveDown press enter h ero.moveLeft press enter …" at bounding box center [1138, 227] width 316 height 150
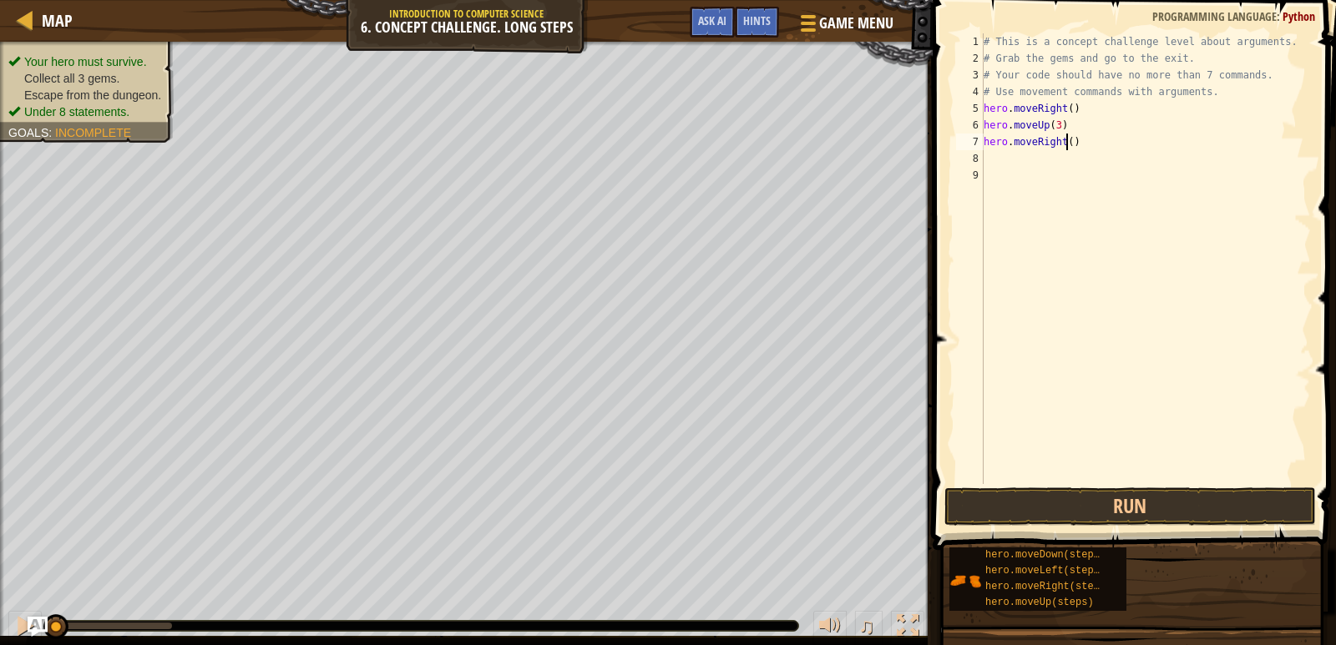
click at [1064, 141] on div "# This is a concept challenge level about arguments. # Grab the gems and go to …" at bounding box center [1145, 275] width 331 height 484
type textarea "hero.moveRight(2)"
click at [1038, 159] on div "# This is a concept challenge level about arguments. # Grab the gems and go to …" at bounding box center [1145, 275] width 331 height 484
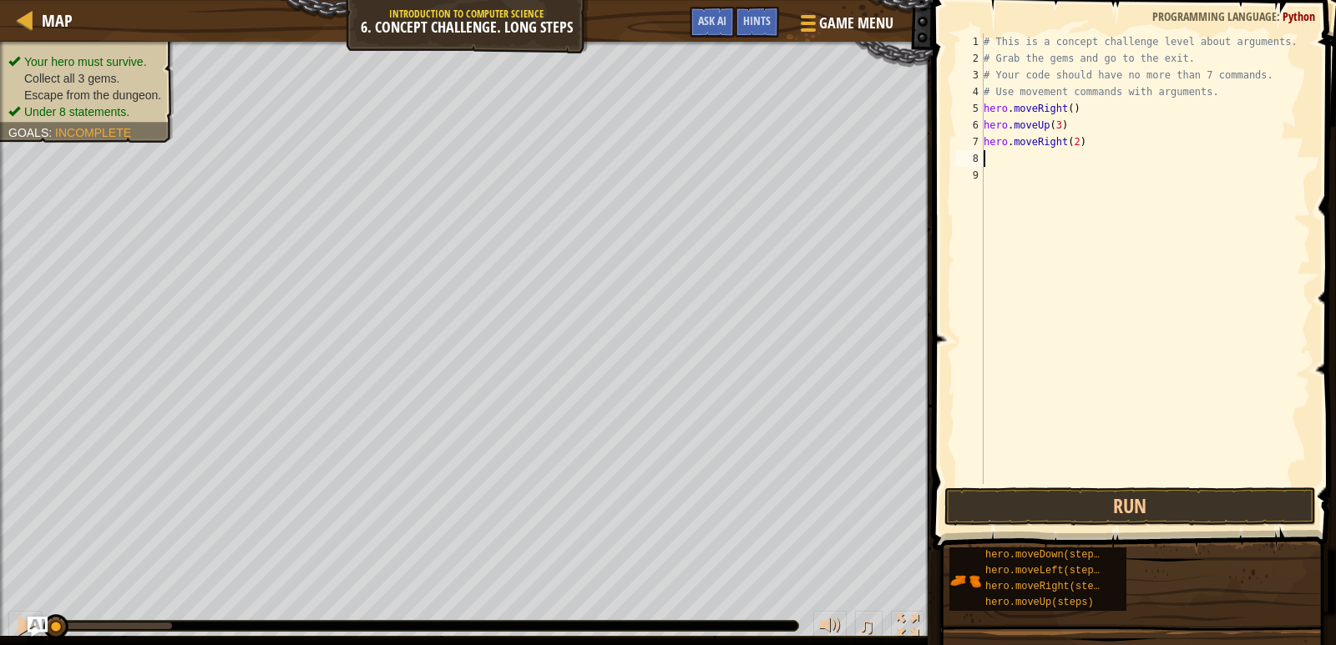
type textarea "H"
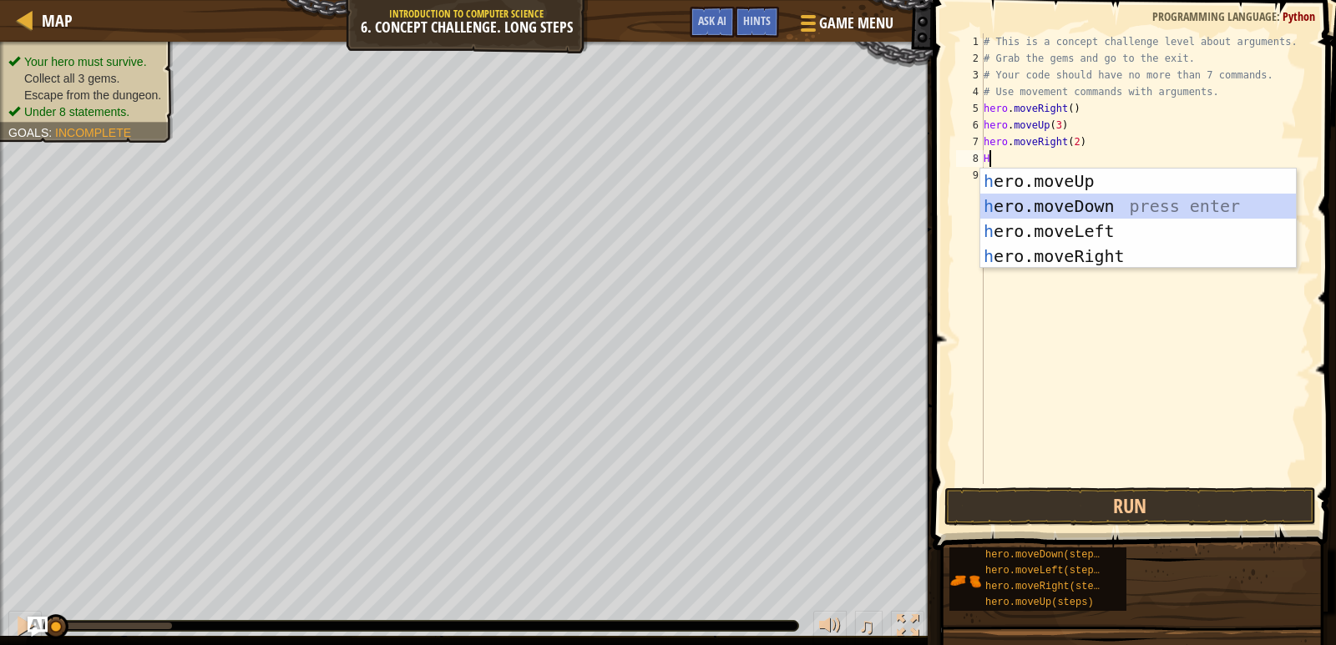
drag, startPoint x: 1080, startPoint y: 201, endPoint x: 1071, endPoint y: 198, distance: 9.8
click at [1076, 201] on div "h ero.moveUp press enter h ero.moveDown press enter h ero.moveLeft press enter …" at bounding box center [1138, 244] width 316 height 150
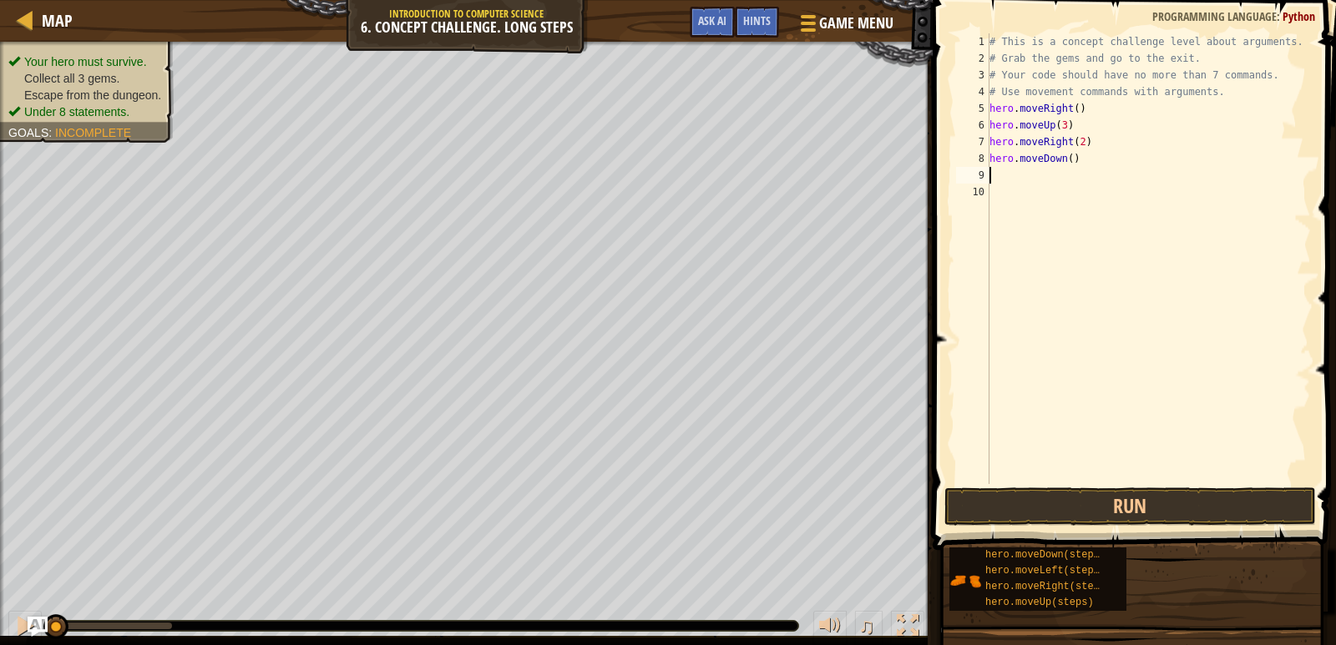
type textarea "H"
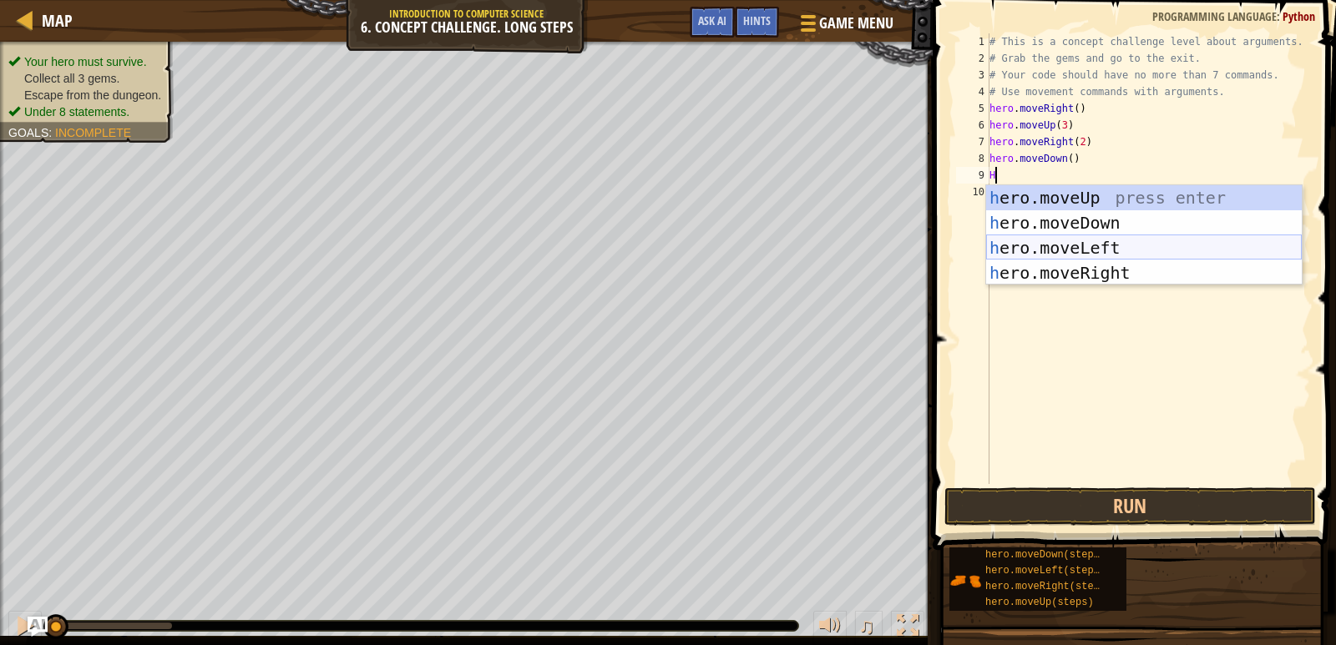
click at [1080, 245] on div "h ero.moveUp press enter h ero.moveDown press enter h ero.moveLeft press enter …" at bounding box center [1144, 260] width 316 height 150
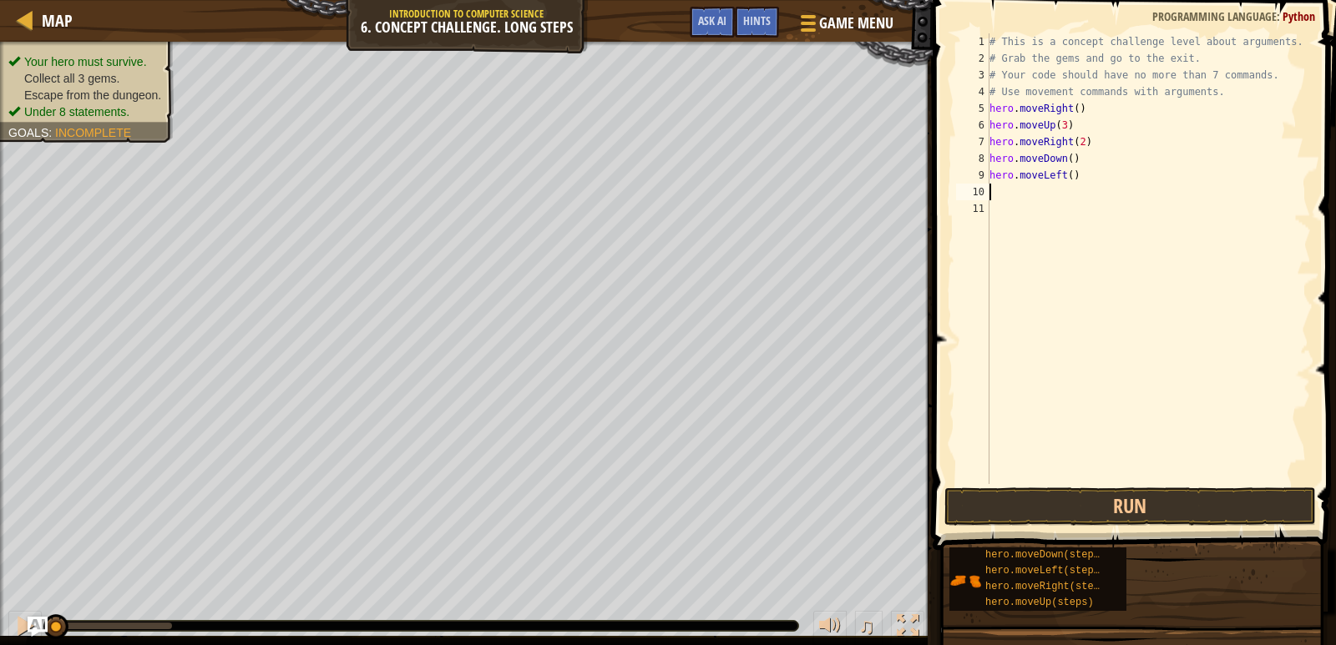
type textarea "H"
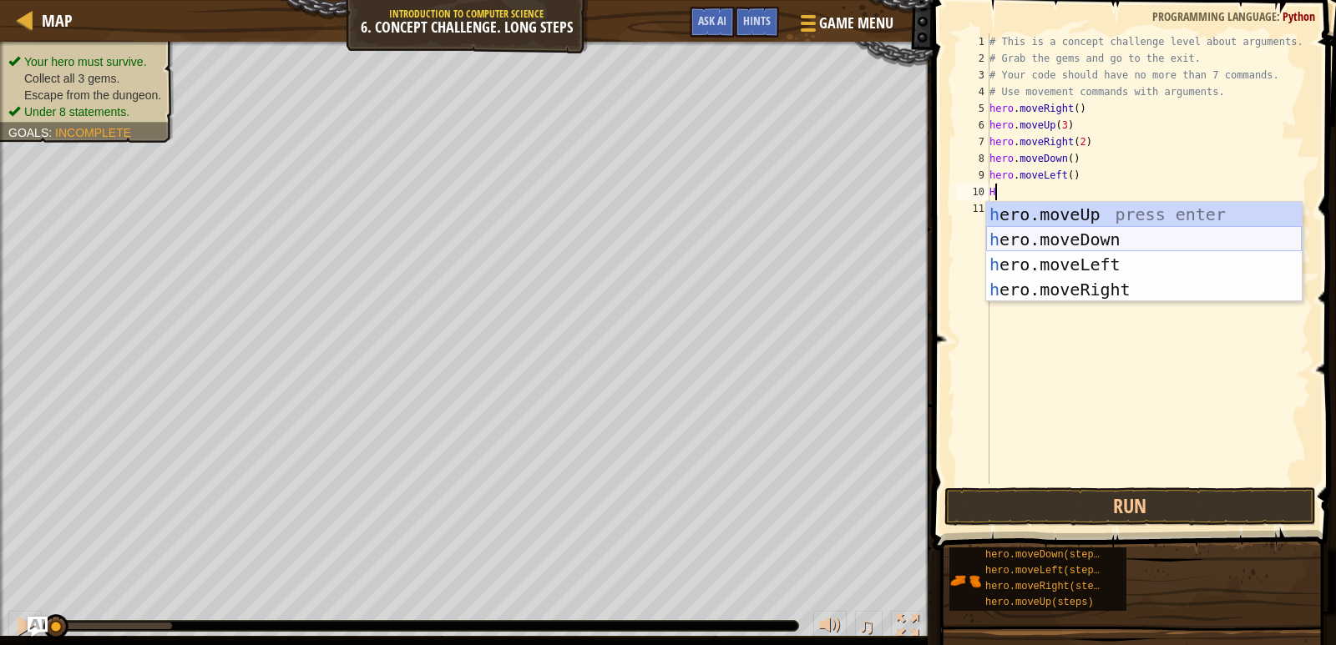
click at [1114, 237] on div "h ero.moveUp press enter h ero.moveDown press enter h ero.moveLeft press enter …" at bounding box center [1144, 277] width 316 height 150
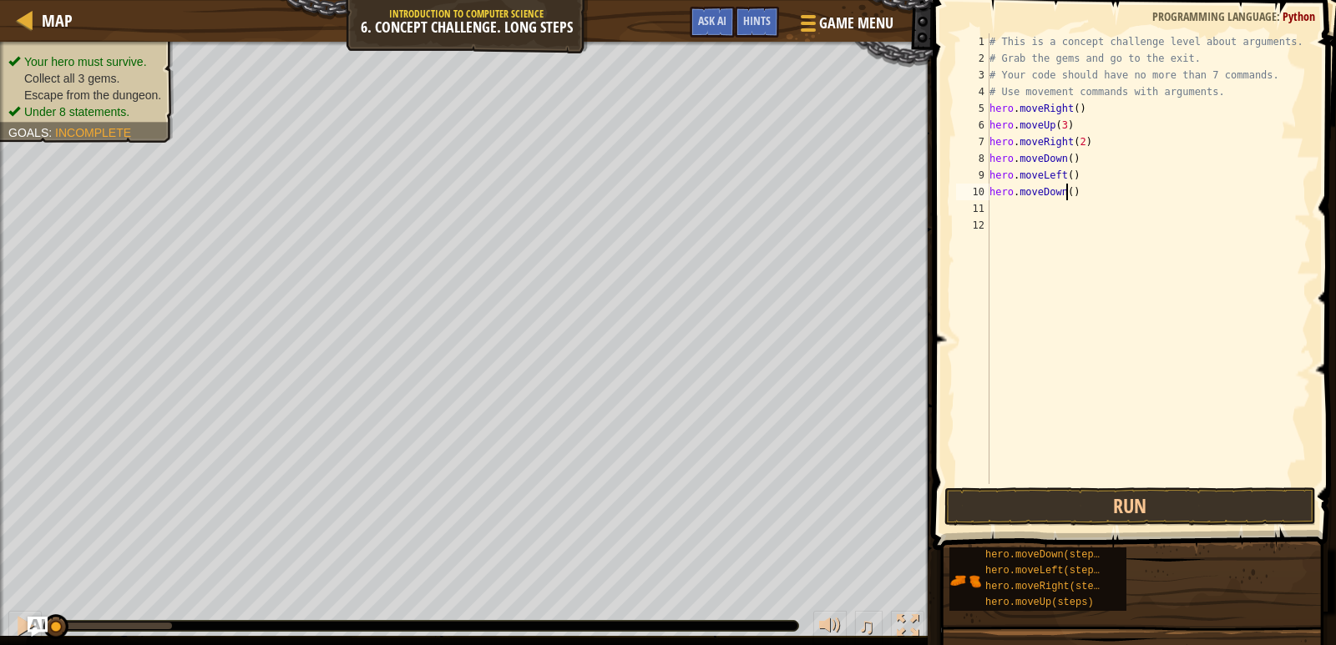
click at [1069, 194] on div "# This is a concept challenge level about arguments. # Grab the gems and go to …" at bounding box center [1149, 275] width 326 height 484
type textarea "hero.moveDown(2)"
click at [1032, 209] on div "# This is a concept challenge level about arguments. # Grab the gems and go to …" at bounding box center [1149, 275] width 326 height 484
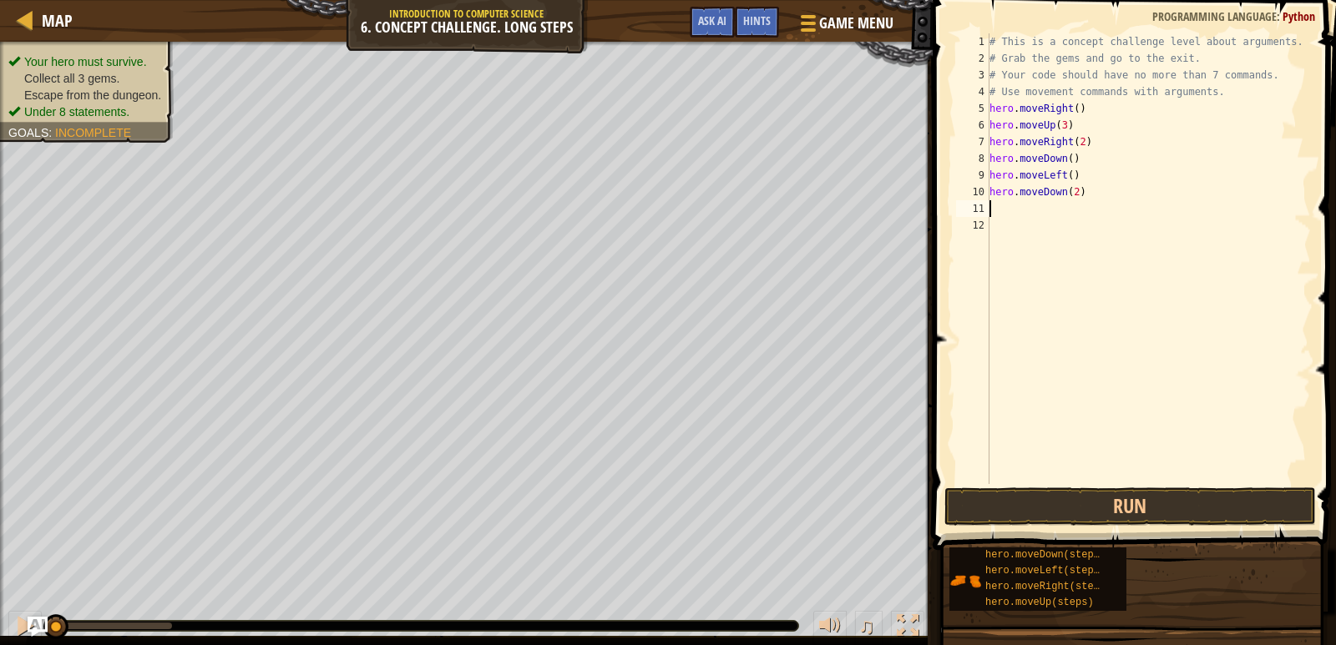
type textarea "H"
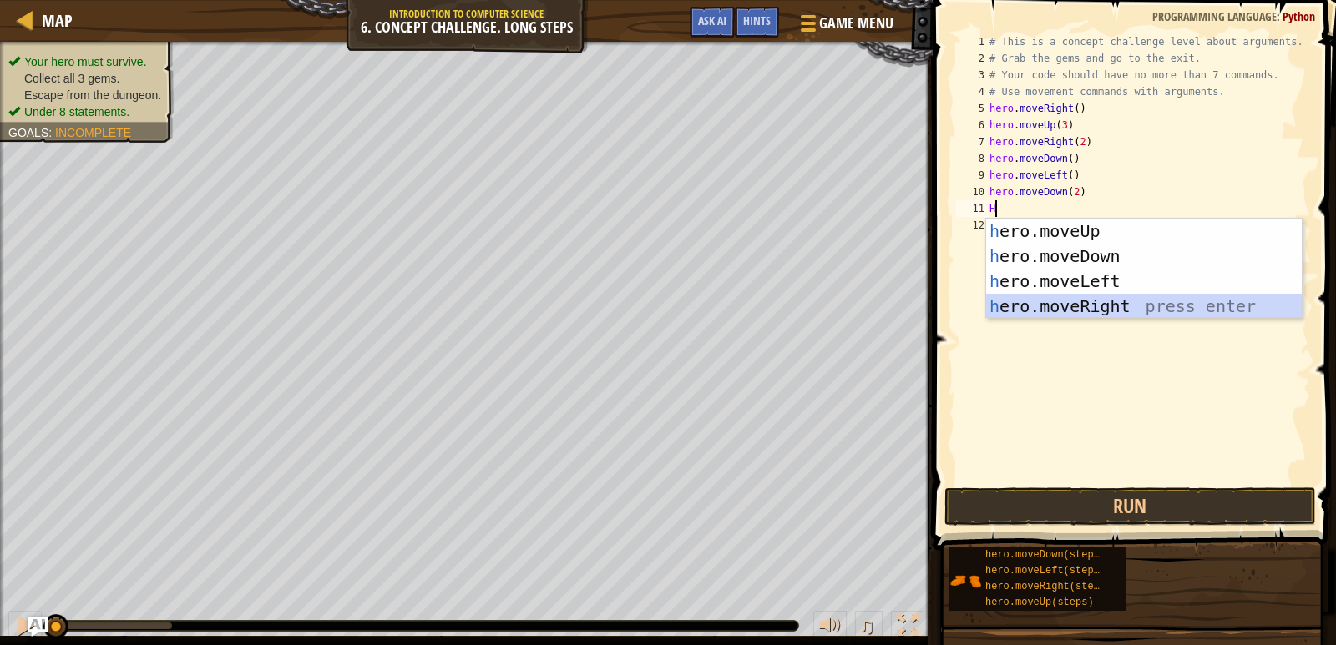
click at [1059, 307] on div "h ero.moveUp press enter h ero.moveDown press enter h ero.moveLeft press enter …" at bounding box center [1144, 294] width 316 height 150
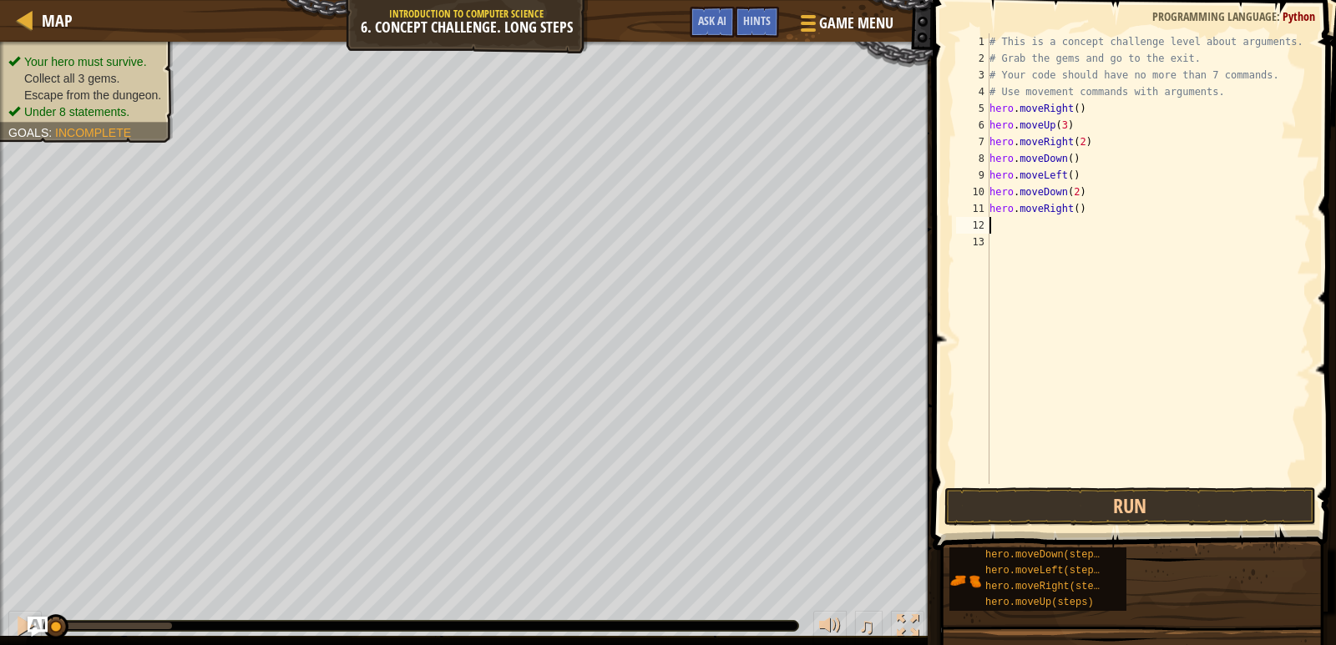
click at [1070, 205] on div "# This is a concept challenge level about arguments. # Grab the gems and go to …" at bounding box center [1149, 275] width 326 height 484
type textarea "hero.moveRight(2)"
click at [1051, 503] on button "Run" at bounding box center [1129, 507] width 371 height 38
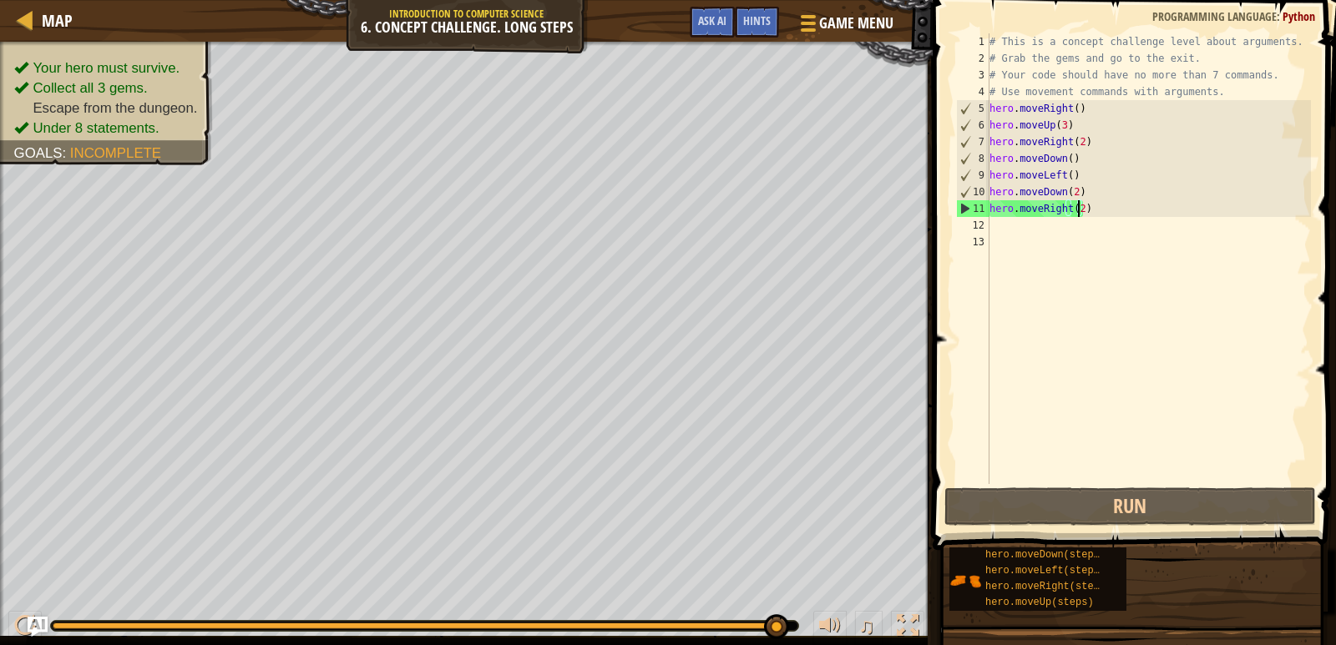
click at [1024, 227] on div "# This is a concept challenge level about arguments. # Grab the gems and go to …" at bounding box center [1149, 275] width 326 height 484
type textarea "H"
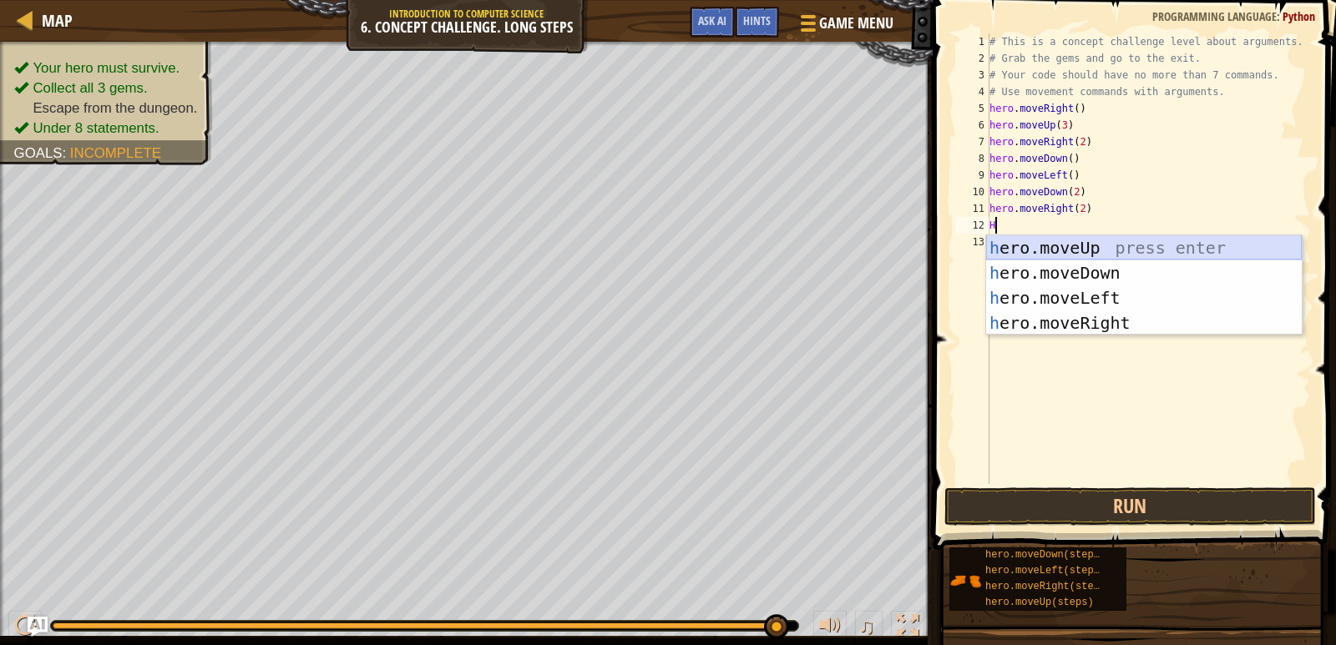
click at [1033, 242] on div "h ero.moveUp press enter h ero.moveDown press enter h ero.moveLeft press enter …" at bounding box center [1144, 310] width 316 height 150
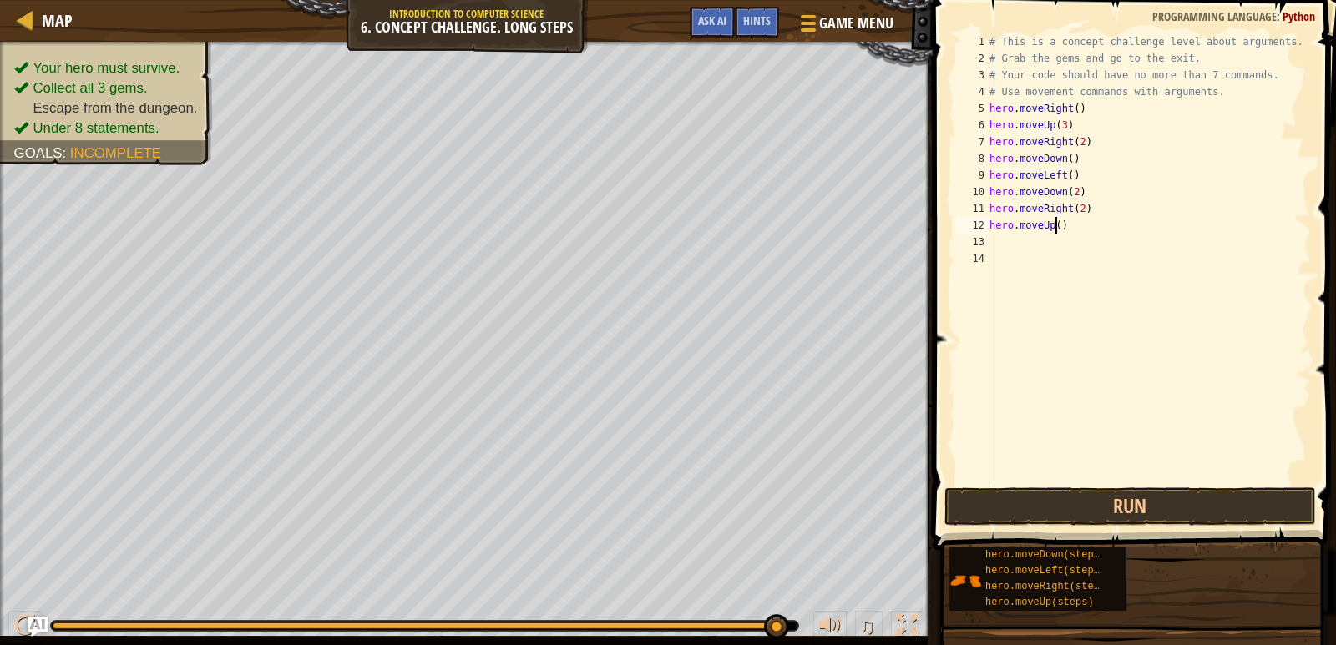
click at [1053, 226] on div "# This is a concept challenge level about arguments. # Grab the gems and go to …" at bounding box center [1149, 275] width 326 height 484
type textarea "hero.moveUp(2)"
click at [1044, 245] on div "# This is a concept challenge level about arguments. # Grab the gems and go to …" at bounding box center [1149, 275] width 326 height 484
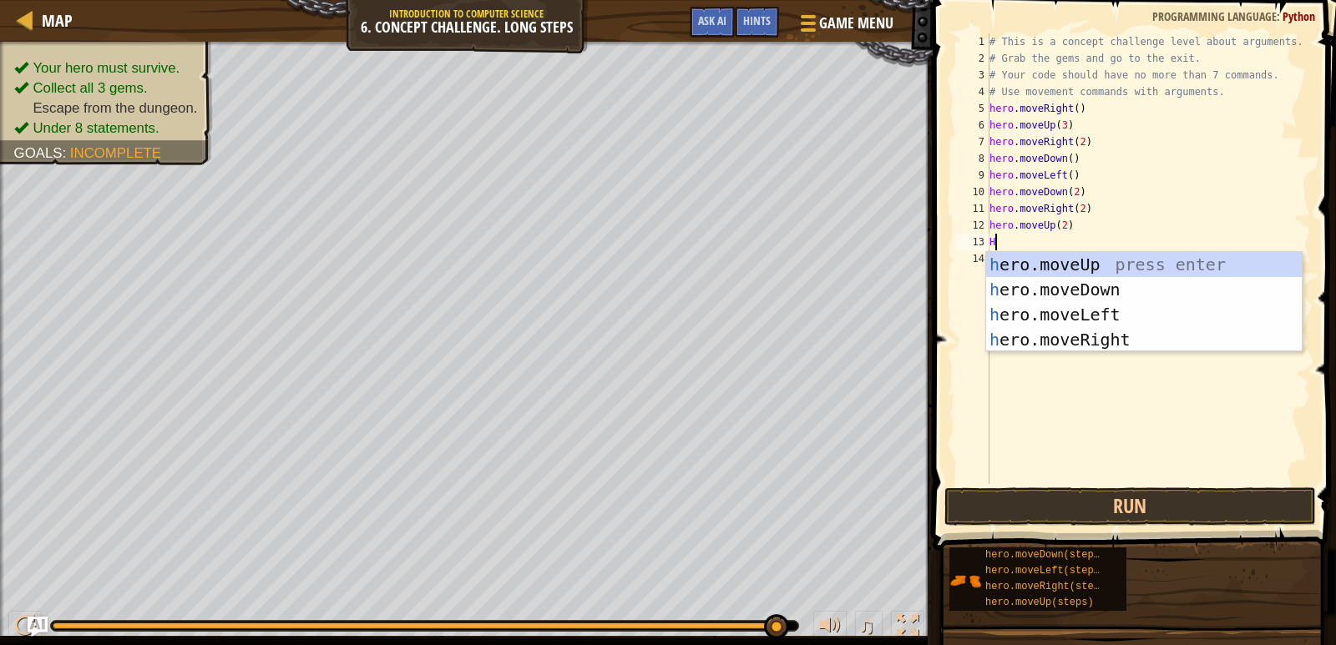
type textarea "H"
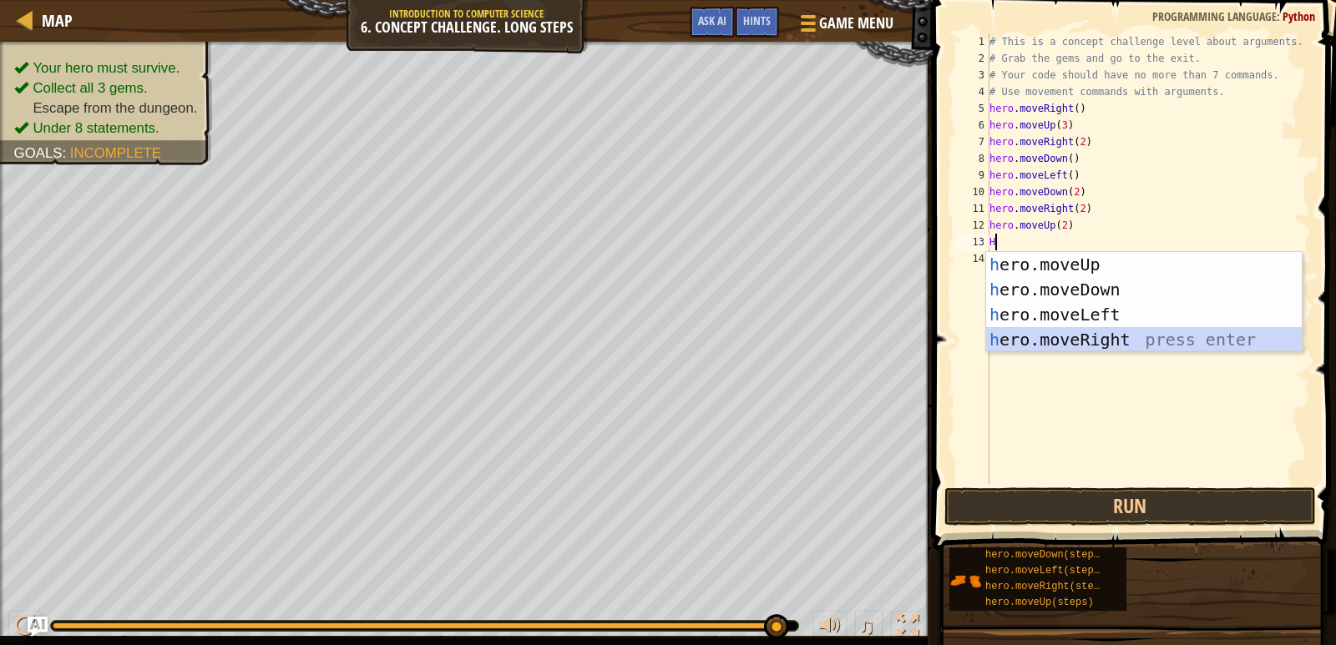
click at [1066, 346] on div "h ero.moveUp press enter h ero.moveDown press enter h ero.moveLeft press enter …" at bounding box center [1144, 327] width 316 height 150
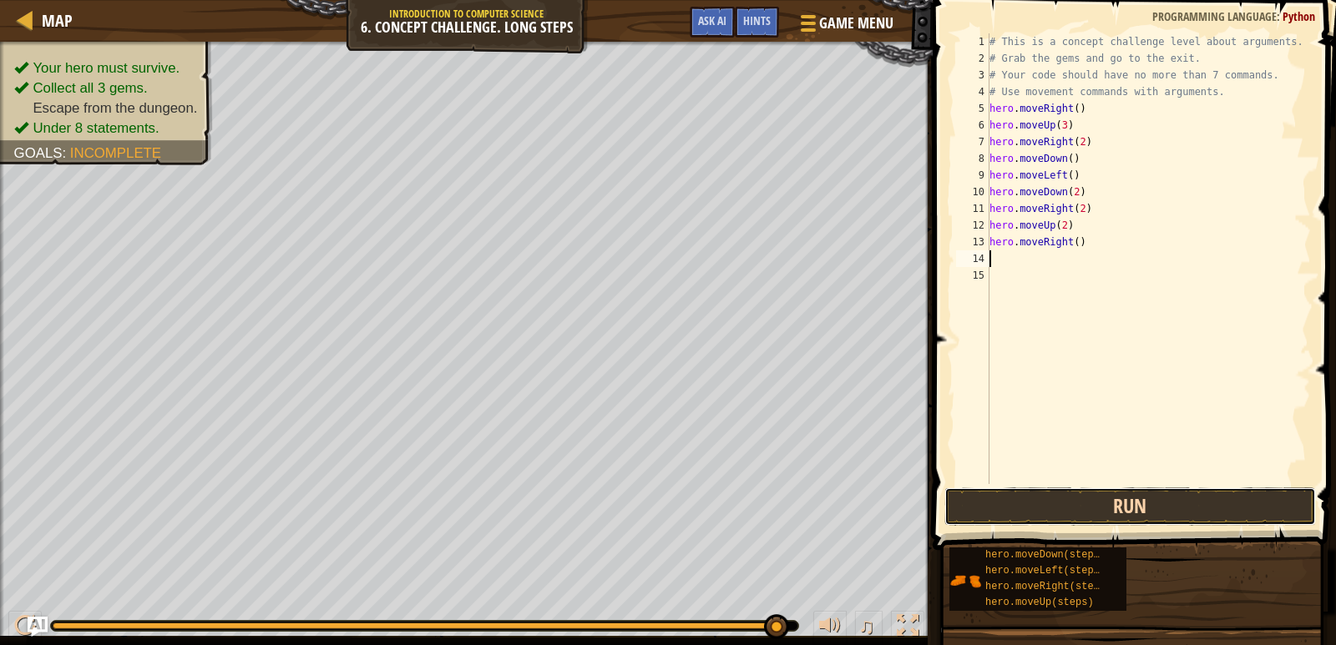
click at [1076, 513] on button "Run" at bounding box center [1129, 507] width 371 height 38
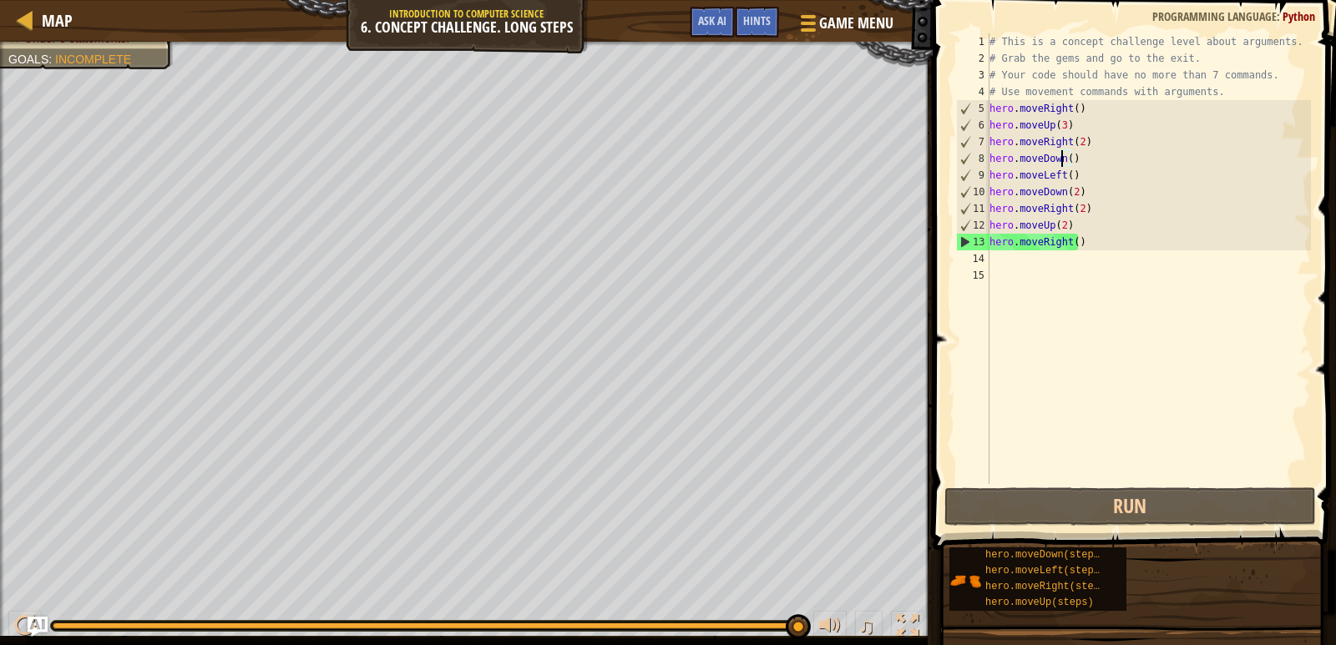
click at [1063, 156] on div "# This is a concept challenge level about arguments. # Grab the gems and go to …" at bounding box center [1149, 275] width 326 height 484
click at [1066, 159] on div "# This is a concept challenge level about arguments. # Grab the gems and go to …" at bounding box center [1149, 275] width 326 height 484
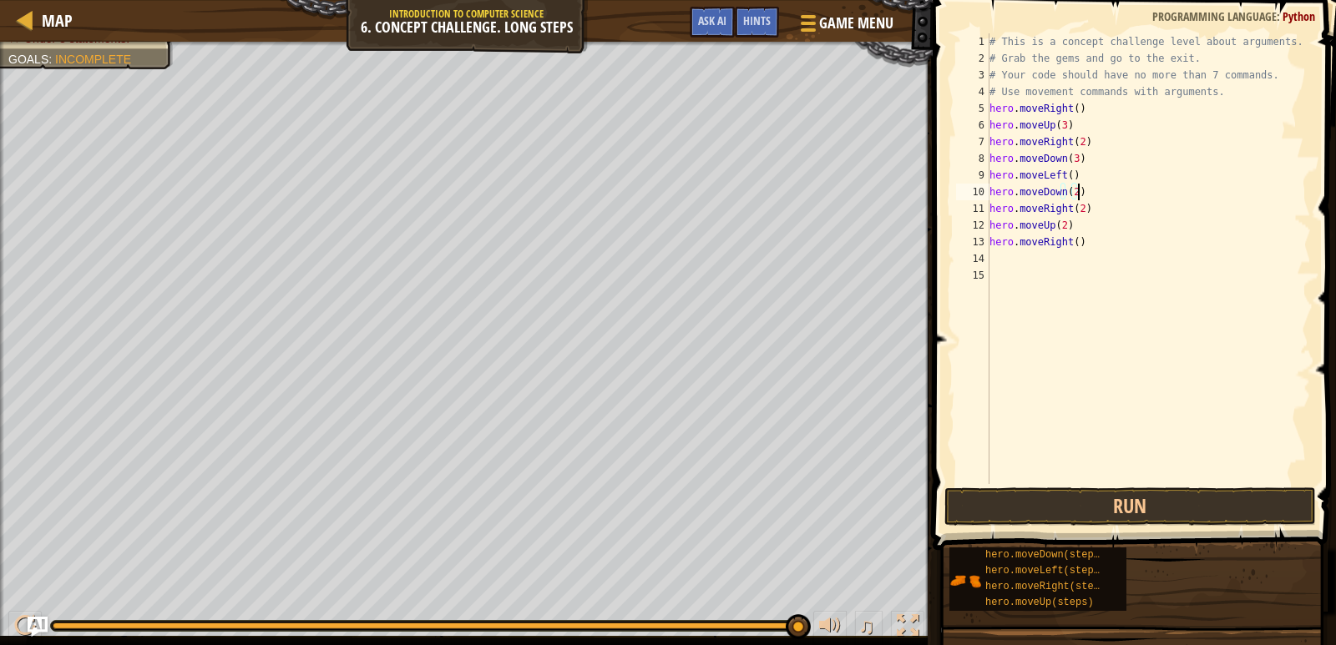
click at [1080, 189] on div "# This is a concept challenge level about arguments. # Grab the gems and go to …" at bounding box center [1149, 275] width 326 height 484
drag, startPoint x: 1088, startPoint y: 207, endPoint x: 985, endPoint y: 198, distance: 103.1
click at [985, 198] on div "hero.moveDown(2) 1 2 3 4 5 6 7 8 9 10 11 12 13 14 15 # This is a concept challe…" at bounding box center [1131, 258] width 358 height 451
type textarea "hero.moveDown(2) hero.moveRight(2)"
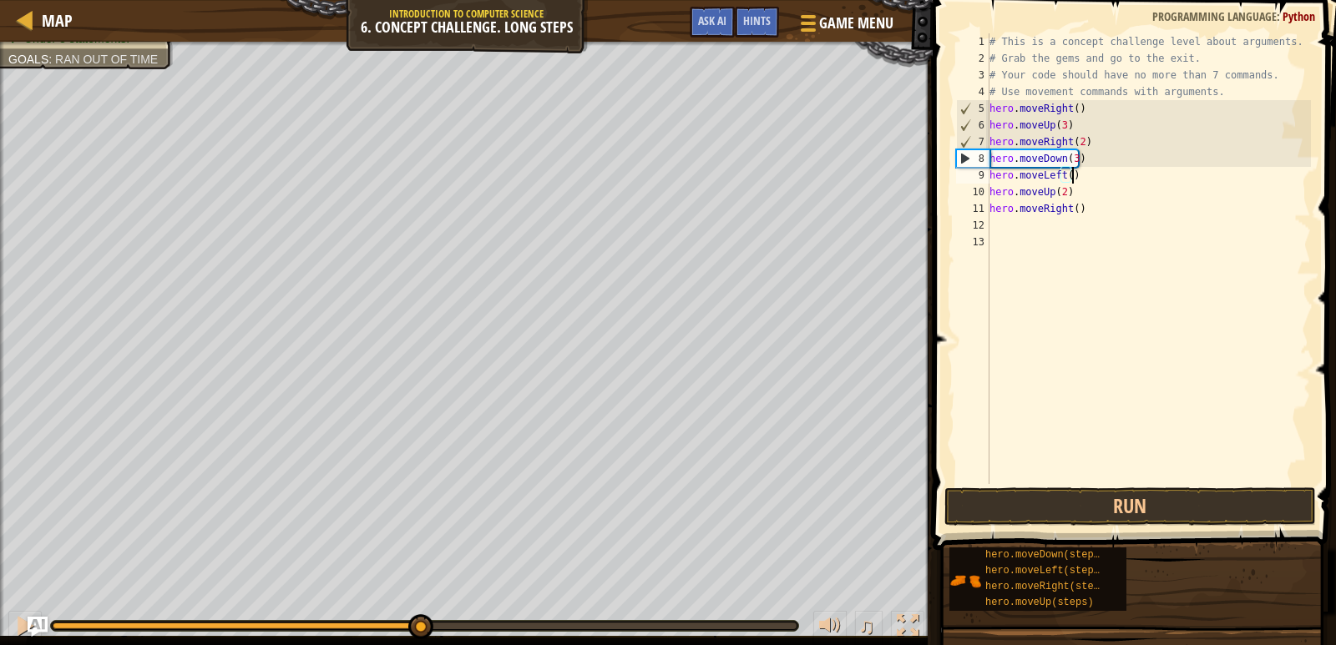
click at [1062, 188] on div "# This is a concept challenge level about arguments. # Grab the gems and go to …" at bounding box center [1149, 275] width 326 height 484
click at [1071, 208] on div "# This is a concept challenge level about arguments. # Grab the gems and go to …" at bounding box center [1149, 275] width 326 height 484
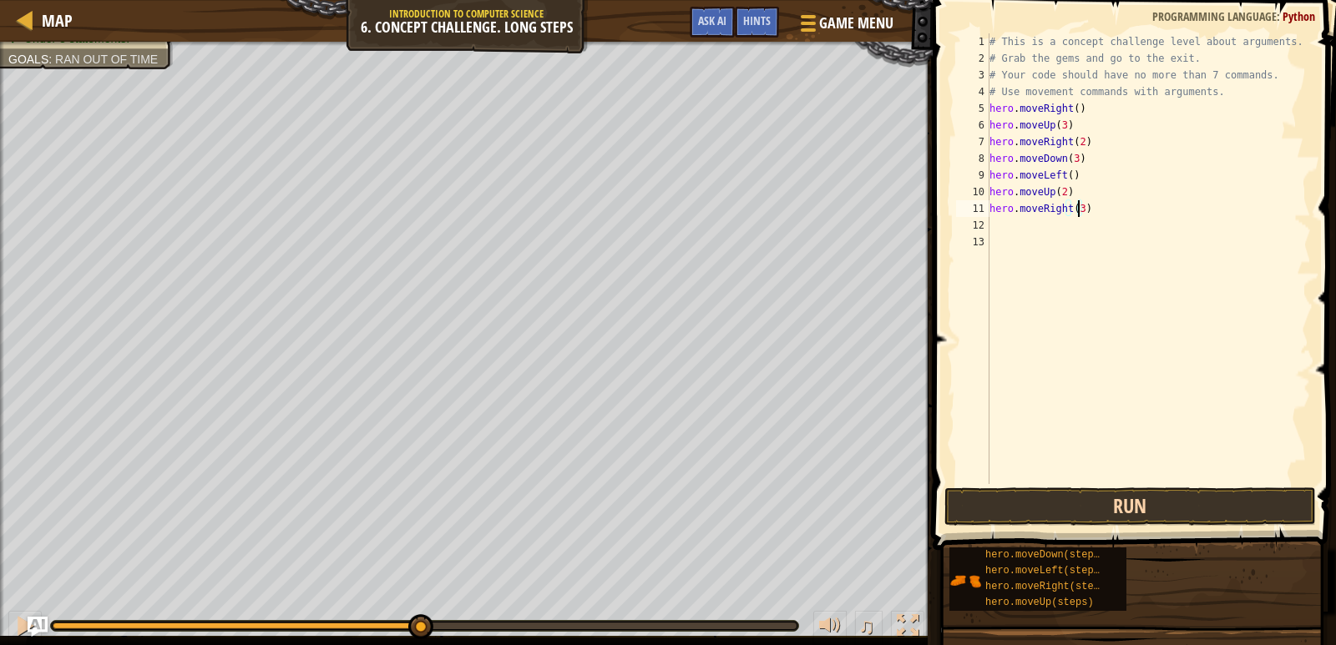
type textarea "hero.moveRight(3)"
click at [1124, 493] on button "Run" at bounding box center [1129, 507] width 371 height 38
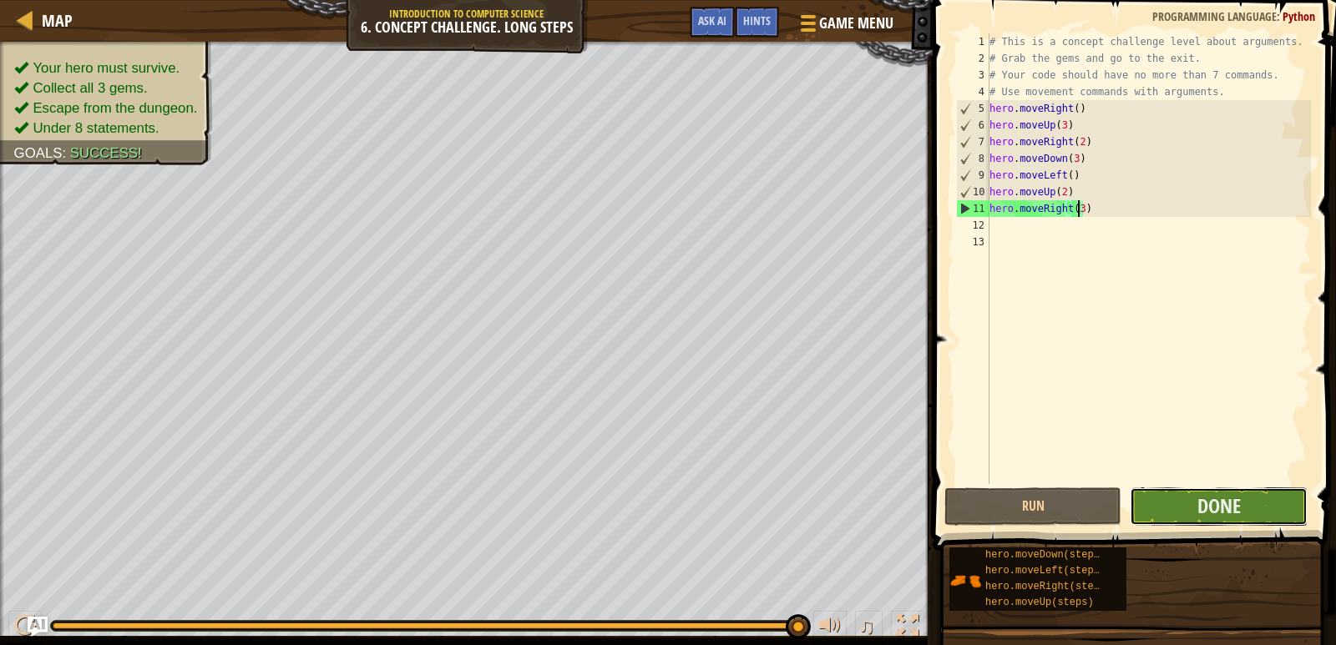
click at [1190, 508] on button "Done" at bounding box center [1217, 507] width 177 height 38
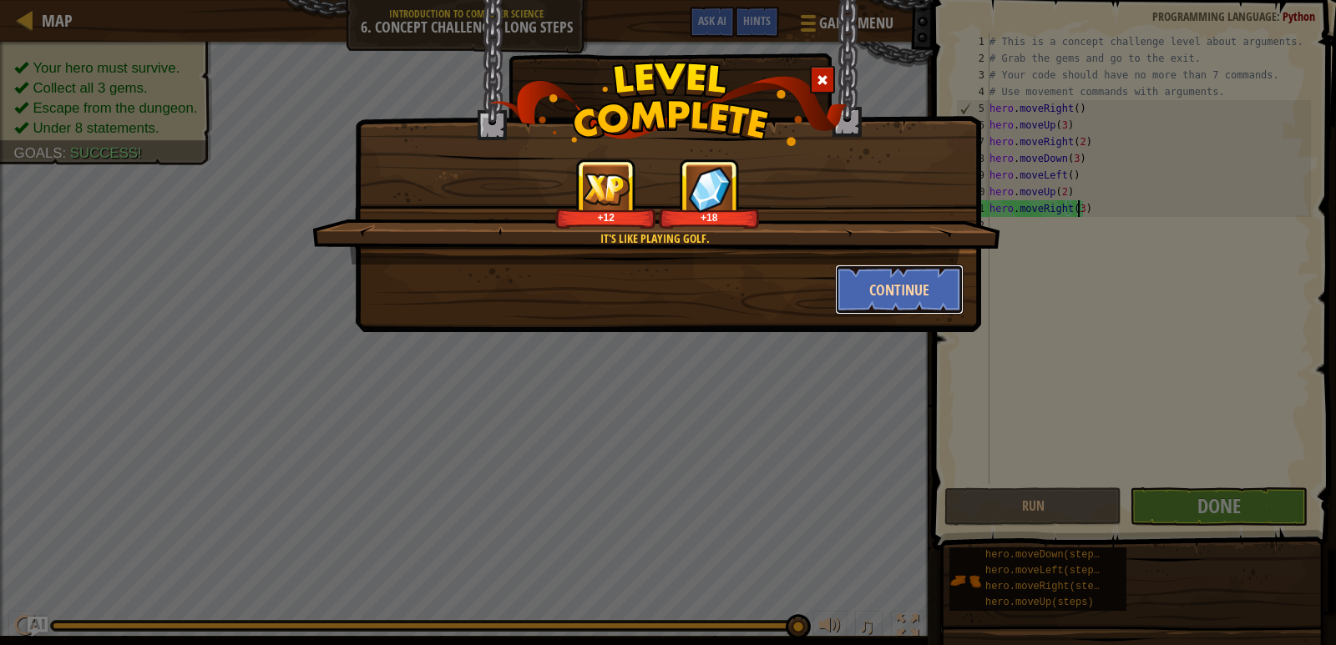
click at [923, 275] on button "Continue" at bounding box center [899, 290] width 129 height 50
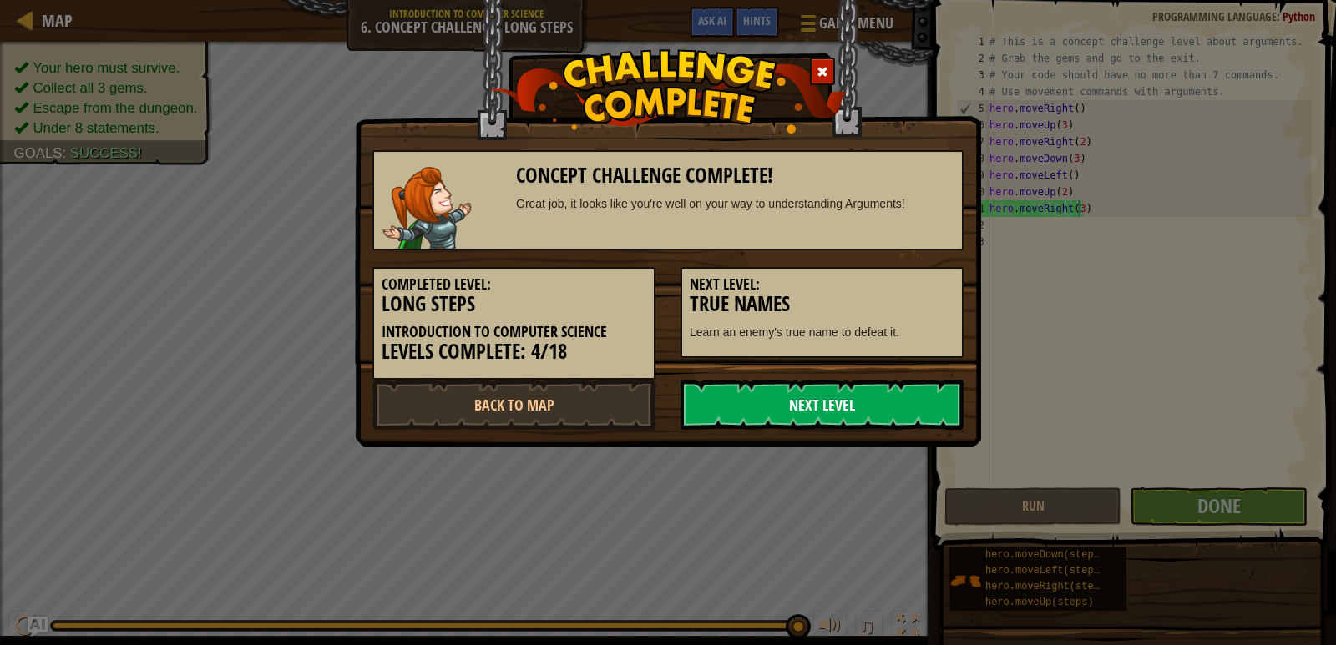
click at [827, 407] on link "Next Level" at bounding box center [821, 405] width 283 height 50
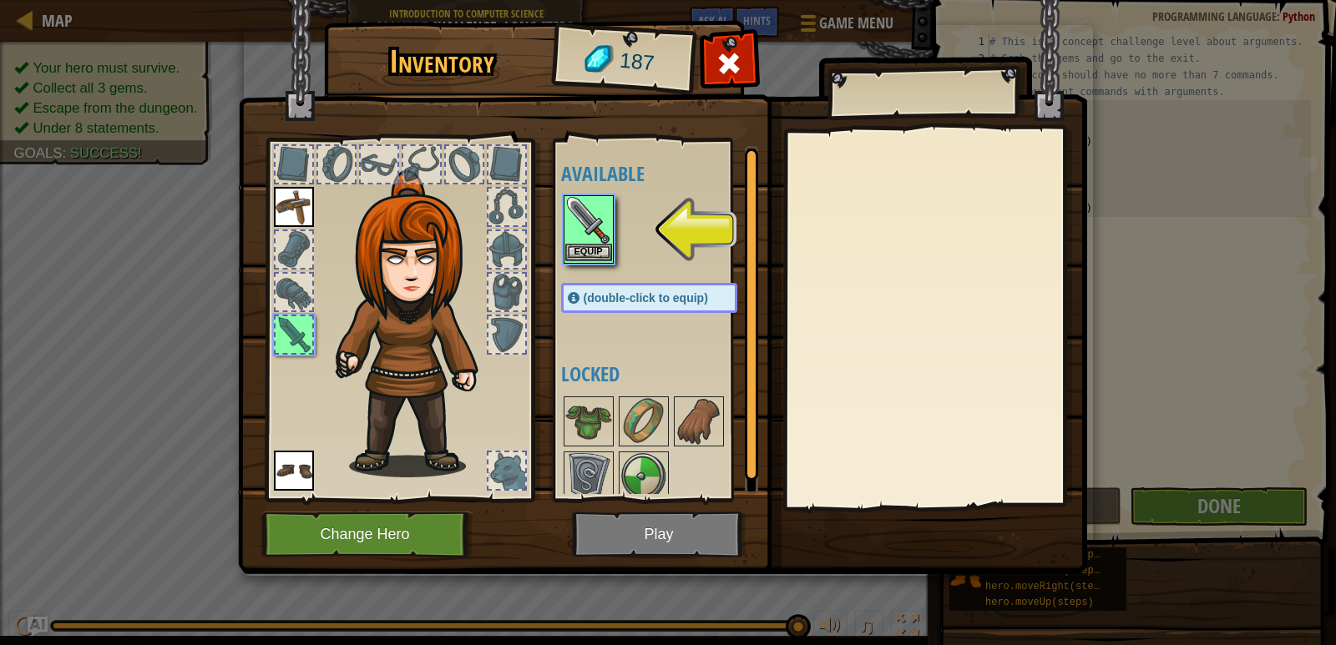
click at [592, 241] on img at bounding box center [588, 220] width 47 height 47
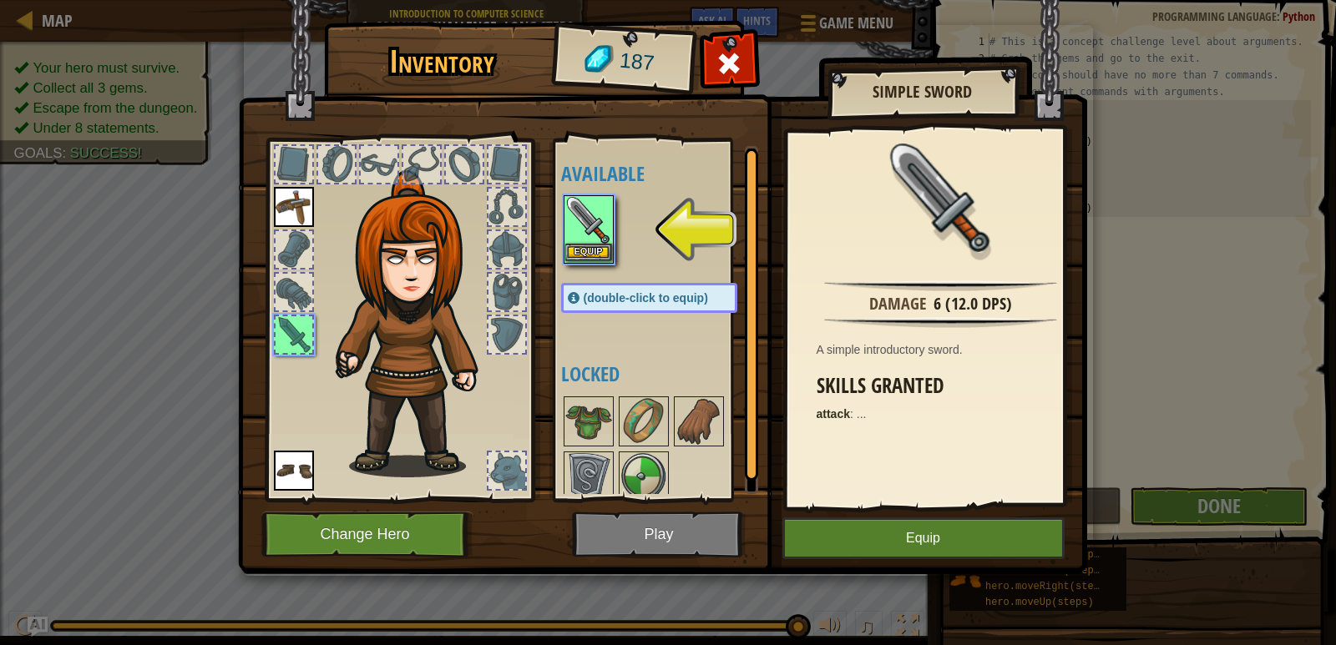
click at [592, 241] on img at bounding box center [588, 220] width 47 height 47
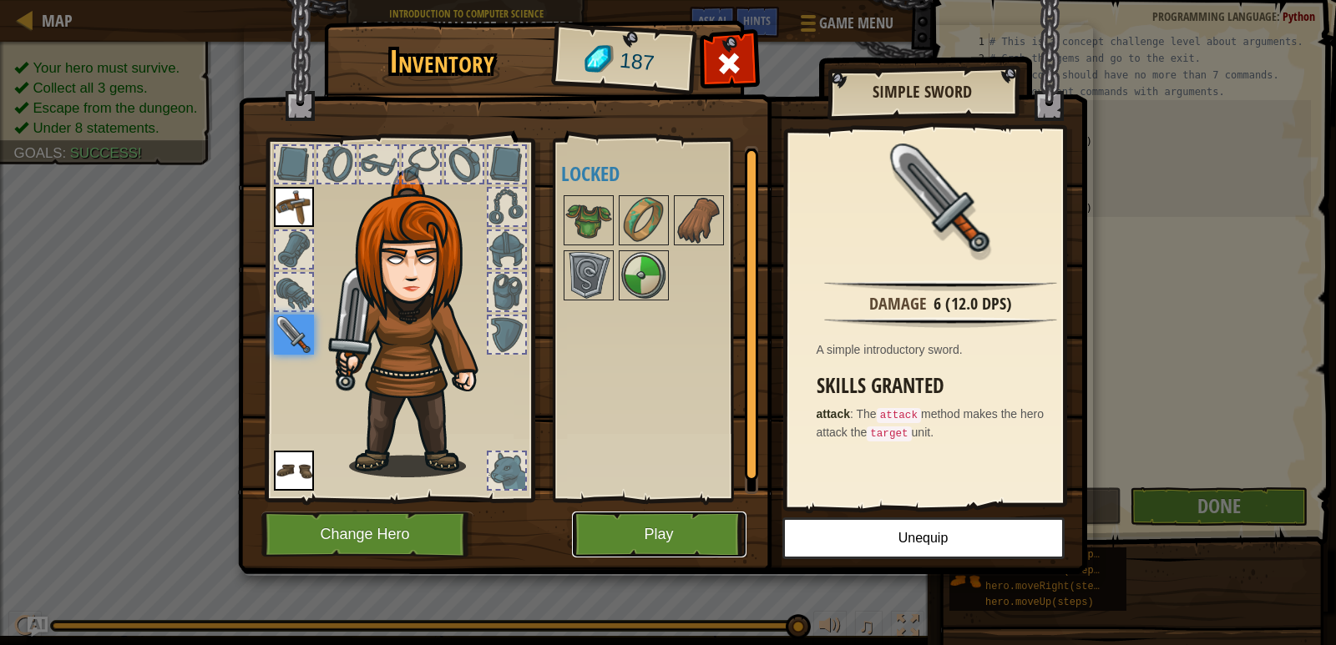
click at [646, 534] on button "Play" at bounding box center [659, 535] width 174 height 46
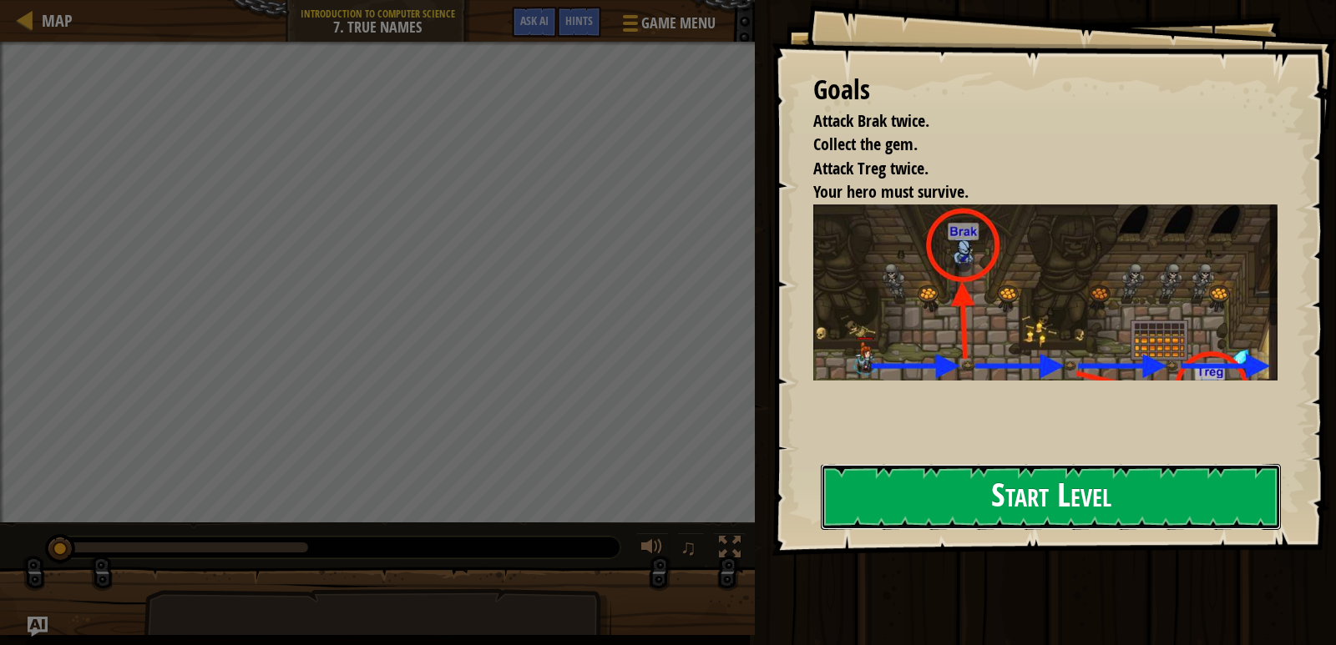
click at [1079, 490] on button "Start Level" at bounding box center [1051, 497] width 460 height 66
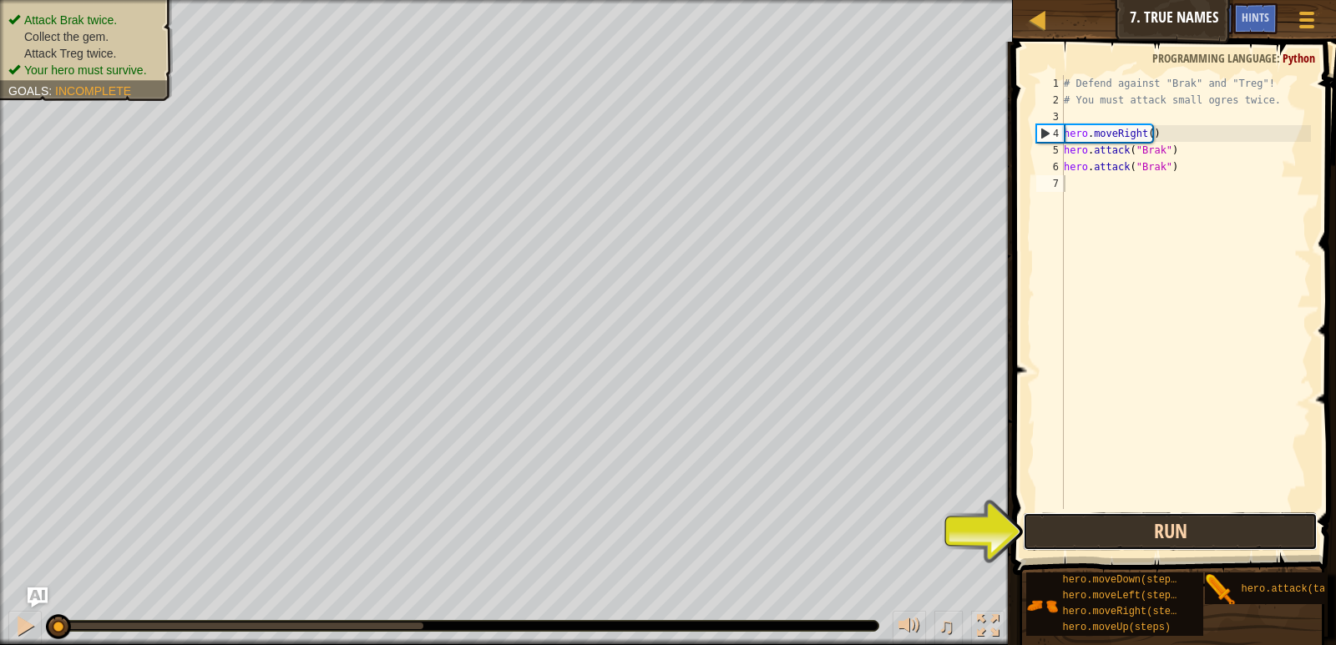
click at [1185, 524] on button "Run" at bounding box center [1170, 532] width 294 height 38
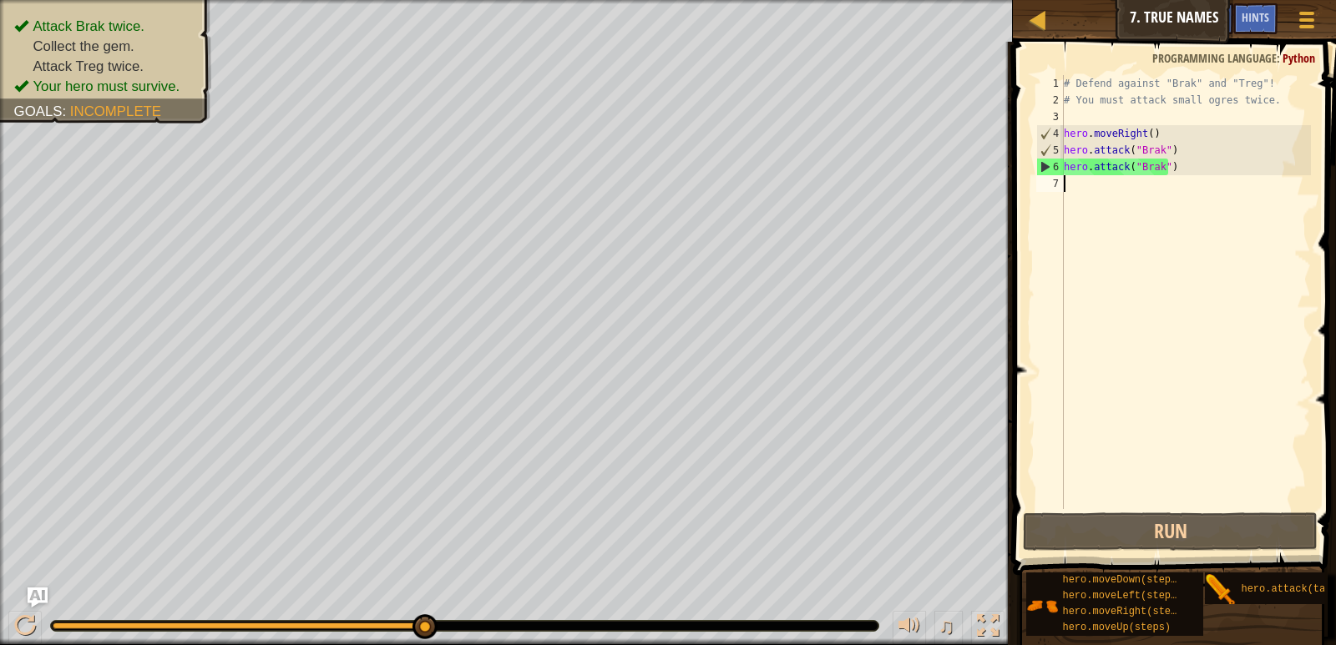
type textarea "H"
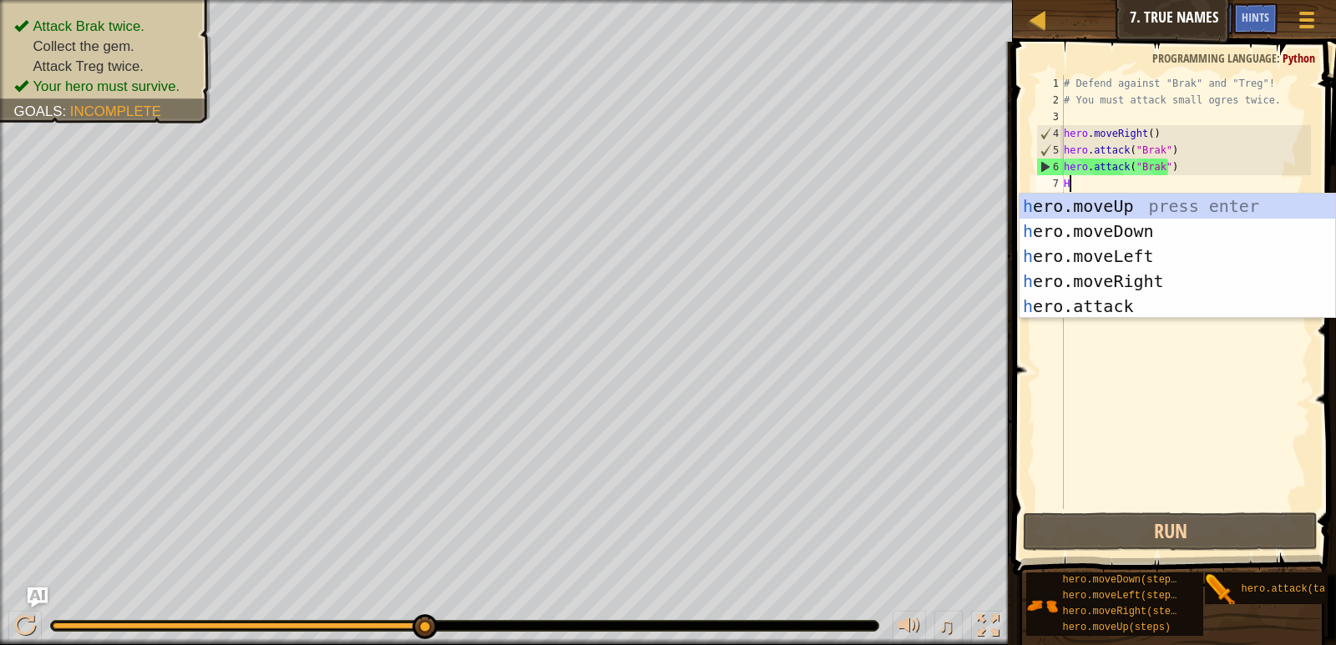
scroll to position [8, 0]
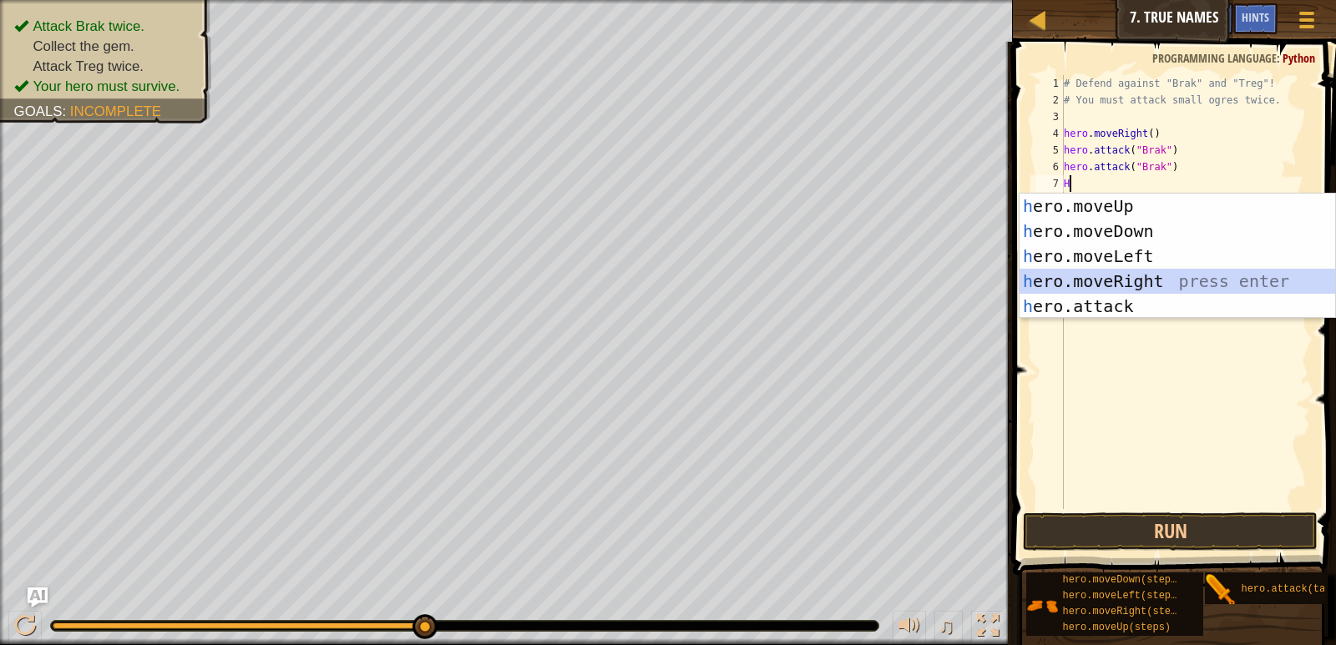
click at [1156, 270] on div "h ero.moveUp press enter h ero.moveDown press enter h ero.moveLeft press enter …" at bounding box center [1177, 281] width 316 height 175
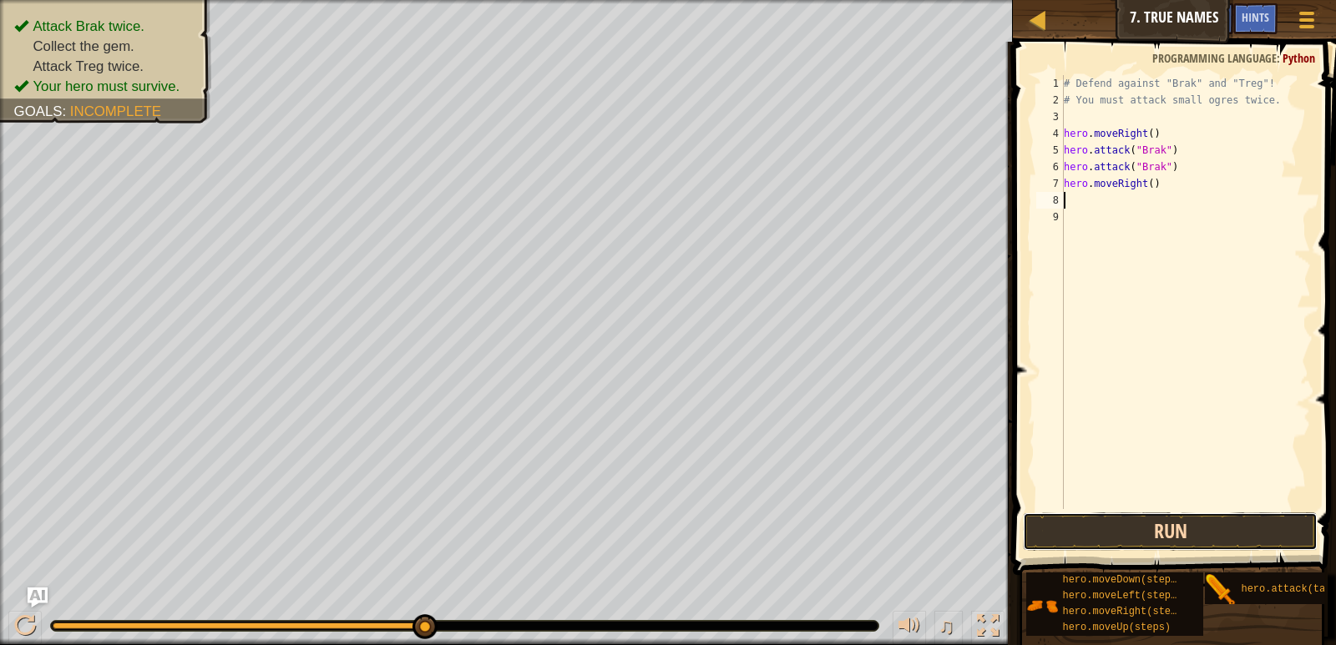
click at [1139, 531] on button "Run" at bounding box center [1170, 532] width 294 height 38
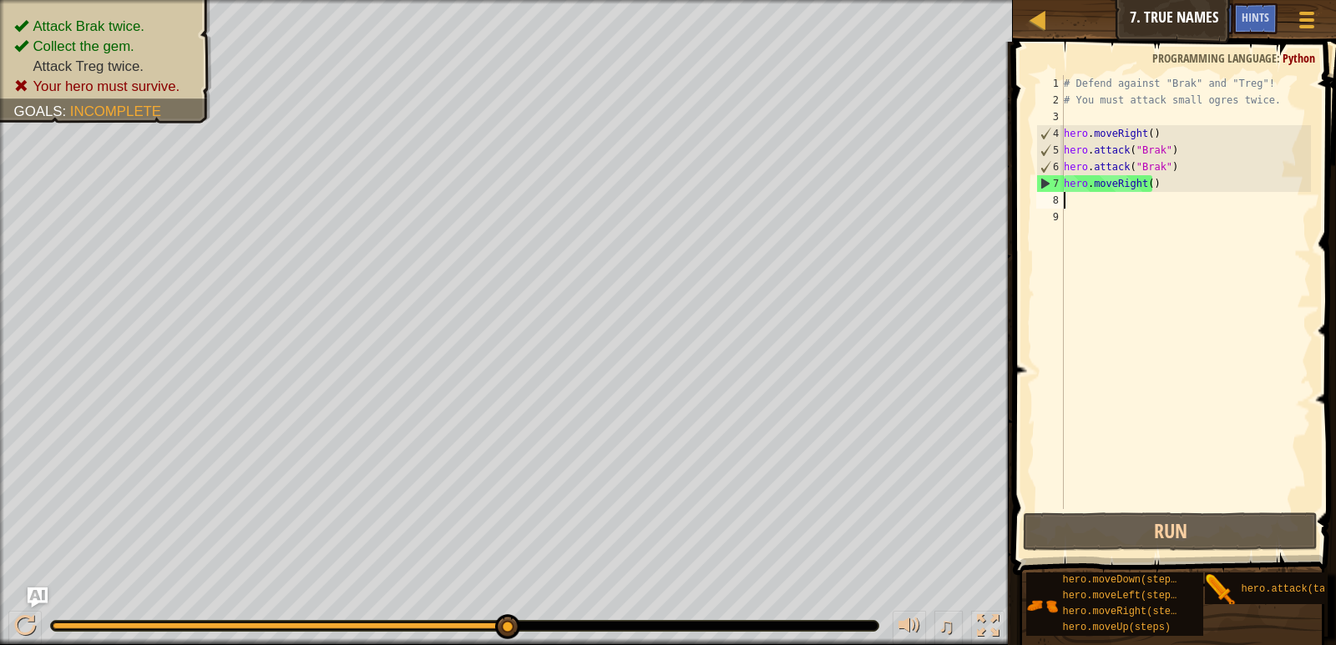
click at [1144, 187] on div "# Defend against "Brak" and "Treg"! # You must attack small ogres twice. hero .…" at bounding box center [1185, 308] width 250 height 467
type textarea "hero.moveRight(2)"
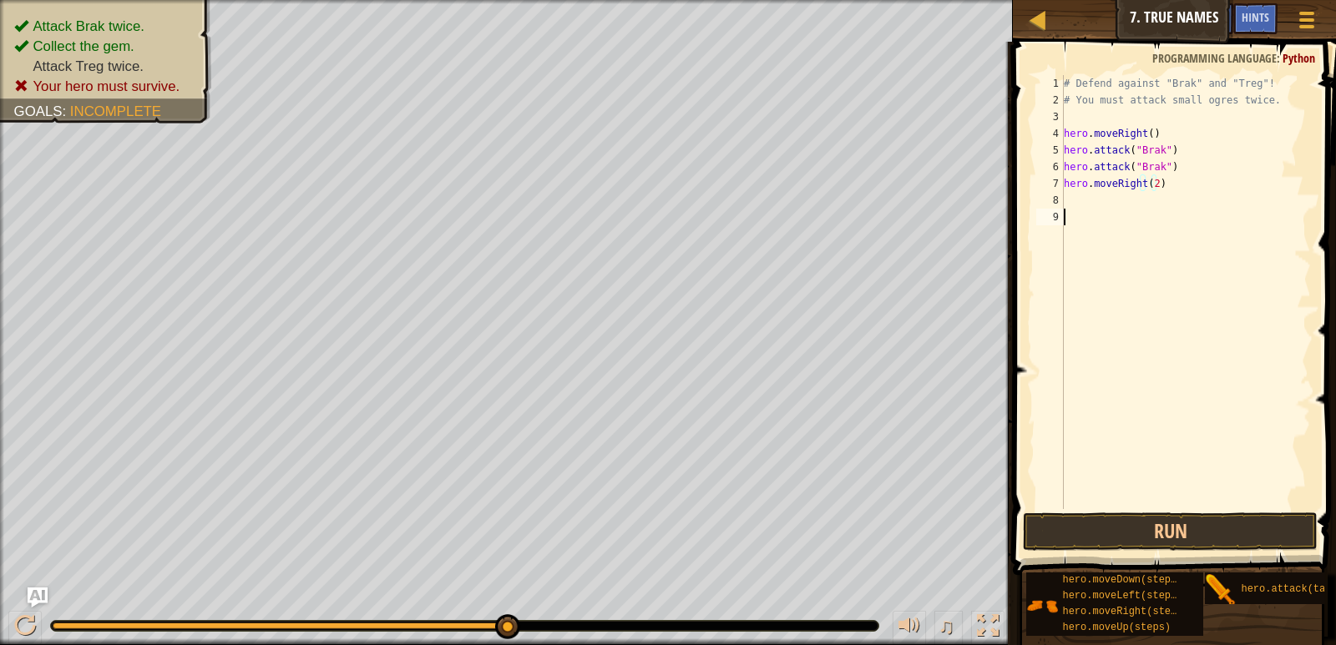
click at [1135, 211] on div "# Defend against "Brak" and "Treg"! # You must attack small ogres twice. hero .…" at bounding box center [1185, 308] width 250 height 467
click at [1130, 201] on div "# Defend against "Brak" and "Treg"! # You must attack small ogres twice. hero .…" at bounding box center [1185, 308] width 250 height 467
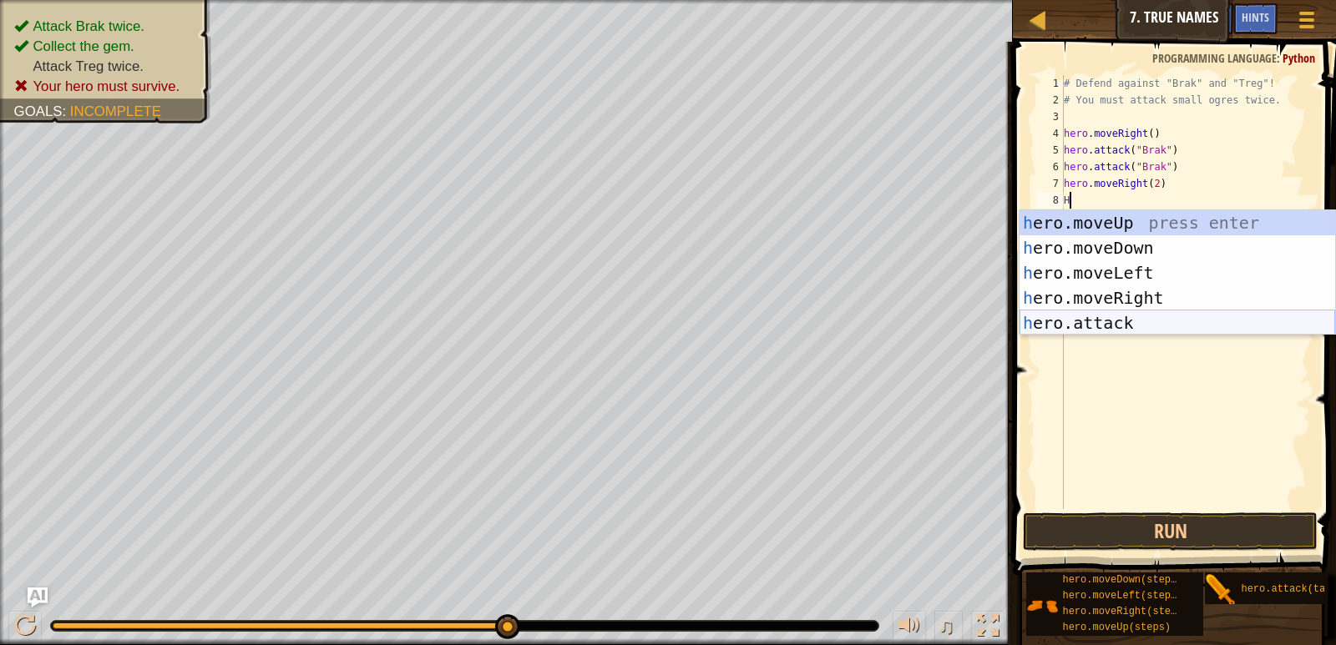
click at [1140, 321] on div "h ero.moveUp press enter h ero.moveDown press enter h ero.moveLeft press enter …" at bounding box center [1177, 297] width 316 height 175
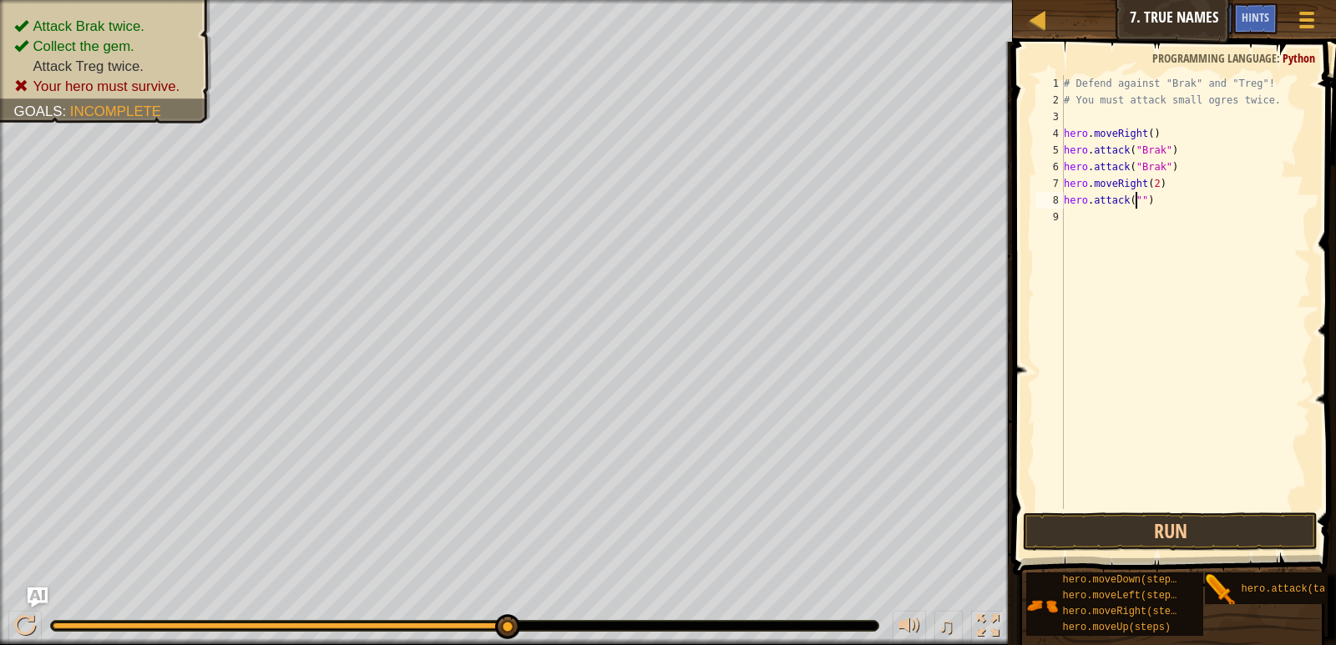
scroll to position [8, 6]
type textarea "hero.attack("Treg")"
click at [1124, 224] on div "# Defend against "Brak" and "Treg"! # You must attack small ogres twice. hero .…" at bounding box center [1185, 308] width 250 height 467
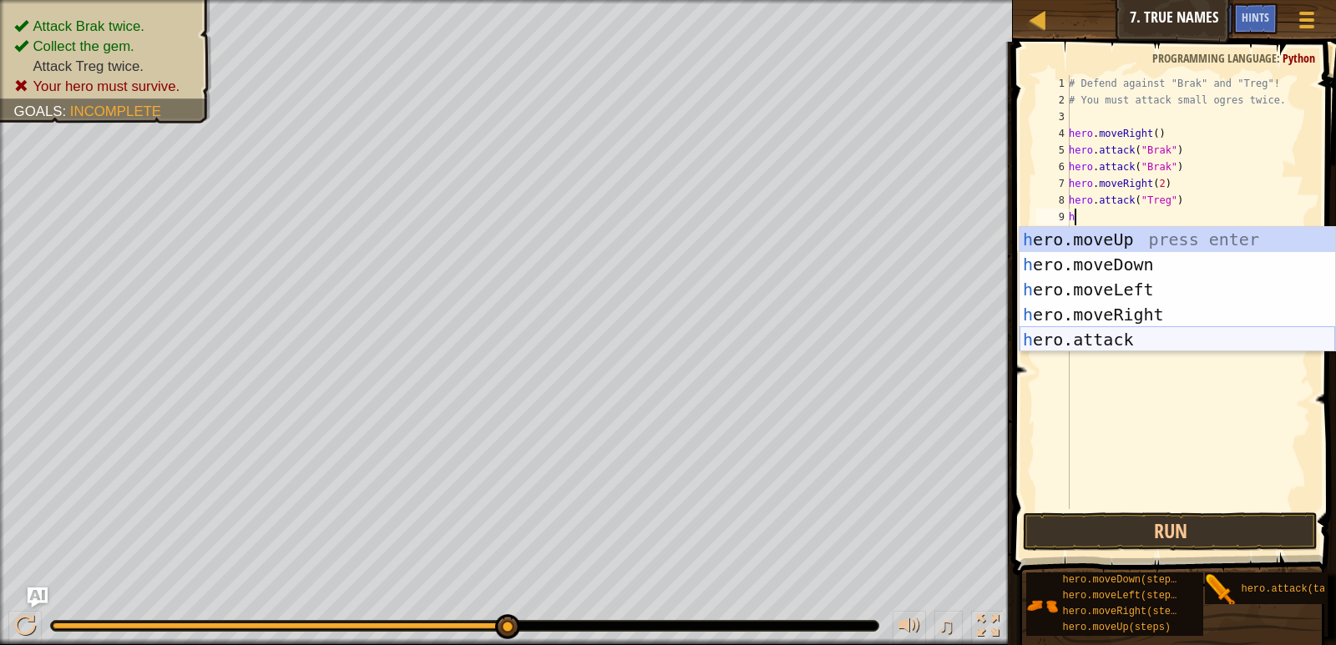
click at [1137, 335] on div "h ero.moveUp press enter h ero.moveDown press enter h ero.moveLeft press enter …" at bounding box center [1177, 314] width 316 height 175
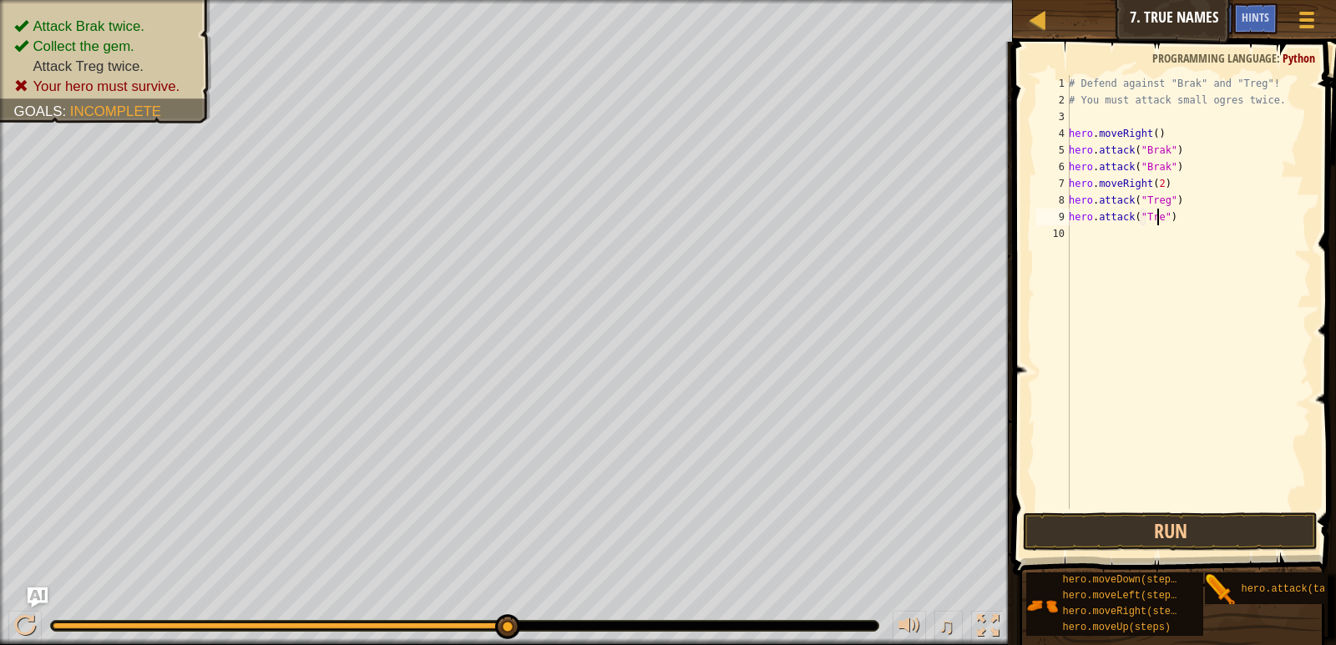
scroll to position [8, 8]
type textarea "hero.attack("Treg")"
click at [1113, 534] on button "Run" at bounding box center [1170, 532] width 294 height 38
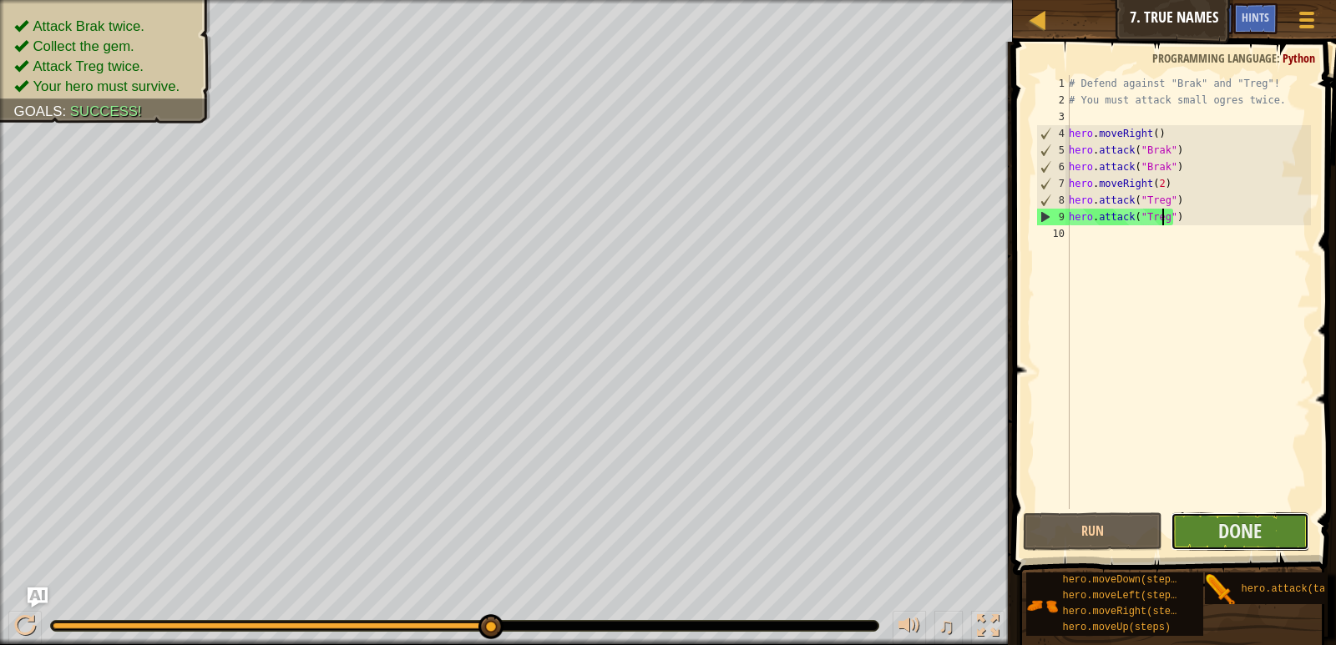
click at [1216, 536] on button "Done" at bounding box center [1239, 532] width 139 height 38
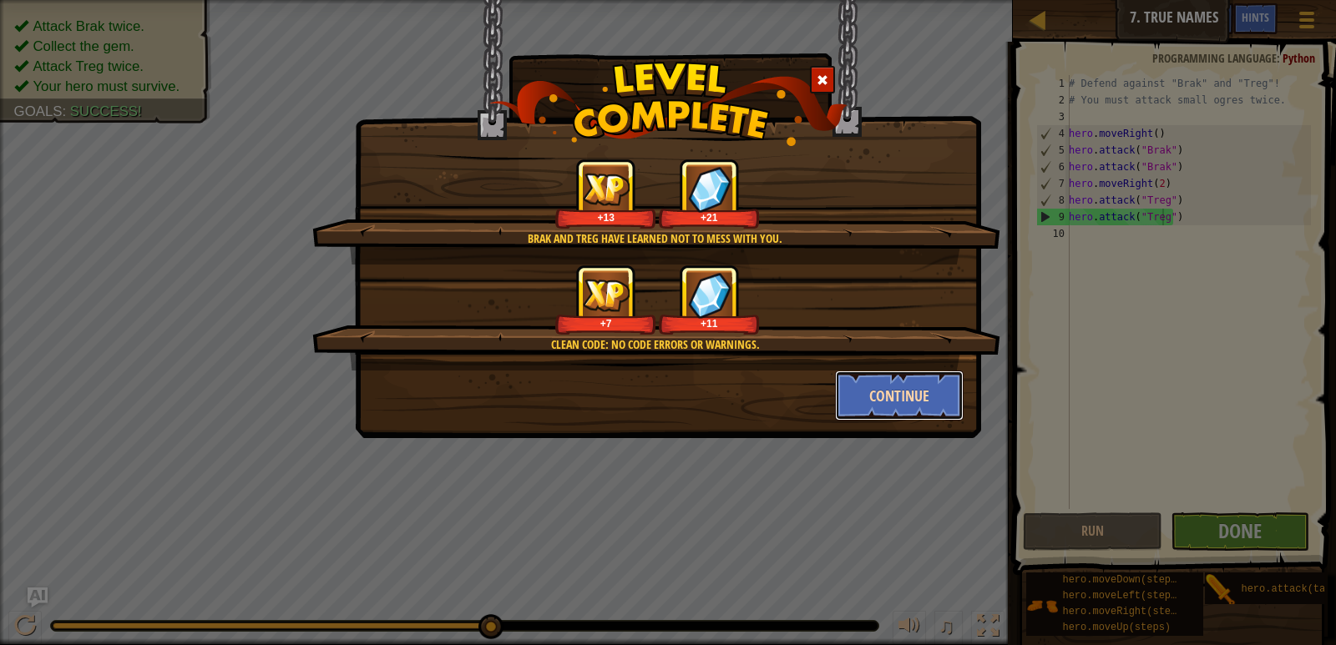
click at [907, 400] on button "Continue" at bounding box center [899, 396] width 129 height 50
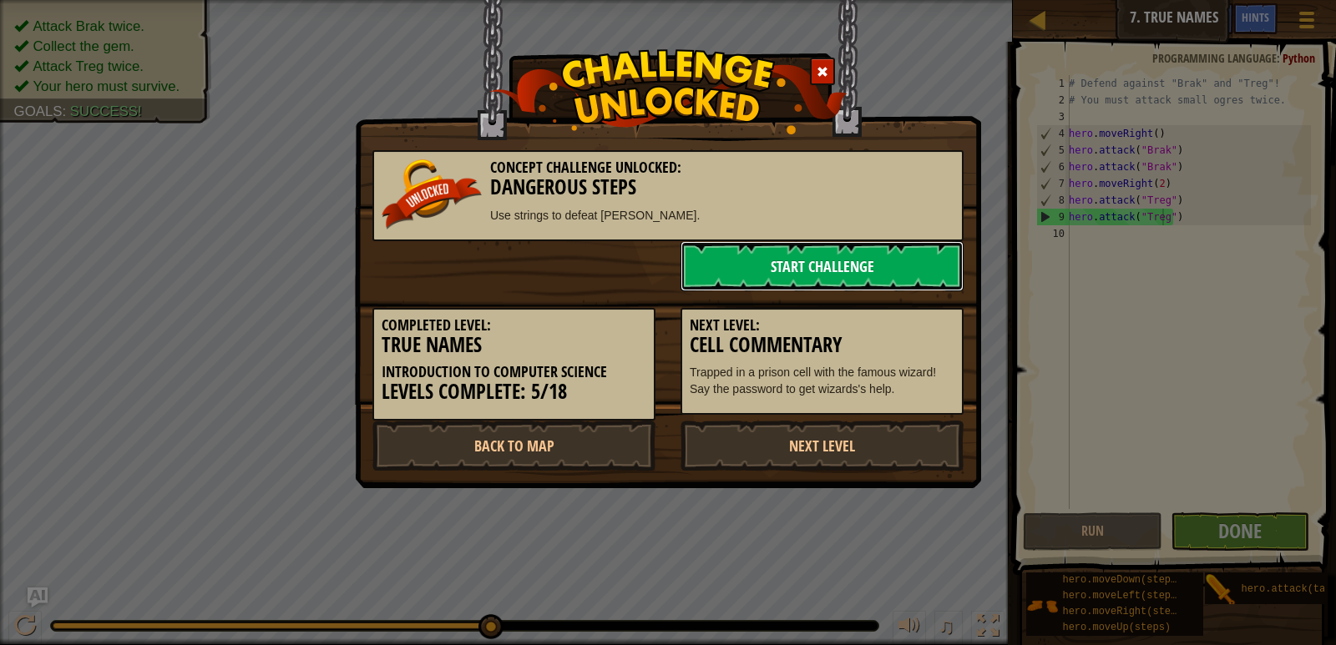
click at [862, 267] on link "Start Challenge" at bounding box center [821, 266] width 283 height 50
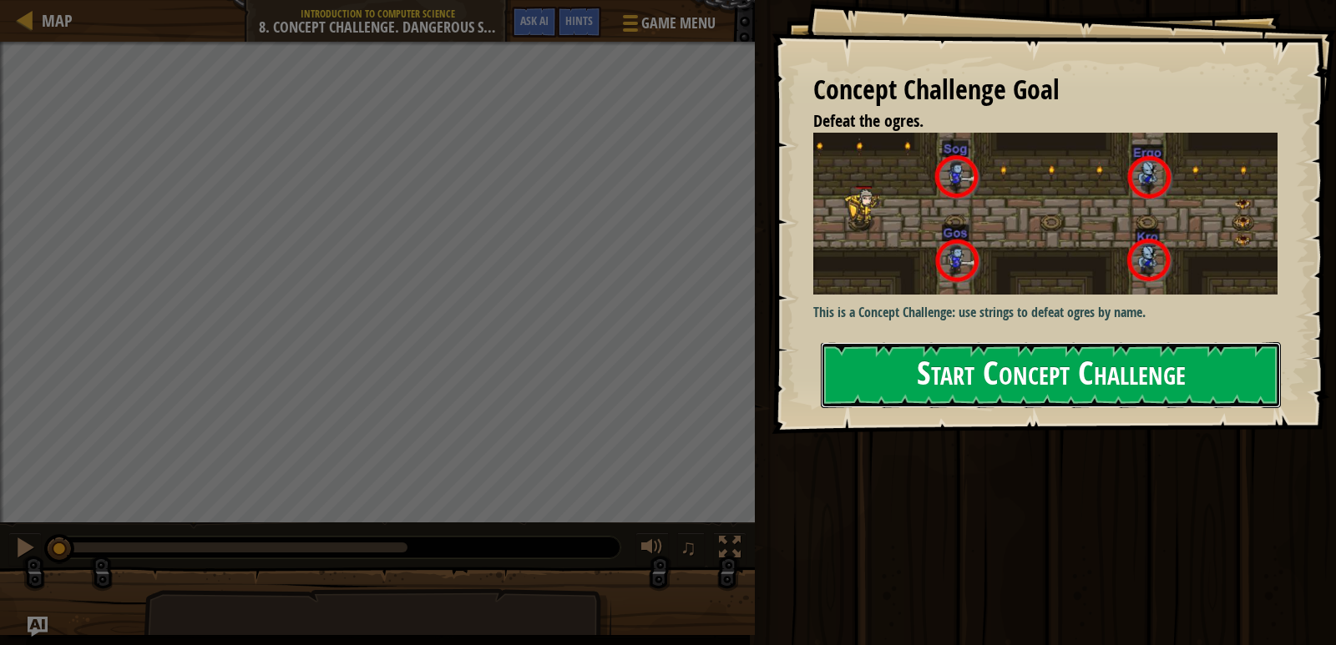
click at [943, 356] on button "Start Concept Challenge" at bounding box center [1051, 375] width 460 height 66
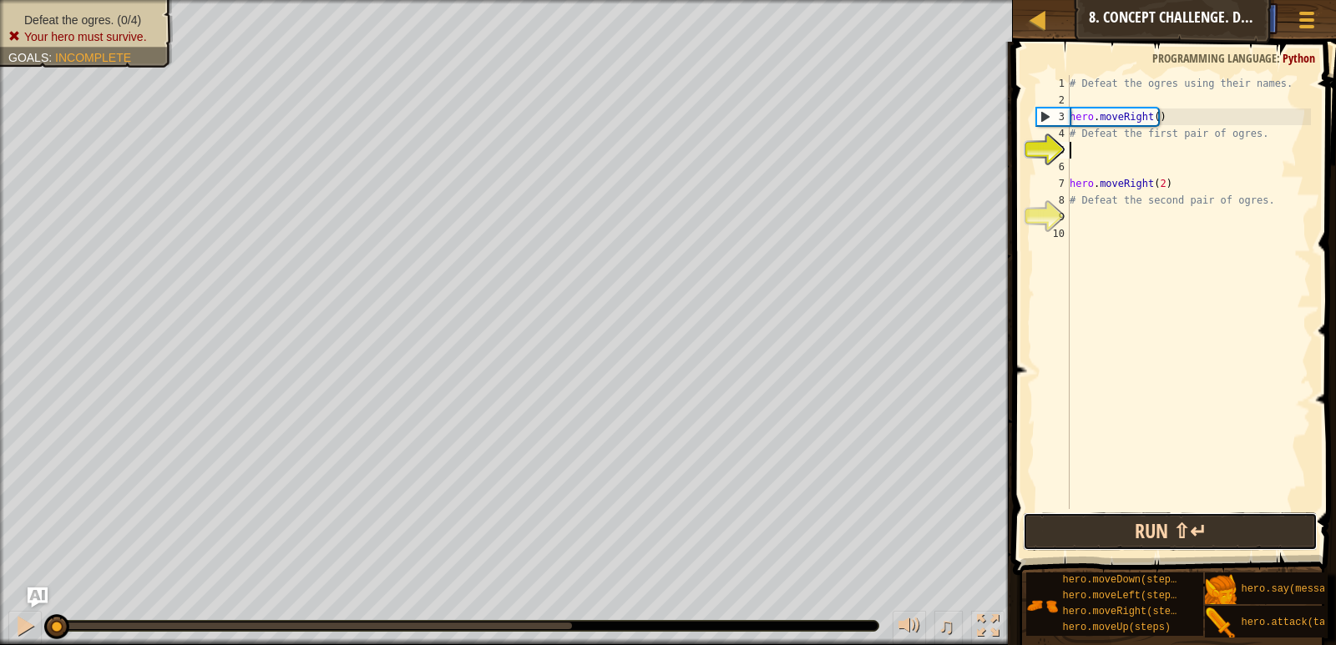
click at [1210, 528] on button "Run ⇧↵" at bounding box center [1170, 532] width 294 height 38
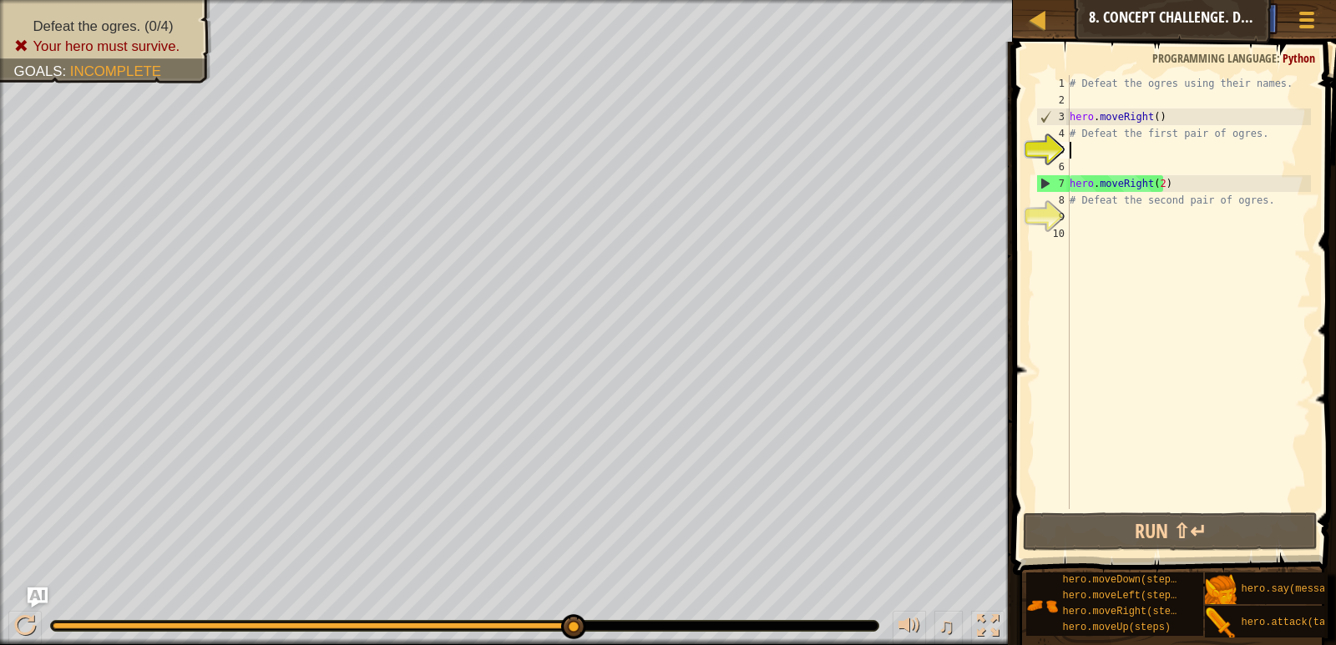
scroll to position [8, 0]
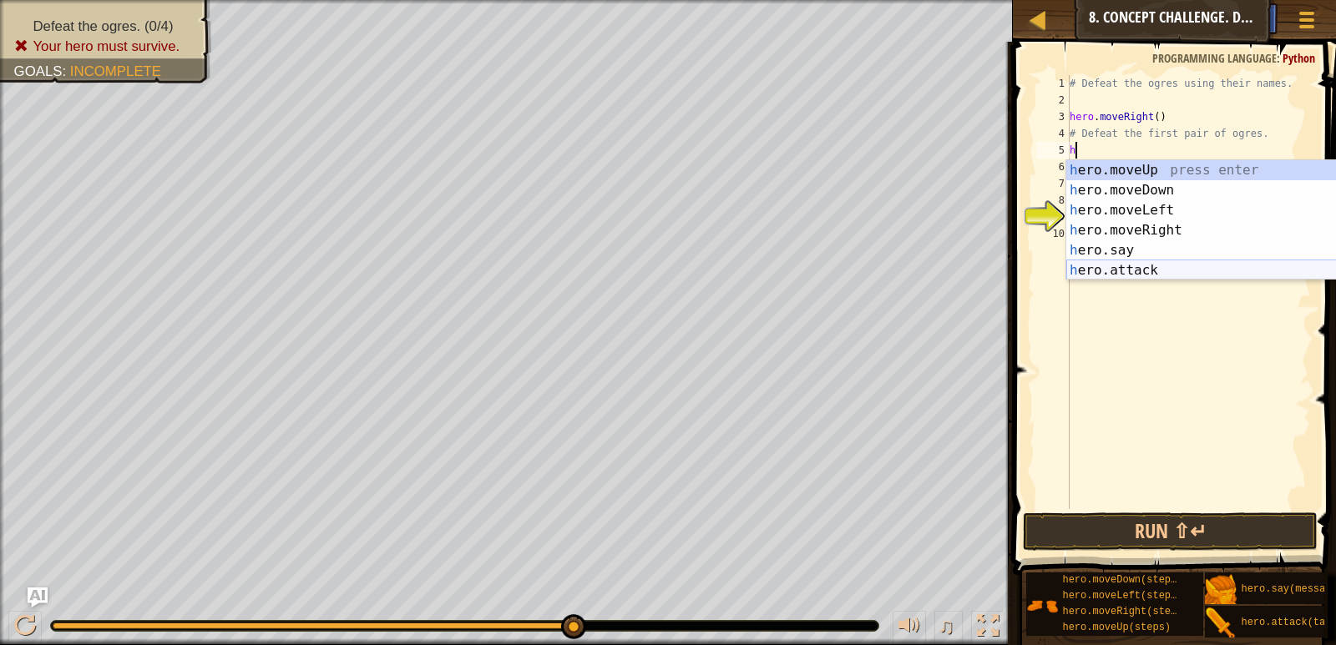
click at [1155, 262] on div "h ero.moveUp press enter h ero.moveDown press enter h ero.moveLeft press enter …" at bounding box center [1224, 240] width 316 height 160
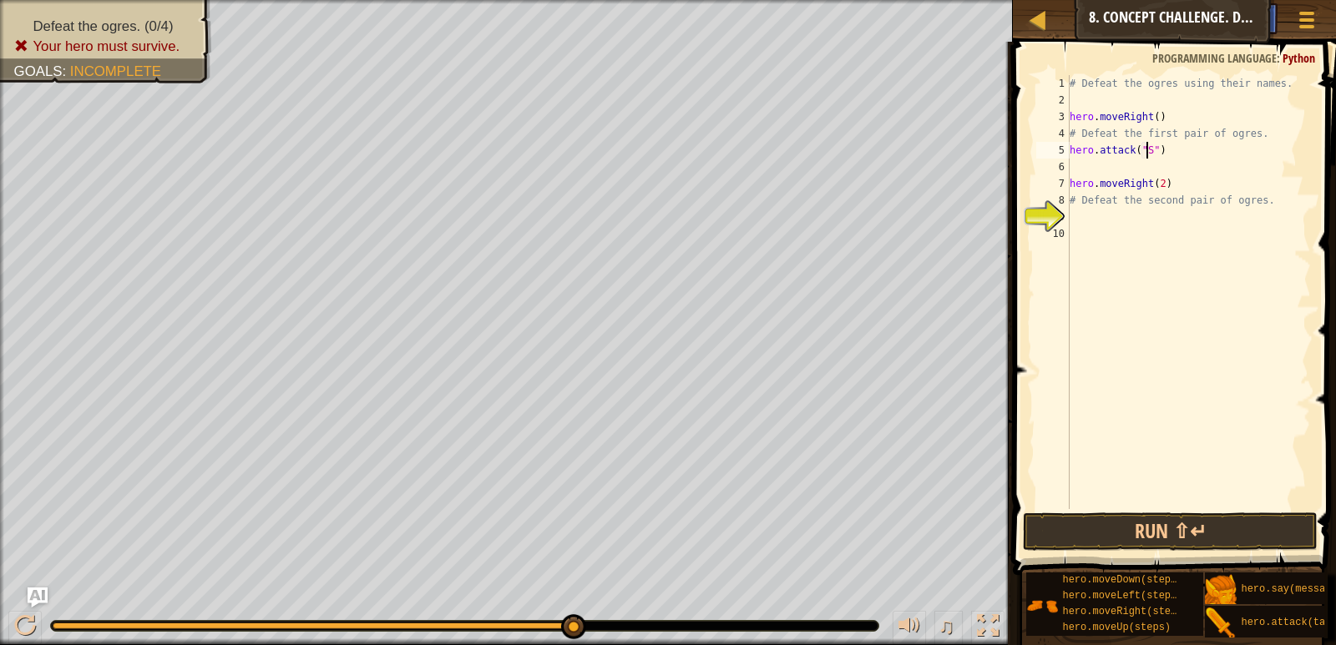
scroll to position [8, 7]
type textarea "hero.attack("Sog")"
click at [1131, 172] on div "# Defeat the ogres using their names. hero . moveRight ( ) # Defeat the first p…" at bounding box center [1188, 308] width 245 height 467
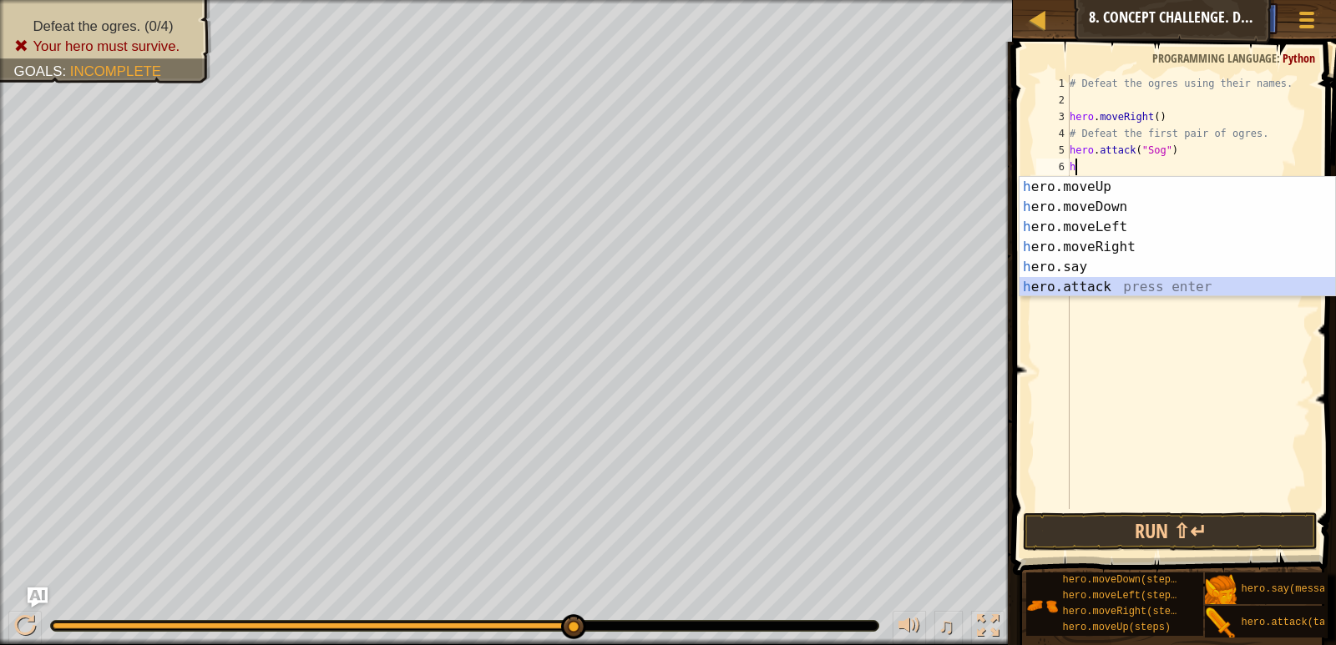
click at [1104, 283] on div "h ero.moveUp press enter h ero.moveDown press enter h ero.moveLeft press enter …" at bounding box center [1177, 257] width 316 height 160
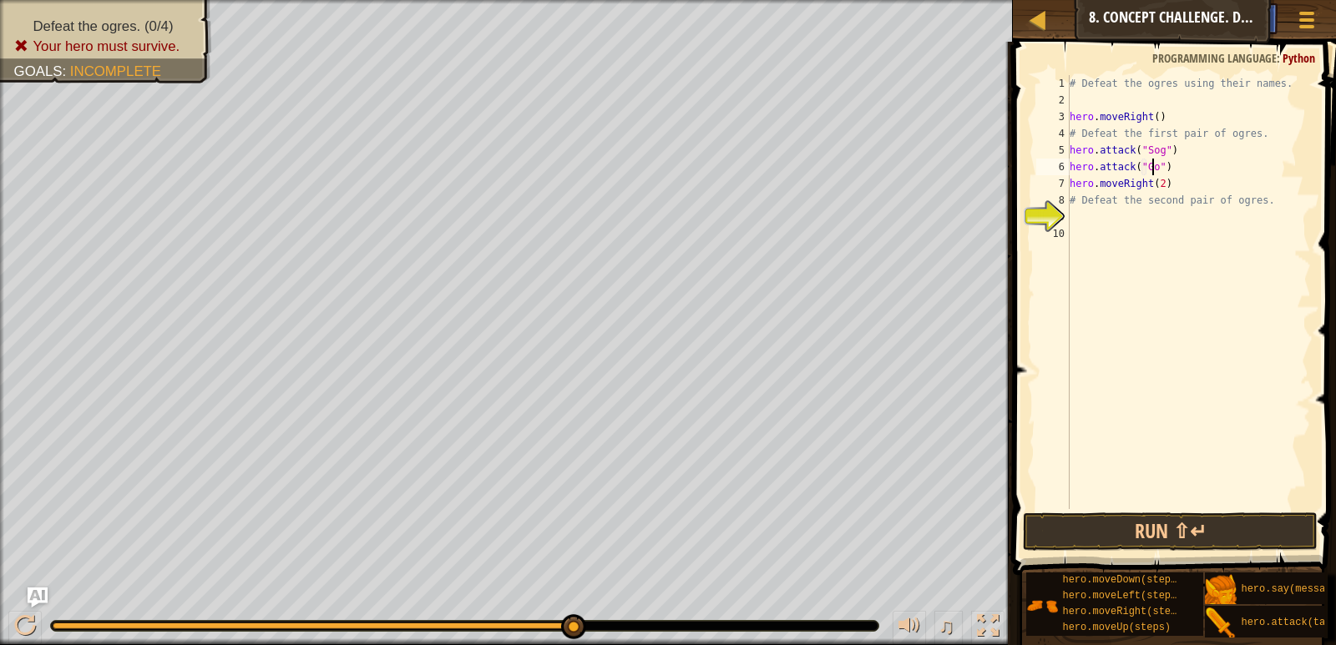
scroll to position [8, 7]
click at [1189, 537] on button "Run ⇧↵" at bounding box center [1170, 532] width 294 height 38
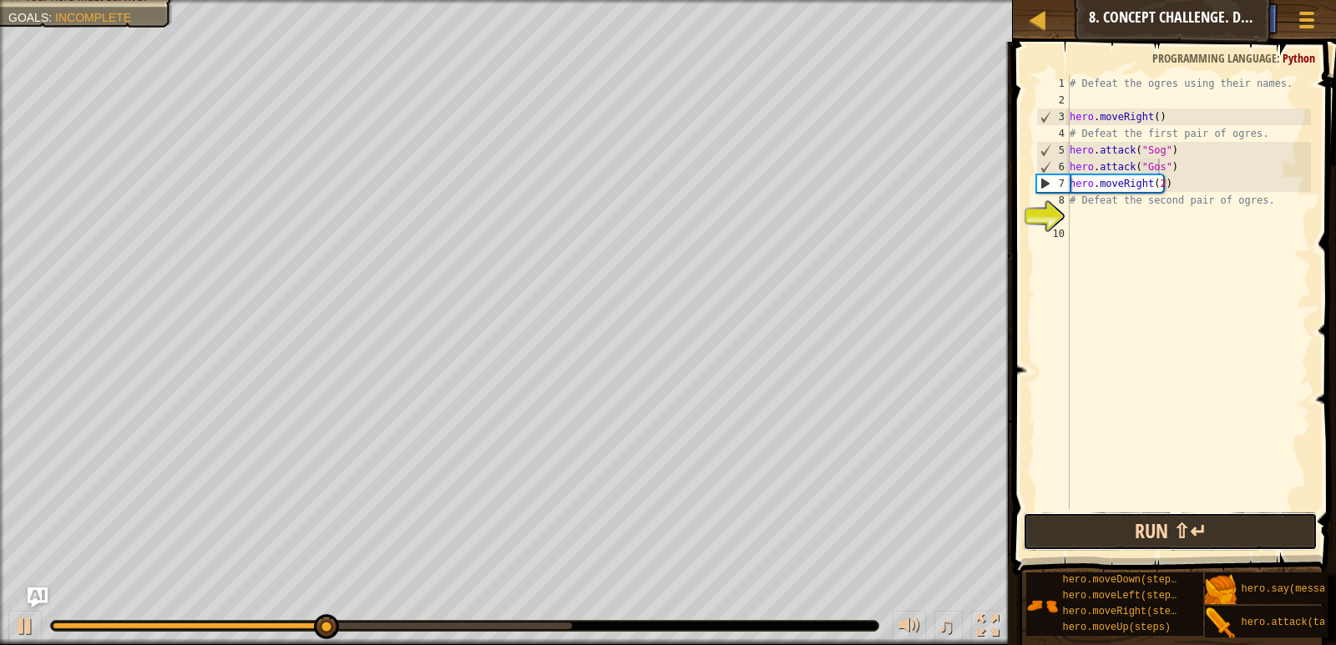
click at [1153, 528] on button "Run ⇧↵" at bounding box center [1170, 532] width 294 height 38
type textarea "hero.attack("Sog")"
click at [1193, 172] on div "# Defeat the ogres using their names. hero . moveRight ( ) # Defeat the first p…" at bounding box center [1188, 308] width 245 height 467
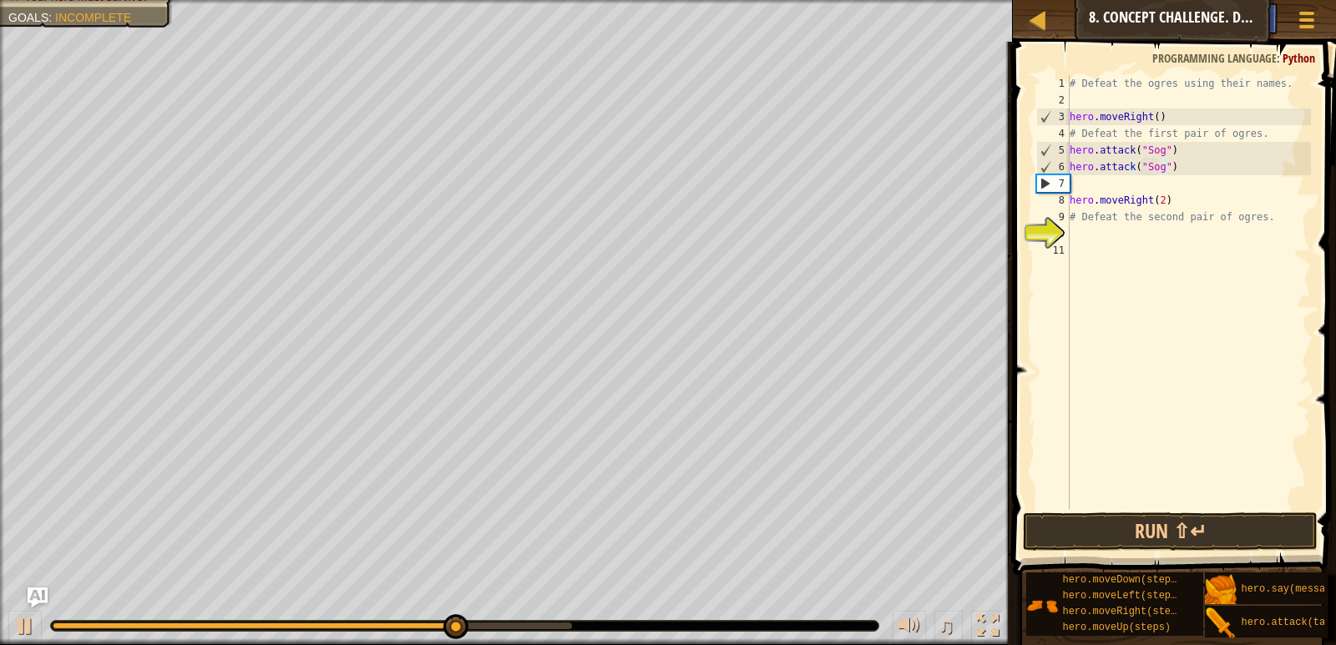
scroll to position [8, 0]
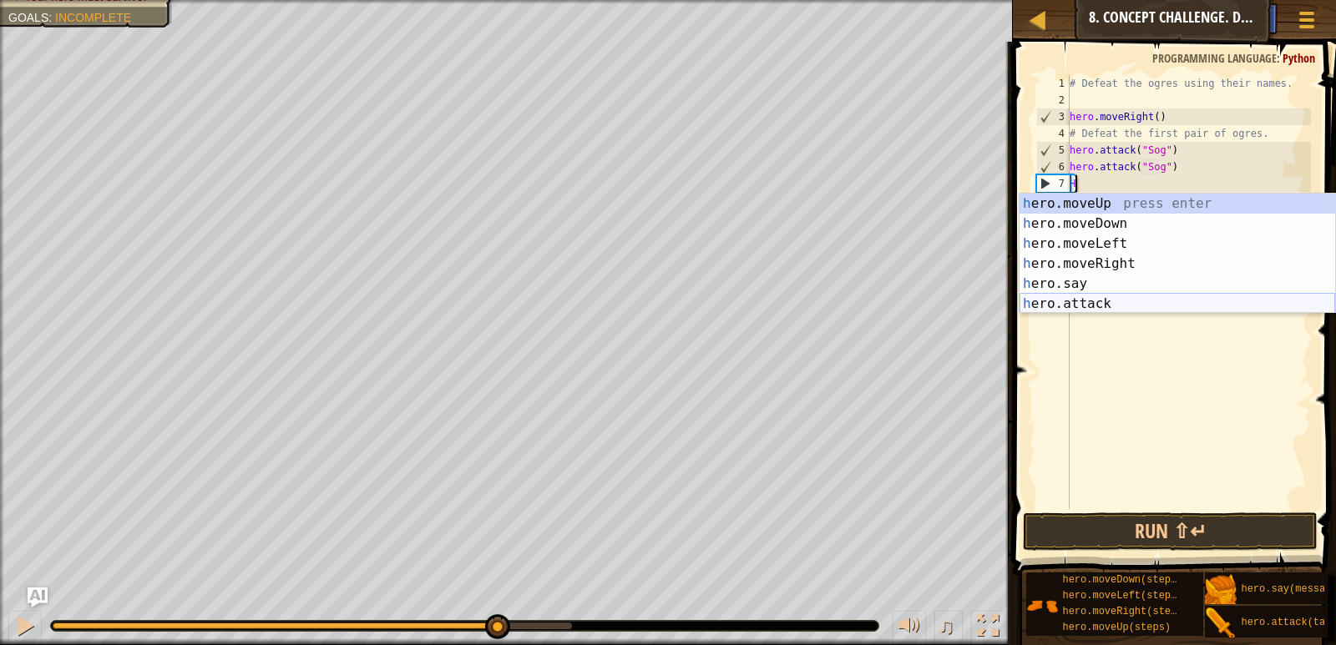
click at [1070, 306] on div "h ero.moveUp press enter h ero.moveDown press enter h ero.moveLeft press enter …" at bounding box center [1177, 274] width 316 height 160
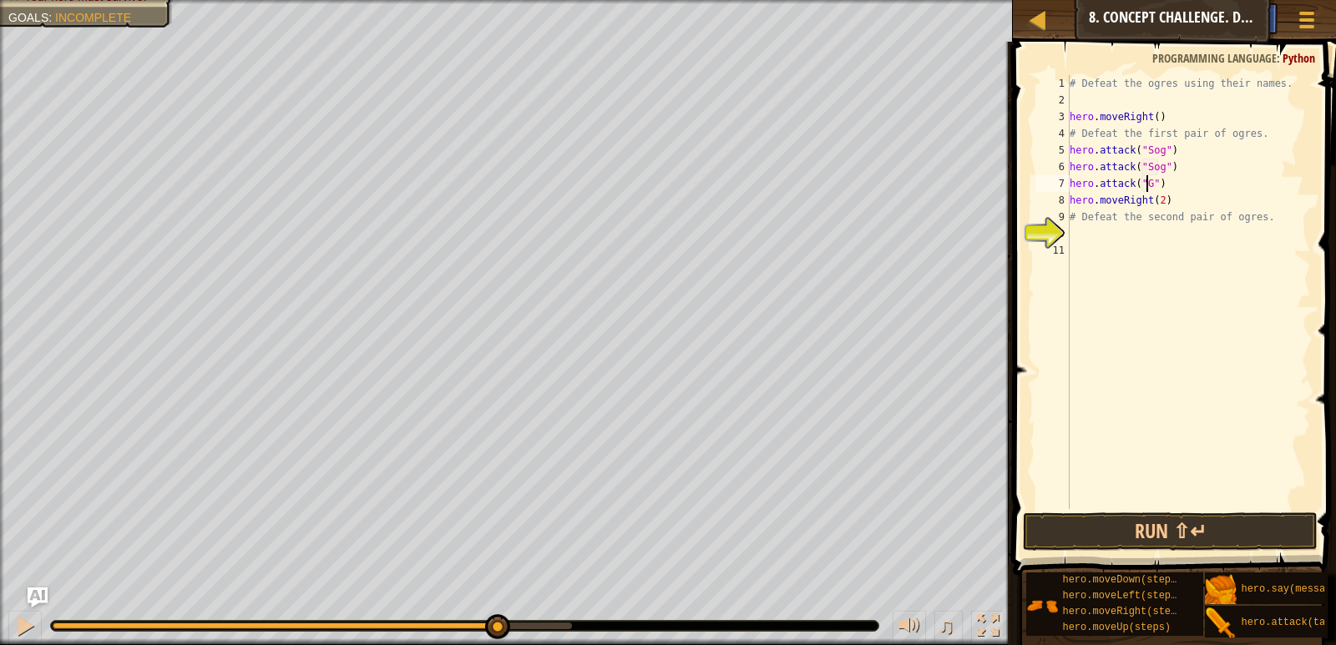
type textarea "hero.attack("Gos")"
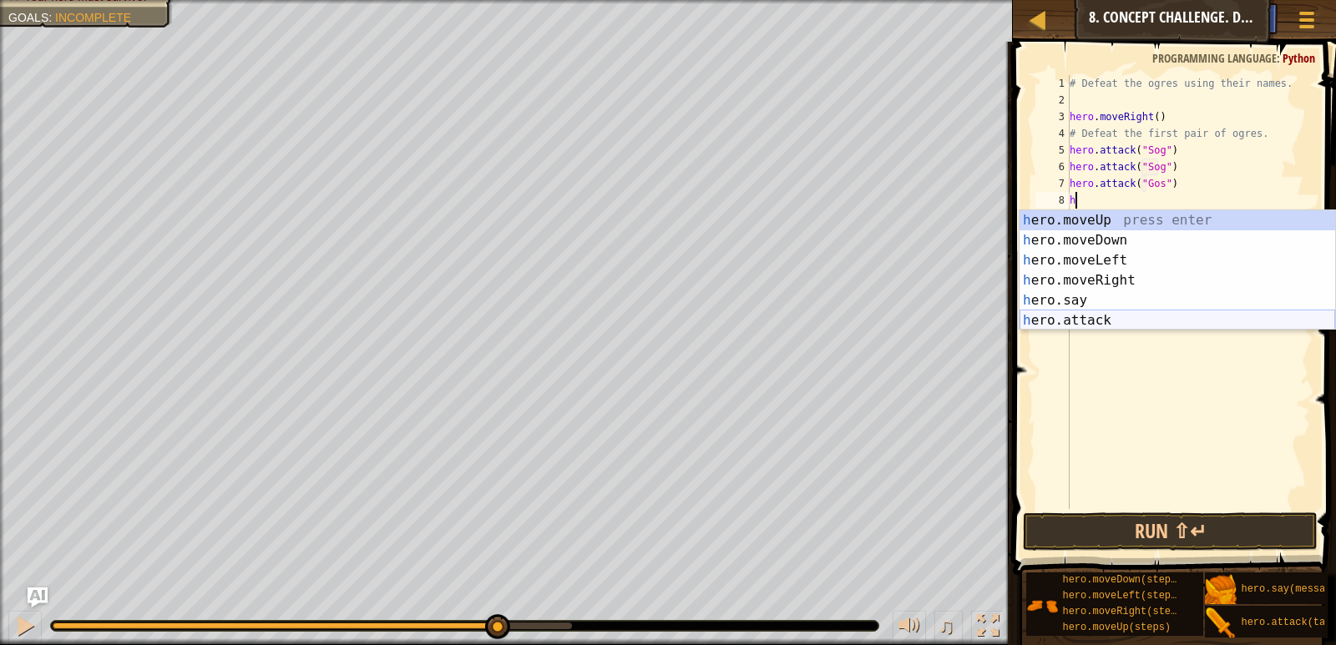
click at [1170, 318] on div "h ero.moveUp press enter h ero.moveDown press enter h ero.moveLeft press enter …" at bounding box center [1177, 290] width 316 height 160
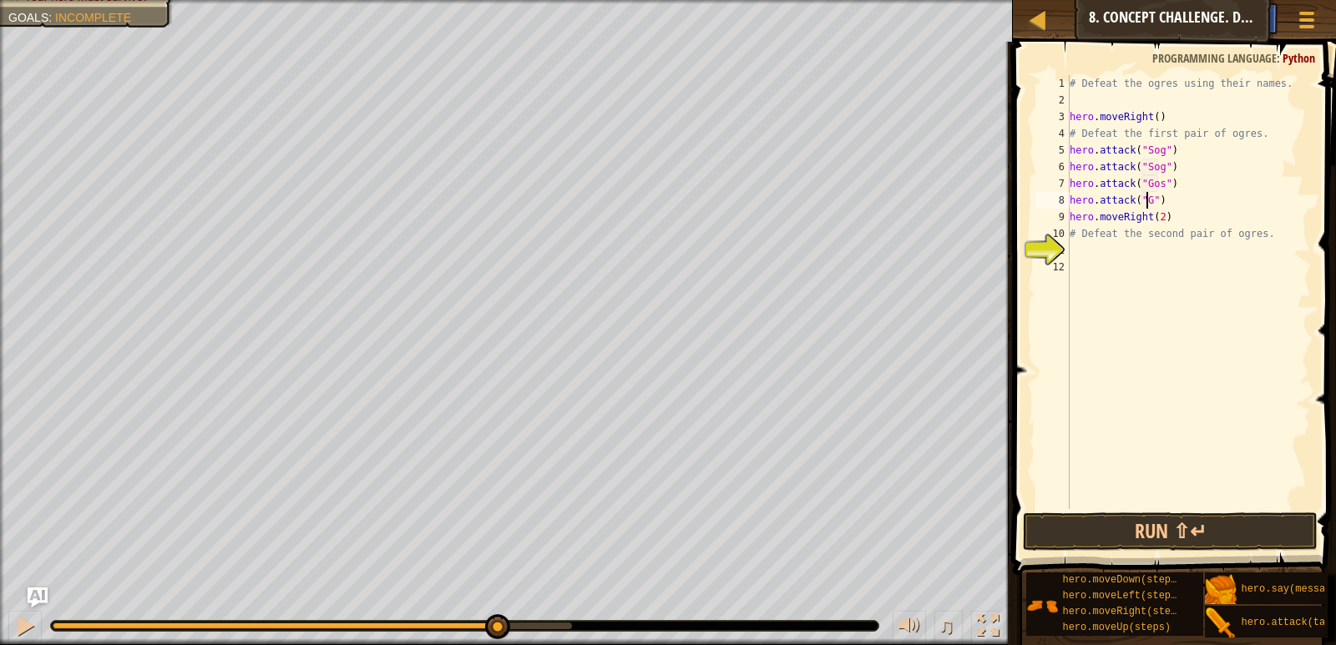
scroll to position [8, 7]
type textarea "hero.attack("Gos")"
click at [1171, 530] on button "Run ⇧↵" at bounding box center [1170, 532] width 294 height 38
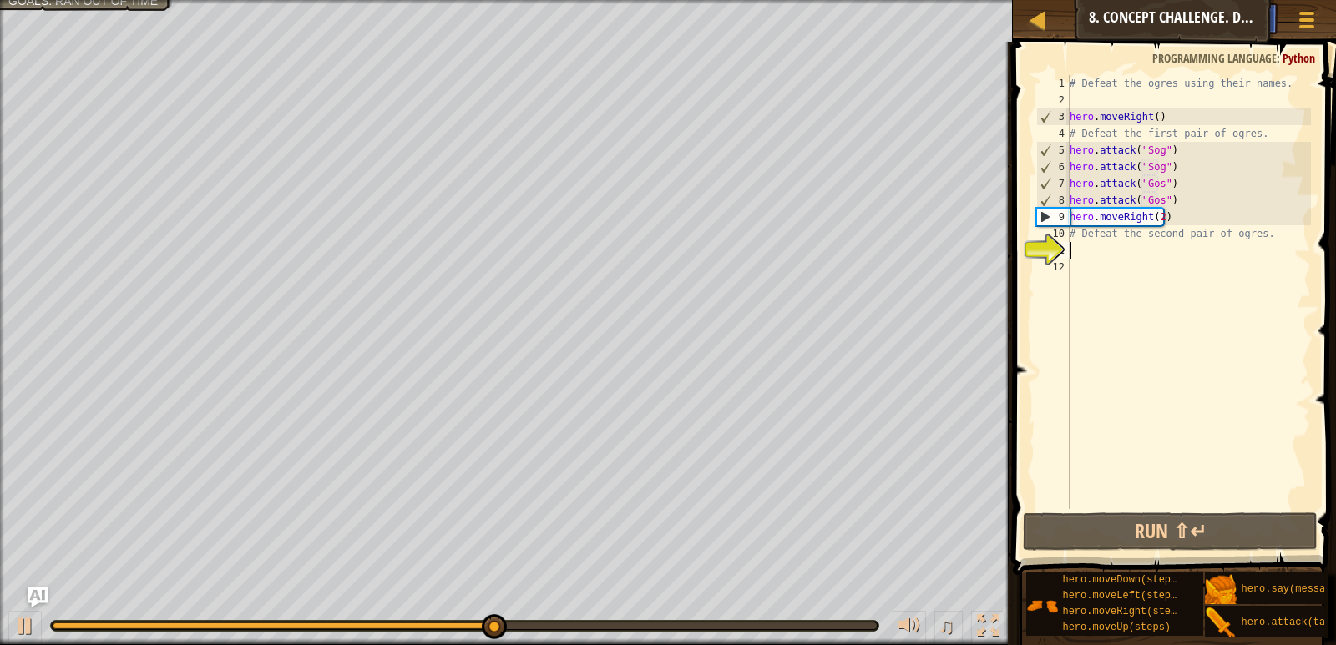
click at [1124, 247] on div "# Defeat the ogres using their names. hero . moveRight ( ) # Defeat the first p…" at bounding box center [1188, 308] width 245 height 467
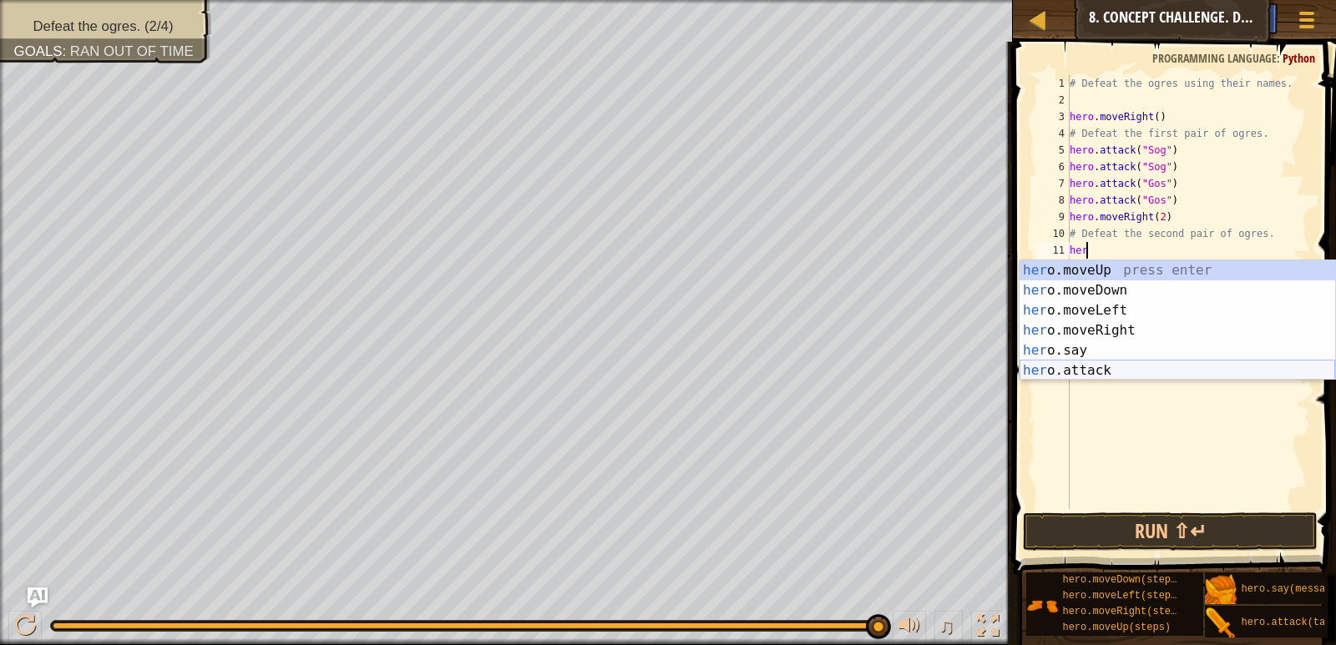
click at [1106, 365] on div "her o.moveUp press enter her o.moveDown press enter her o.moveLeft press enter …" at bounding box center [1177, 340] width 316 height 160
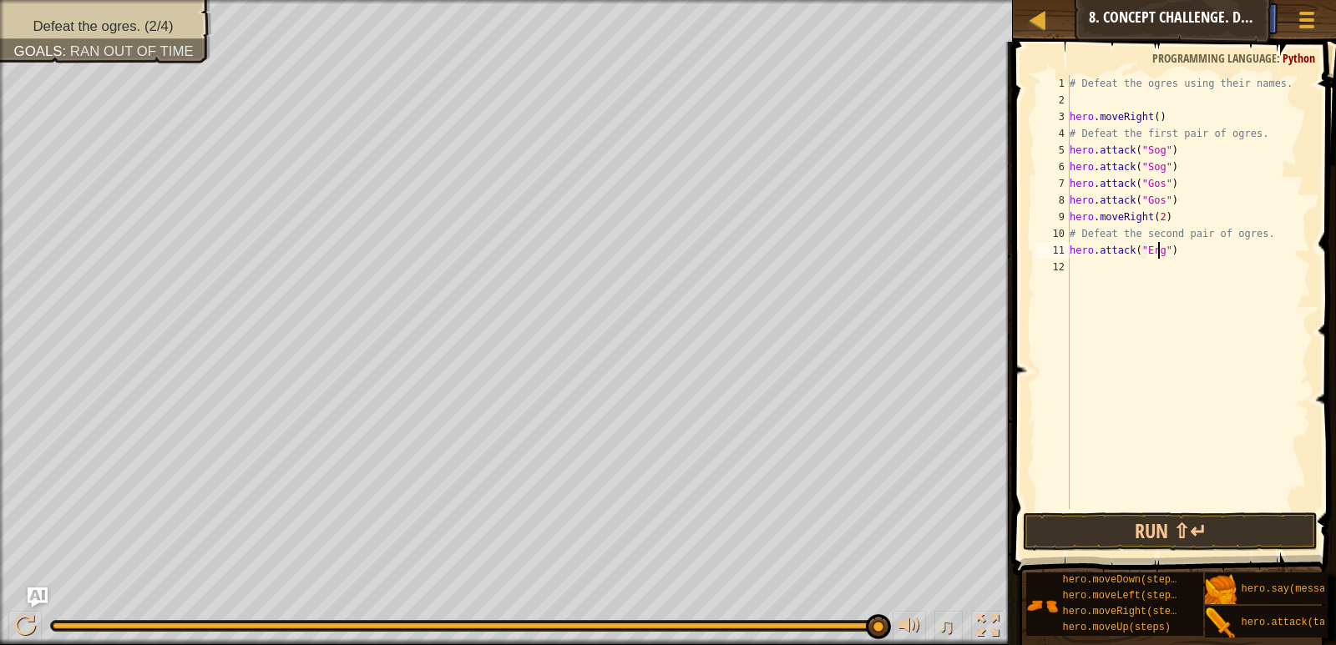
type textarea "hero.attack("Ergo")"
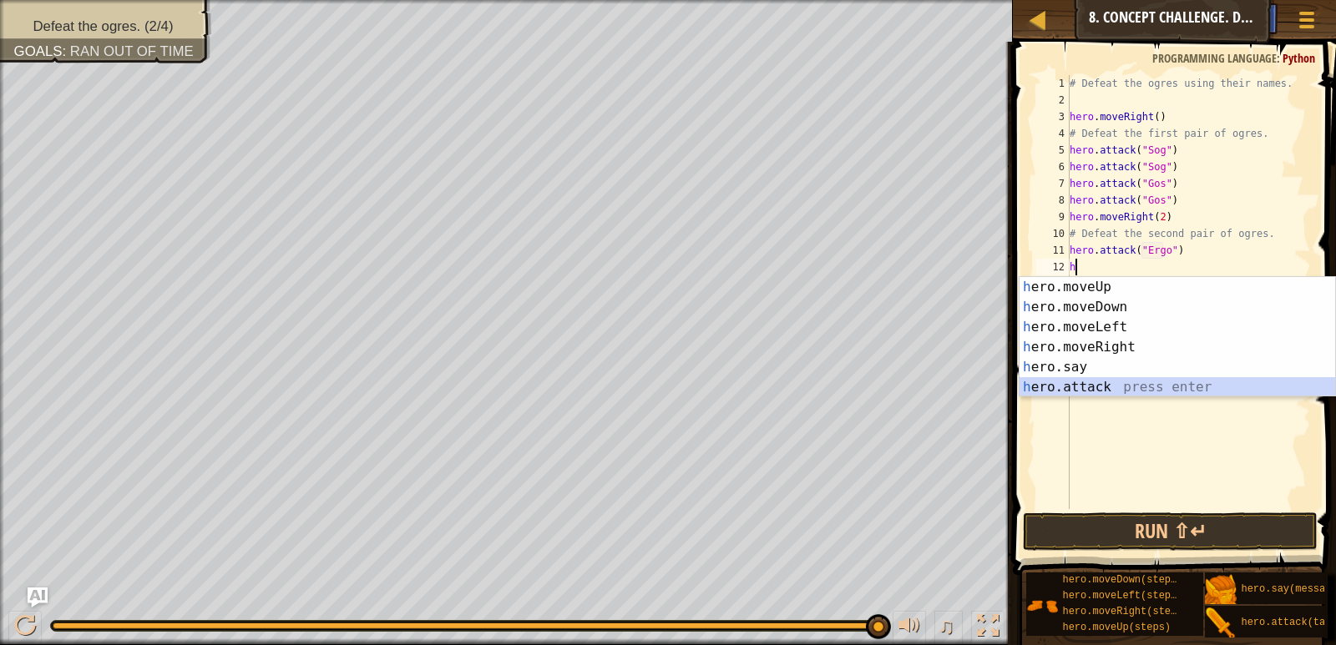
click at [1108, 387] on div "h ero.moveUp press enter h ero.moveDown press enter h ero.moveLeft press enter …" at bounding box center [1177, 357] width 316 height 160
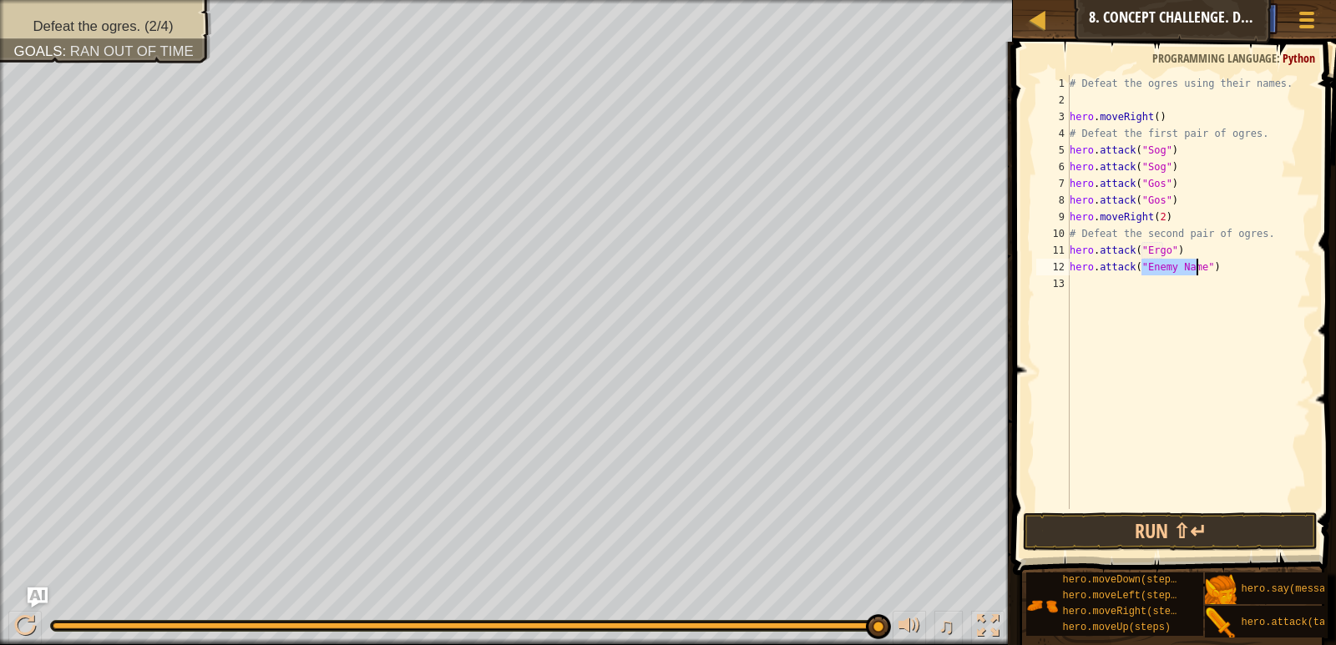
type textarea "hero.attack("Enemy Name")"
drag, startPoint x: 1190, startPoint y: 390, endPoint x: 1114, endPoint y: 426, distance: 83.3
click at [1191, 390] on div "# Defeat the ogres using their names. hero . moveRight ( ) # Defeat the first p…" at bounding box center [1188, 308] width 245 height 467
click at [1115, 429] on div "# Defeat the ogres using their names. hero . moveRight ( ) # Defeat the first p…" at bounding box center [1188, 308] width 245 height 467
click at [1169, 263] on div "# Defeat the ogres using their names. hero . moveRight ( ) # Defeat the first p…" at bounding box center [1188, 308] width 245 height 467
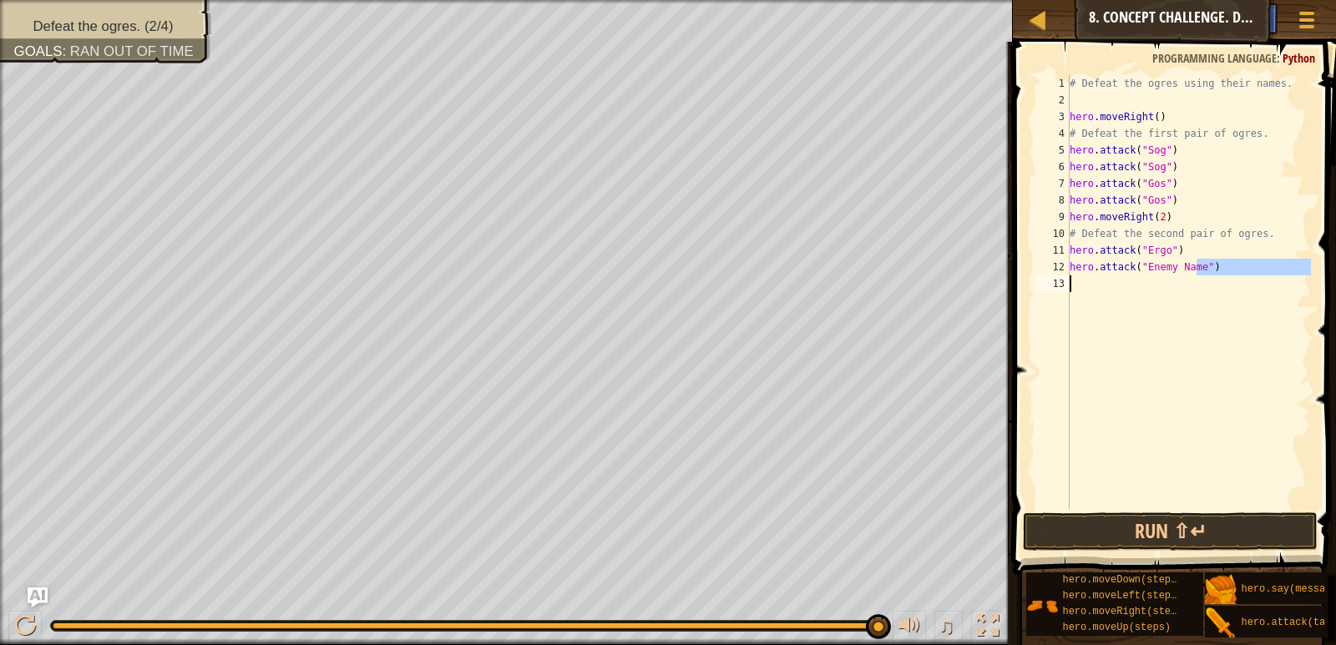
drag, startPoint x: 1194, startPoint y: 267, endPoint x: 1143, endPoint y: 274, distance: 51.4
click at [1143, 275] on div "# Defeat the ogres using their names. hero . moveRight ( ) # Defeat the first p…" at bounding box center [1188, 308] width 245 height 467
type textarea "hero.attack("Ergo")"
click at [1215, 261] on div "# Defeat the ogres using their names. hero . moveRight ( ) # Defeat the first p…" at bounding box center [1188, 308] width 245 height 467
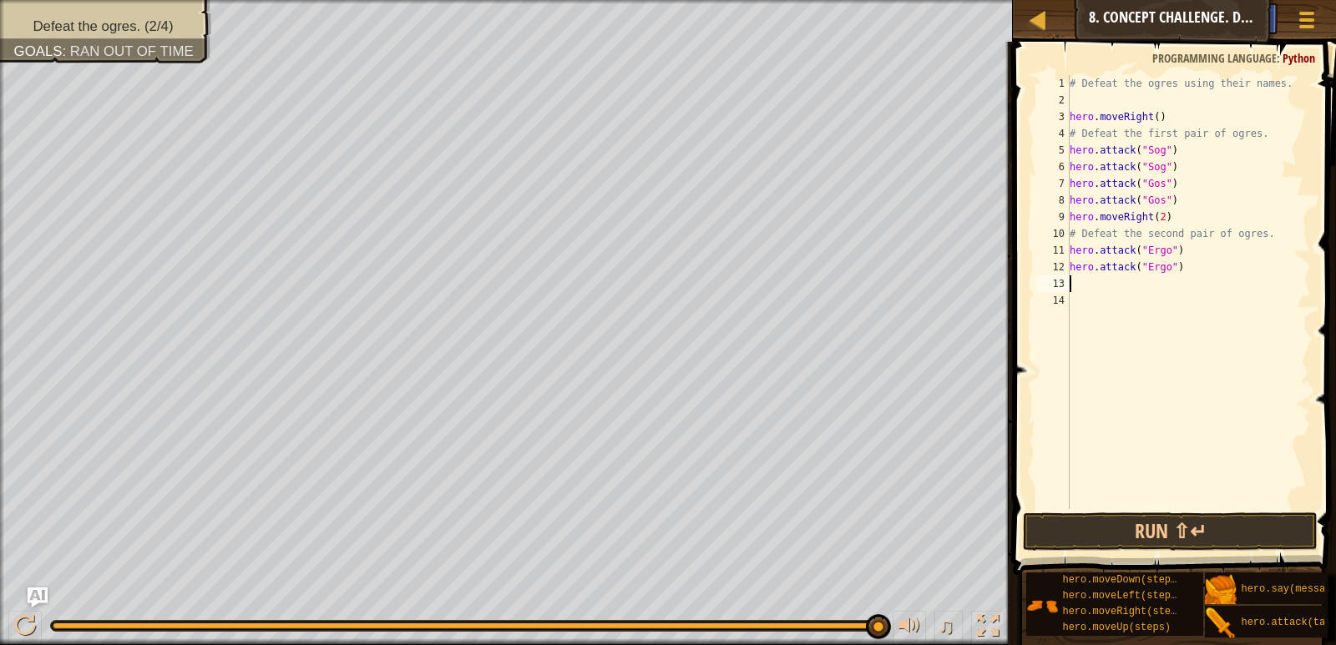
scroll to position [8, 0]
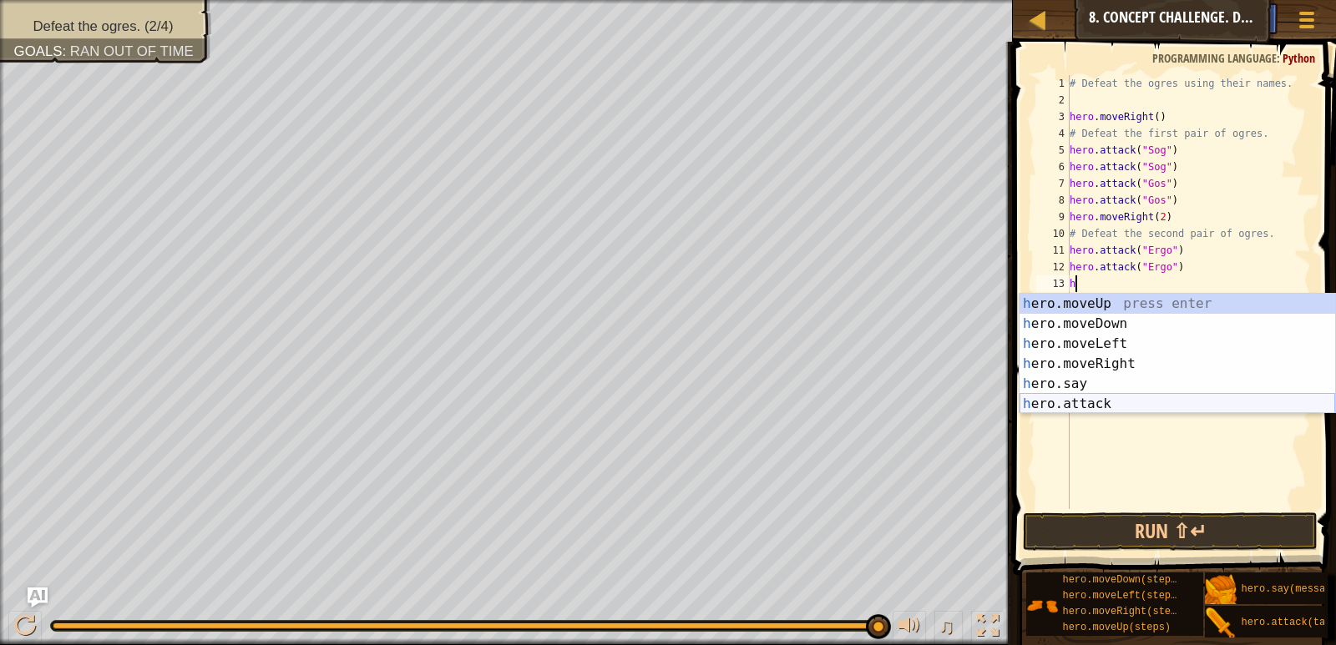
click at [1118, 402] on div "h ero.moveUp press enter h ero.moveDown press enter h ero.moveLeft press enter …" at bounding box center [1177, 374] width 316 height 160
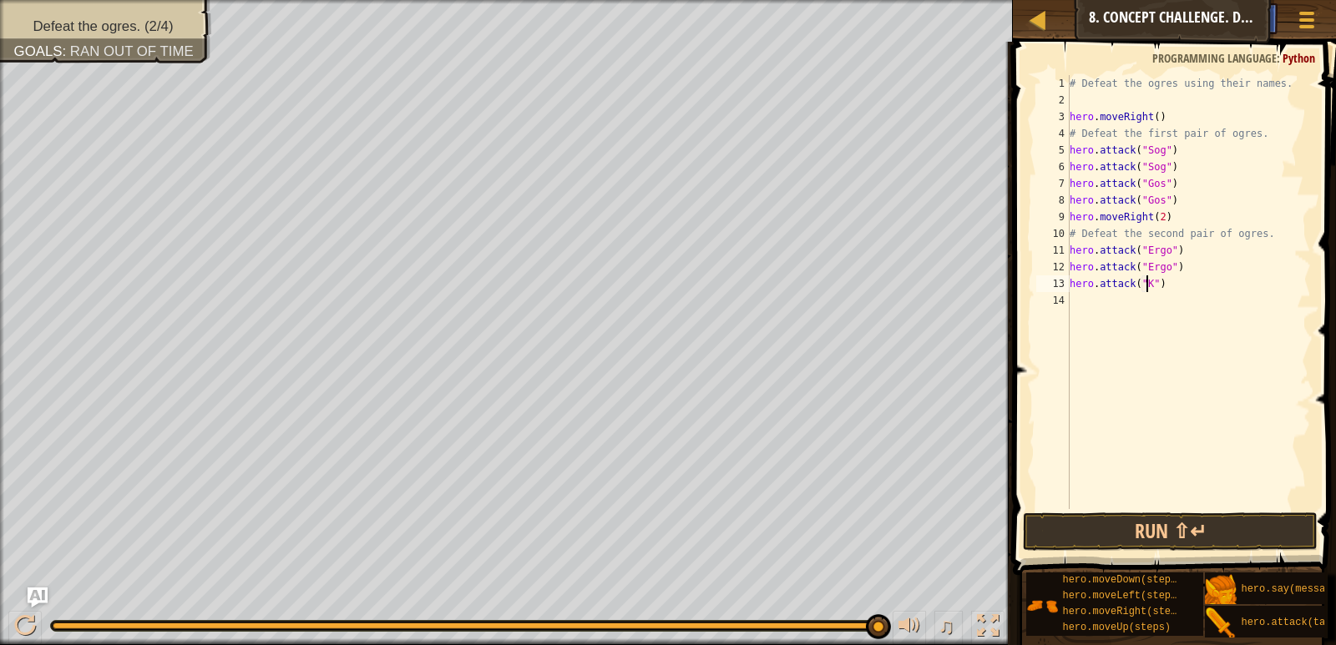
scroll to position [8, 7]
type textarea "hero.attack("Kro")"
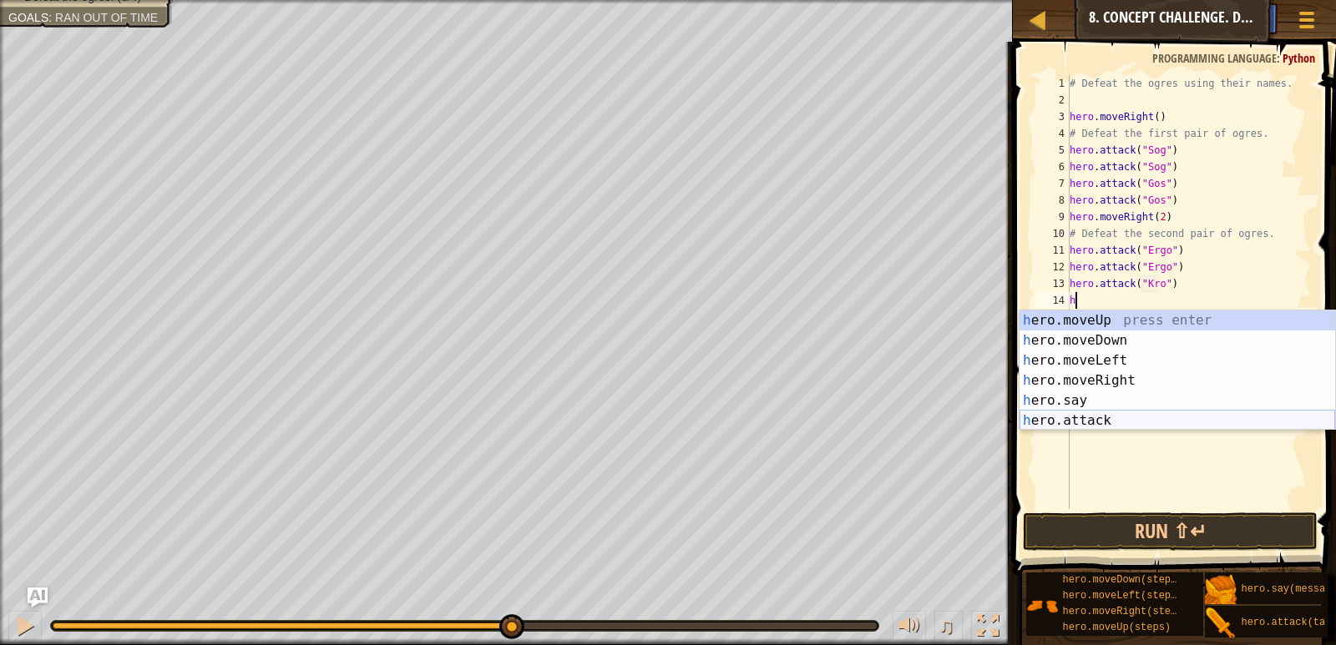
click at [1102, 413] on div "h ero.moveUp press enter h ero.moveDown press enter h ero.moveLeft press enter …" at bounding box center [1177, 391] width 316 height 160
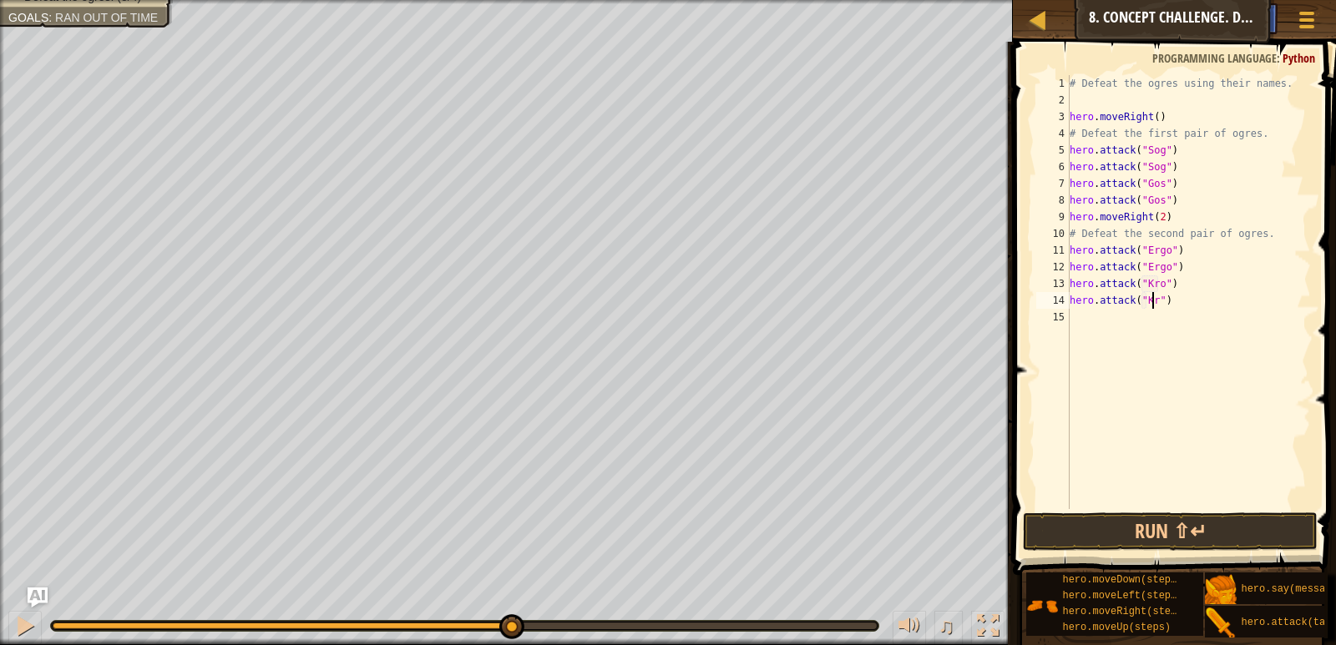
scroll to position [8, 7]
type textarea "hero.attack("Kro")"
click at [1189, 525] on button "Run ⇧↵" at bounding box center [1170, 532] width 294 height 38
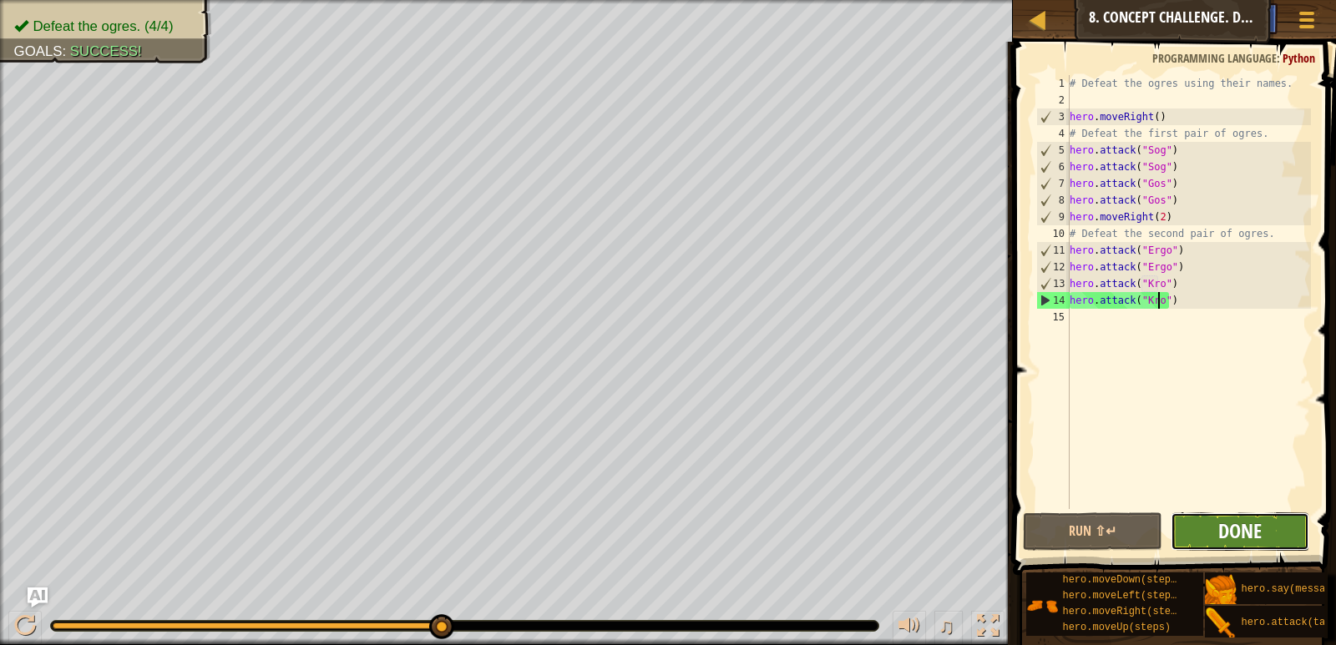
click at [1245, 521] on span "Done" at bounding box center [1239, 531] width 43 height 27
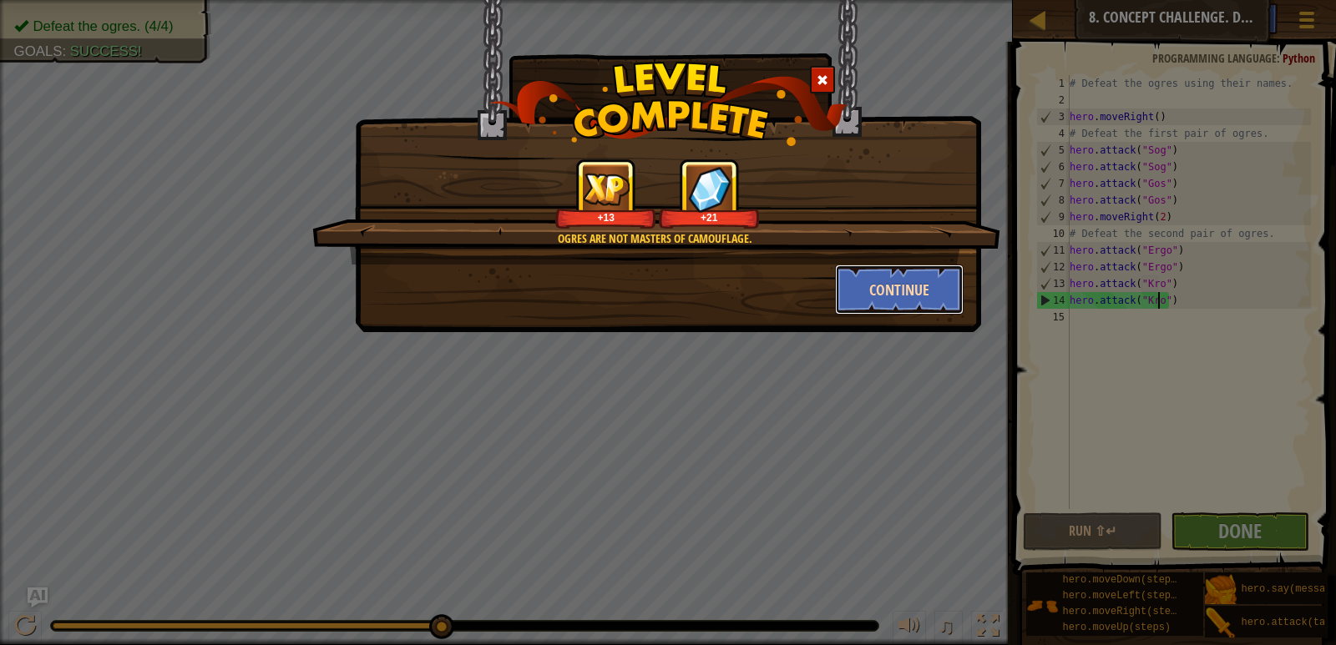
click at [916, 288] on button "Continue" at bounding box center [899, 290] width 129 height 50
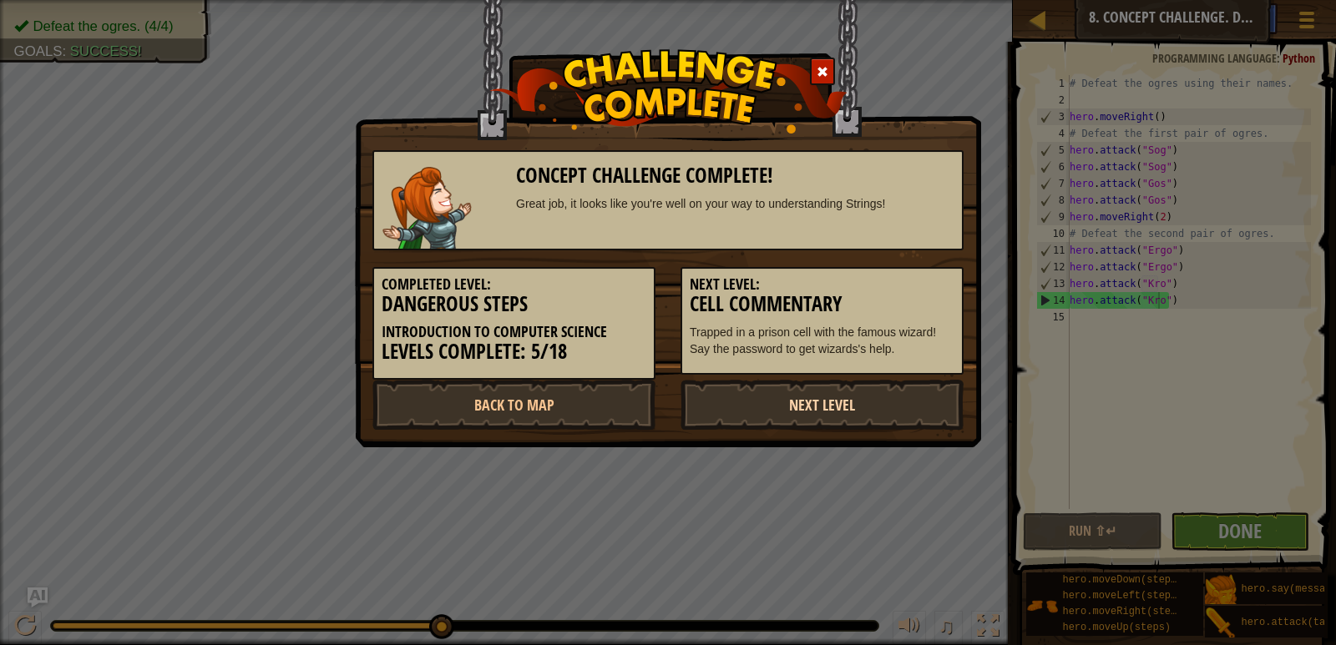
click at [748, 403] on link "Next Level" at bounding box center [821, 405] width 283 height 50
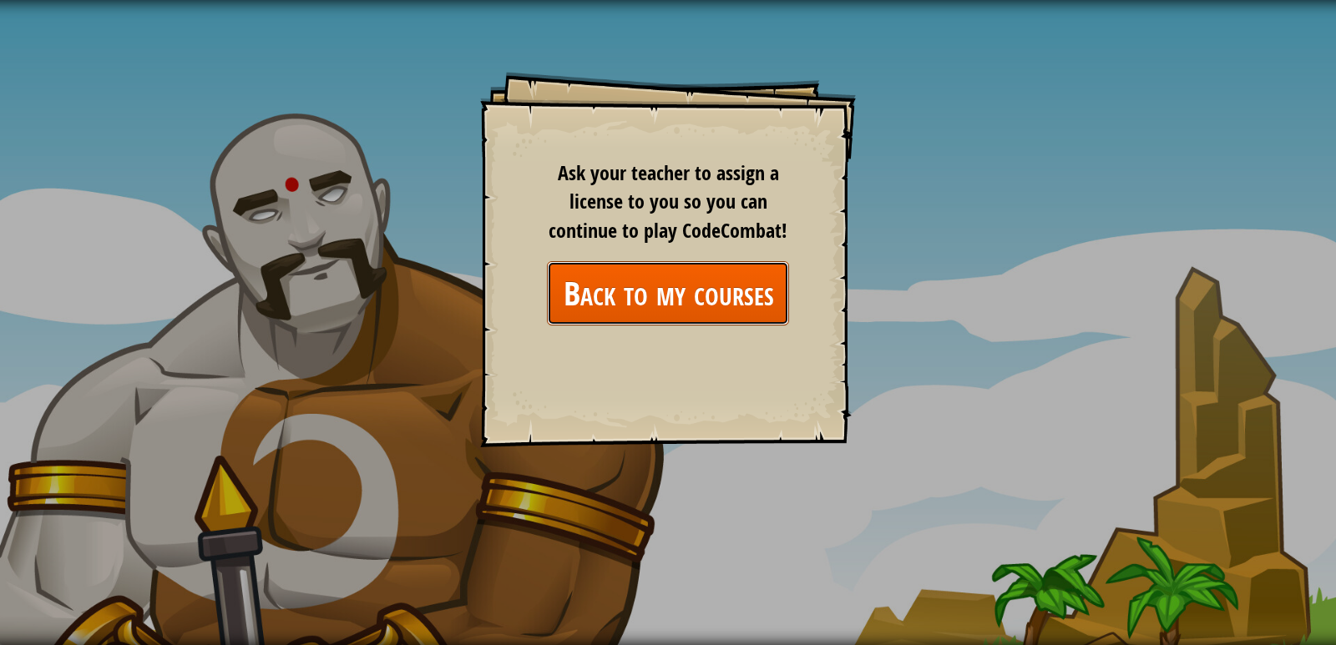
click at [659, 295] on link "Back to my courses" at bounding box center [668, 293] width 242 height 64
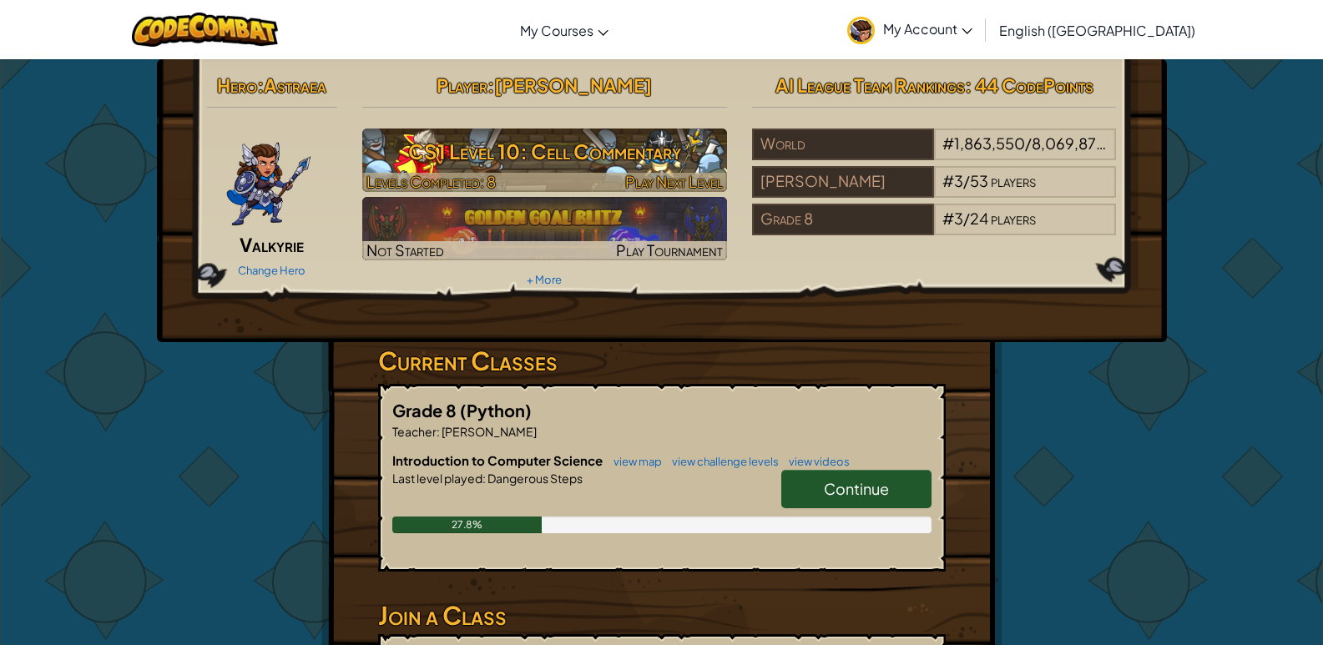
click at [659, 160] on h3 "CS1 Level 10: Cell Commentary" at bounding box center [544, 152] width 365 height 38
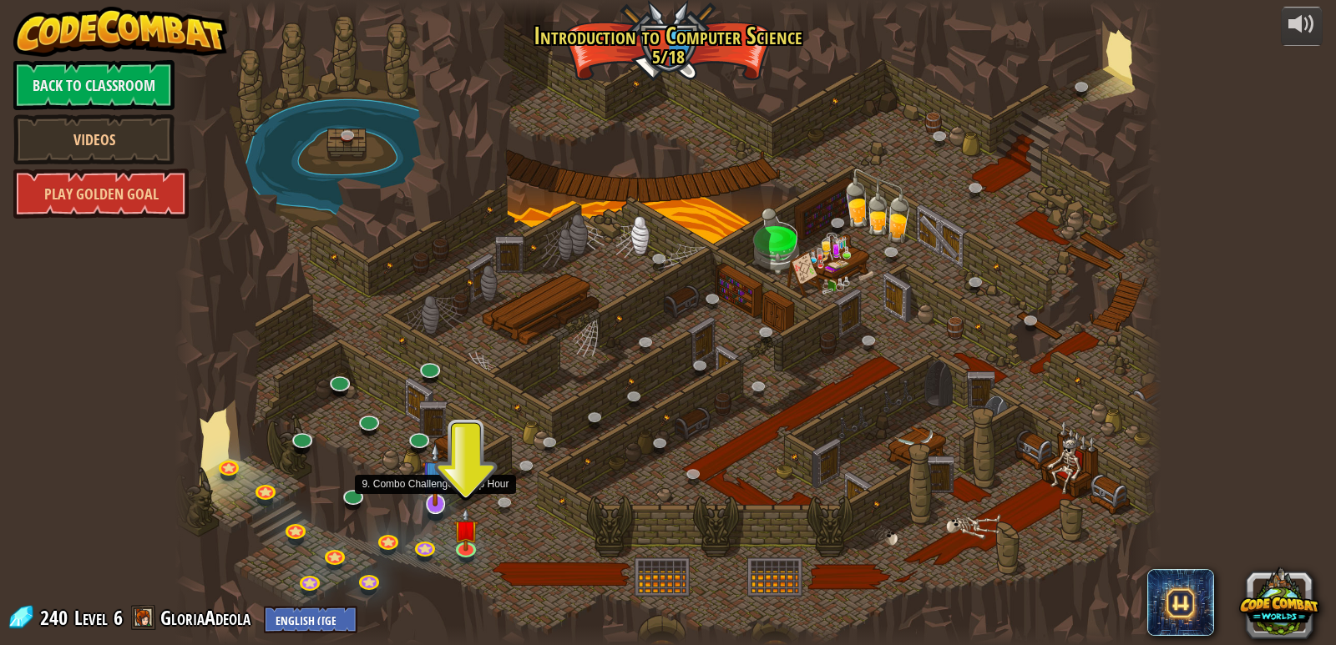
click at [438, 503] on img at bounding box center [436, 474] width 28 height 64
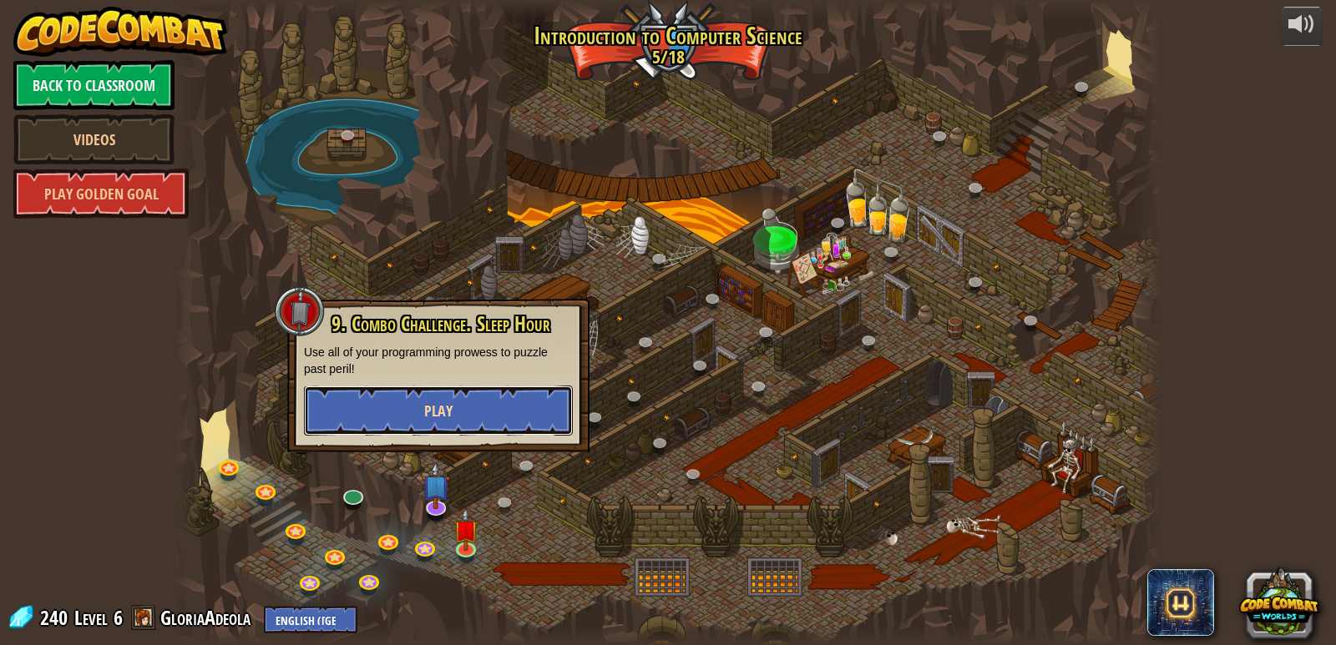
click at [477, 397] on button "Play" at bounding box center [438, 411] width 269 height 50
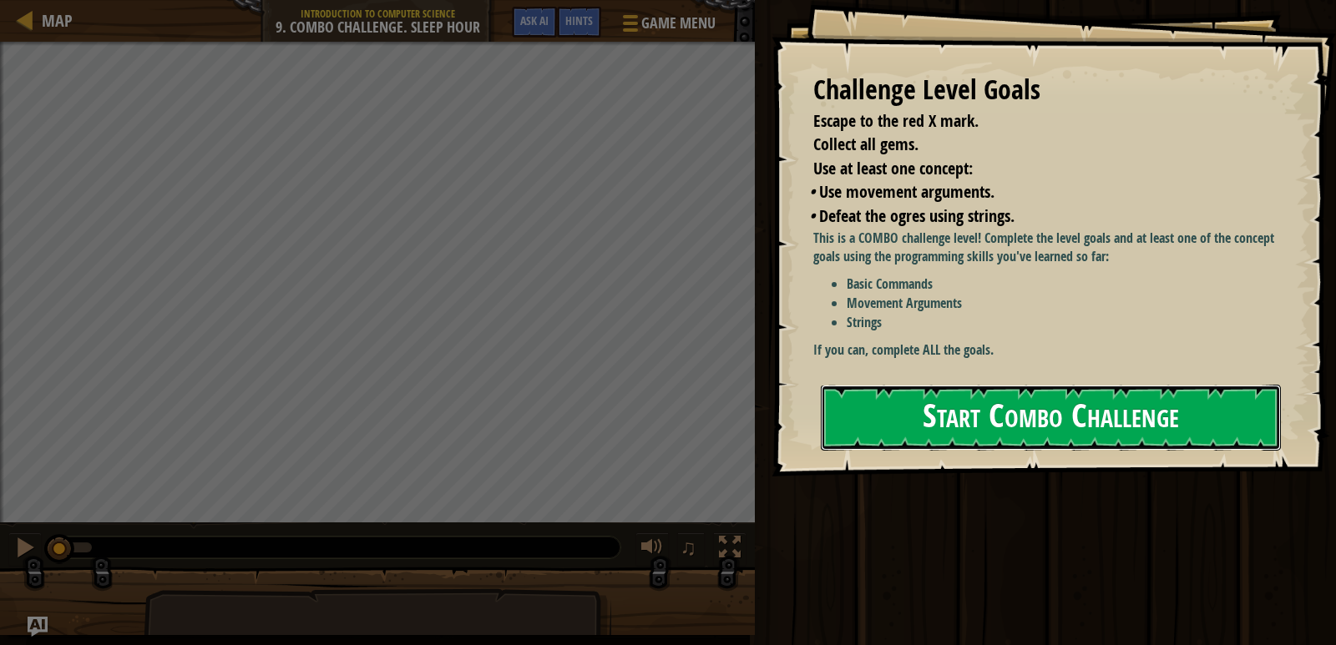
click at [993, 413] on button "Start Combo Challenge" at bounding box center [1051, 418] width 460 height 66
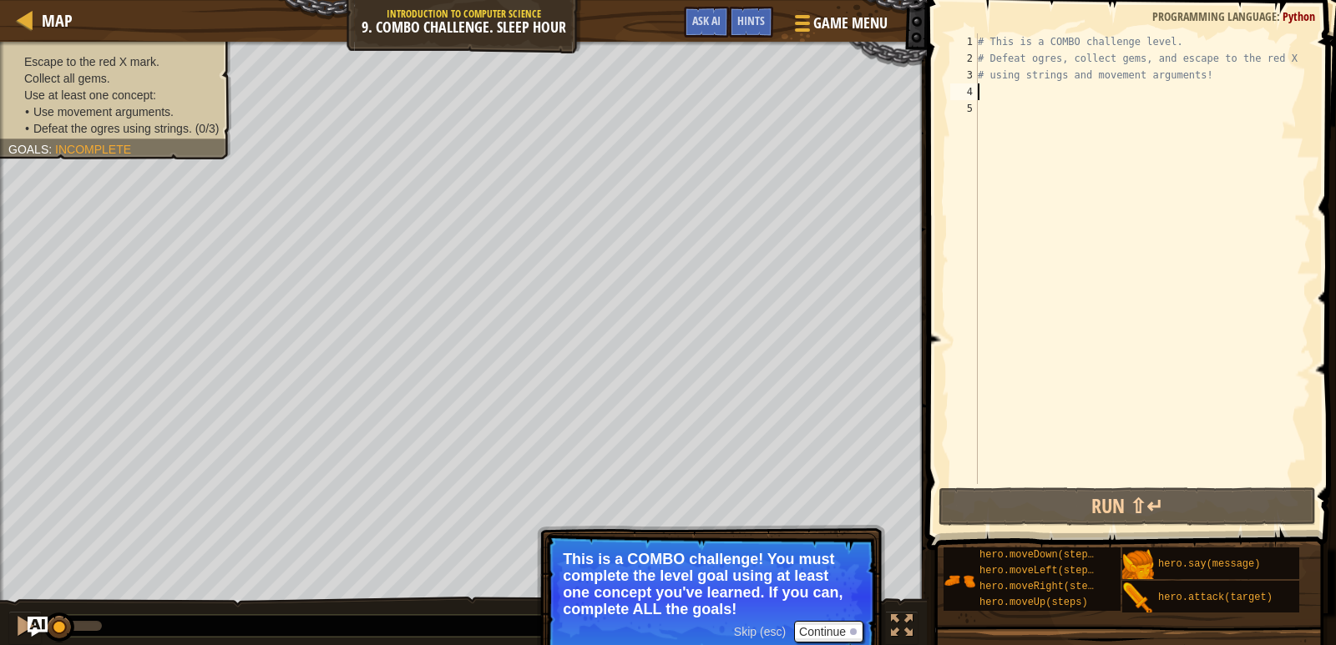
click at [1037, 93] on div "# This is a COMBO challenge level. # Defeat [PERSON_NAME], collect gems, and es…" at bounding box center [1142, 275] width 336 height 484
type textarea "h"
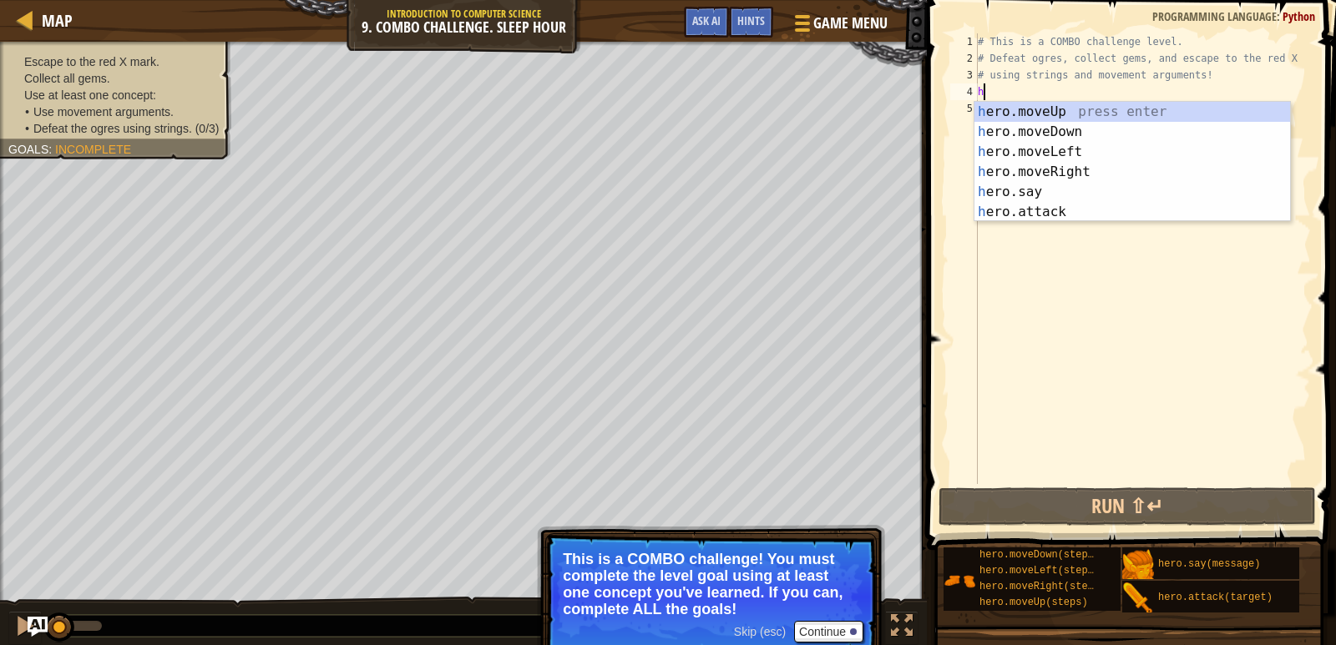
scroll to position [8, 0]
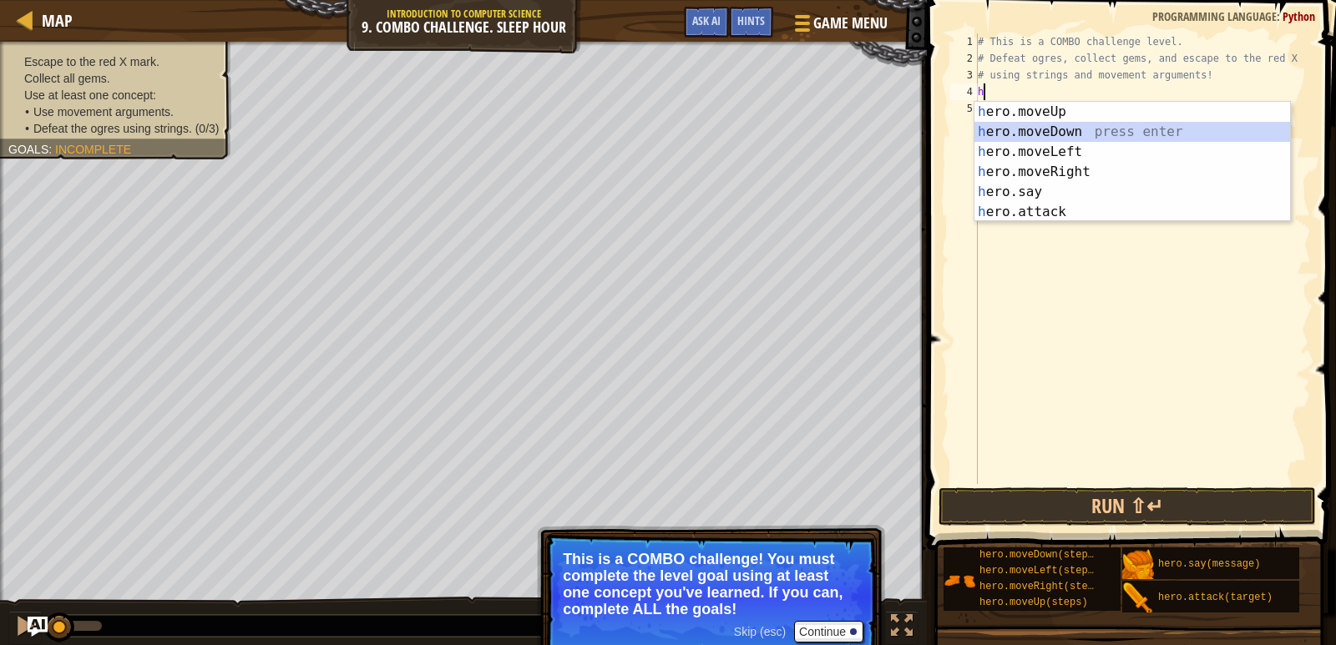
click at [1064, 139] on div "h ero.moveUp press enter h ero.moveDown press enter h ero.moveLeft press enter …" at bounding box center [1132, 182] width 316 height 160
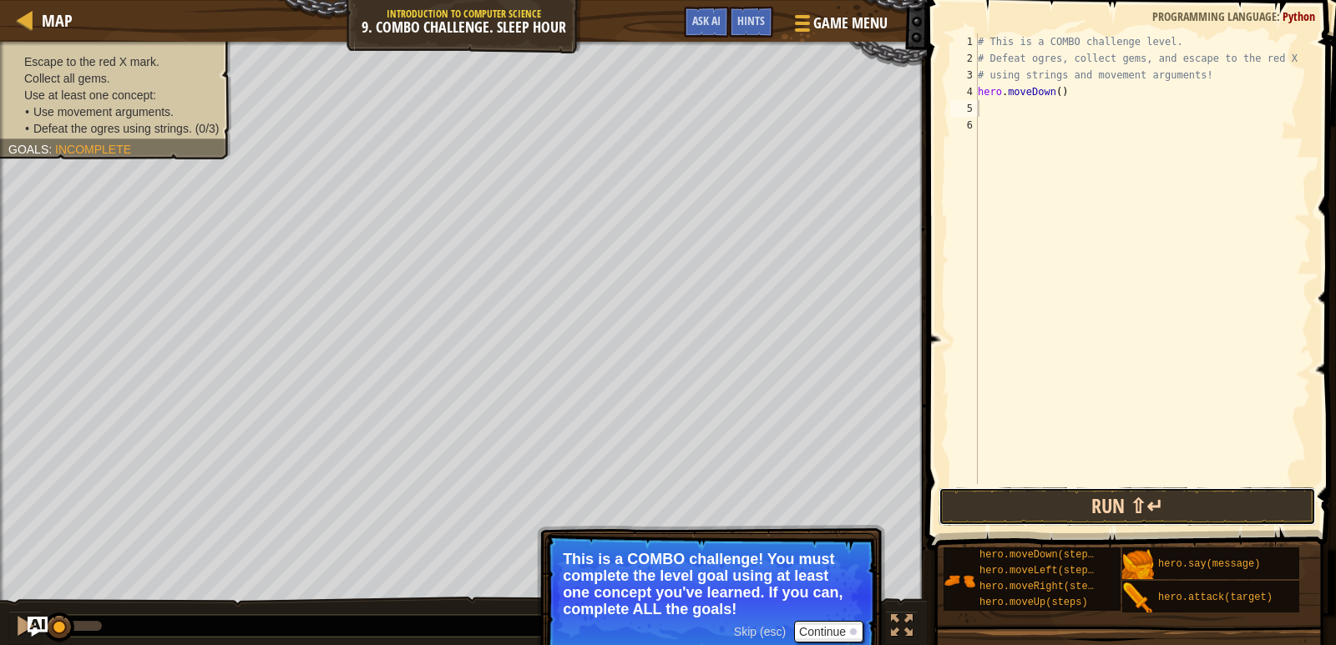
click at [1131, 503] on button "Run ⇧↵" at bounding box center [1126, 507] width 377 height 38
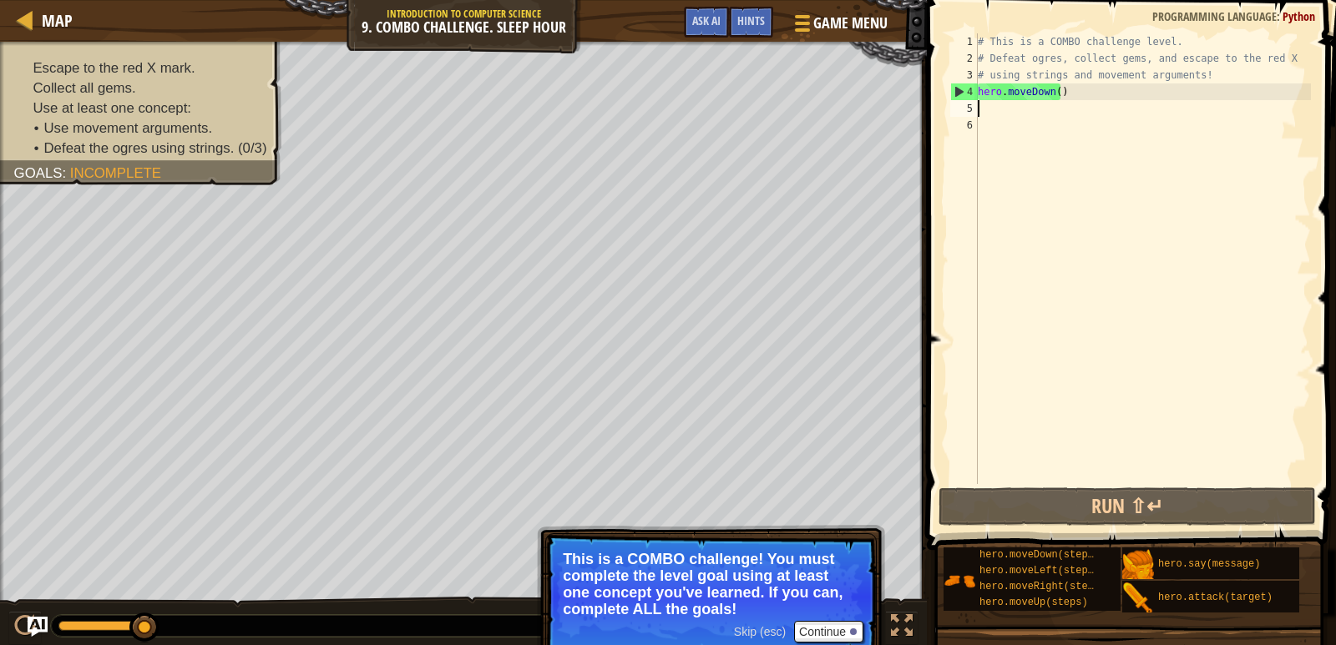
type textarea "h"
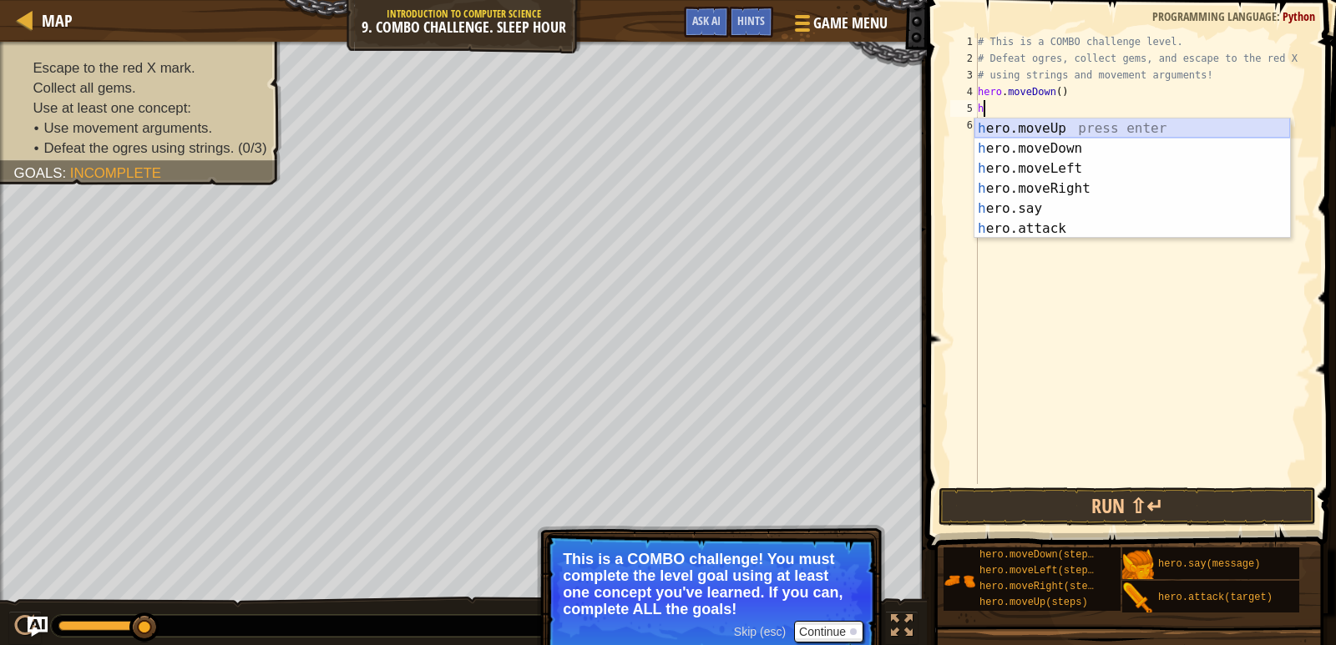
click at [1087, 124] on div "h ero.moveUp press enter h ero.moveDown press enter h ero.moveLeft press enter …" at bounding box center [1132, 199] width 316 height 160
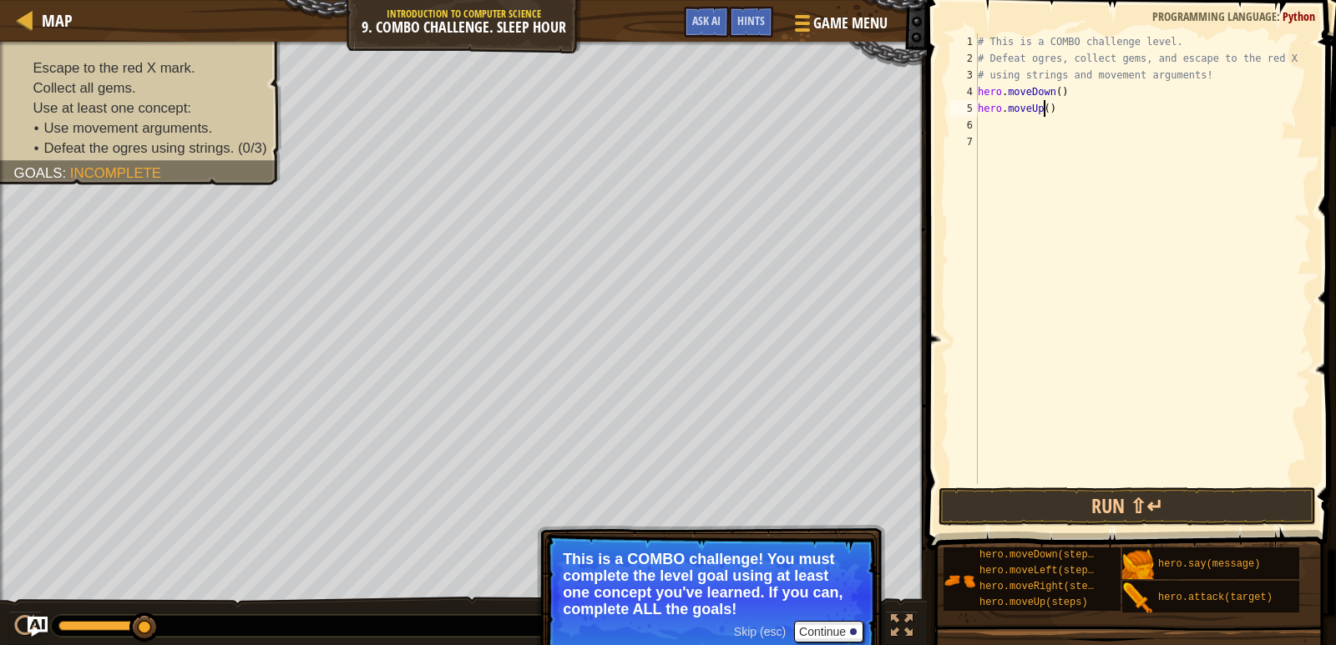
click at [1044, 108] on div "# This is a COMBO challenge level. # Defeat [PERSON_NAME], collect gems, and es…" at bounding box center [1142, 275] width 336 height 484
type textarea "hero.moveUp(2)"
click at [1004, 125] on div "# This is a COMBO challenge level. # Defeat [PERSON_NAME], collect gems, and es…" at bounding box center [1142, 275] width 336 height 484
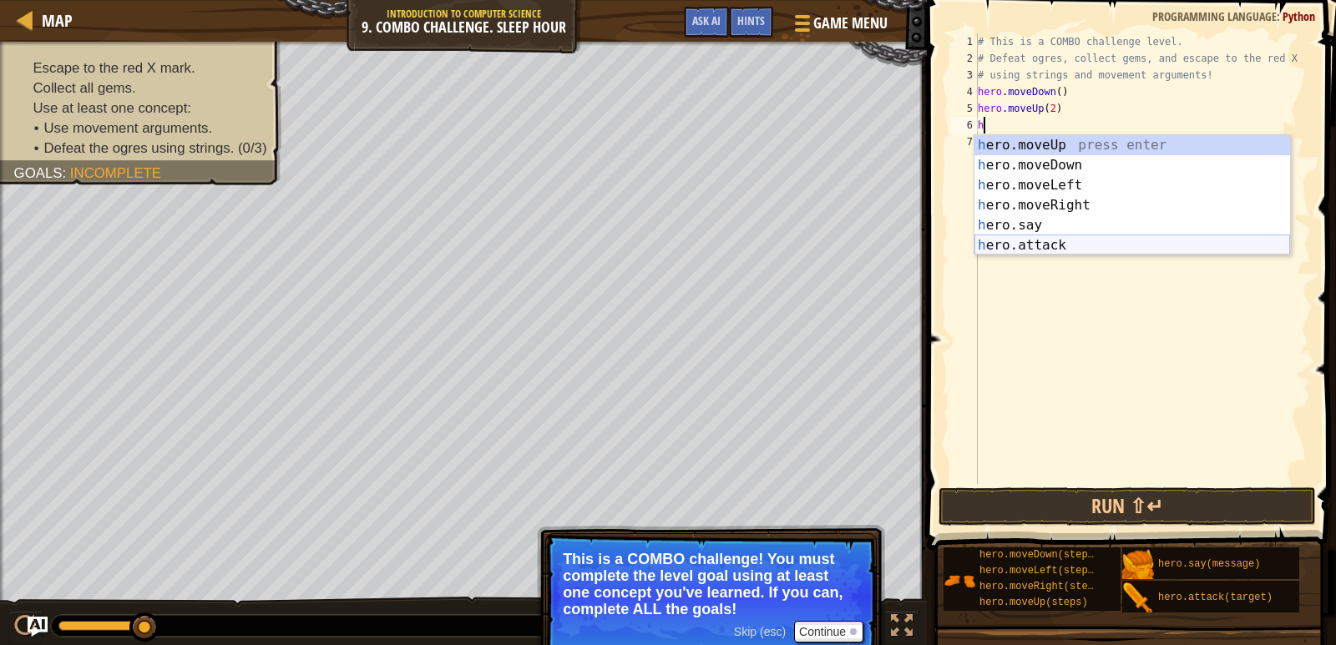
click at [1080, 245] on div "h ero.moveUp press enter h ero.moveDown press enter h ero.moveLeft press enter …" at bounding box center [1132, 215] width 316 height 160
type textarea "hero.attack("Enemy Name")"
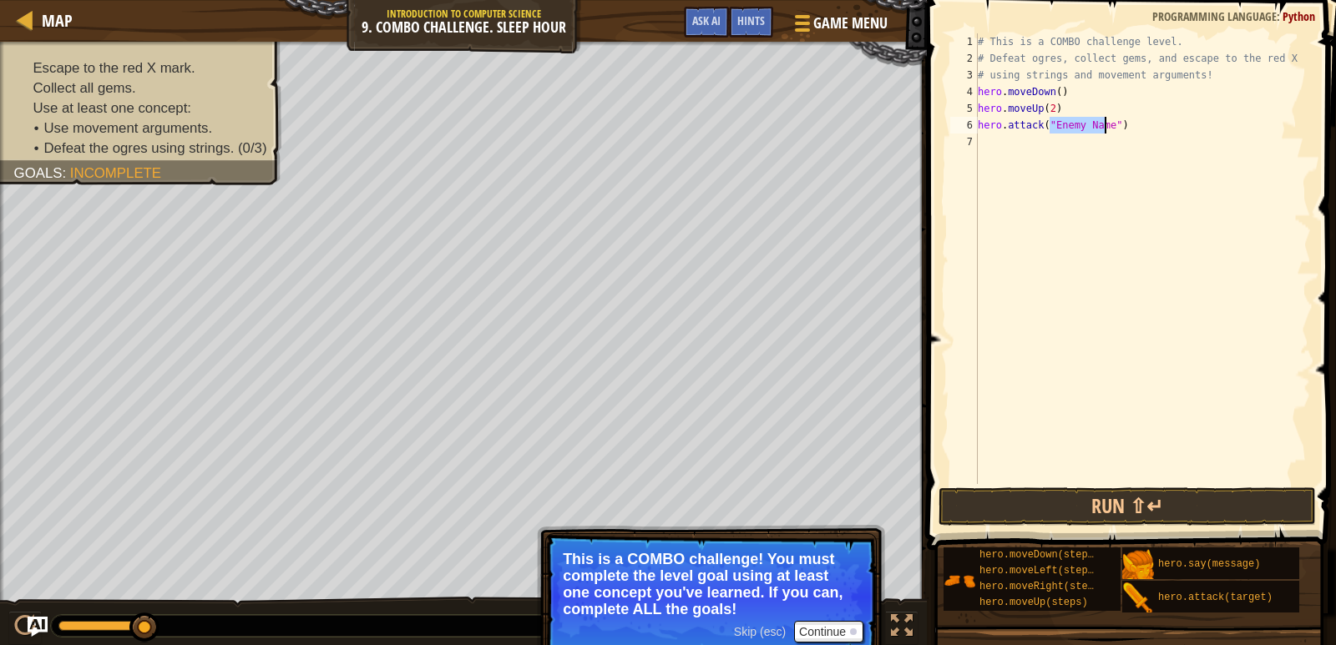
click at [1013, 141] on div "# This is a COMBO challenge level. # Defeat [PERSON_NAME], collect gems, and es…" at bounding box center [1142, 275] width 336 height 484
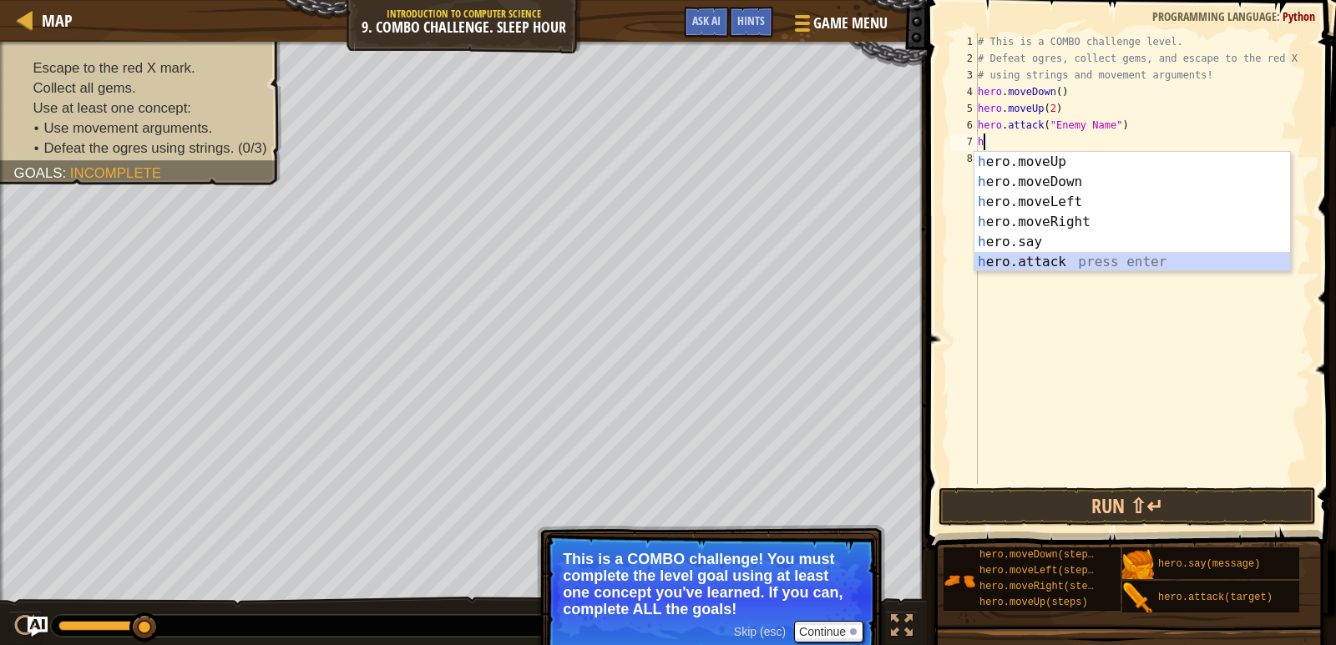
click at [1042, 252] on div "h ero.moveUp press enter h ero.moveDown press enter h ero.moveLeft press enter …" at bounding box center [1132, 232] width 316 height 160
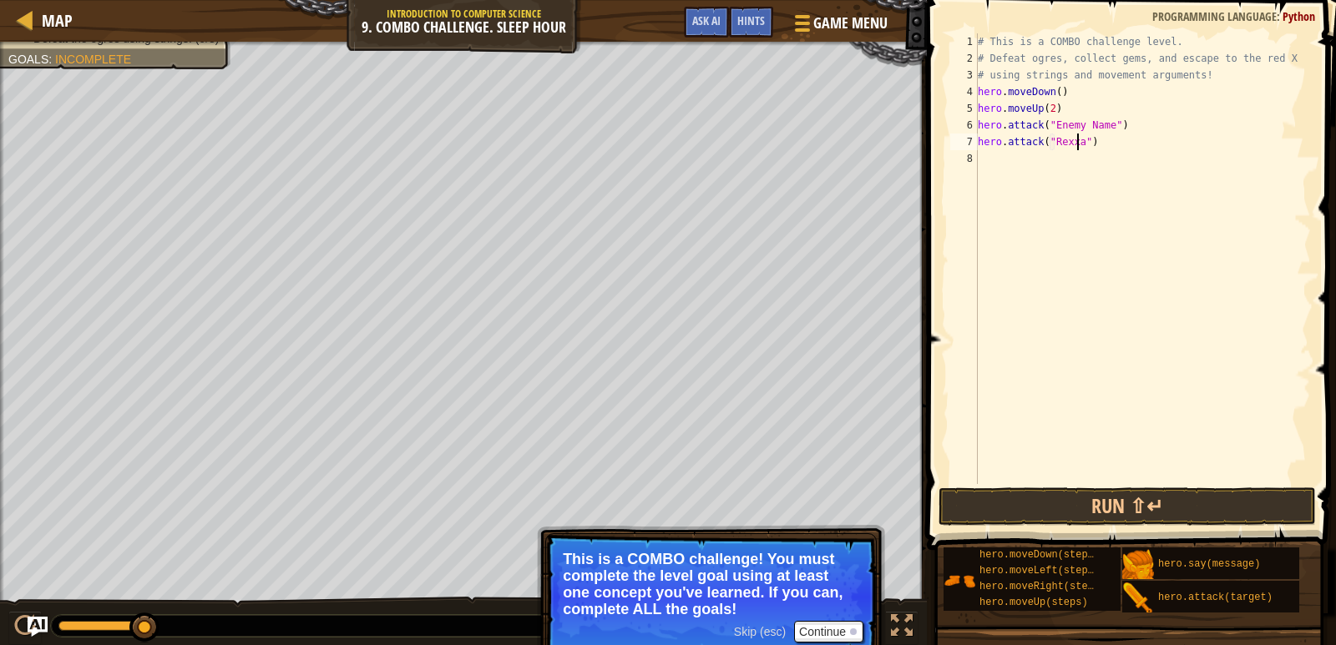
scroll to position [8, 9]
drag, startPoint x: 1100, startPoint y: 127, endPoint x: 1092, endPoint y: 129, distance: 8.7
click at [1092, 129] on div "# This is a COMBO challenge level. # Defeat [PERSON_NAME], collect gems, and es…" at bounding box center [1142, 275] width 336 height 484
click at [1104, 121] on div "# This is a COMBO challenge level. # Defeat [PERSON_NAME], collect gems, and es…" at bounding box center [1142, 275] width 336 height 484
drag, startPoint x: 1104, startPoint y: 124, endPoint x: 1047, endPoint y: 127, distance: 56.8
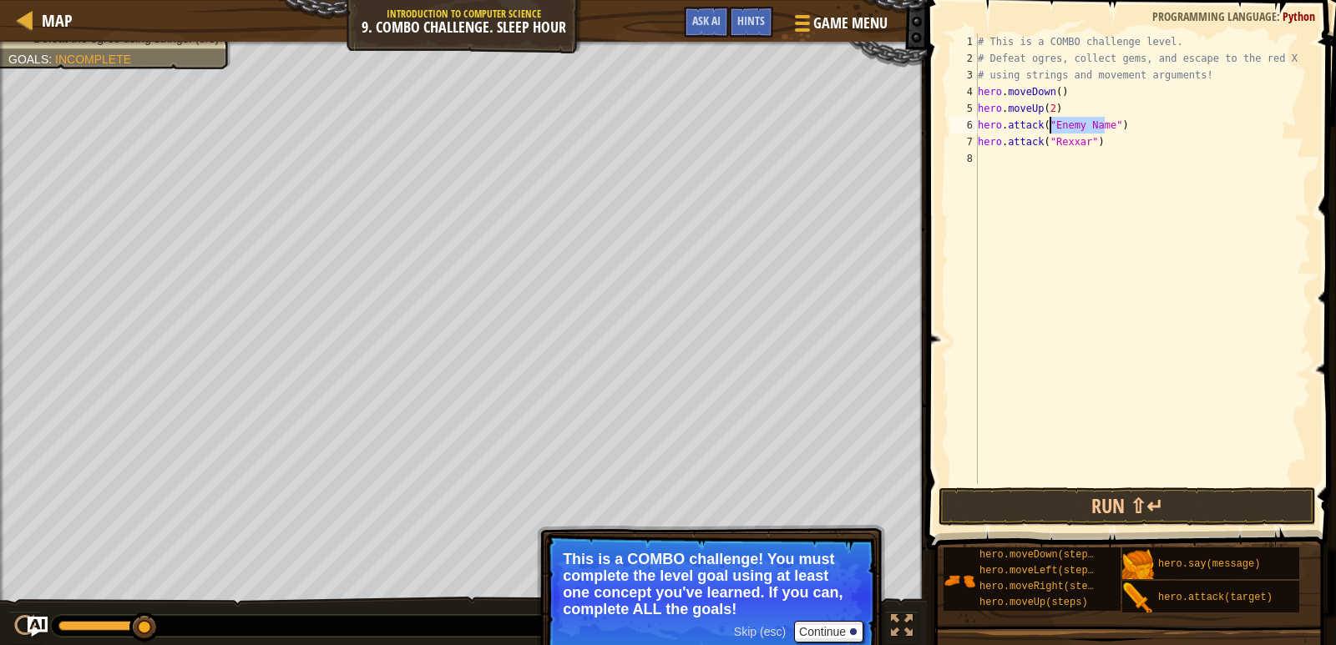
click at [1047, 127] on div "# This is a COMBO challenge level. # Defeat [PERSON_NAME], collect gems, and es…" at bounding box center [1142, 275] width 336 height 484
type textarea "hero.attack("Rexxar")"
click at [1097, 503] on button "Run ⇧↵" at bounding box center [1126, 507] width 377 height 38
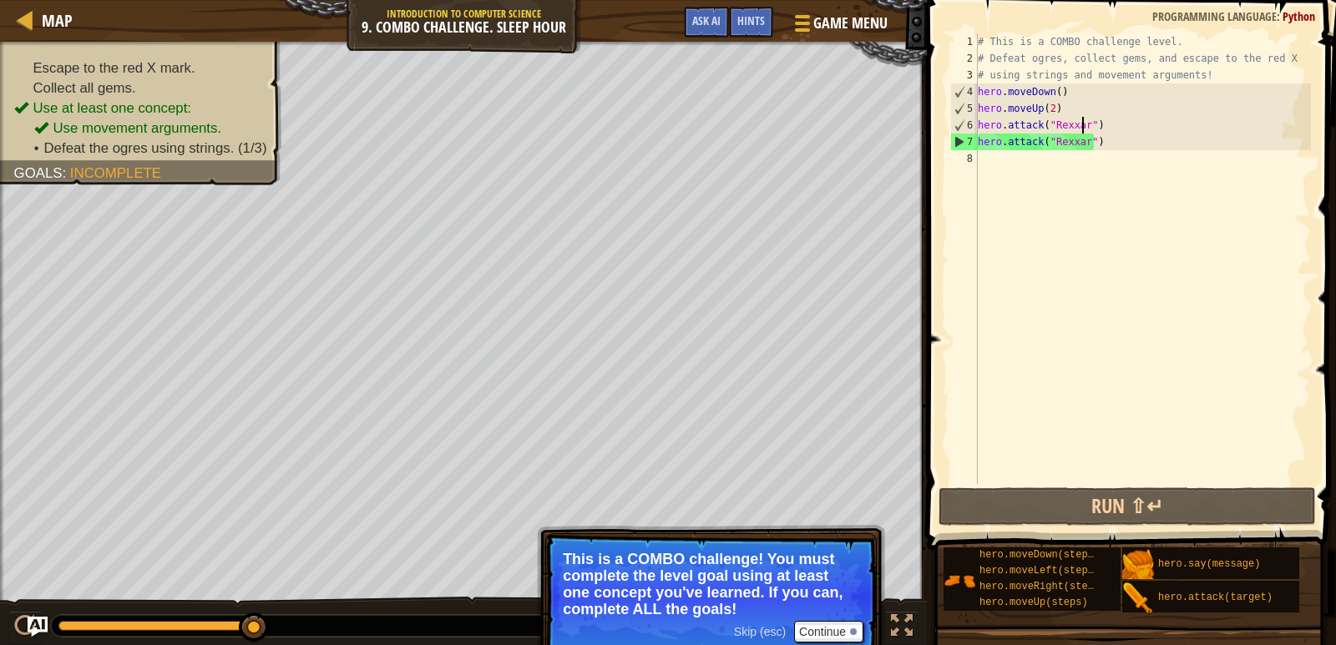
click at [1006, 159] on div "# This is a COMBO challenge level. # Defeat [PERSON_NAME], collect gems, and es…" at bounding box center [1142, 275] width 336 height 484
type textarea "h"
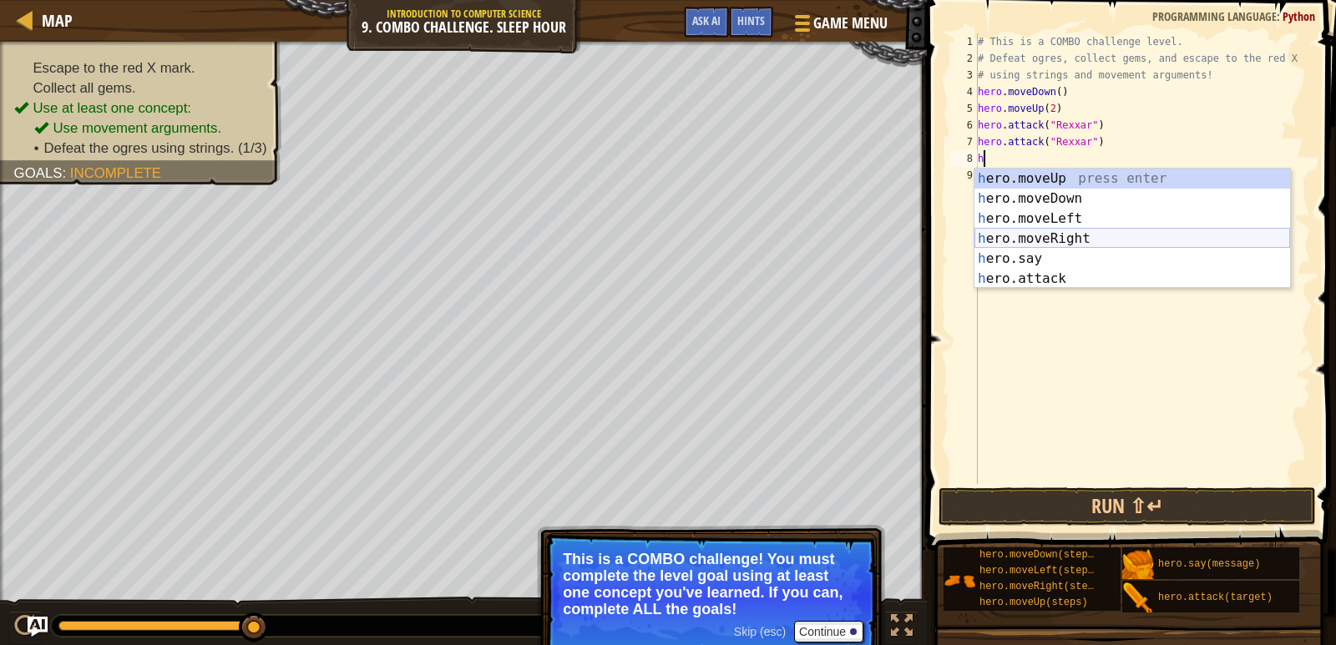
click at [1044, 233] on div "h ero.moveUp press enter h ero.moveDown press enter h ero.moveLeft press enter …" at bounding box center [1132, 249] width 316 height 160
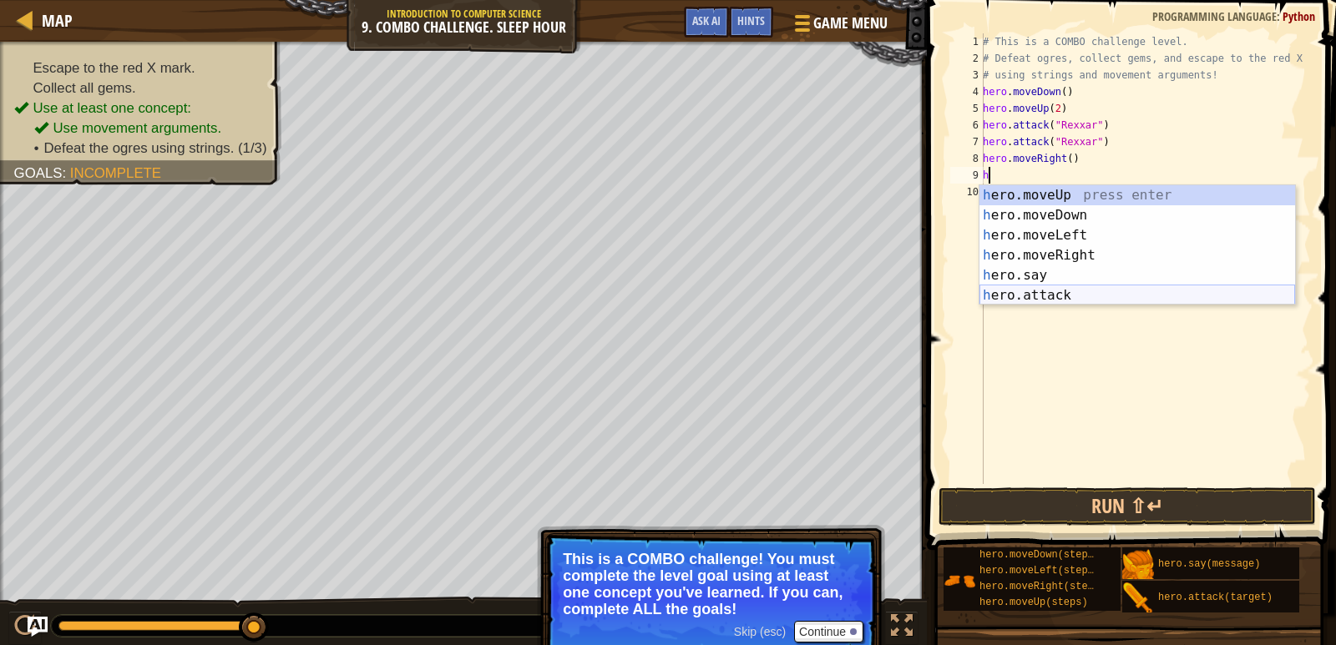
click at [1064, 285] on div "h ero.moveUp press enter h ero.moveDown press enter h ero.moveLeft press enter …" at bounding box center [1137, 265] width 316 height 160
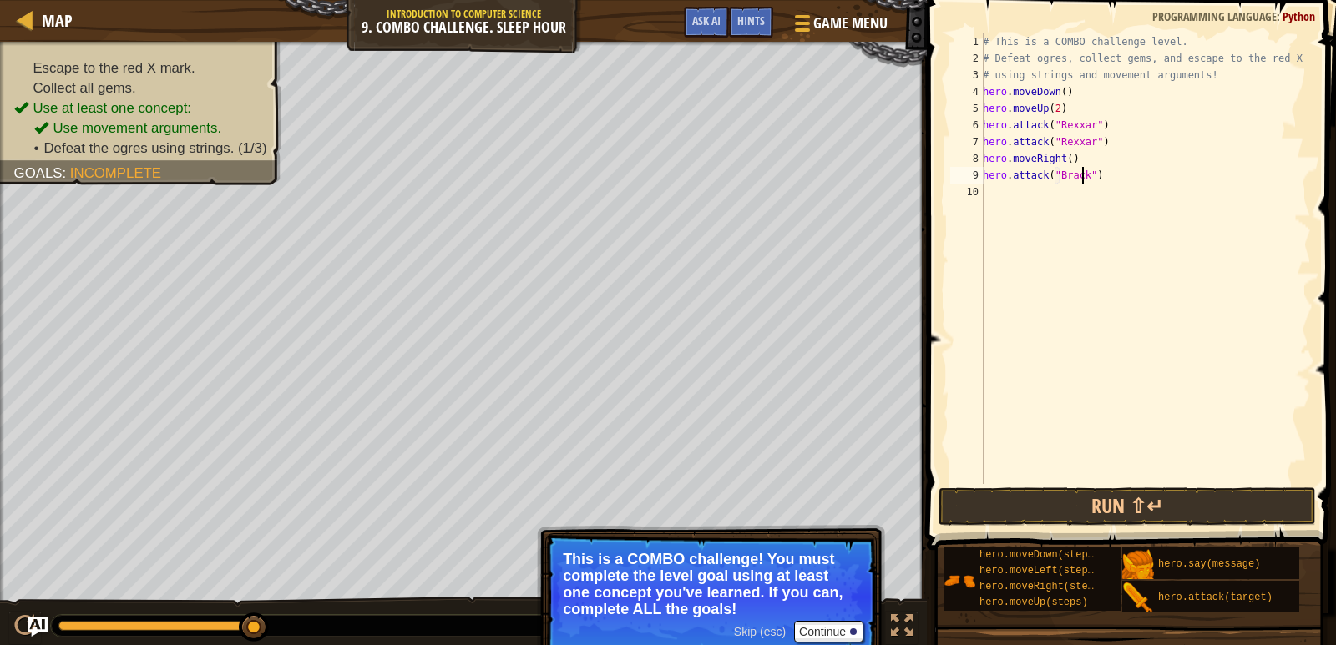
type textarea "hero.attack("Brack")"
click at [1029, 192] on div "# This is a COMBO challenge level. # Defeat [PERSON_NAME], collect gems, and es…" at bounding box center [1144, 275] width 331 height 484
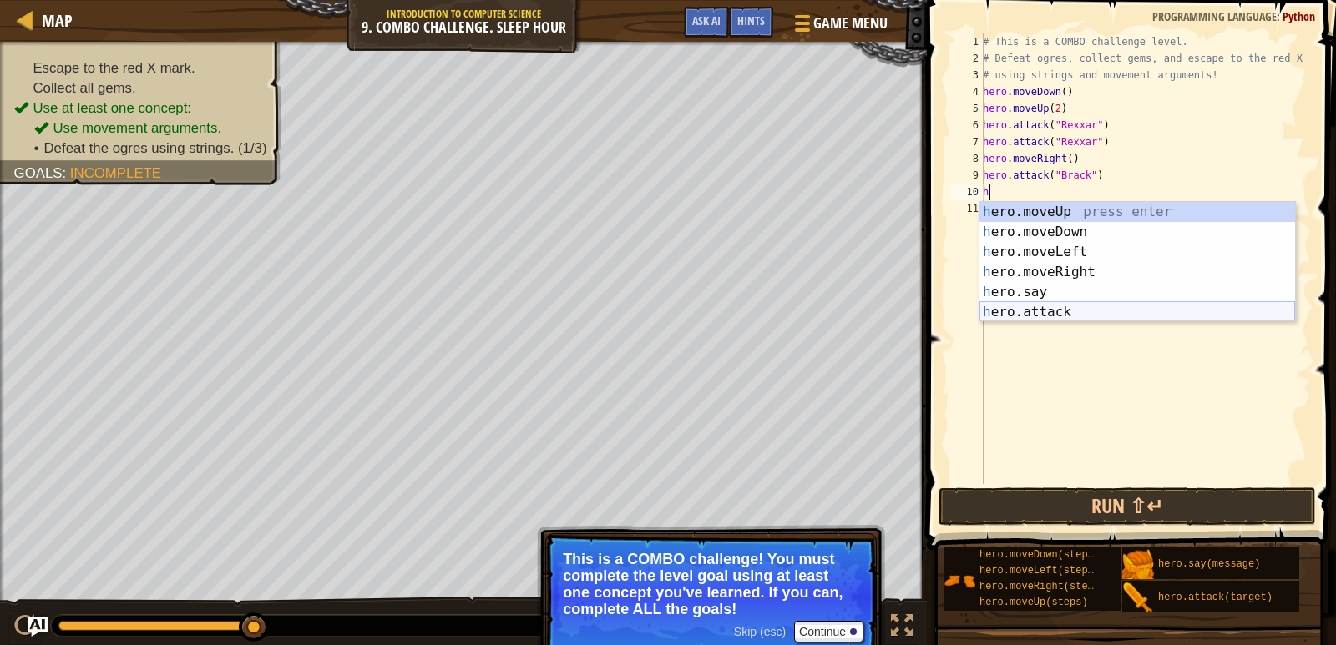
click at [1065, 312] on div "h ero.moveUp press enter h ero.moveDown press enter h ero.moveLeft press enter …" at bounding box center [1137, 282] width 316 height 160
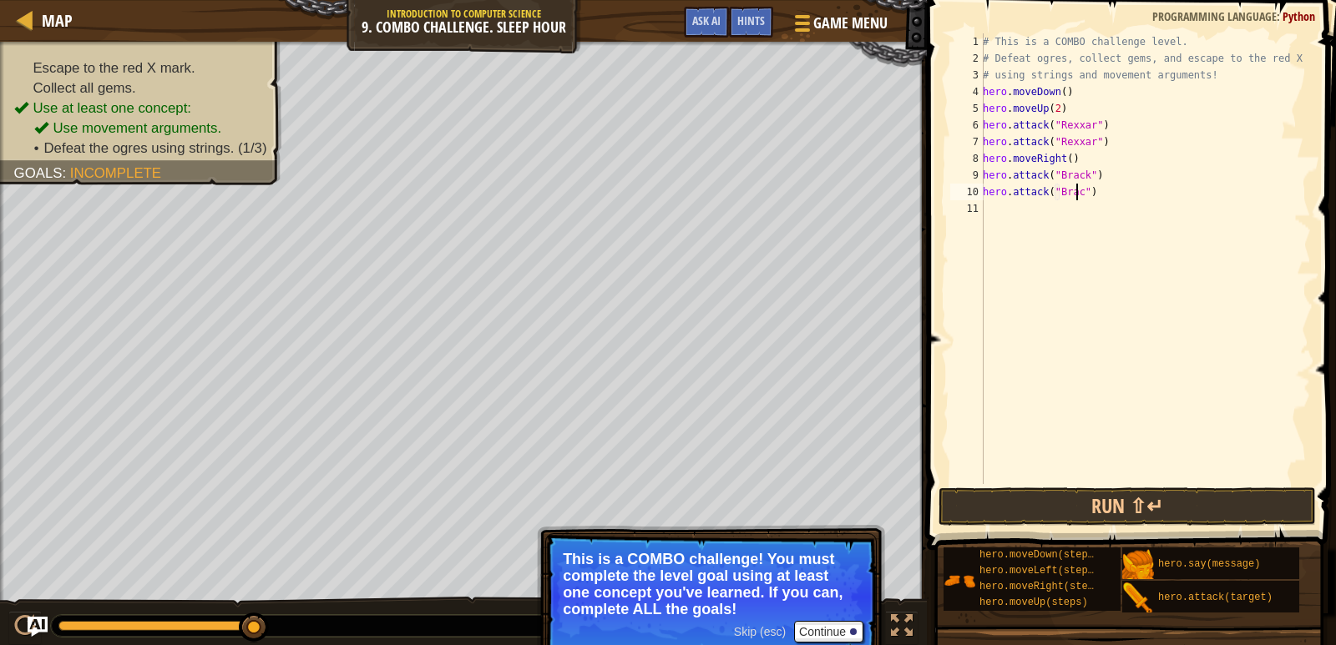
scroll to position [8, 8]
type textarea "hero.attack("Brack")"
click at [1160, 503] on button "Run ⇧↵" at bounding box center [1126, 507] width 377 height 38
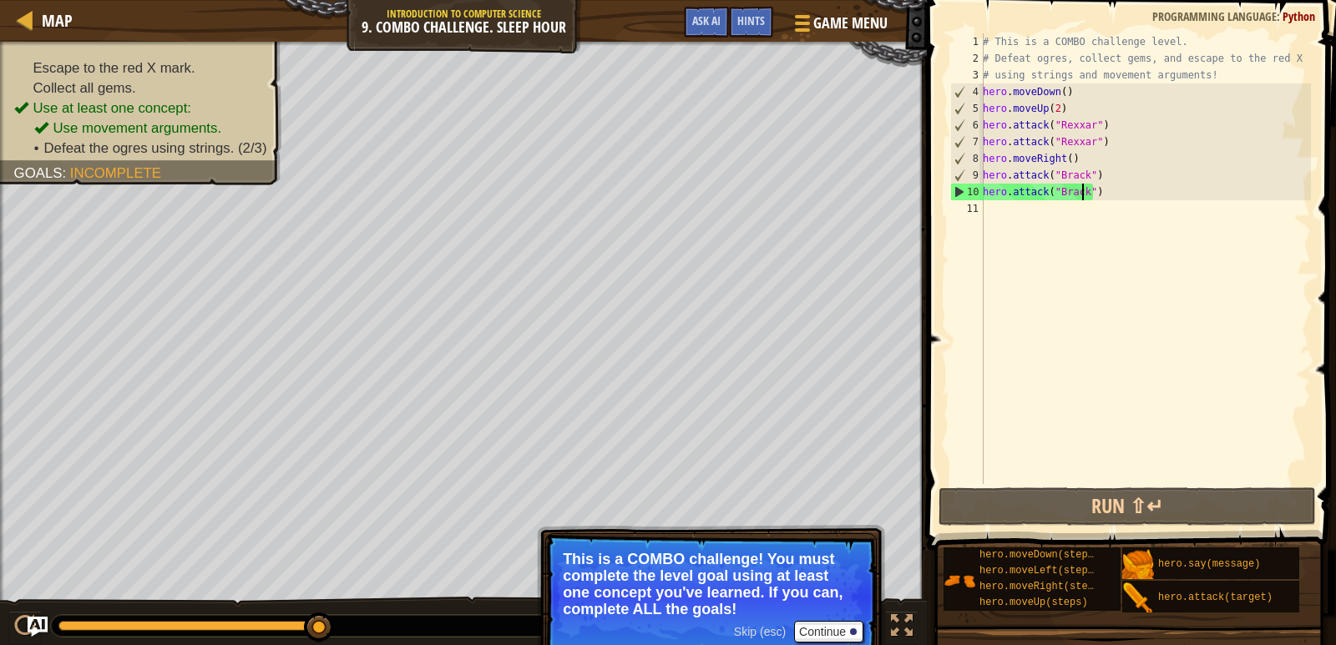
click at [1018, 218] on div "# This is a COMBO challenge level. # Defeat [PERSON_NAME], collect gems, and es…" at bounding box center [1144, 275] width 331 height 484
type textarea "h"
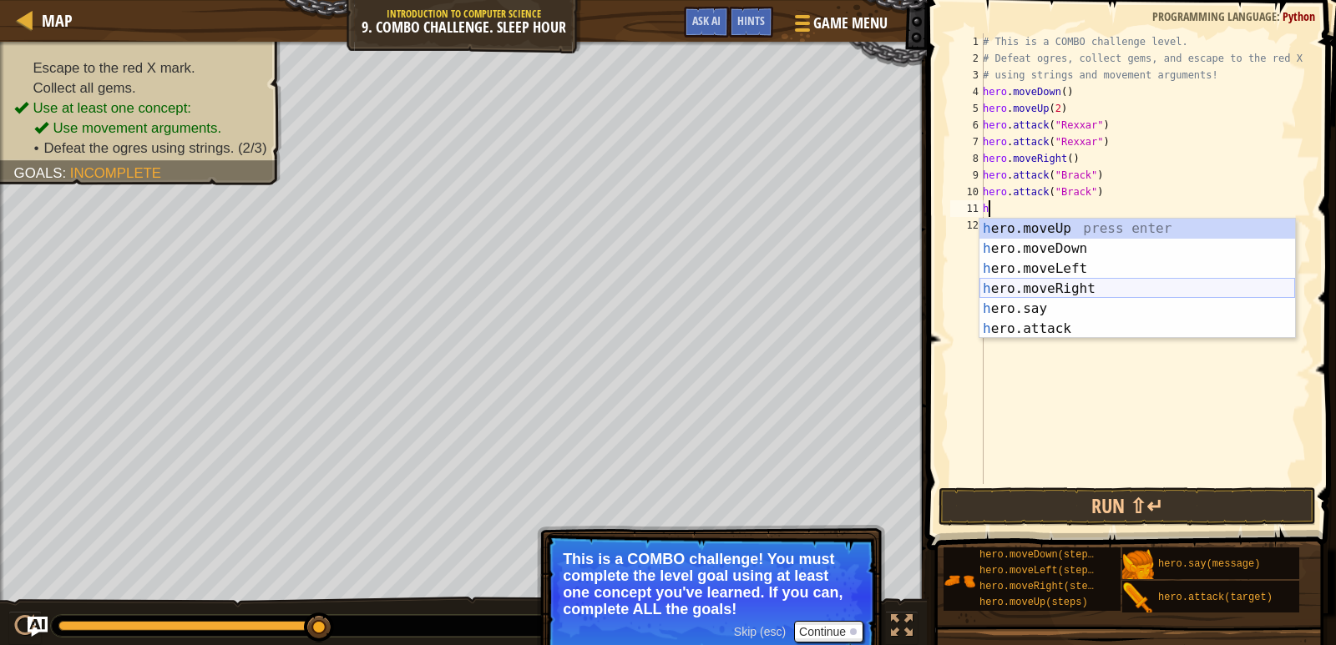
click at [1057, 289] on div "h ero.moveUp press enter h ero.moveDown press enter h ero.moveLeft press enter …" at bounding box center [1137, 299] width 316 height 160
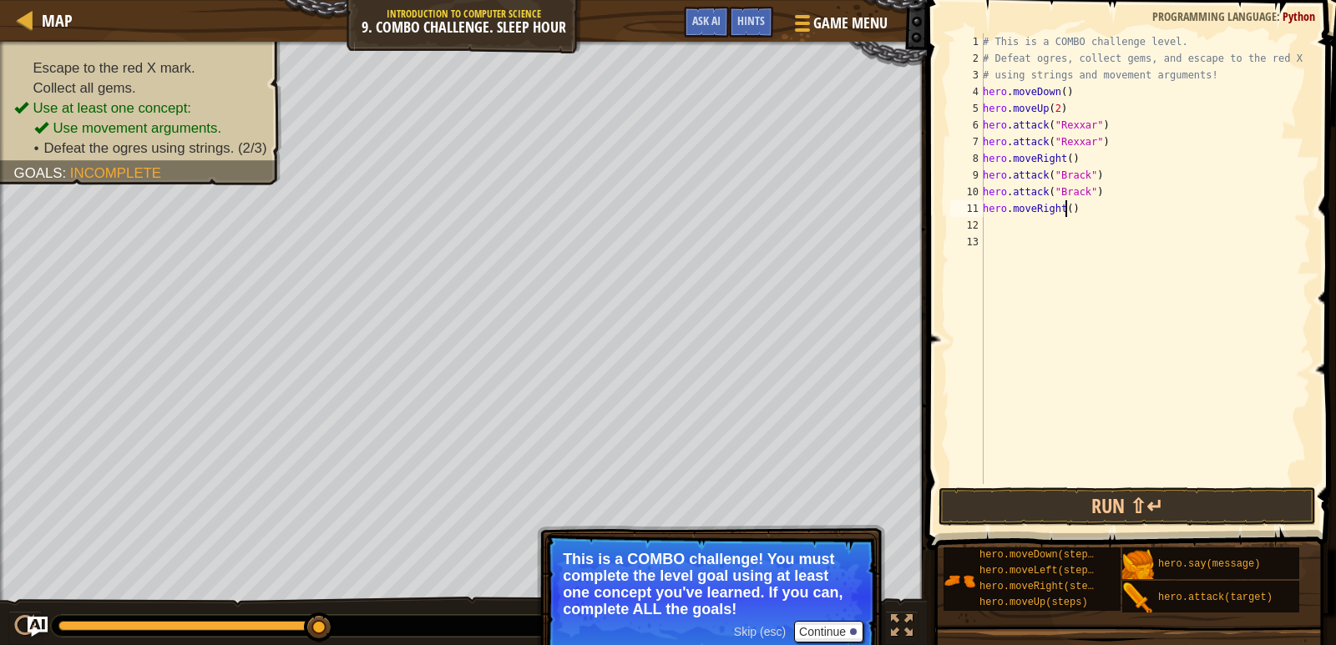
click at [1064, 216] on div "# This is a COMBO challenge level. # Defeat [PERSON_NAME], collect gems, and es…" at bounding box center [1144, 275] width 331 height 484
type textarea "hero.moveRight(2)"
click at [1063, 505] on button "Run ⇧↵" at bounding box center [1126, 507] width 377 height 38
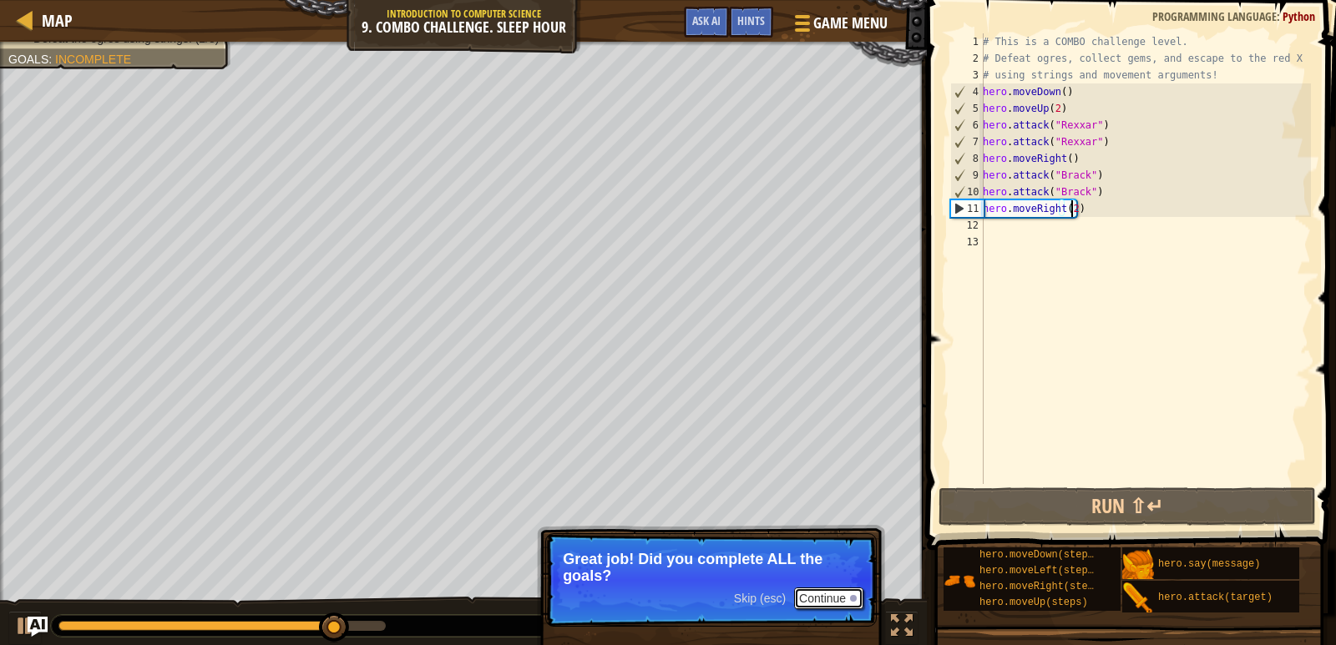
click at [822, 590] on button "Continue" at bounding box center [828, 599] width 69 height 22
